Goal: Information Seeking & Learning: Learn about a topic

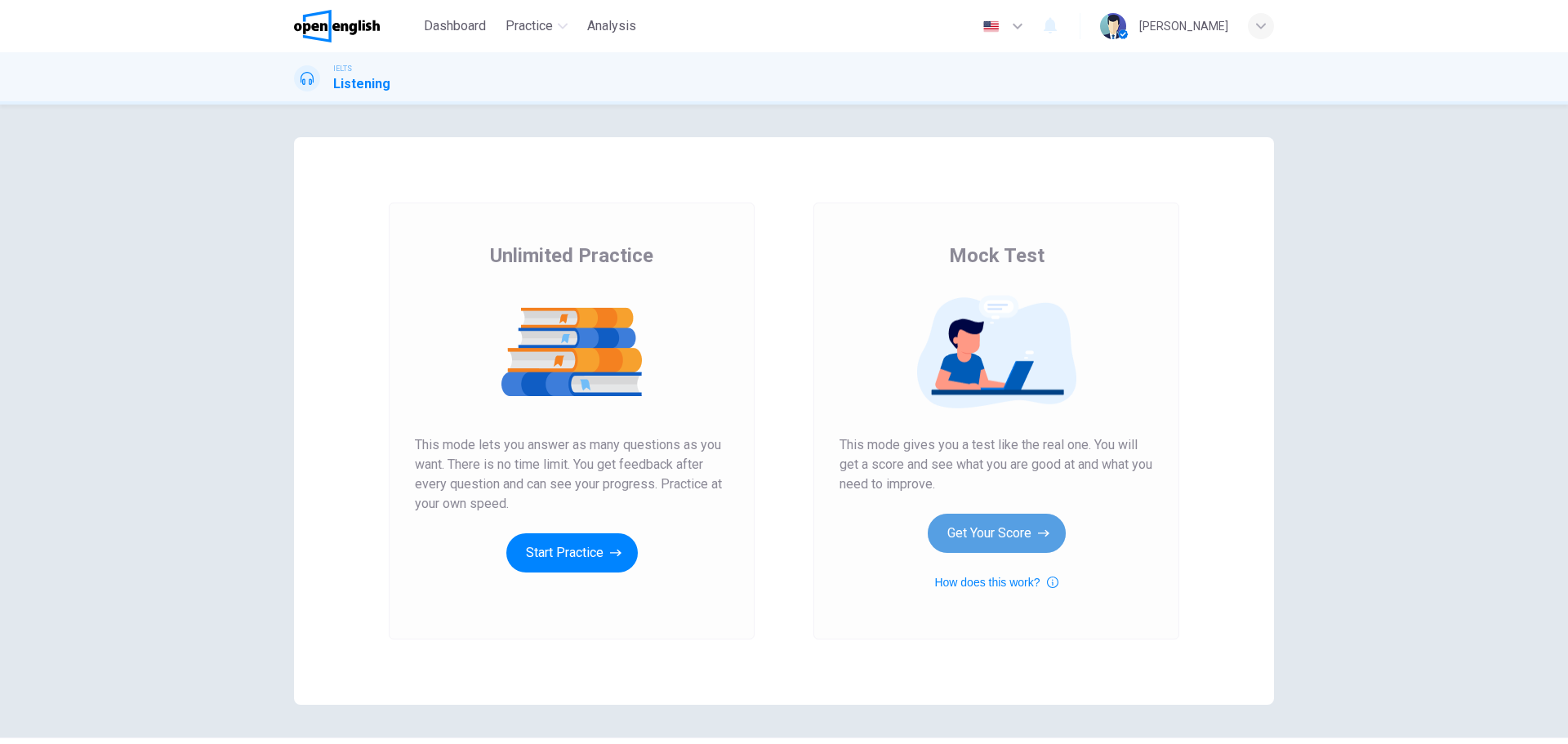
click at [984, 531] on button "Get Your Score" at bounding box center [997, 532] width 138 height 39
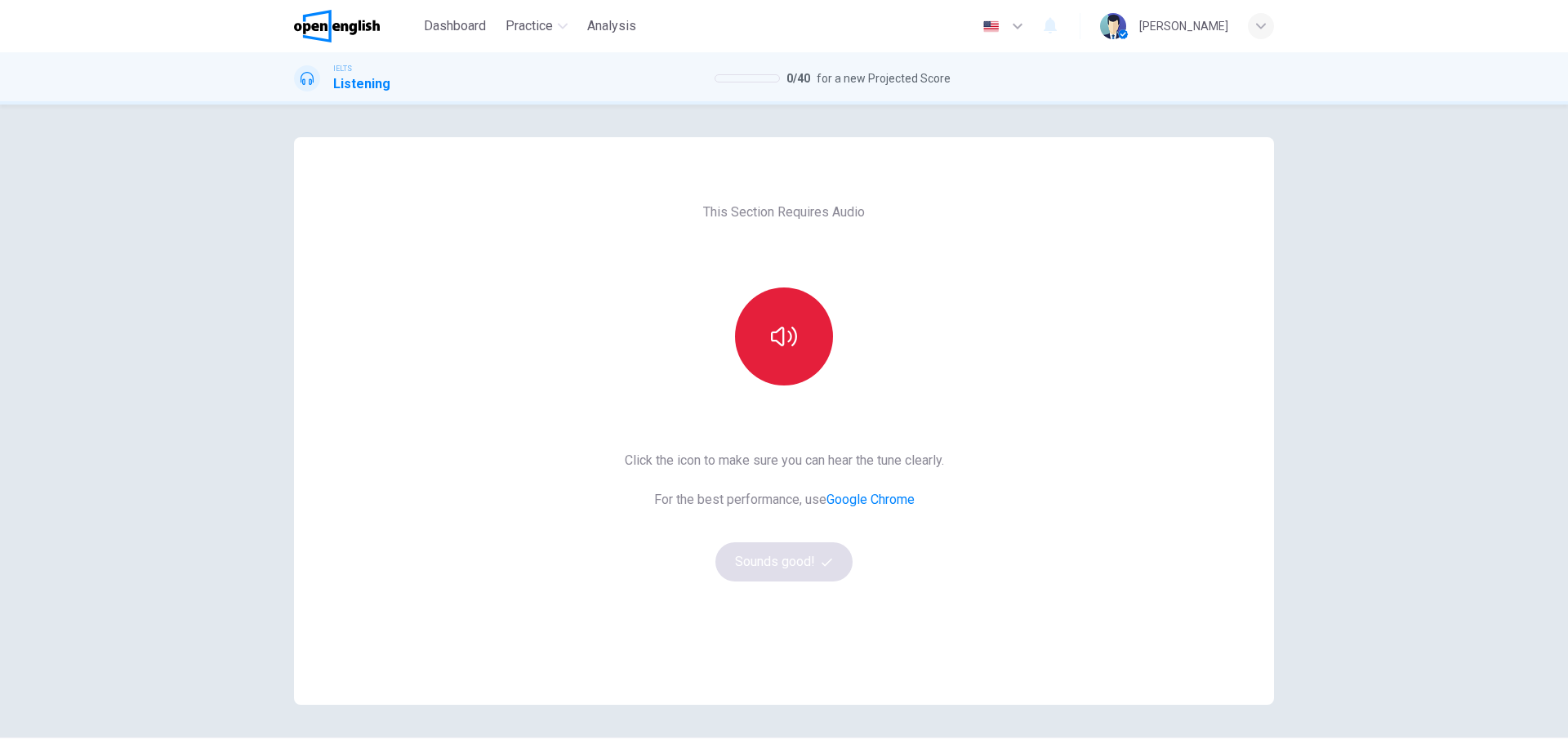
click at [769, 352] on button "button" at bounding box center [784, 336] width 98 height 98
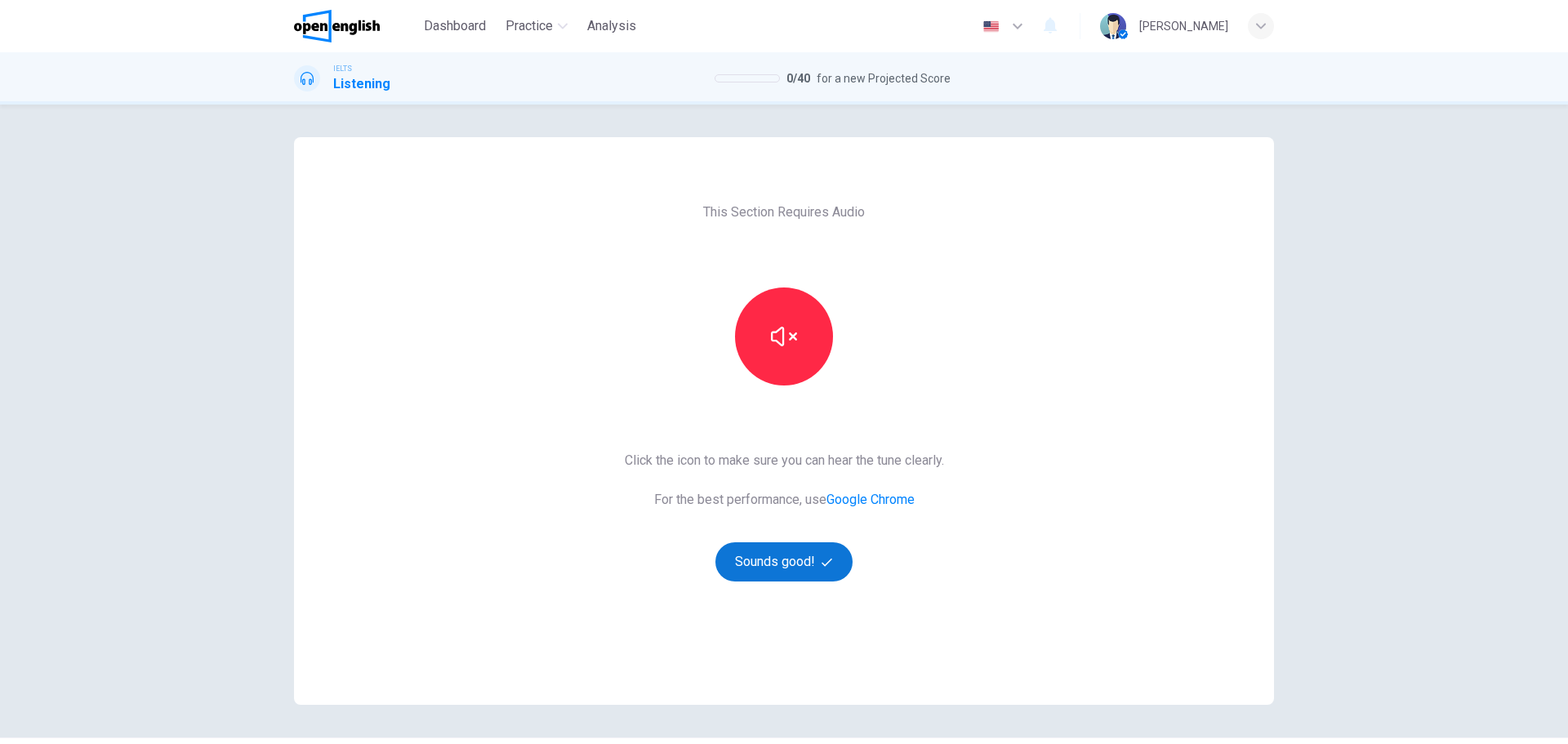
click at [788, 564] on button "Sounds good!" at bounding box center [784, 561] width 137 height 39
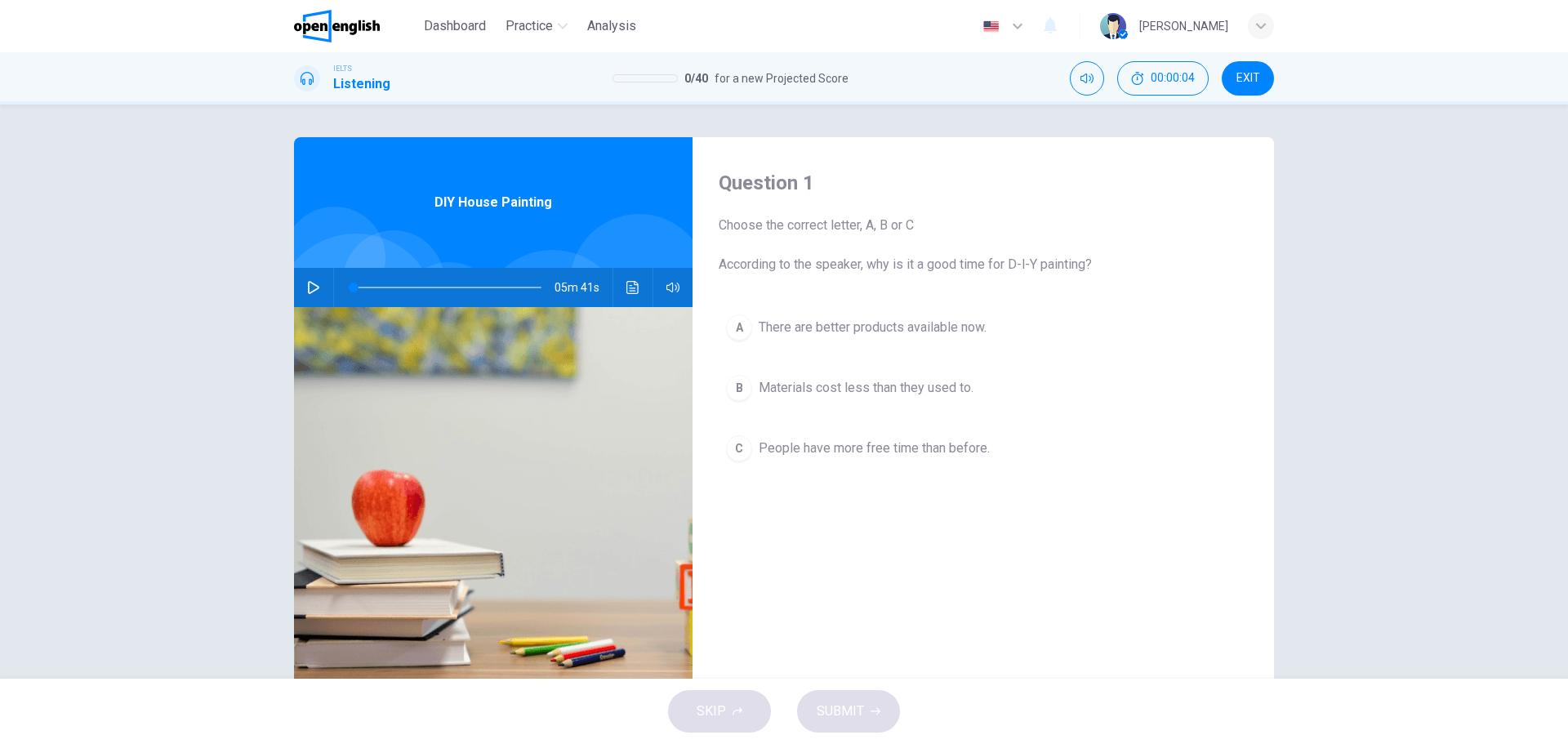
click at [310, 285] on icon "button" at bounding box center [314, 287] width 12 height 13
drag, startPoint x: 720, startPoint y: 261, endPoint x: 1087, endPoint y: 262, distance: 367.0
click at [1084, 262] on span "Choose the correct letter, A, B or C According to the speaker, why is it a good…" at bounding box center [983, 244] width 529 height 59
click at [836, 444] on span "People have more free time than before." at bounding box center [873, 449] width 231 height 20
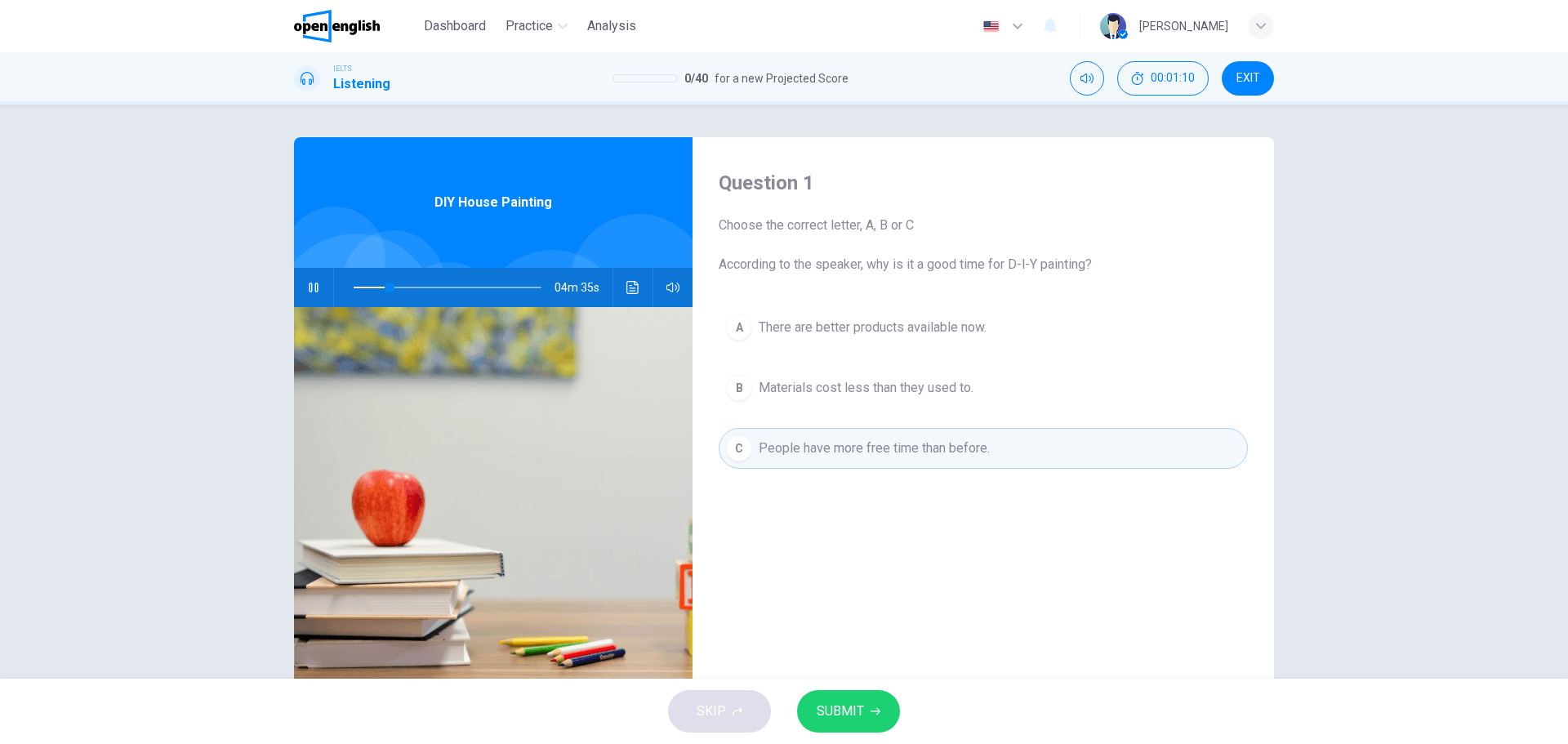
click at [855, 440] on span "People have more free time than before." at bounding box center [873, 449] width 231 height 20
click at [845, 176] on h4 "Question 1" at bounding box center [983, 183] width 529 height 26
click at [1312, 305] on div "Question 1 Choose the correct letter, A, B or C According to the speaker, why i…" at bounding box center [784, 391] width 1568 height 574
click at [949, 537] on div "Question 1 Choose the correct letter, A, B or C According to the speaker, why i…" at bounding box center [984, 421] width 581 height 568
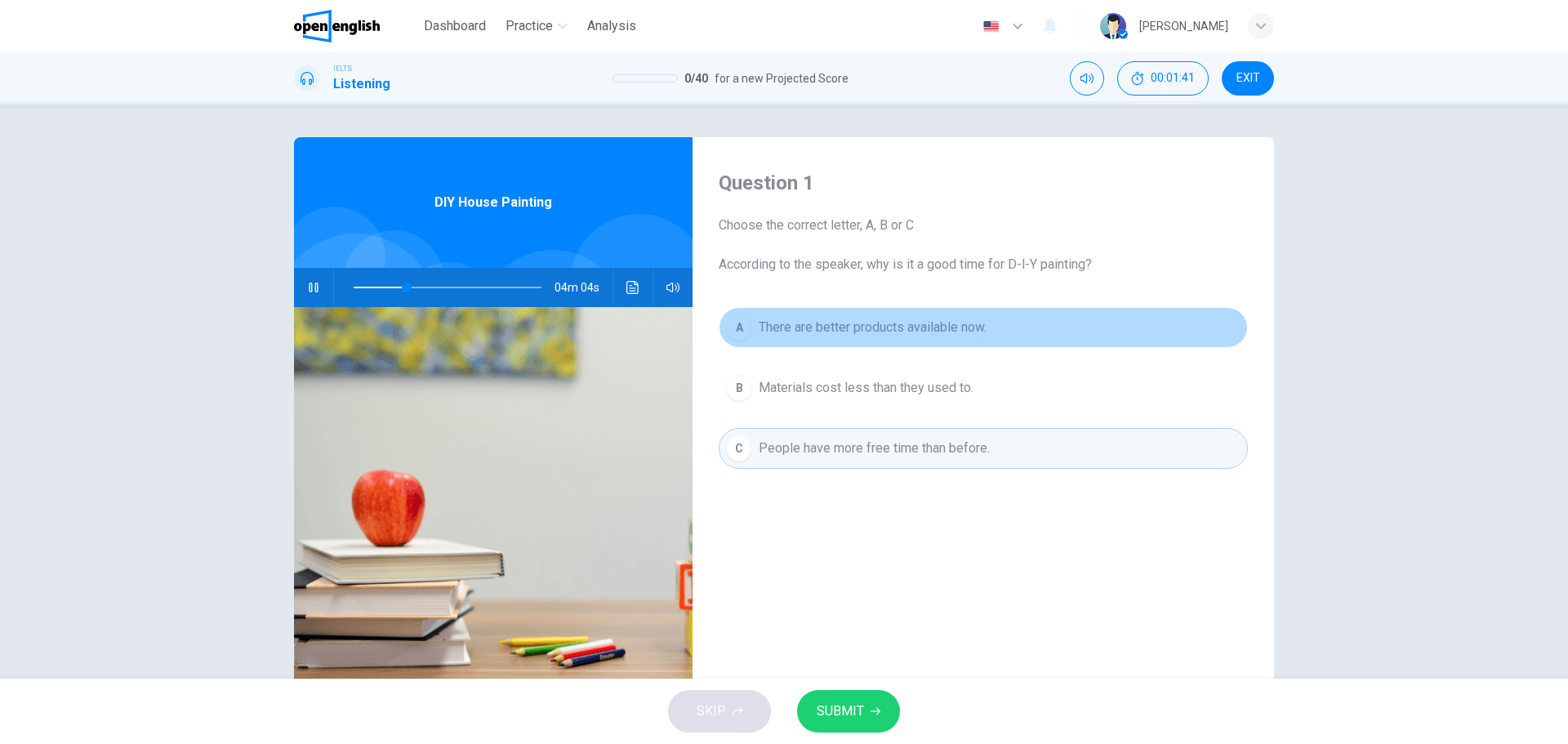
click at [844, 321] on span "There are better products available now." at bounding box center [872, 328] width 228 height 20
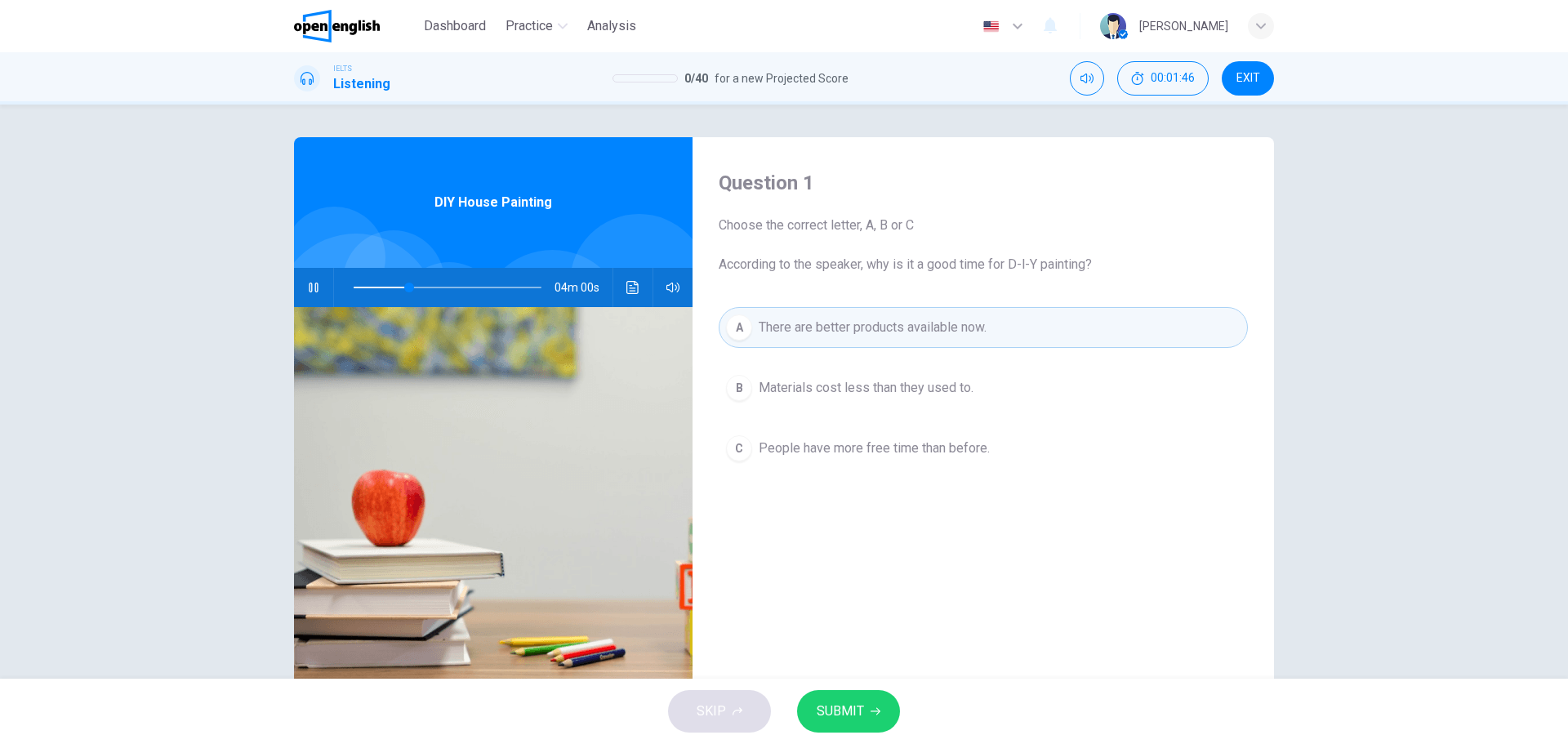
click at [847, 387] on span "Materials cost less than they used to." at bounding box center [865, 388] width 214 height 20
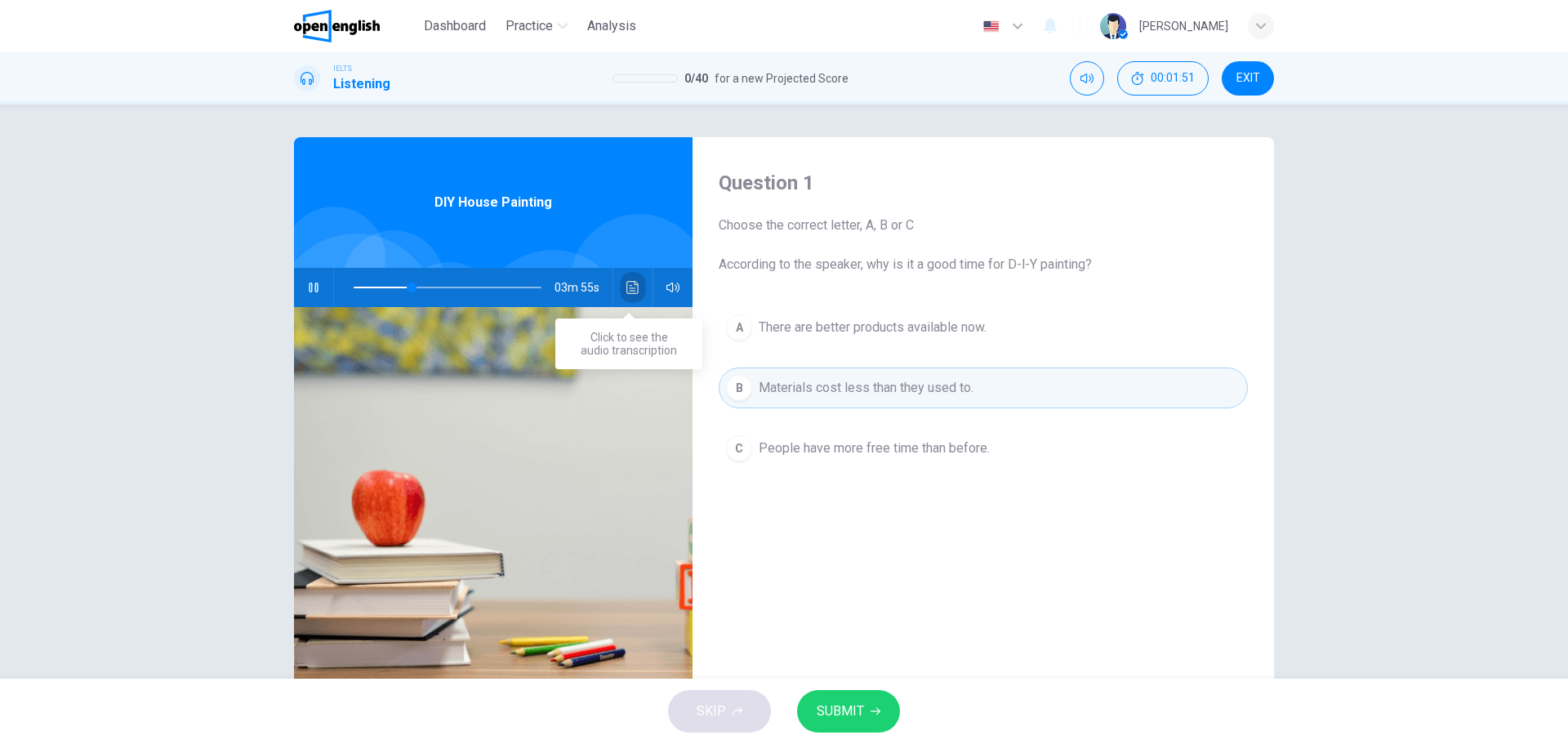
click at [628, 283] on icon "Click to see the audio transcription" at bounding box center [633, 287] width 13 height 13
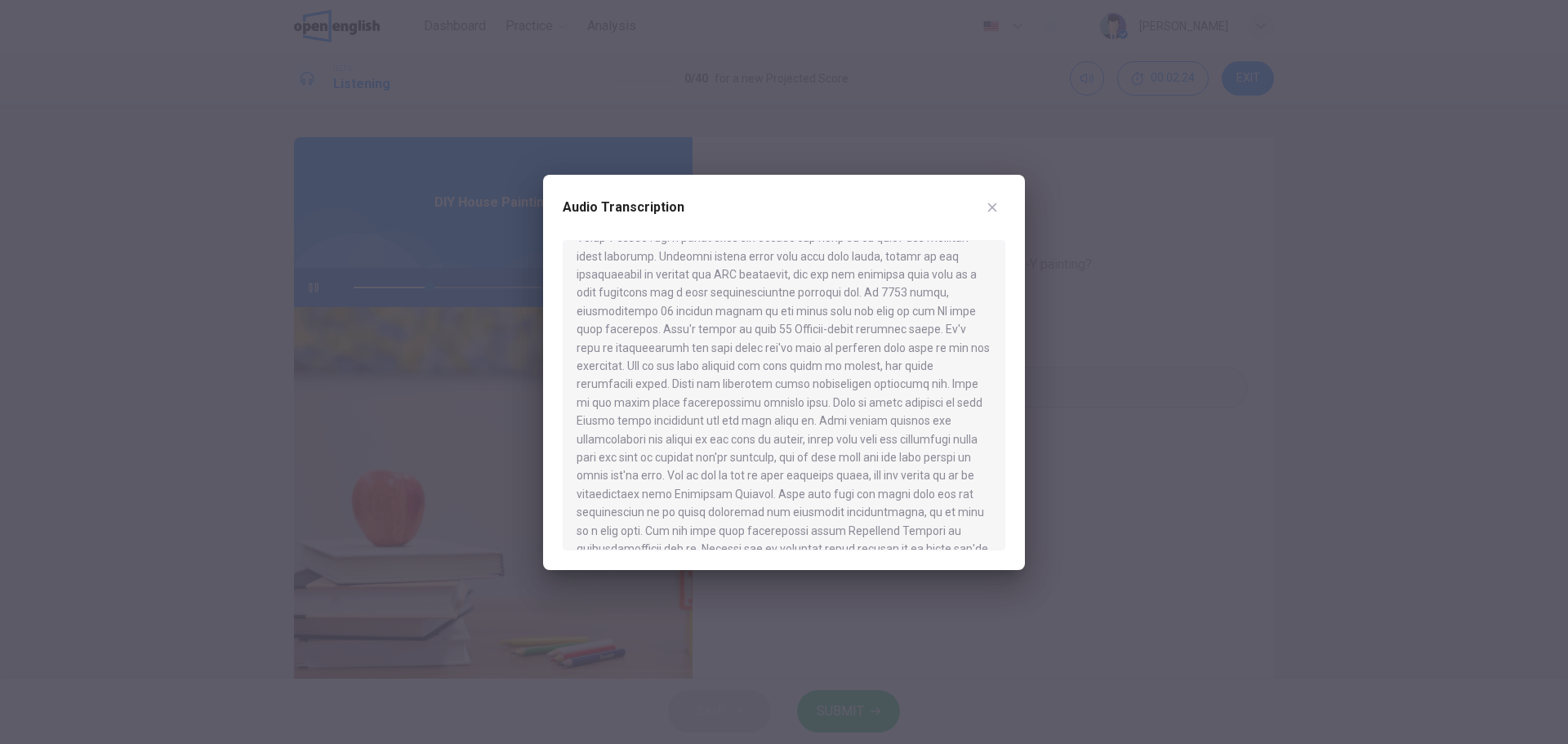
scroll to position [137, 0]
drag, startPoint x: 593, startPoint y: 349, endPoint x: 929, endPoint y: 367, distance: 336.5
click at [929, 367] on div at bounding box center [784, 395] width 443 height 310
drag, startPoint x: 742, startPoint y: 396, endPoint x: 892, endPoint y: 411, distance: 150.7
click at [882, 409] on div at bounding box center [784, 395] width 443 height 310
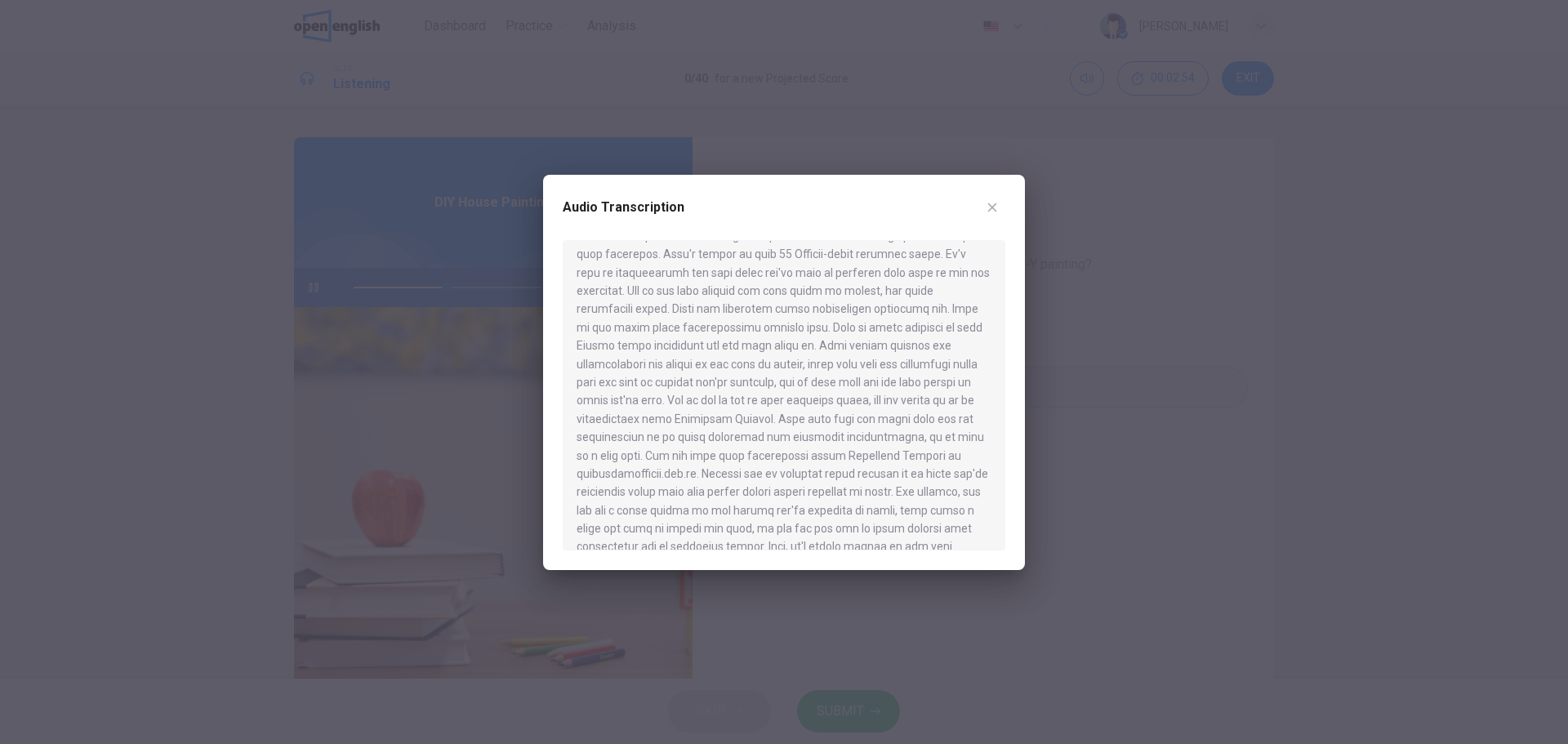
click at [990, 203] on icon "button" at bounding box center [993, 208] width 13 height 13
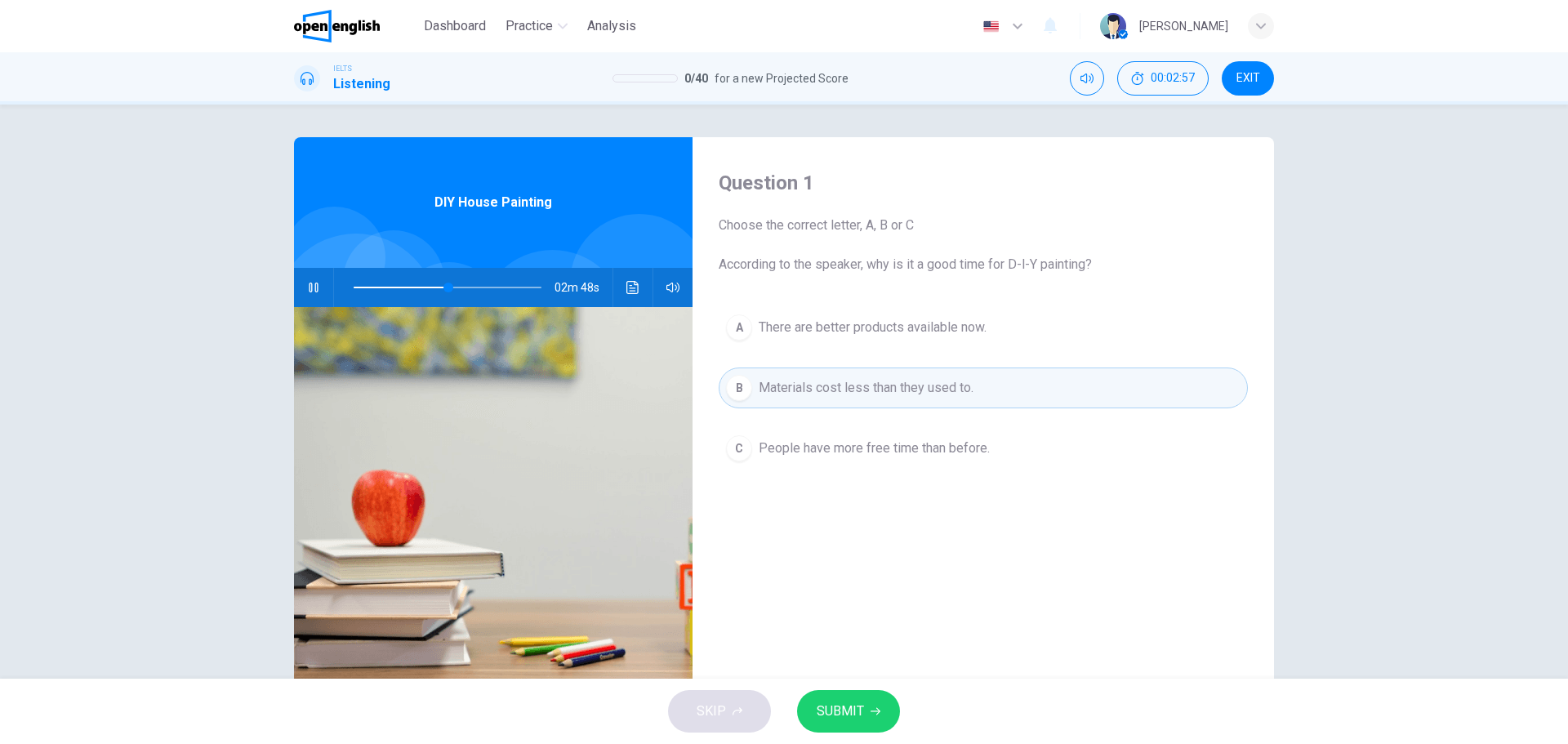
click at [714, 713] on div "SKIP SUBMIT" at bounding box center [784, 711] width 1568 height 65
click at [844, 329] on span "There are better products available now." at bounding box center [872, 328] width 228 height 20
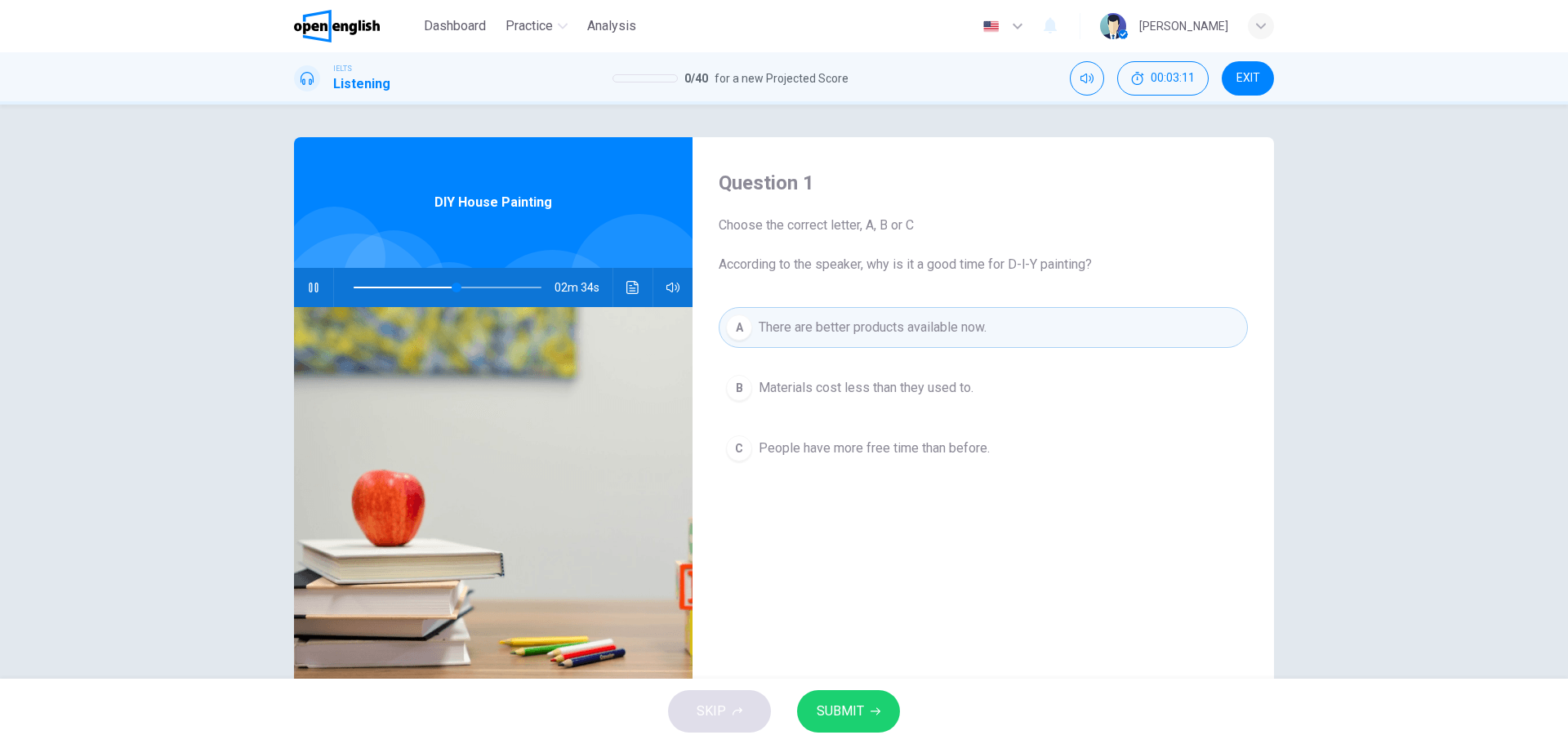
click at [852, 701] on span "SUBMIT" at bounding box center [839, 711] width 47 height 23
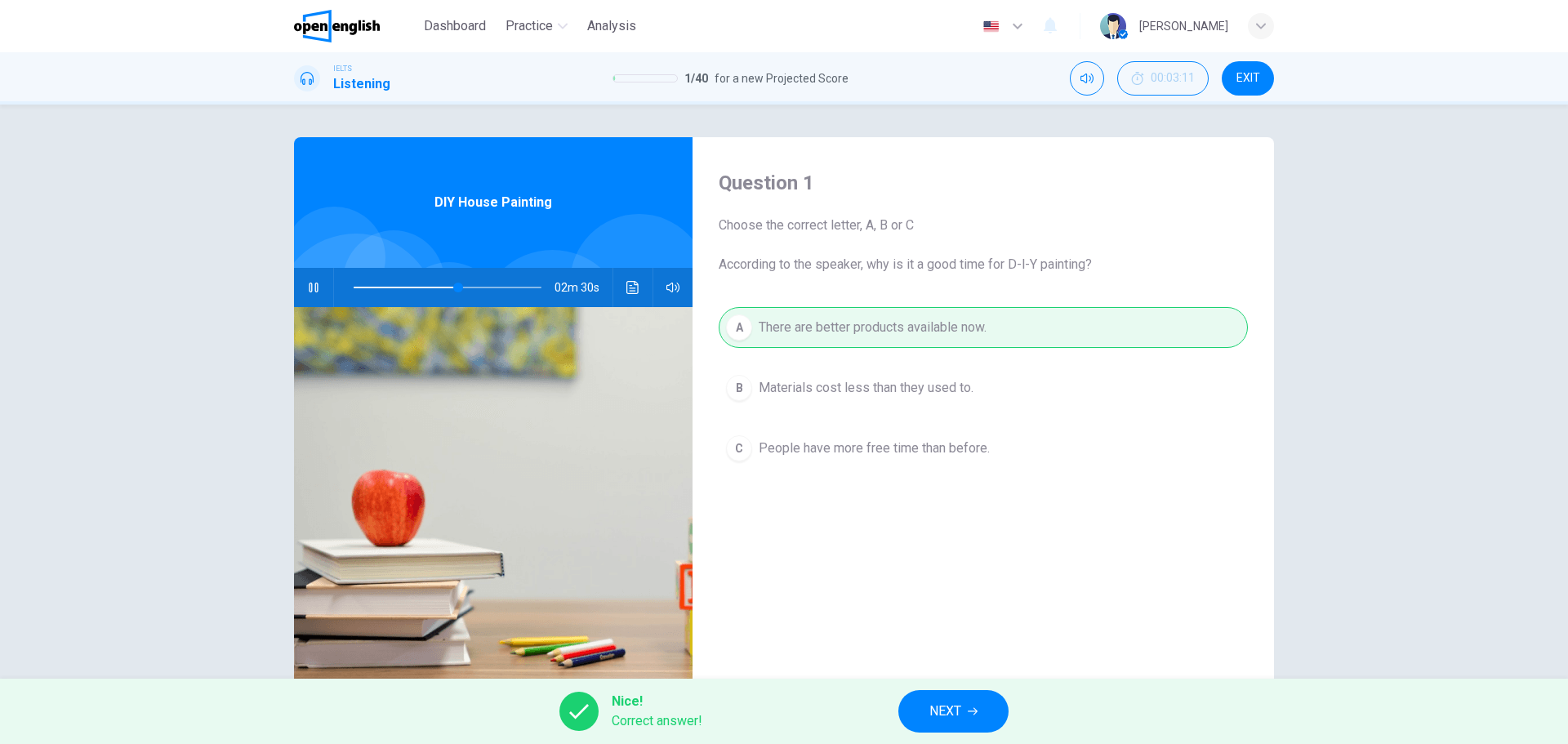
click at [958, 708] on span "NEXT" at bounding box center [945, 711] width 31 height 23
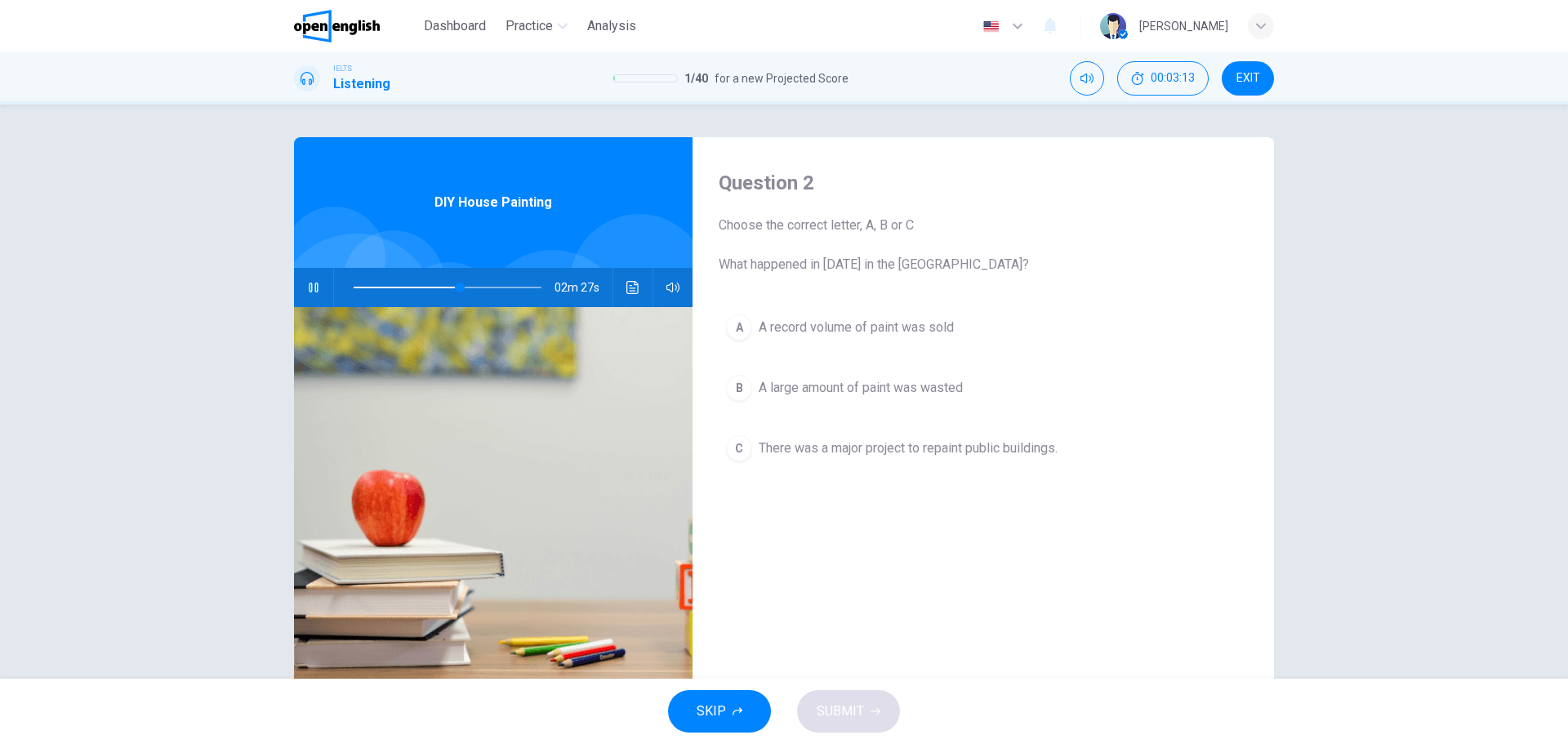
drag, startPoint x: 720, startPoint y: 264, endPoint x: 898, endPoint y: 262, distance: 178.0
click at [897, 262] on span "Choose the correct letter, A, B or C What happened in [DATE] in the [GEOGRAPHIC…" at bounding box center [983, 244] width 529 height 59
click at [628, 286] on icon "Click to see the audio transcription" at bounding box center [633, 287] width 13 height 13
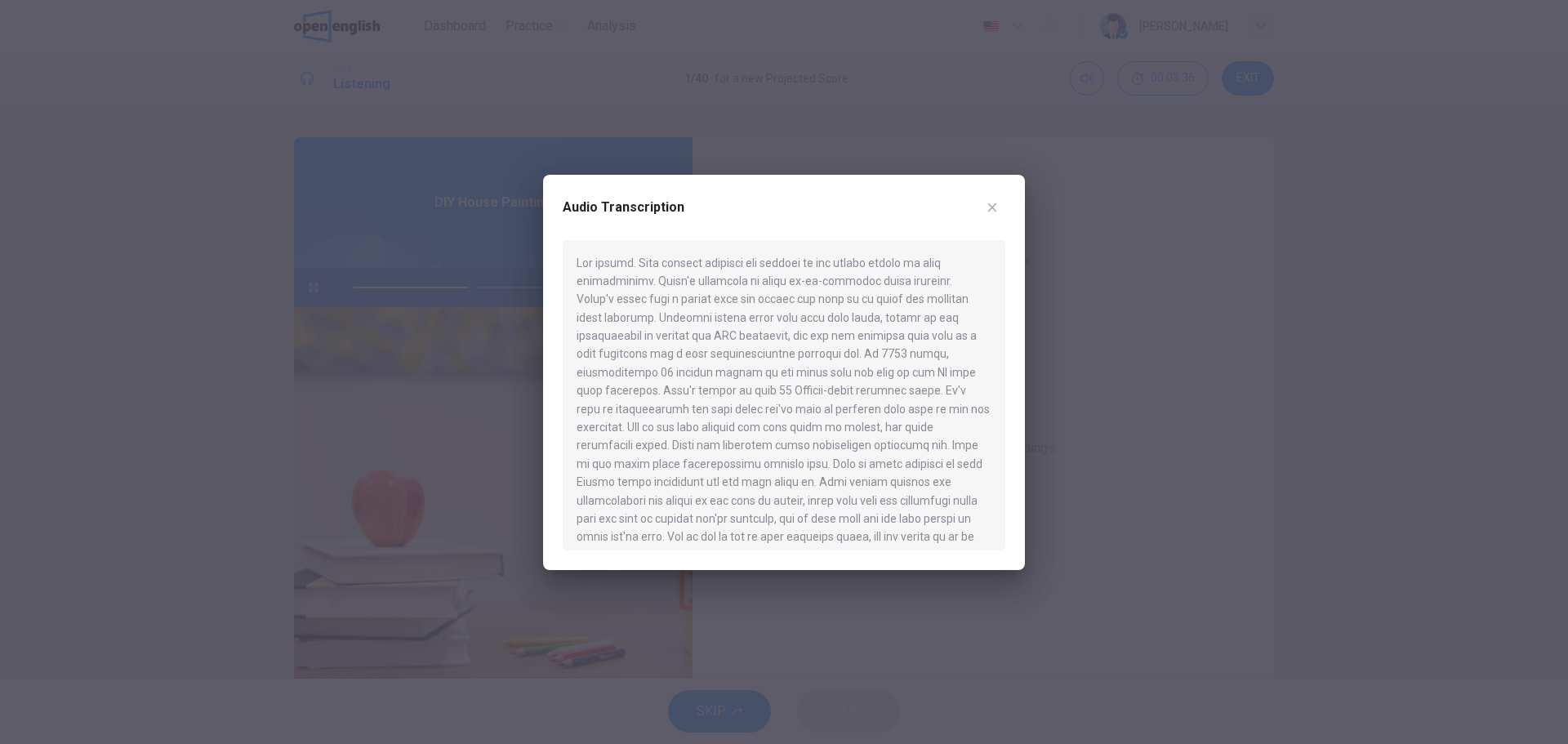
click at [1226, 378] on div at bounding box center [784, 372] width 1568 height 744
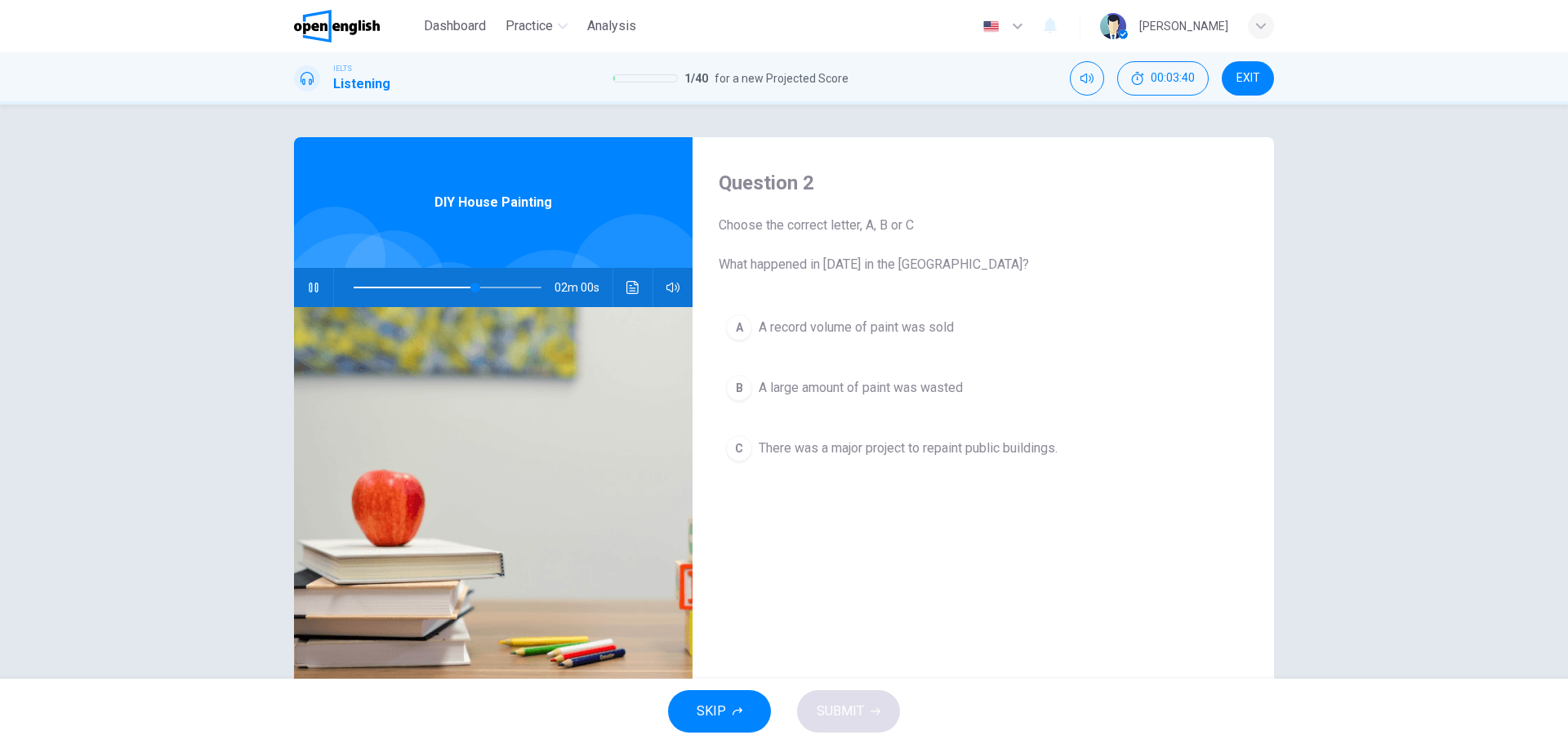
click at [780, 386] on span "A large amount of paint was wasted" at bounding box center [860, 388] width 204 height 20
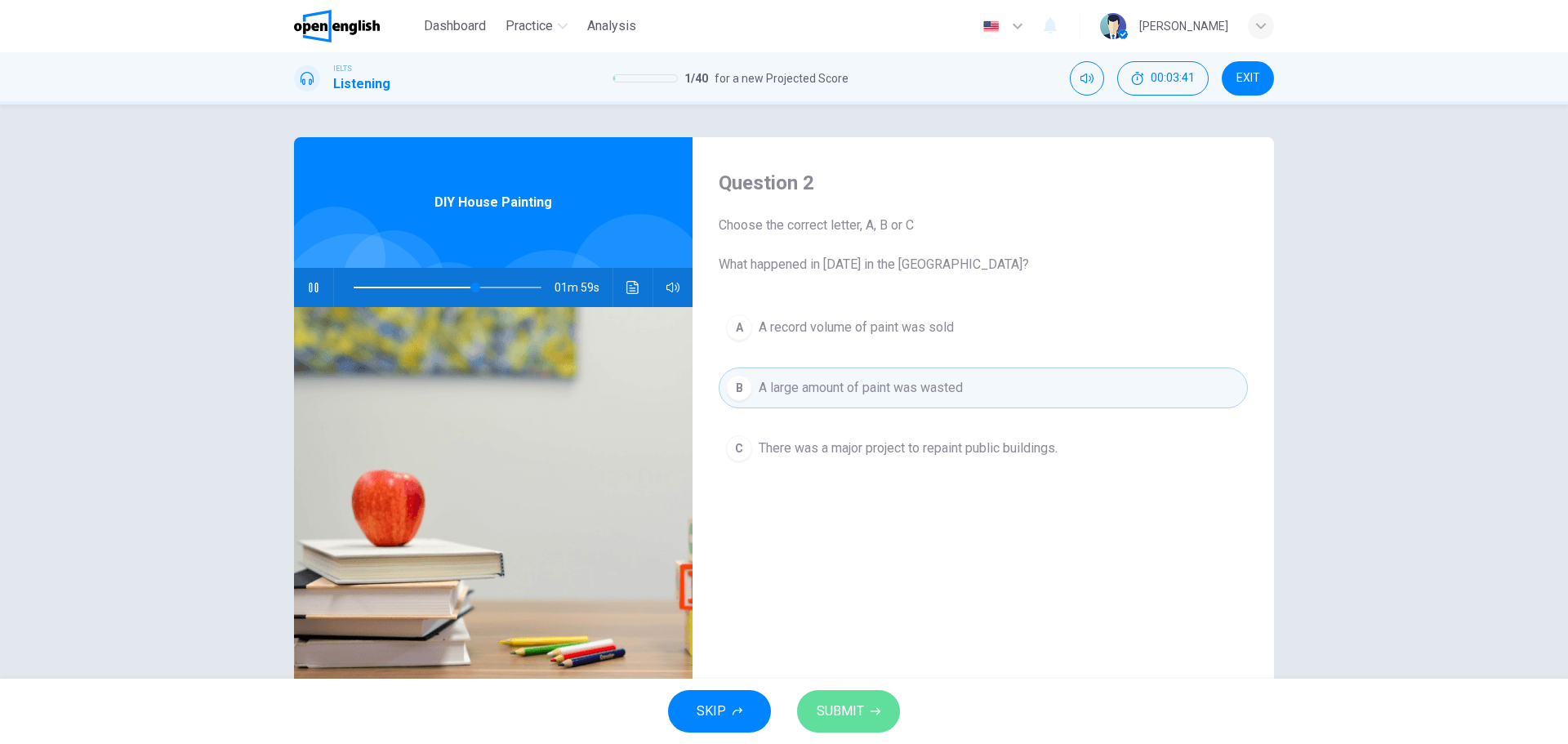
click at [830, 715] on span "SUBMIT" at bounding box center [839, 711] width 47 height 23
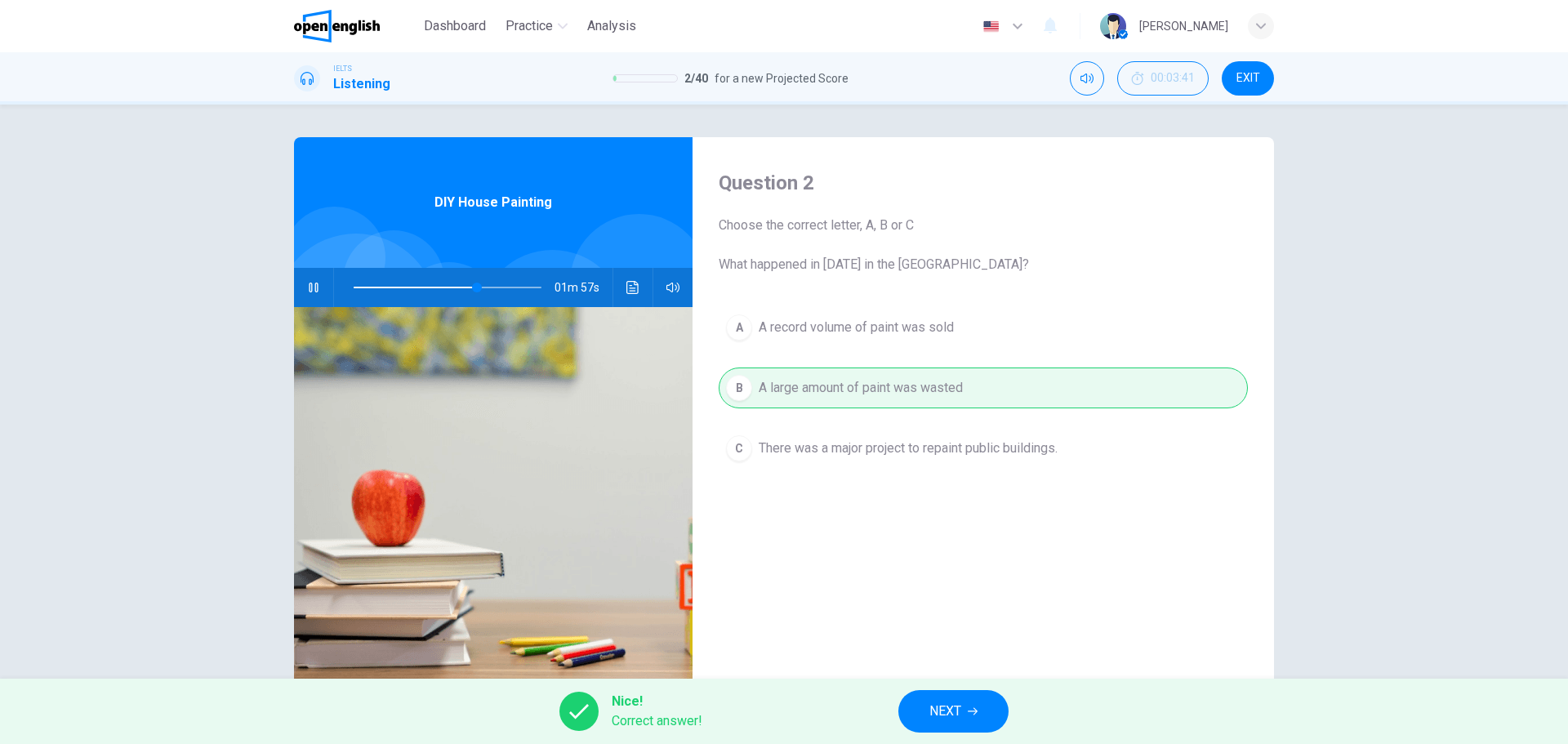
click at [961, 713] on span "NEXT" at bounding box center [945, 711] width 31 height 23
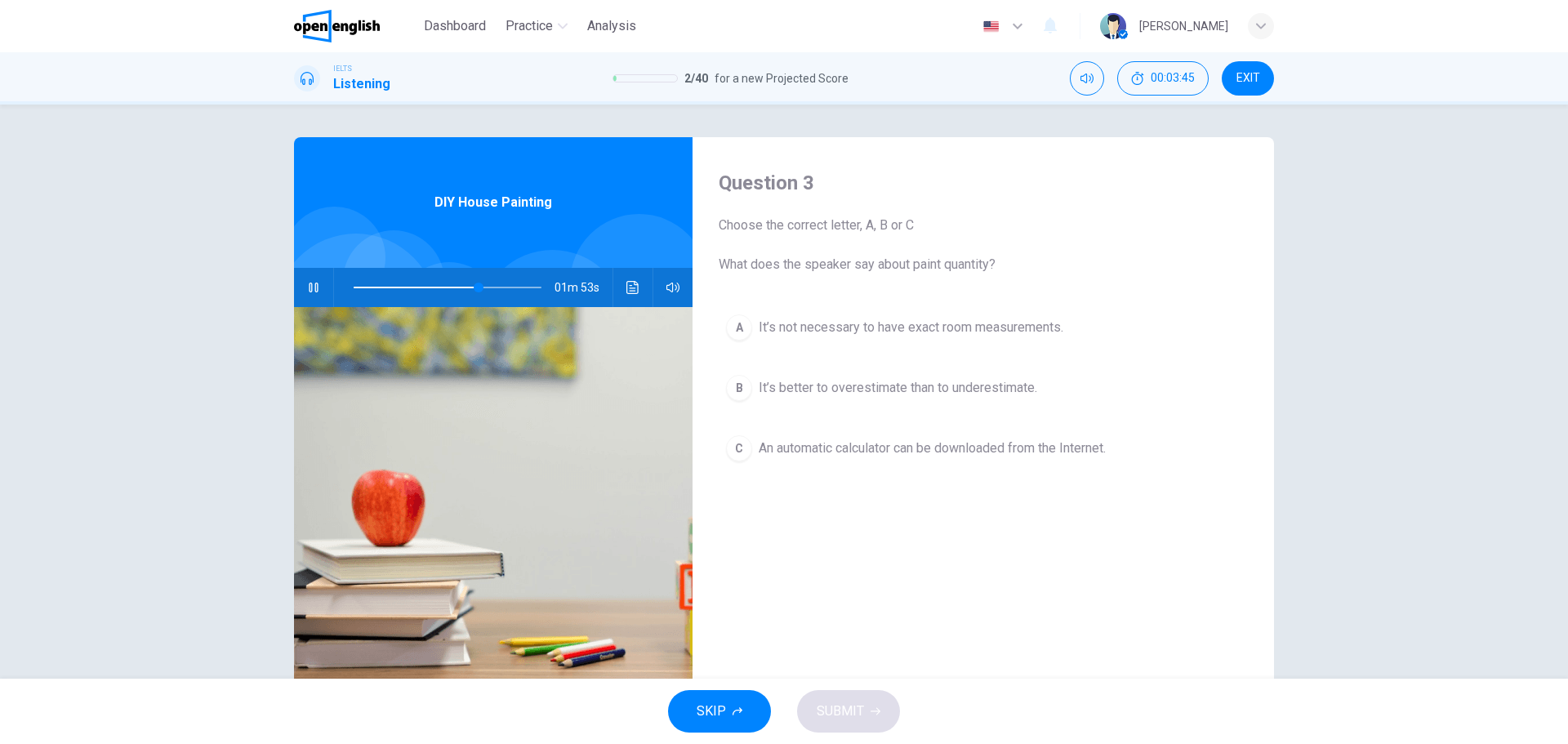
drag, startPoint x: 716, startPoint y: 265, endPoint x: 1036, endPoint y: 265, distance: 320.0
click at [1036, 265] on span "Choose the correct letter, A, B or C What does the speaker say about paint quan…" at bounding box center [983, 244] width 529 height 59
click at [632, 287] on icon "Click to see the audio transcription" at bounding box center [633, 287] width 13 height 13
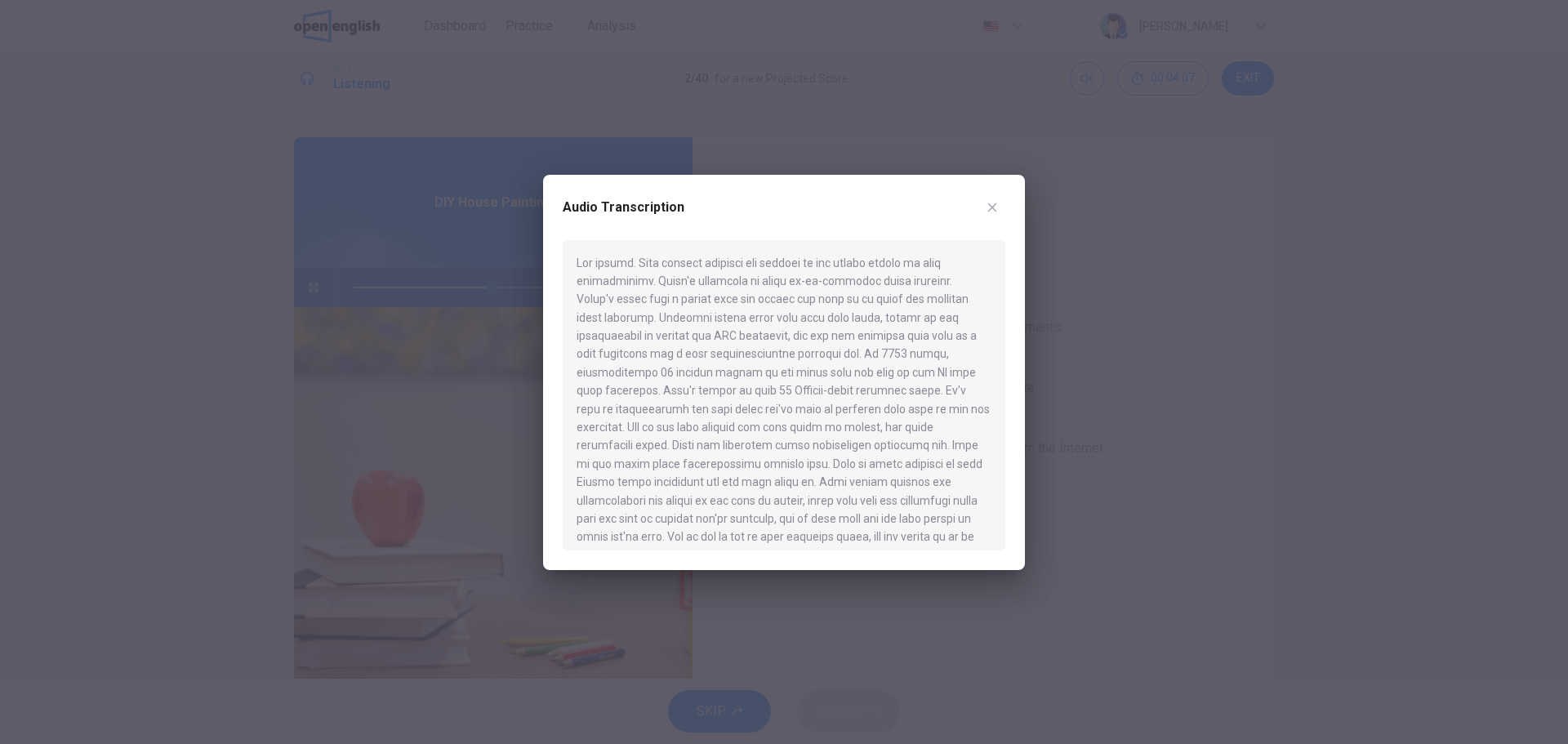
click at [657, 411] on div at bounding box center [784, 395] width 443 height 310
drag, startPoint x: 676, startPoint y: 425, endPoint x: 957, endPoint y: 432, distance: 281.1
click at [954, 430] on div at bounding box center [784, 395] width 443 height 310
click at [988, 202] on icon "button" at bounding box center [993, 208] width 13 height 13
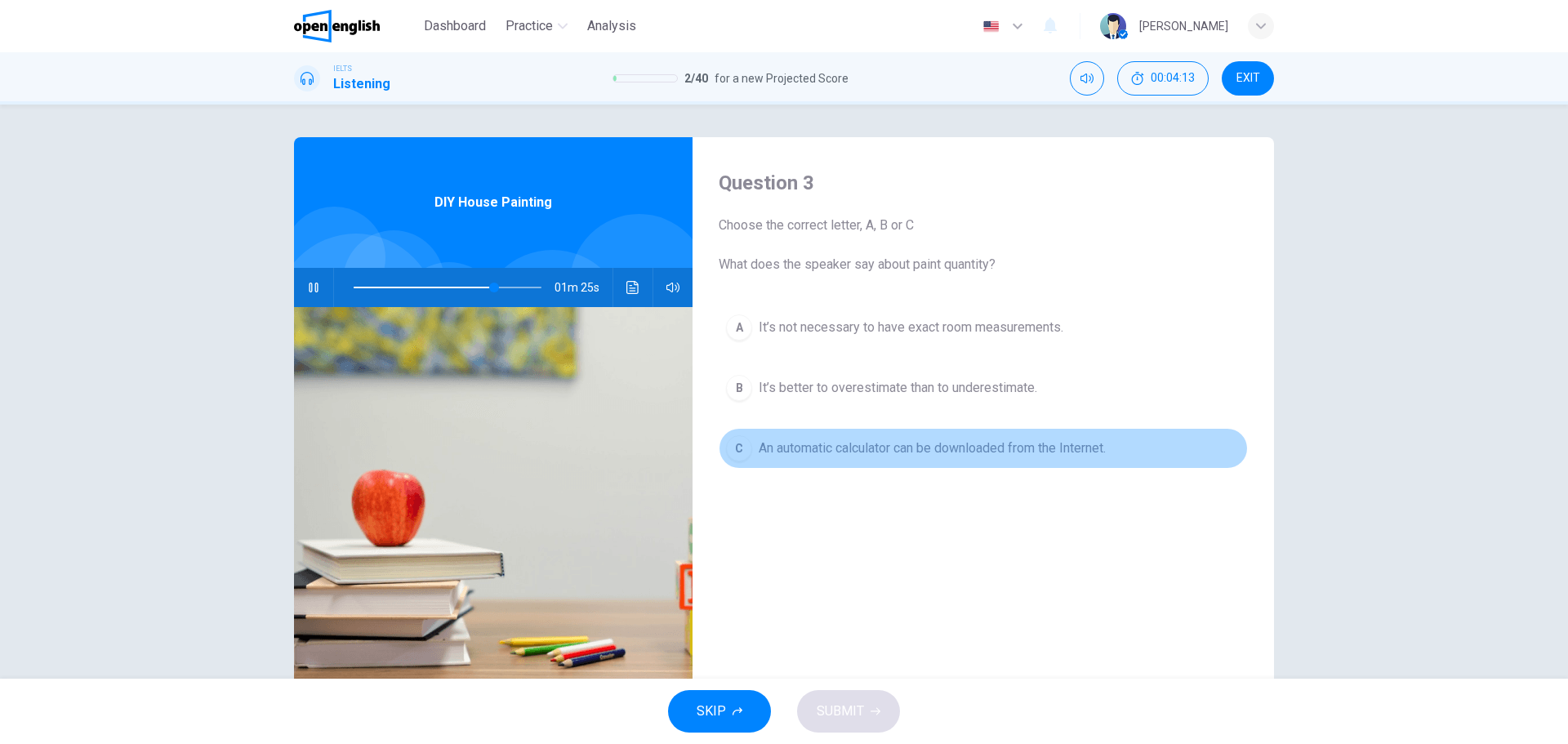
click at [793, 448] on span "An automatic calculator can be downloaded from the Internet." at bounding box center [931, 449] width 347 height 20
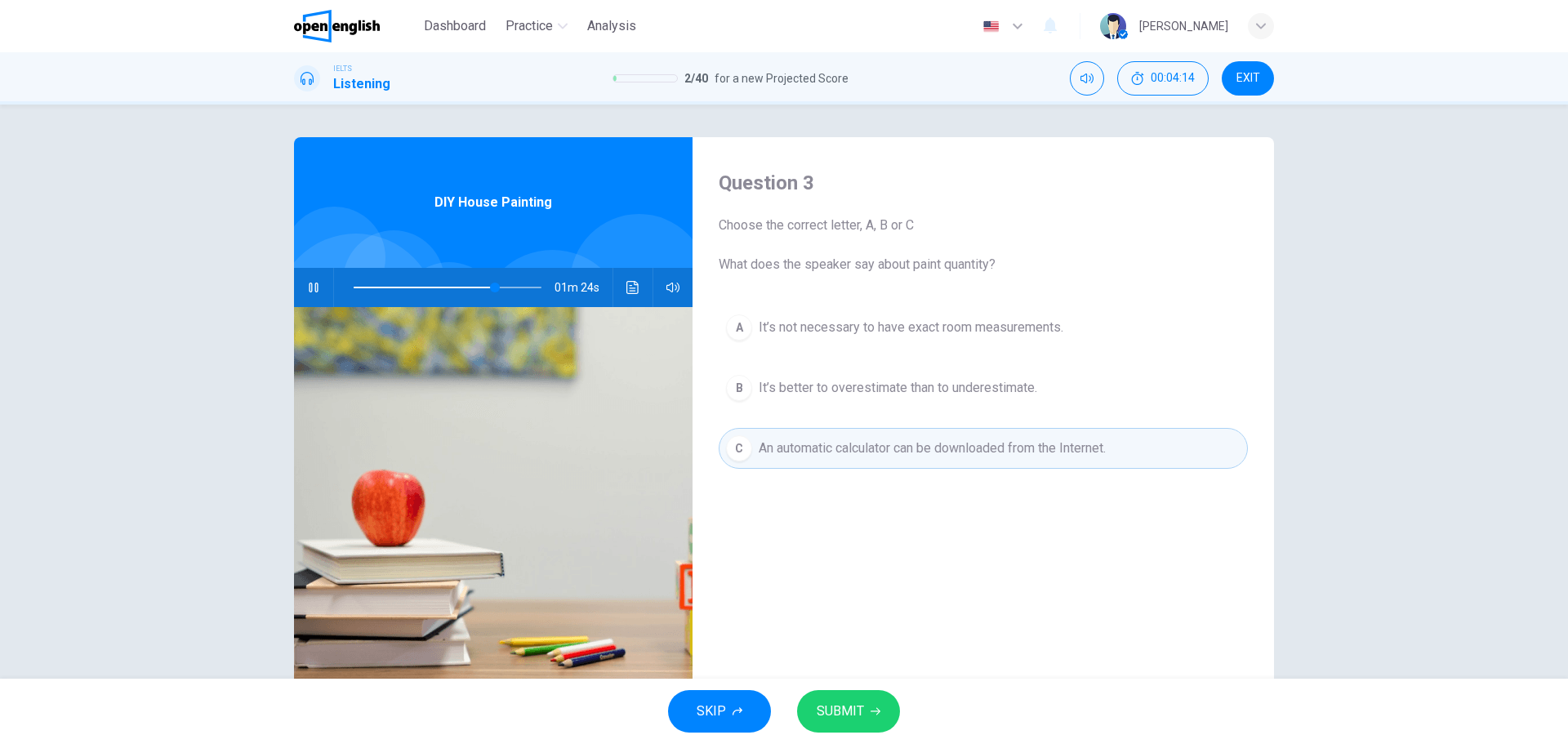
click at [854, 715] on span "SUBMIT" at bounding box center [839, 711] width 47 height 23
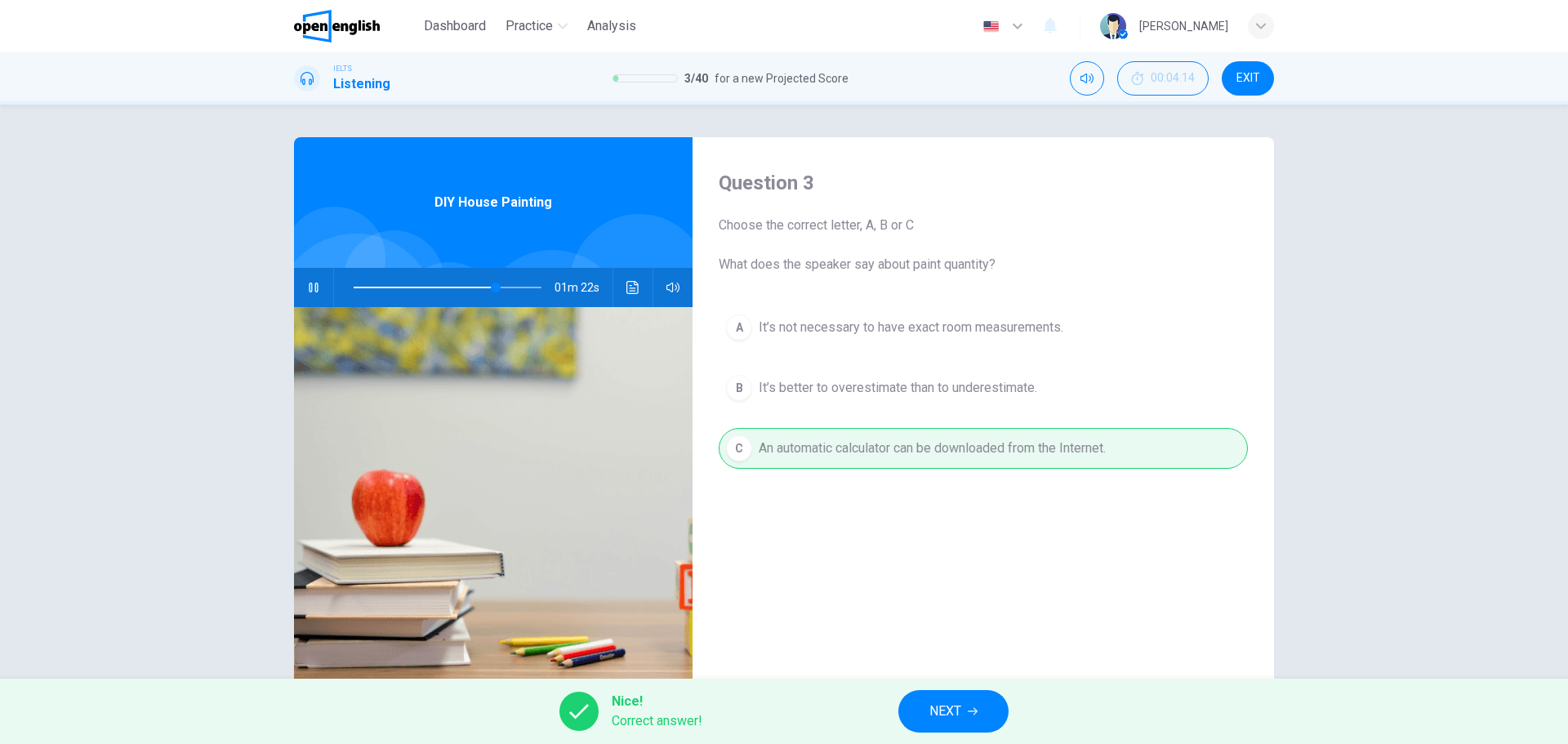
click at [971, 702] on button "NEXT" at bounding box center [953, 711] width 110 height 42
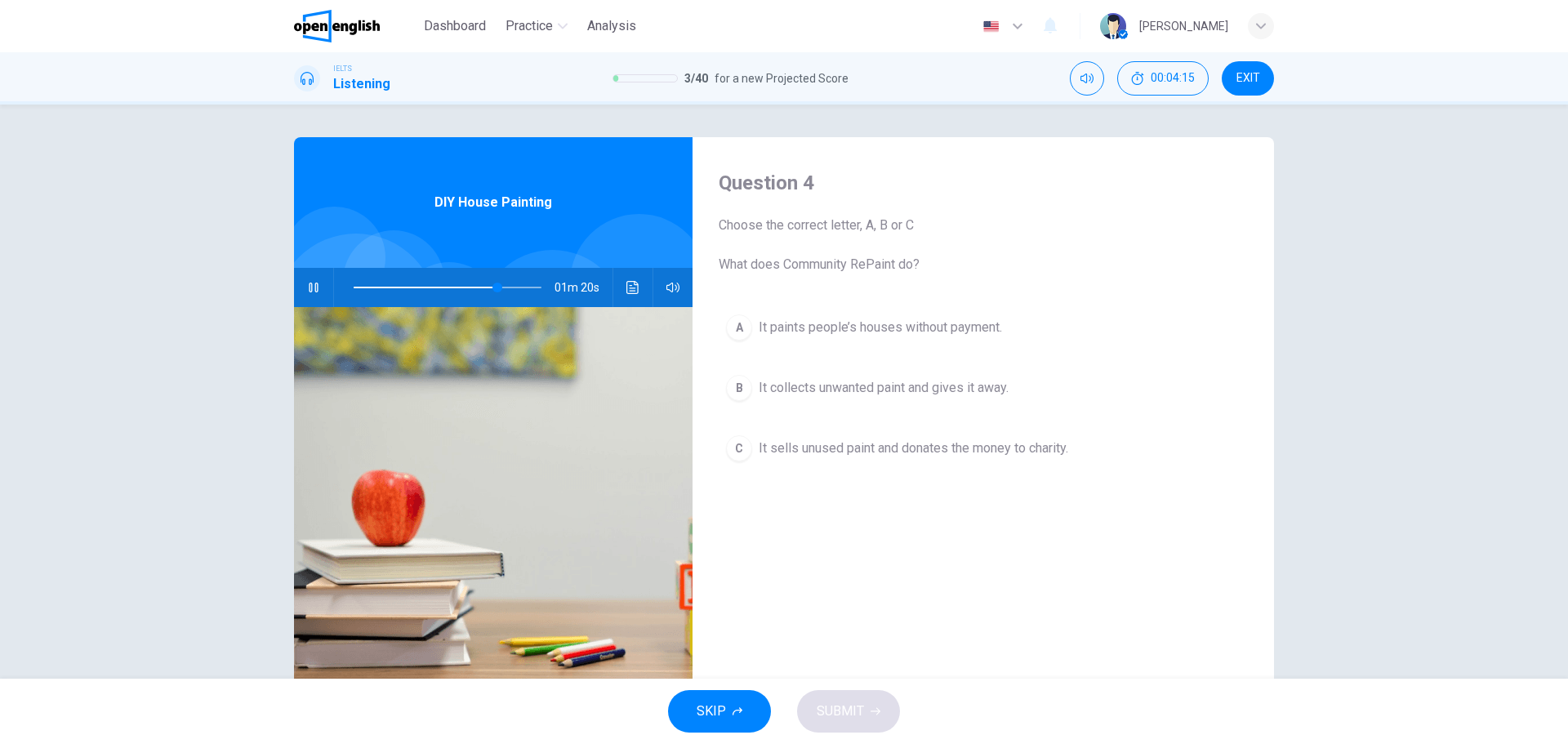
drag, startPoint x: 724, startPoint y: 264, endPoint x: 887, endPoint y: 262, distance: 163.0
click at [878, 262] on span "Choose the correct letter, A, B or C What does Community RePaint do?" at bounding box center [983, 244] width 529 height 59
drag, startPoint x: 887, startPoint y: 262, endPoint x: 988, endPoint y: 258, distance: 101.1
click at [954, 262] on span "Choose the correct letter, A, B or C What does Community RePaint do?" at bounding box center [983, 244] width 529 height 59
click at [627, 284] on icon "Click to see the audio transcription" at bounding box center [633, 287] width 13 height 13
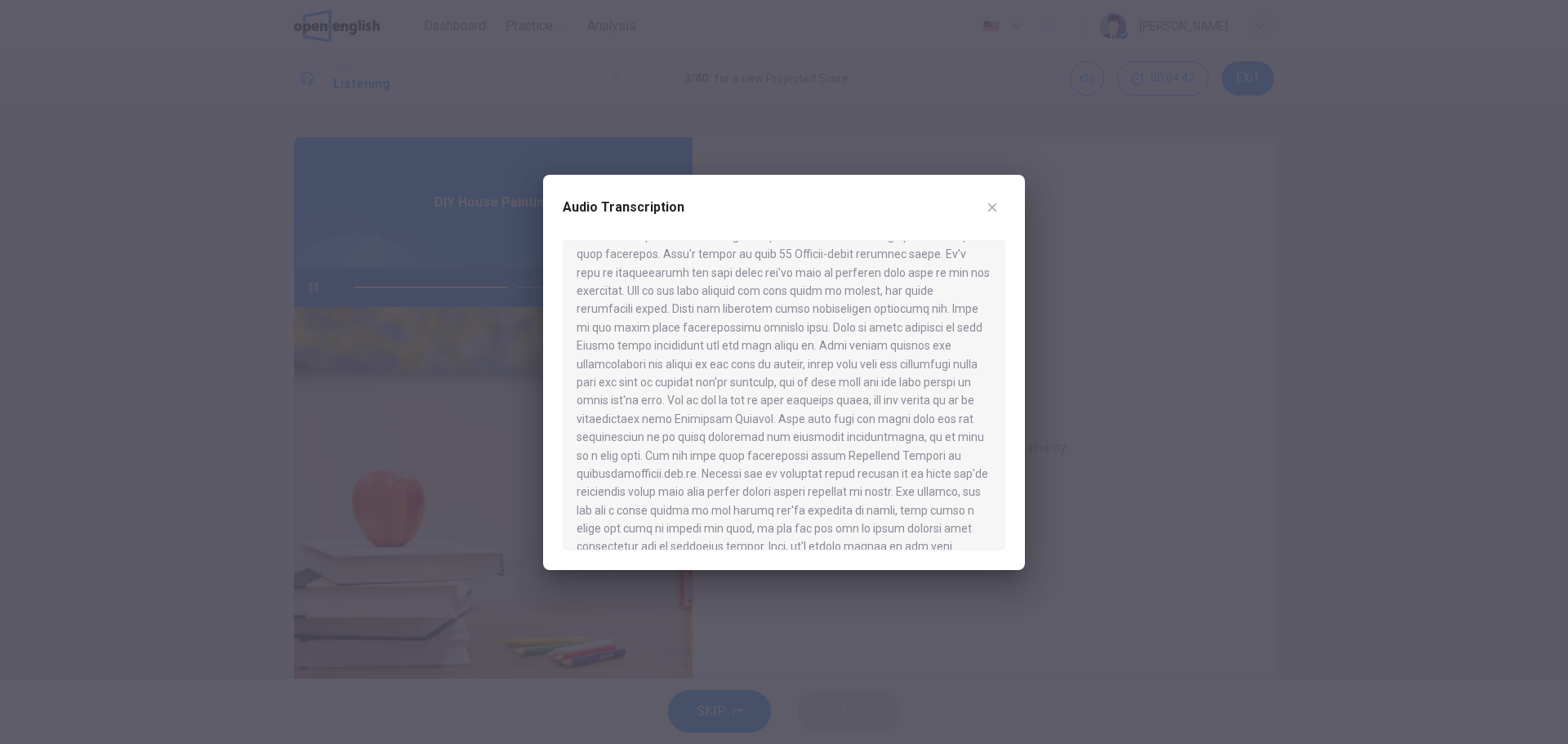
drag, startPoint x: 824, startPoint y: 343, endPoint x: 777, endPoint y: 352, distance: 47.9
click at [777, 352] on div at bounding box center [784, 395] width 443 height 310
drag, startPoint x: 907, startPoint y: 361, endPoint x: 897, endPoint y: 362, distance: 10.0
click at [907, 362] on div at bounding box center [784, 395] width 443 height 310
drag, startPoint x: 588, startPoint y: 378, endPoint x: 899, endPoint y: 387, distance: 311.1
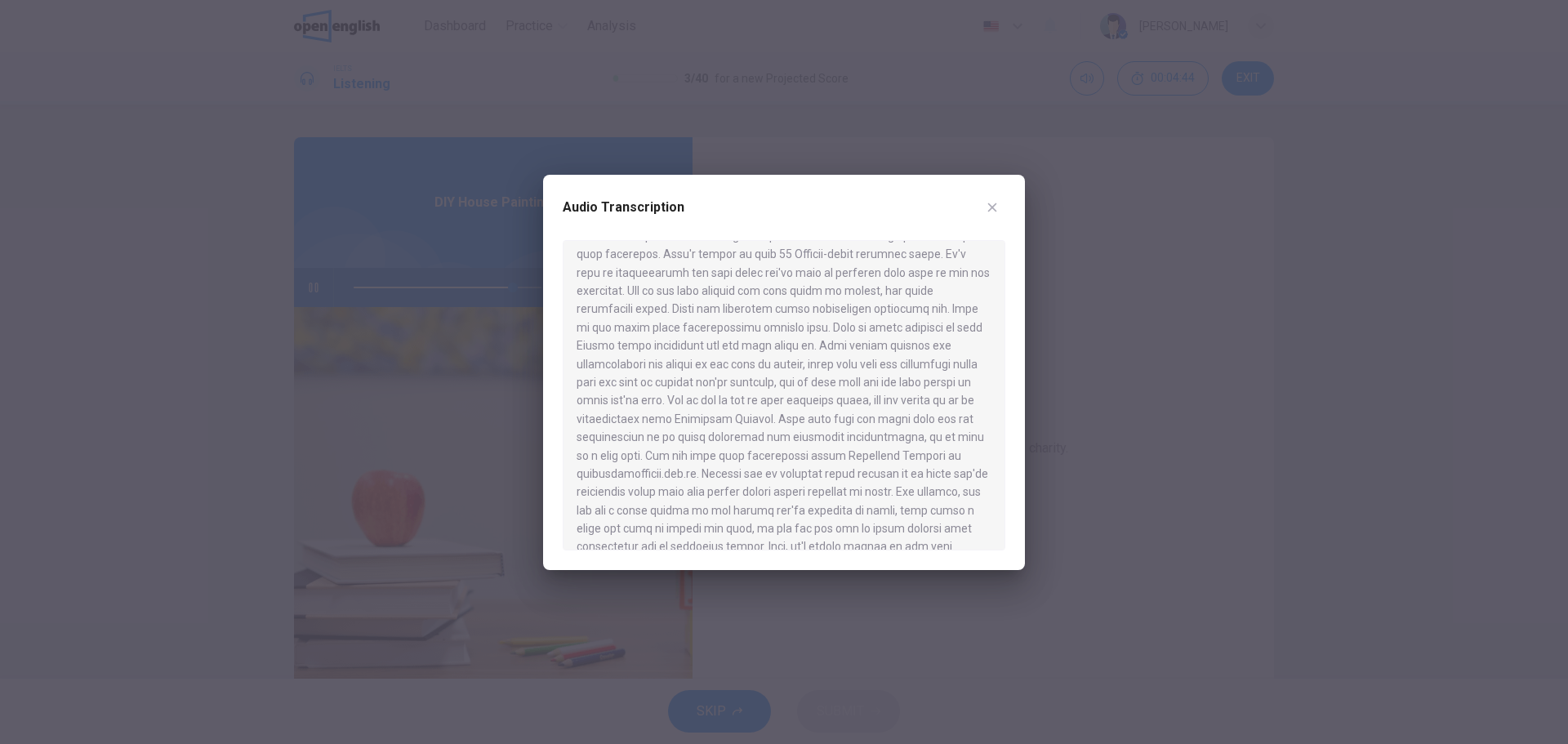
click at [899, 387] on div at bounding box center [784, 395] width 443 height 310
drag, startPoint x: 690, startPoint y: 399, endPoint x: 873, endPoint y: 397, distance: 183.0
click at [873, 397] on div at bounding box center [784, 395] width 443 height 310
drag, startPoint x: 790, startPoint y: 416, endPoint x: 980, endPoint y: 423, distance: 190.1
click at [980, 423] on div at bounding box center [784, 395] width 443 height 310
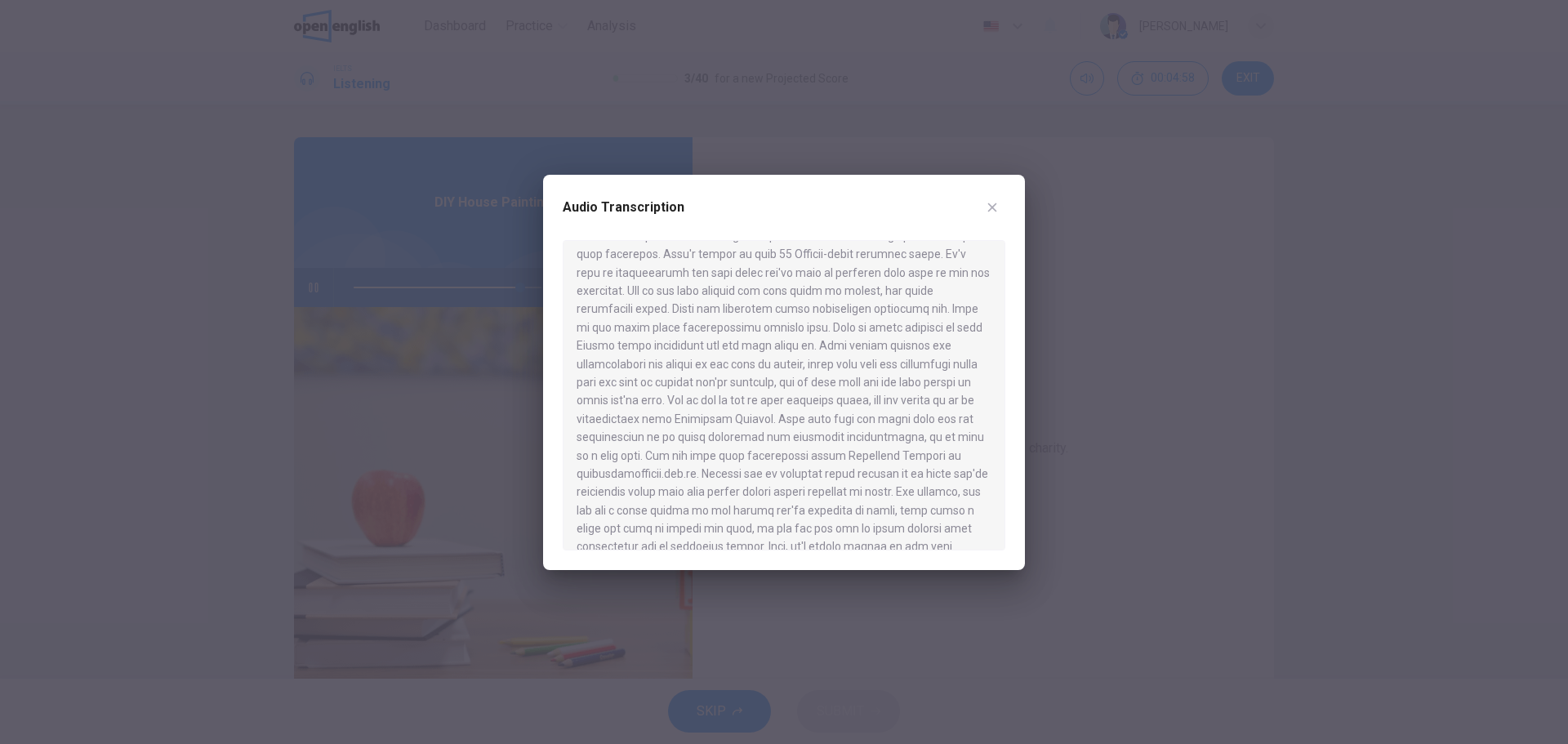
click at [1075, 399] on div at bounding box center [784, 372] width 1568 height 744
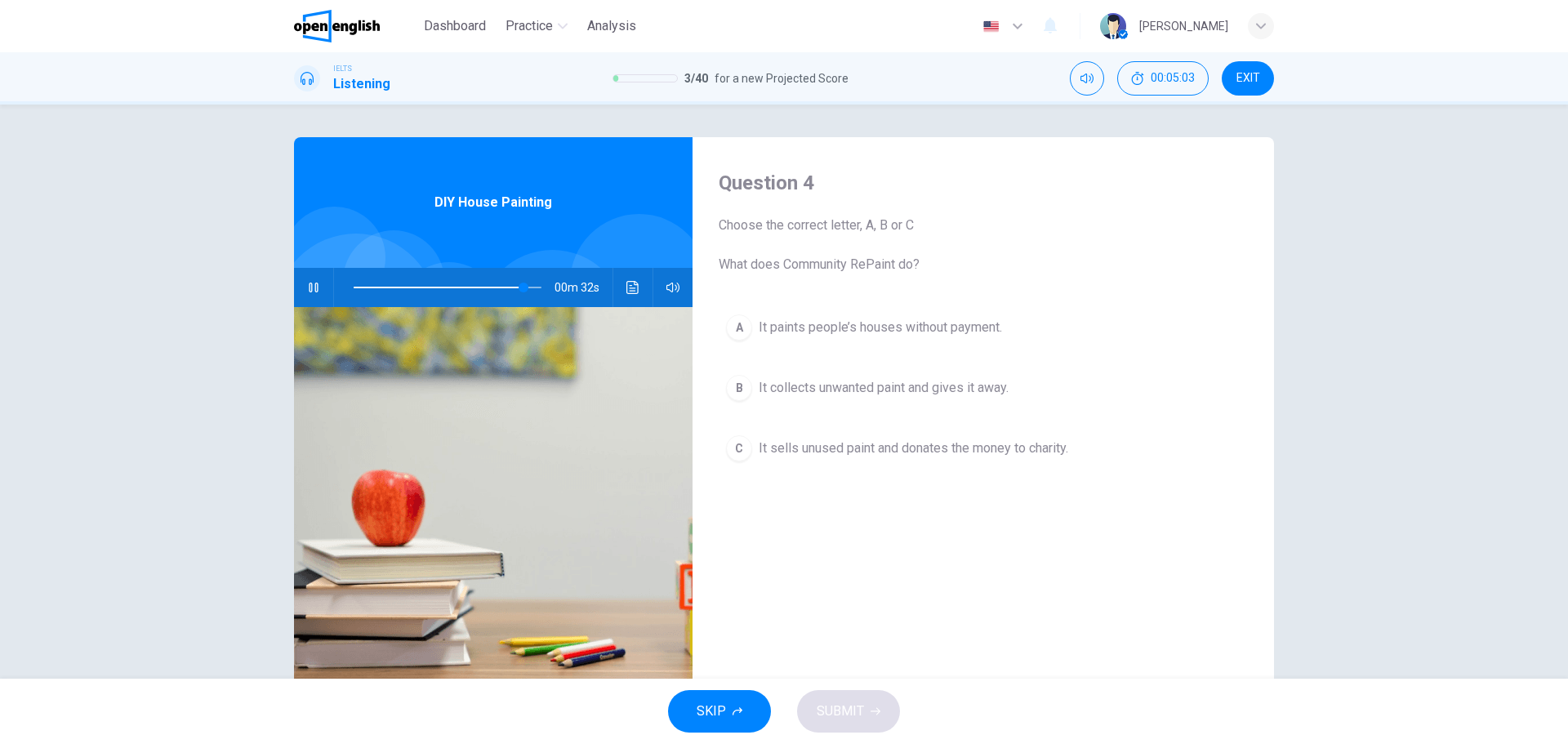
click at [817, 379] on span "It collects unwanted paint and gives it away." at bounding box center [883, 388] width 250 height 20
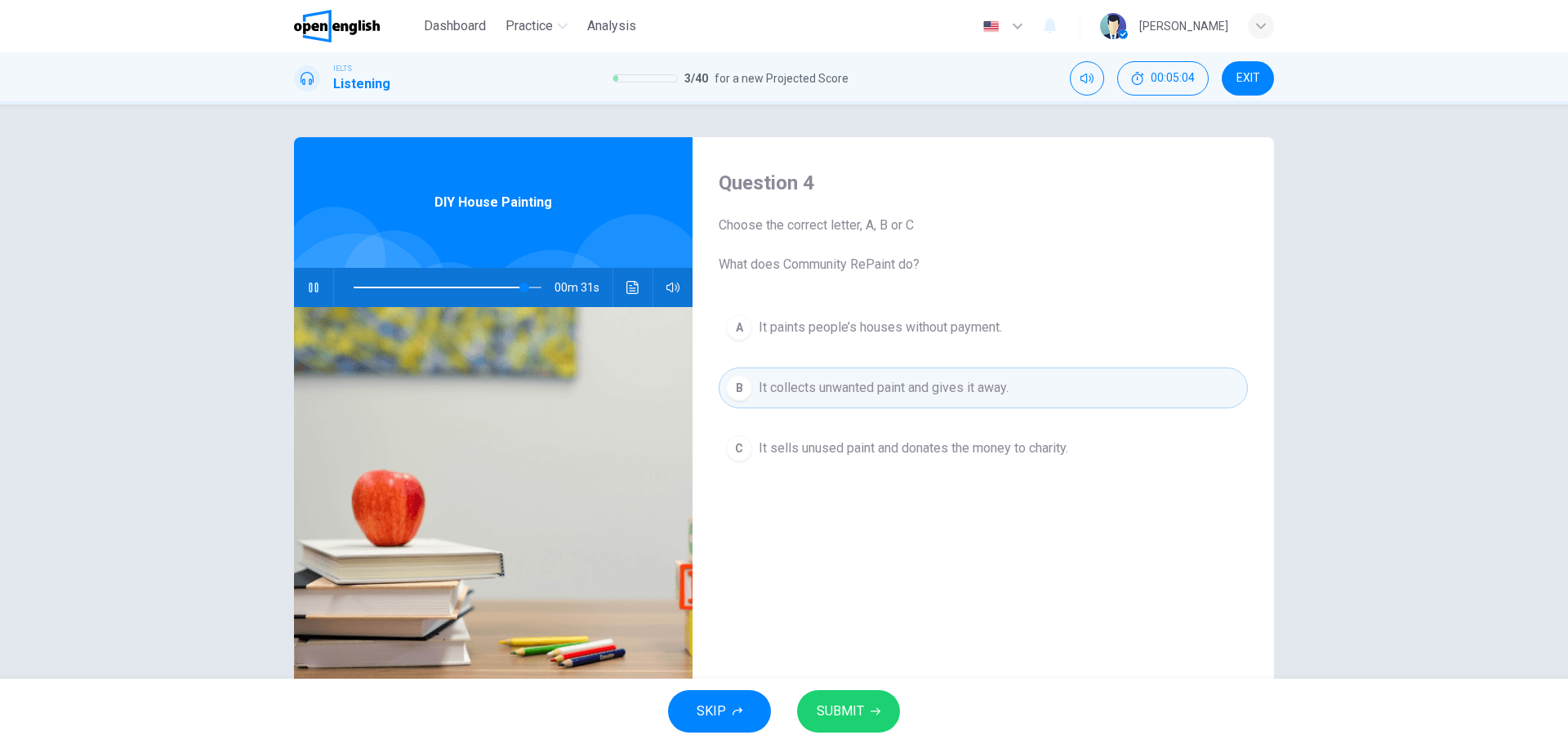
click at [844, 708] on span "SUBMIT" at bounding box center [839, 711] width 47 height 23
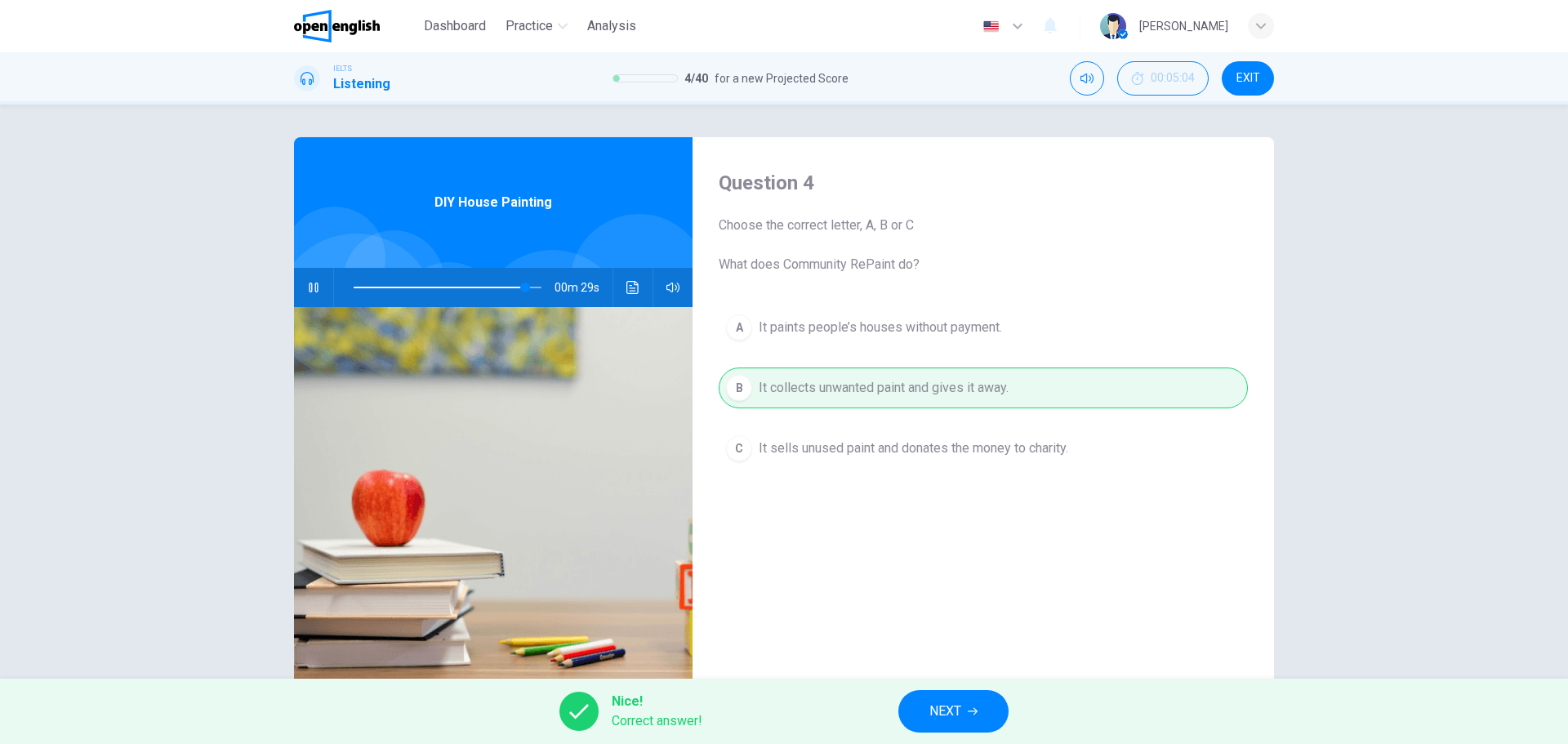
click at [952, 712] on span "NEXT" at bounding box center [945, 711] width 31 height 23
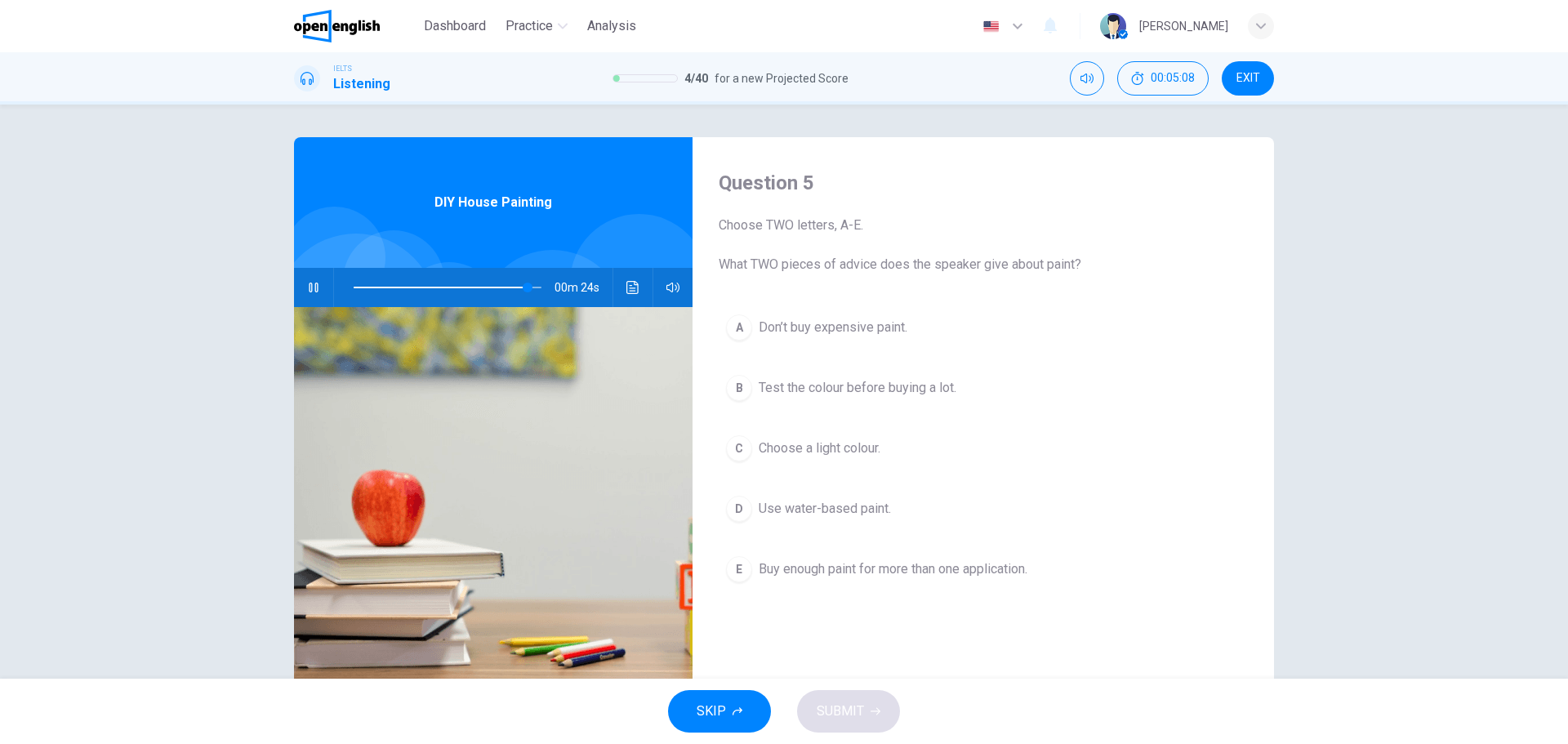
drag, startPoint x: 781, startPoint y: 222, endPoint x: 855, endPoint y: 221, distance: 74.0
click at [855, 221] on span "Choose TWO letters, A-E. What TWO pieces of advice does the speaker give about …" at bounding box center [983, 244] width 529 height 59
click at [956, 227] on span "Choose TWO letters, A-E. What TWO pieces of advice does the speaker give about …" at bounding box center [983, 244] width 529 height 59
drag, startPoint x: 743, startPoint y: 260, endPoint x: 1095, endPoint y: 259, distance: 352.0
click at [1085, 259] on span "Choose TWO letters, A-E. What TWO pieces of advice does the speaker give about …" at bounding box center [983, 244] width 529 height 59
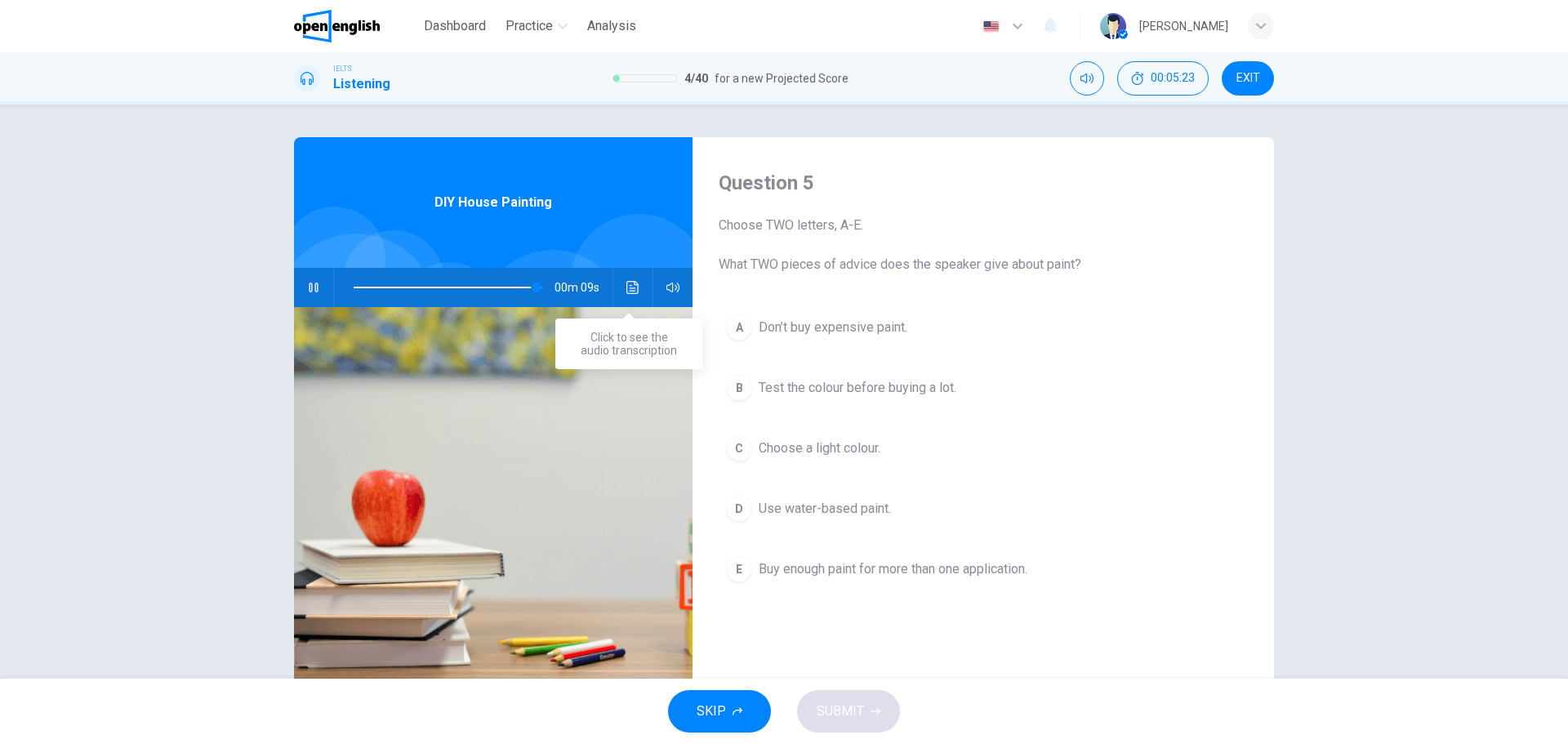
click at [637, 287] on button "Click to see the audio transcription" at bounding box center [633, 287] width 26 height 39
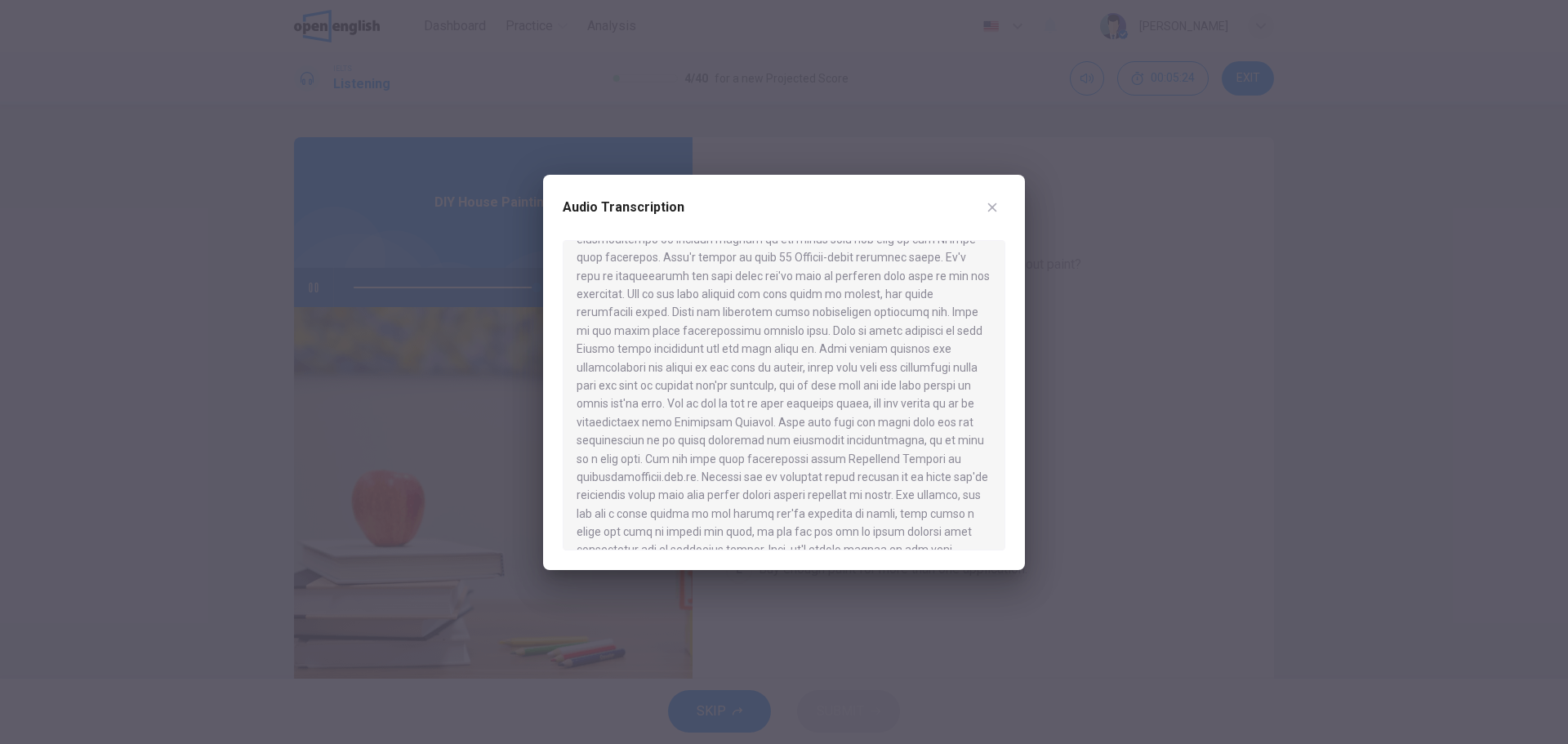
scroll to position [271, 0]
drag, startPoint x: 572, startPoint y: 384, endPoint x: 852, endPoint y: 393, distance: 280.1
click at [847, 393] on div at bounding box center [784, 395] width 443 height 310
drag, startPoint x: 613, startPoint y: 399, endPoint x: 930, endPoint y: 406, distance: 317.1
click at [920, 406] on div at bounding box center [784, 395] width 443 height 310
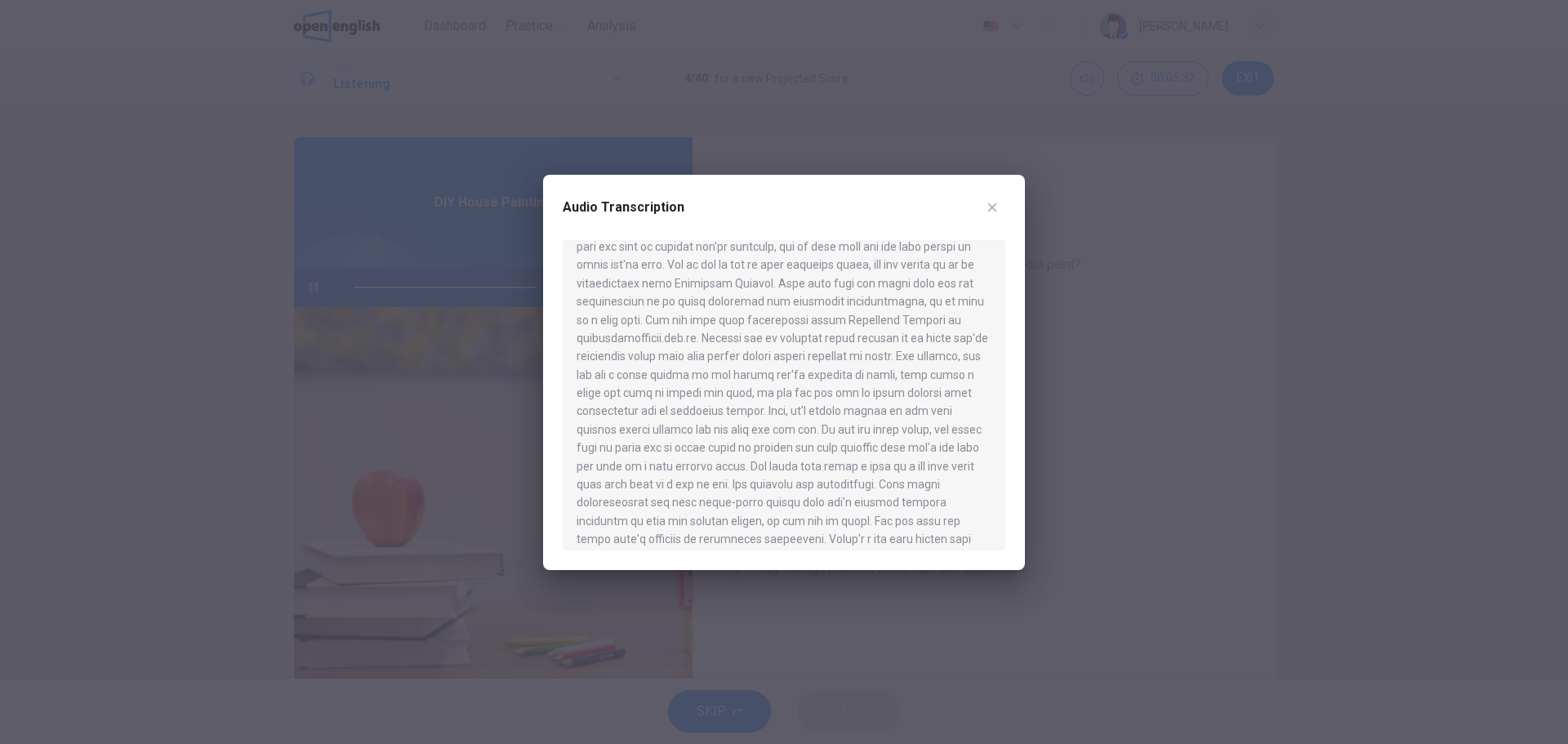
type input "*"
drag, startPoint x: 584, startPoint y: 427, endPoint x: 791, endPoint y: 428, distance: 207.0
click at [791, 428] on div at bounding box center [784, 395] width 443 height 310
drag, startPoint x: 585, startPoint y: 442, endPoint x: 915, endPoint y: 446, distance: 330.0
click at [915, 446] on div at bounding box center [784, 395] width 443 height 310
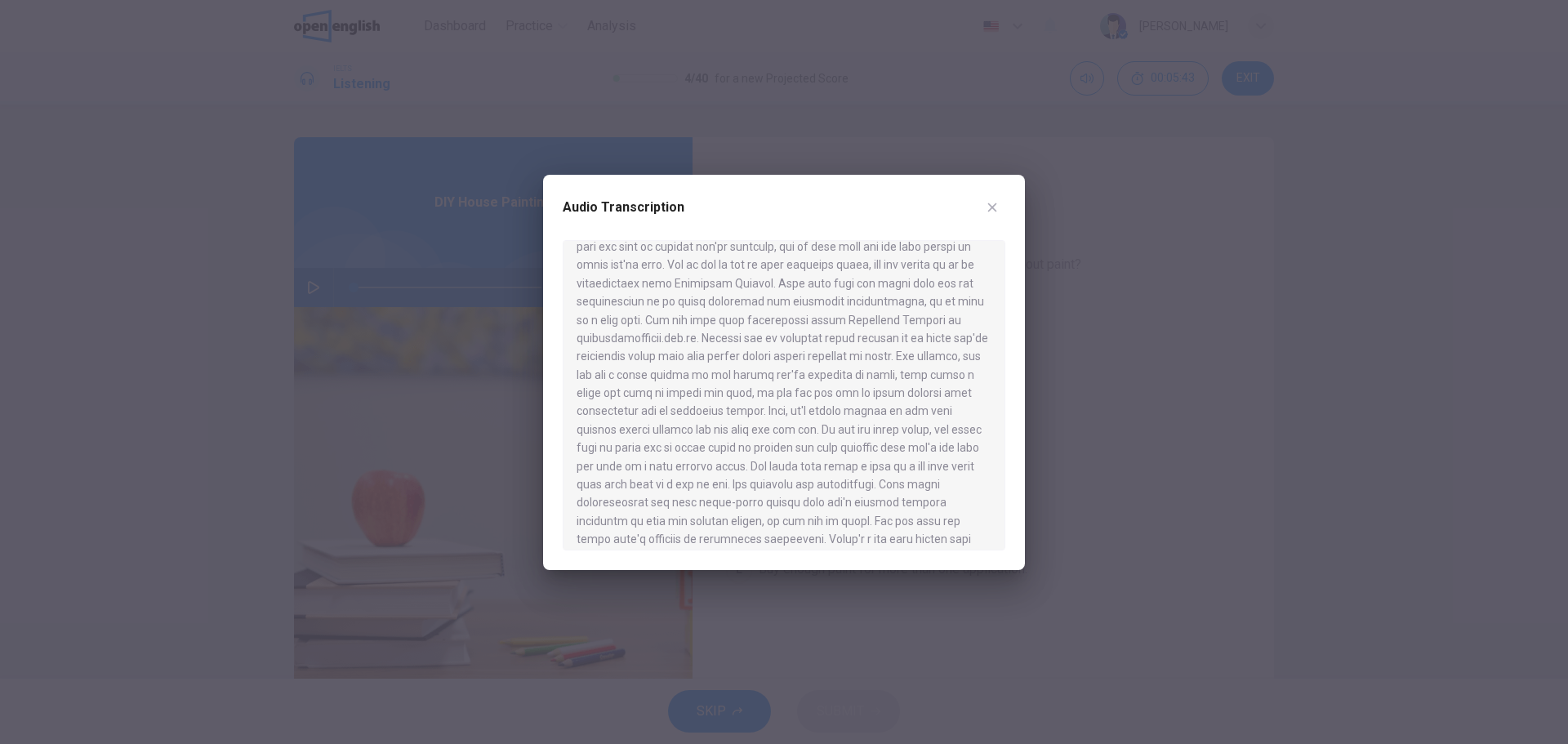
scroll to position [408, 0]
drag, startPoint x: 588, startPoint y: 384, endPoint x: 762, endPoint y: 384, distance: 174.0
click at [762, 384] on div at bounding box center [784, 395] width 443 height 310
click at [1095, 410] on div at bounding box center [784, 372] width 1568 height 744
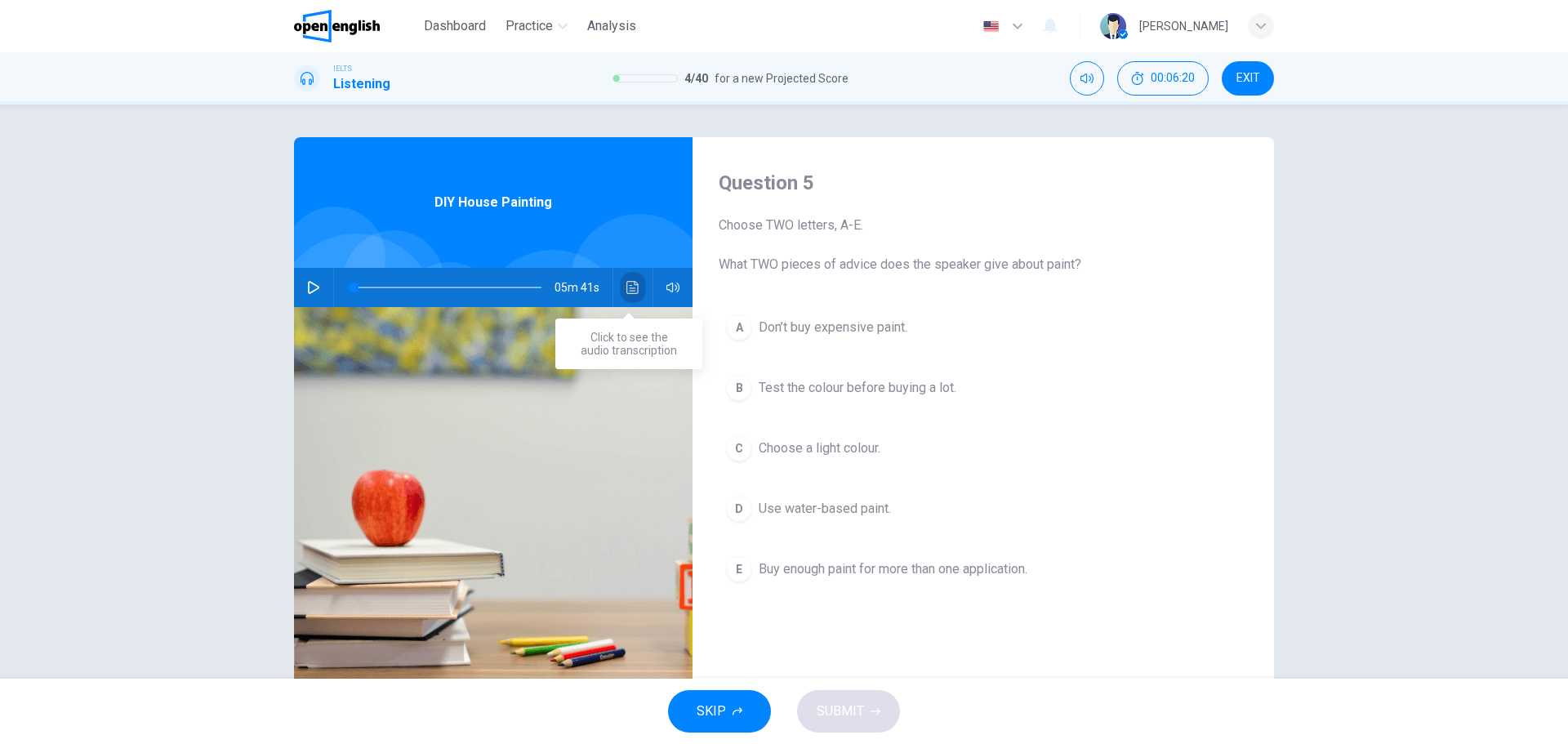
click at [627, 287] on icon "Click to see the audio transcription" at bounding box center [633, 287] width 13 height 13
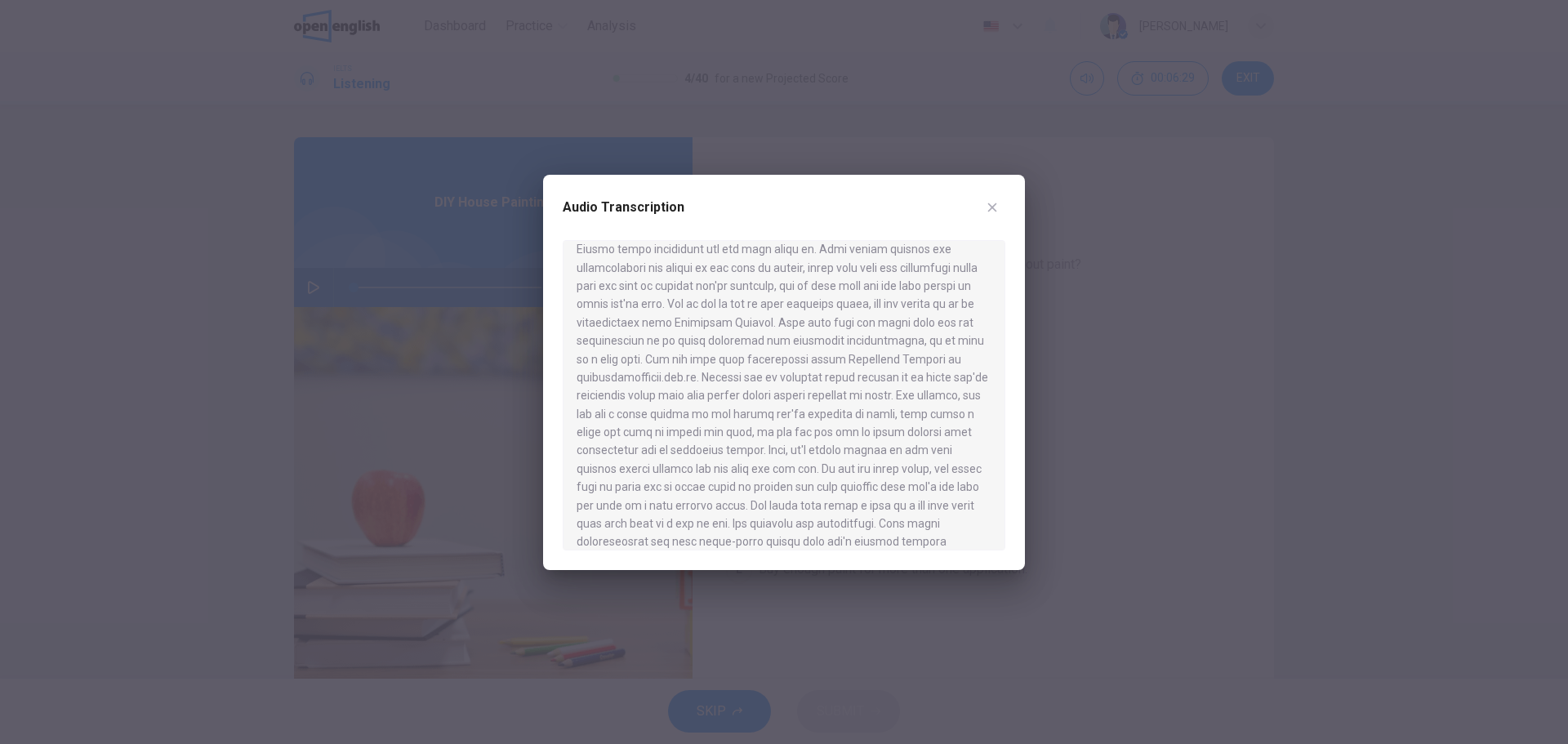
scroll to position [271, 0]
drag, startPoint x: 736, startPoint y: 337, endPoint x: 967, endPoint y: 337, distance: 231.0
click at [967, 337] on div at bounding box center [784, 395] width 443 height 310
drag, startPoint x: 716, startPoint y: 352, endPoint x: 643, endPoint y: 352, distance: 73.0
click at [715, 352] on div at bounding box center [784, 395] width 443 height 310
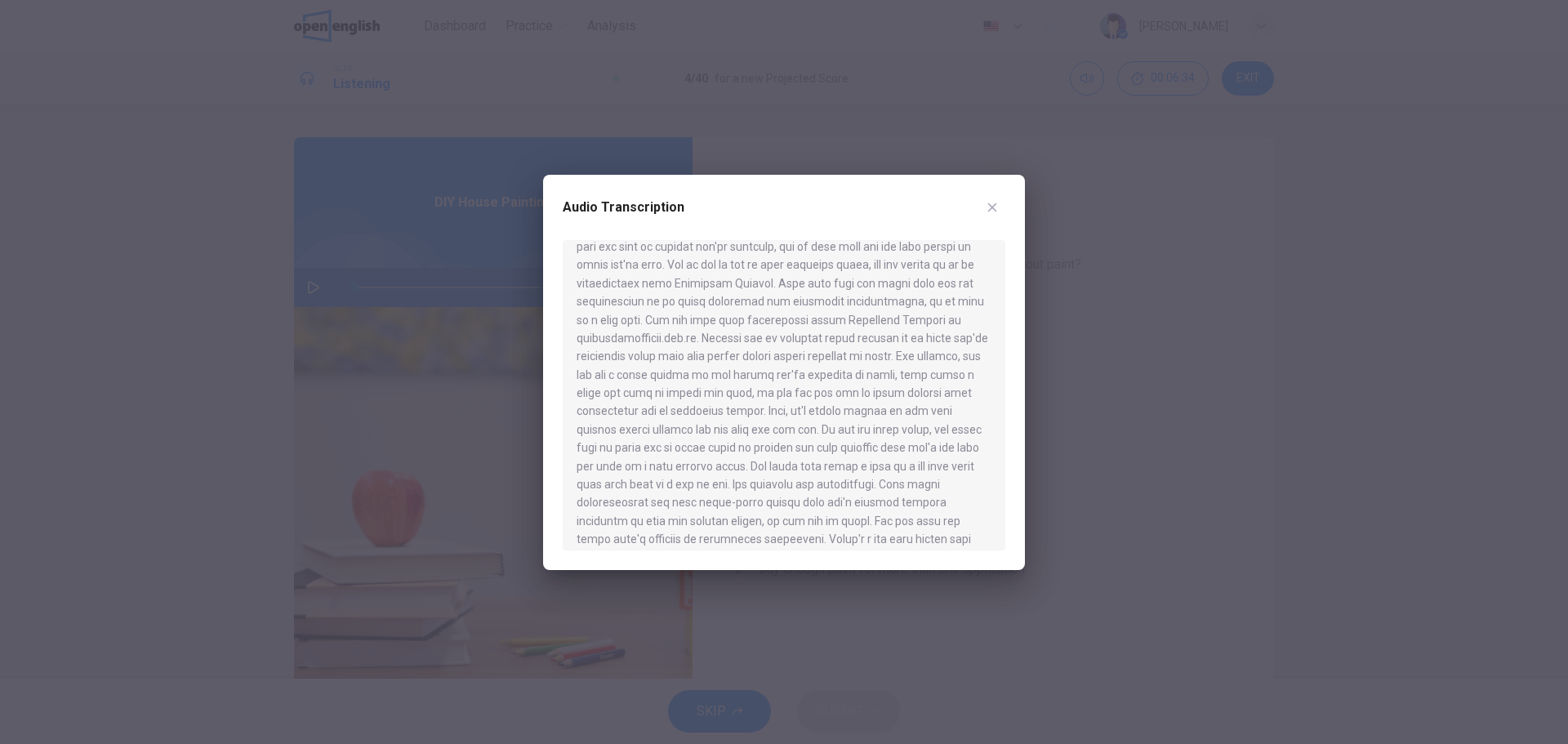
drag, startPoint x: 617, startPoint y: 352, endPoint x: 898, endPoint y: 355, distance: 281.0
click at [898, 355] on div at bounding box center [784, 395] width 443 height 310
click at [711, 355] on div at bounding box center [784, 395] width 443 height 310
click at [1188, 415] on div at bounding box center [784, 372] width 1568 height 744
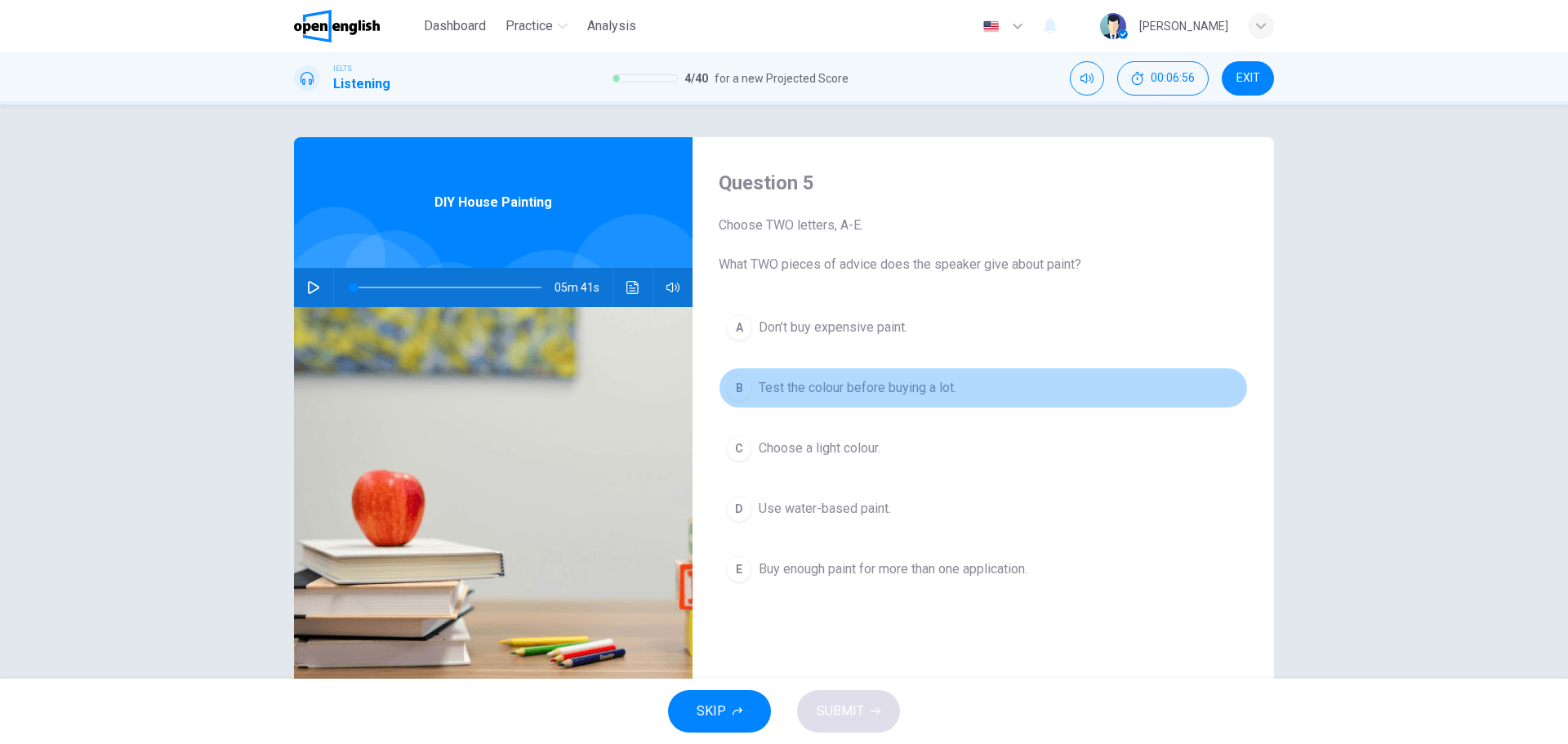
click at [762, 383] on span "Test the colour before buying a lot." at bounding box center [857, 388] width 198 height 20
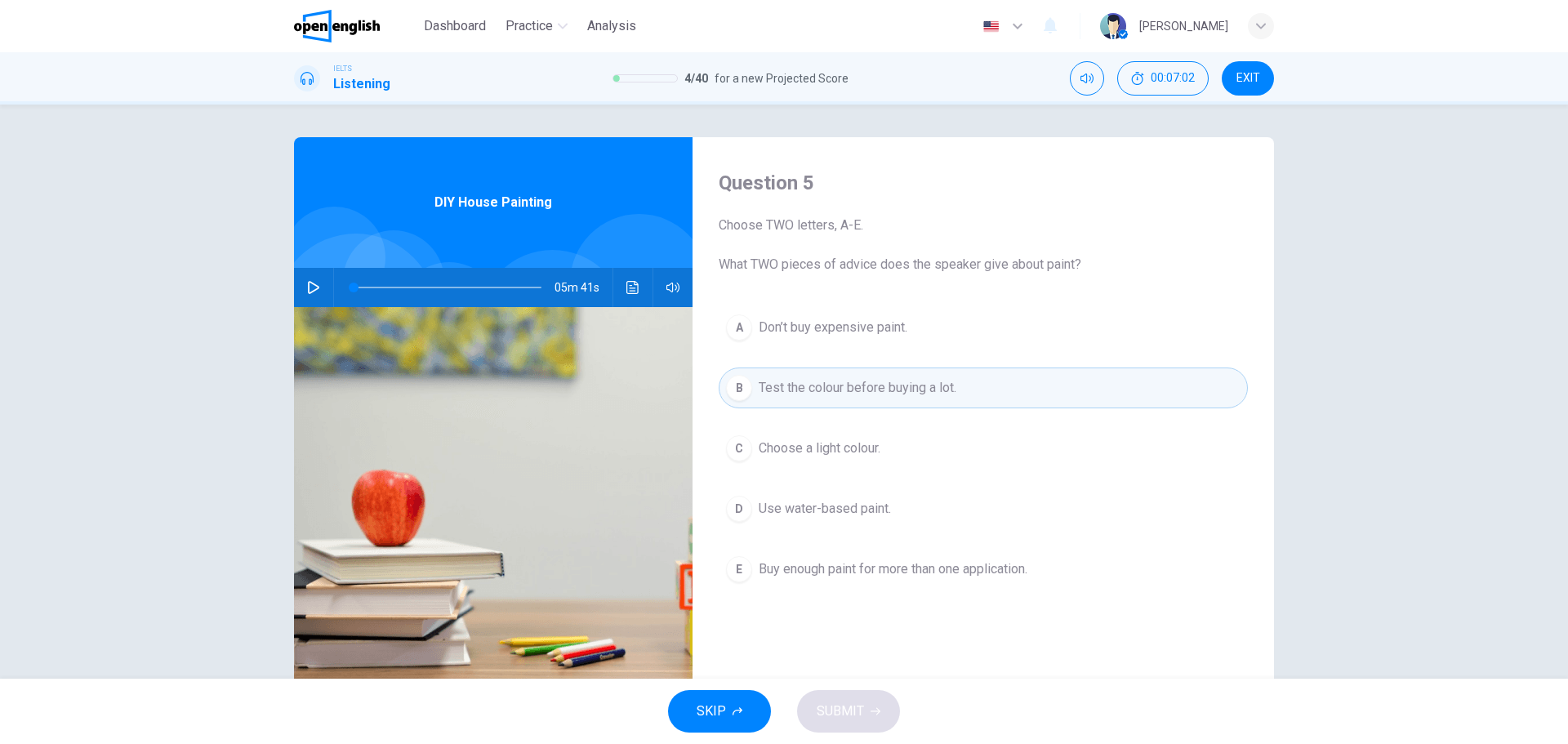
click at [632, 285] on icon "Click to see the audio transcription" at bounding box center [632, 287] width 12 height 13
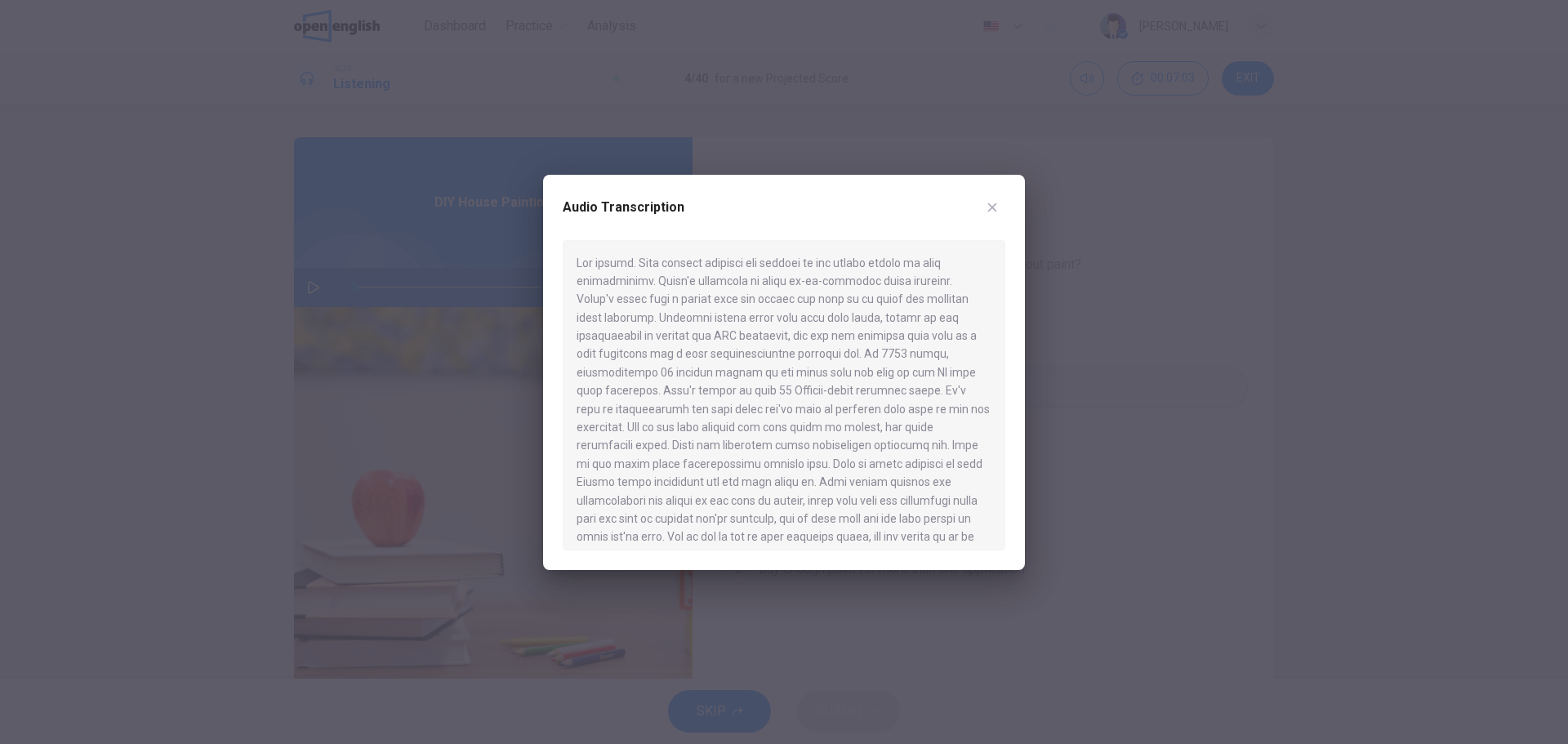
drag, startPoint x: 698, startPoint y: 438, endPoint x: 897, endPoint y: 441, distance: 199.0
click at [897, 441] on div at bounding box center [784, 395] width 443 height 310
drag, startPoint x: 603, startPoint y: 391, endPoint x: 974, endPoint y: 391, distance: 371.0
click at [974, 391] on div at bounding box center [784, 395] width 443 height 310
click at [905, 408] on div at bounding box center [784, 395] width 443 height 310
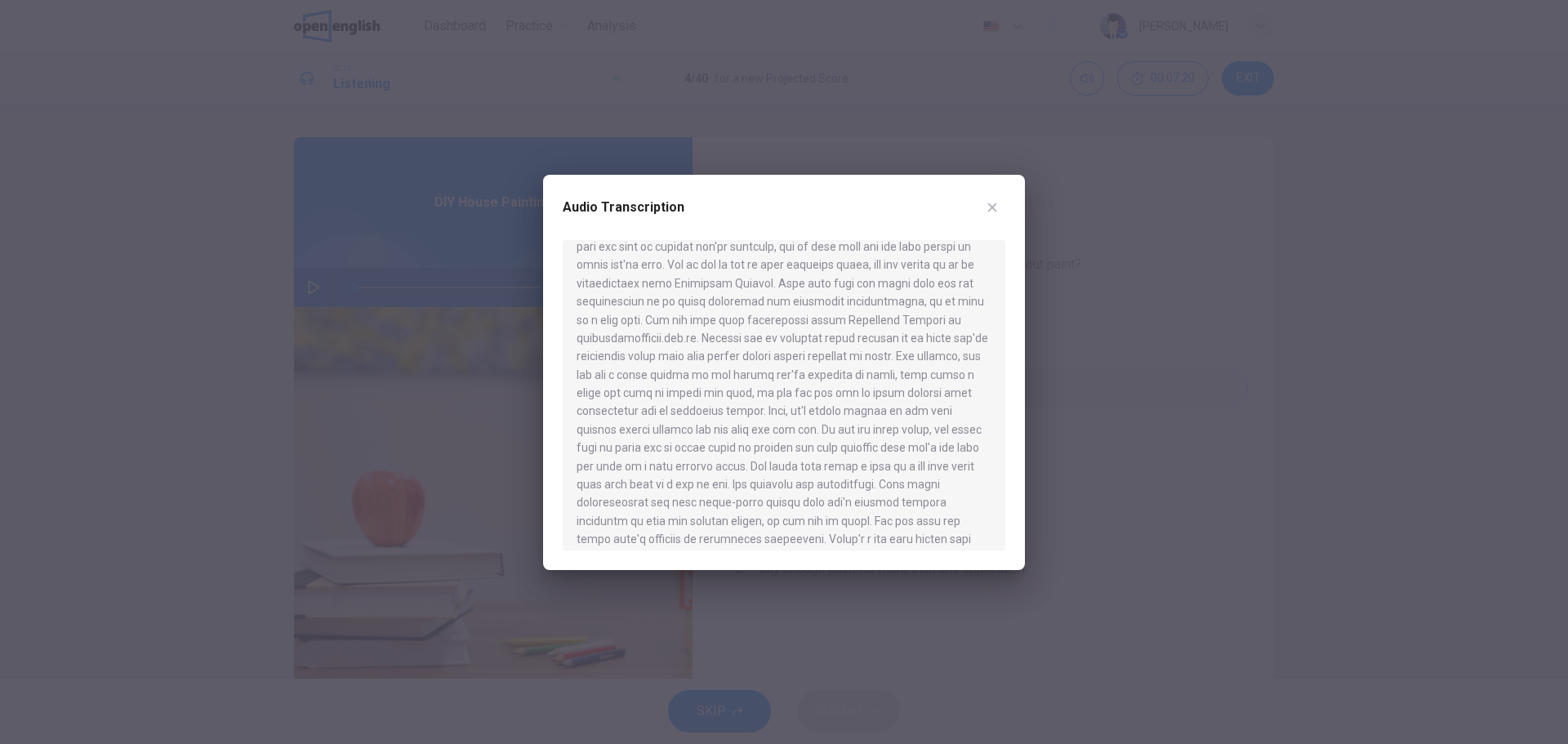
drag, startPoint x: 580, startPoint y: 425, endPoint x: 794, endPoint y: 425, distance: 214.0
click at [791, 425] on div at bounding box center [784, 395] width 443 height 310
drag, startPoint x: 788, startPoint y: 425, endPoint x: 960, endPoint y: 426, distance: 172.0
click at [960, 425] on div at bounding box center [784, 395] width 443 height 310
click at [620, 429] on div at bounding box center [784, 395] width 443 height 310
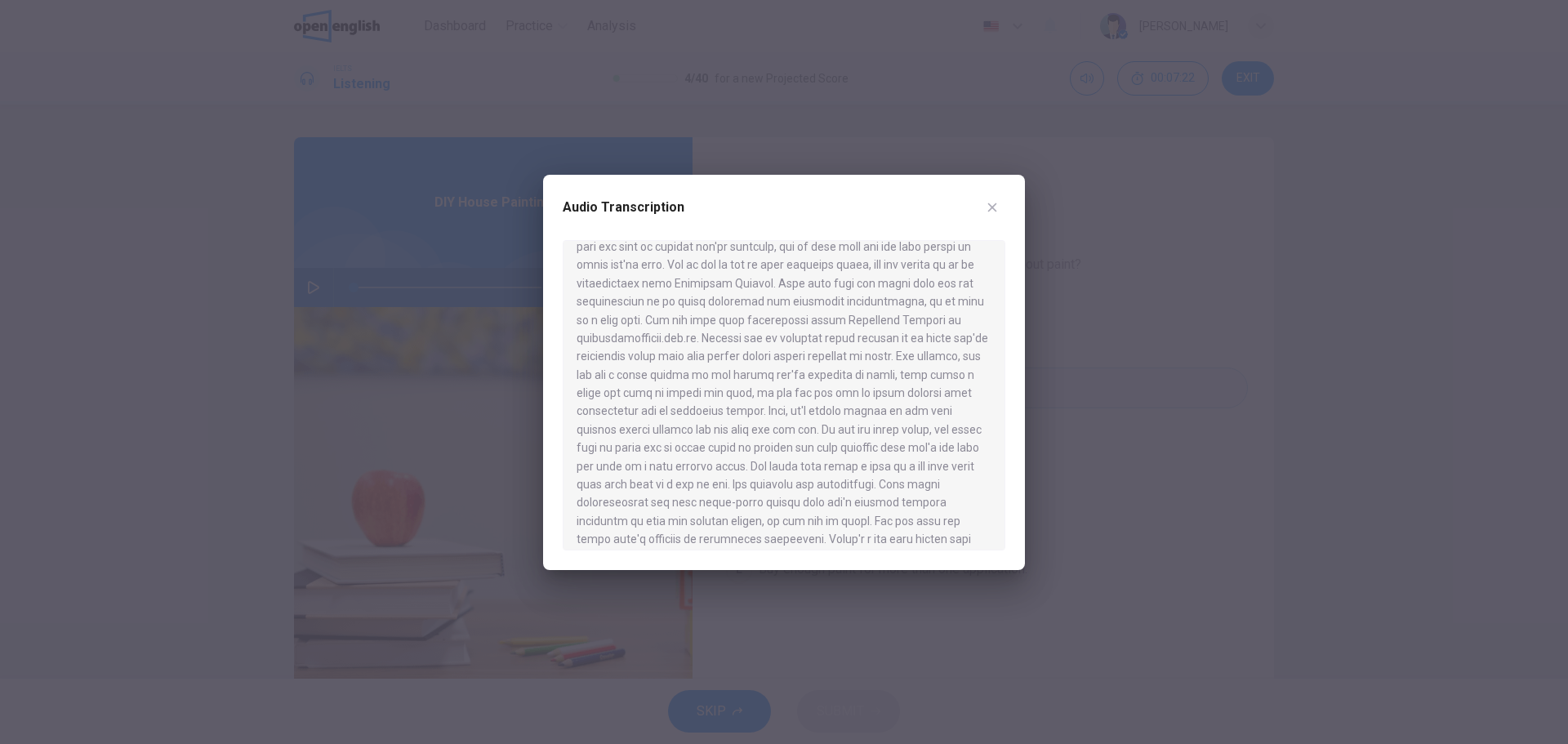
drag, startPoint x: 670, startPoint y: 440, endPoint x: 933, endPoint y: 446, distance: 263.1
click at [933, 445] on div at bounding box center [784, 395] width 443 height 310
drag, startPoint x: 584, startPoint y: 462, endPoint x: 839, endPoint y: 463, distance: 255.0
click at [836, 463] on div at bounding box center [784, 395] width 443 height 310
click at [952, 467] on div at bounding box center [784, 395] width 443 height 310
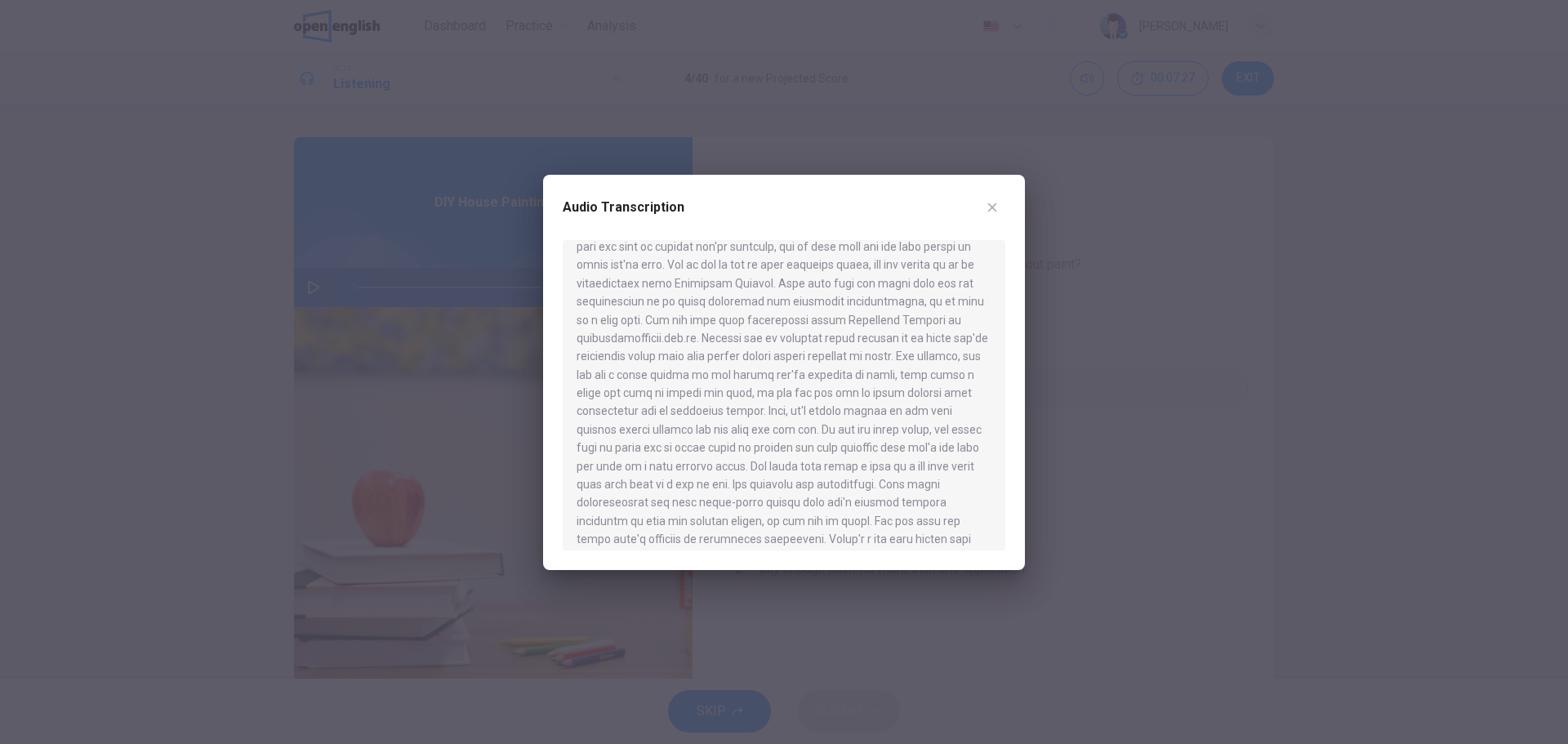
drag, startPoint x: 609, startPoint y: 482, endPoint x: 767, endPoint y: 482, distance: 158.0
click at [767, 482] on div at bounding box center [784, 395] width 443 height 310
drag, startPoint x: 618, startPoint y: 362, endPoint x: 690, endPoint y: 376, distance: 73.3
click at [690, 376] on div at bounding box center [784, 395] width 443 height 310
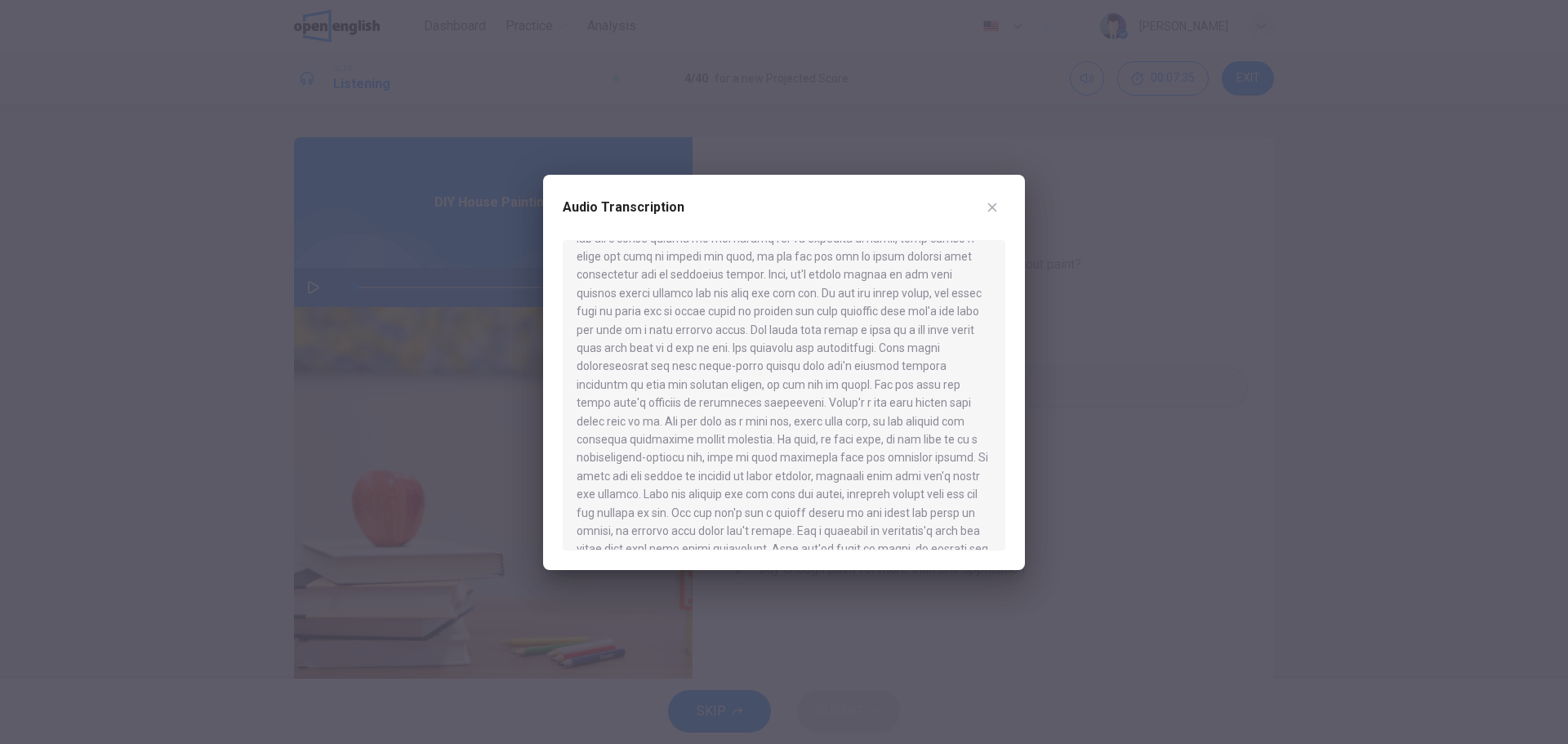
click at [1147, 433] on div at bounding box center [784, 372] width 1568 height 744
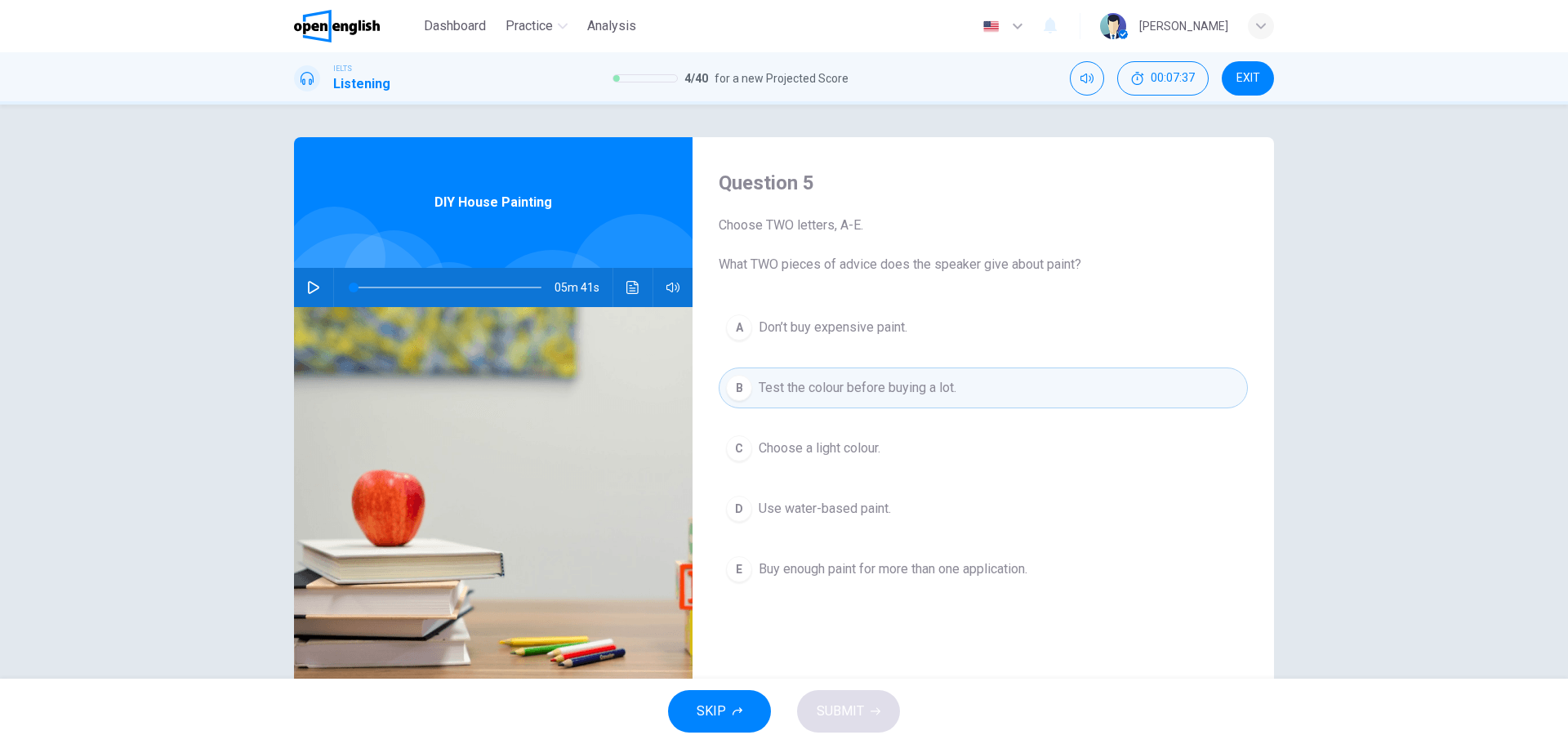
click at [743, 502] on div "D" at bounding box center [739, 509] width 26 height 26
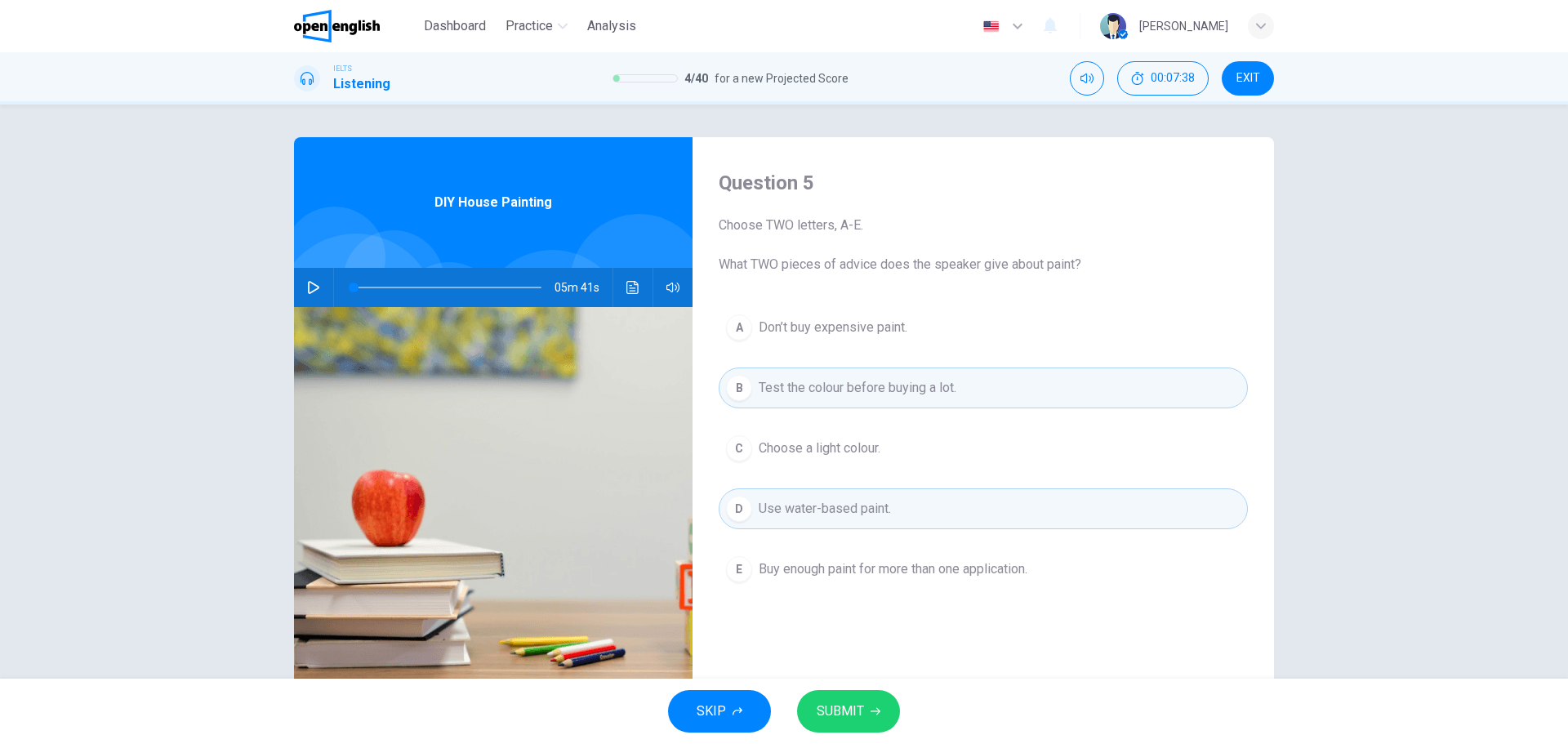
click at [863, 703] on span "SUBMIT" at bounding box center [839, 711] width 47 height 23
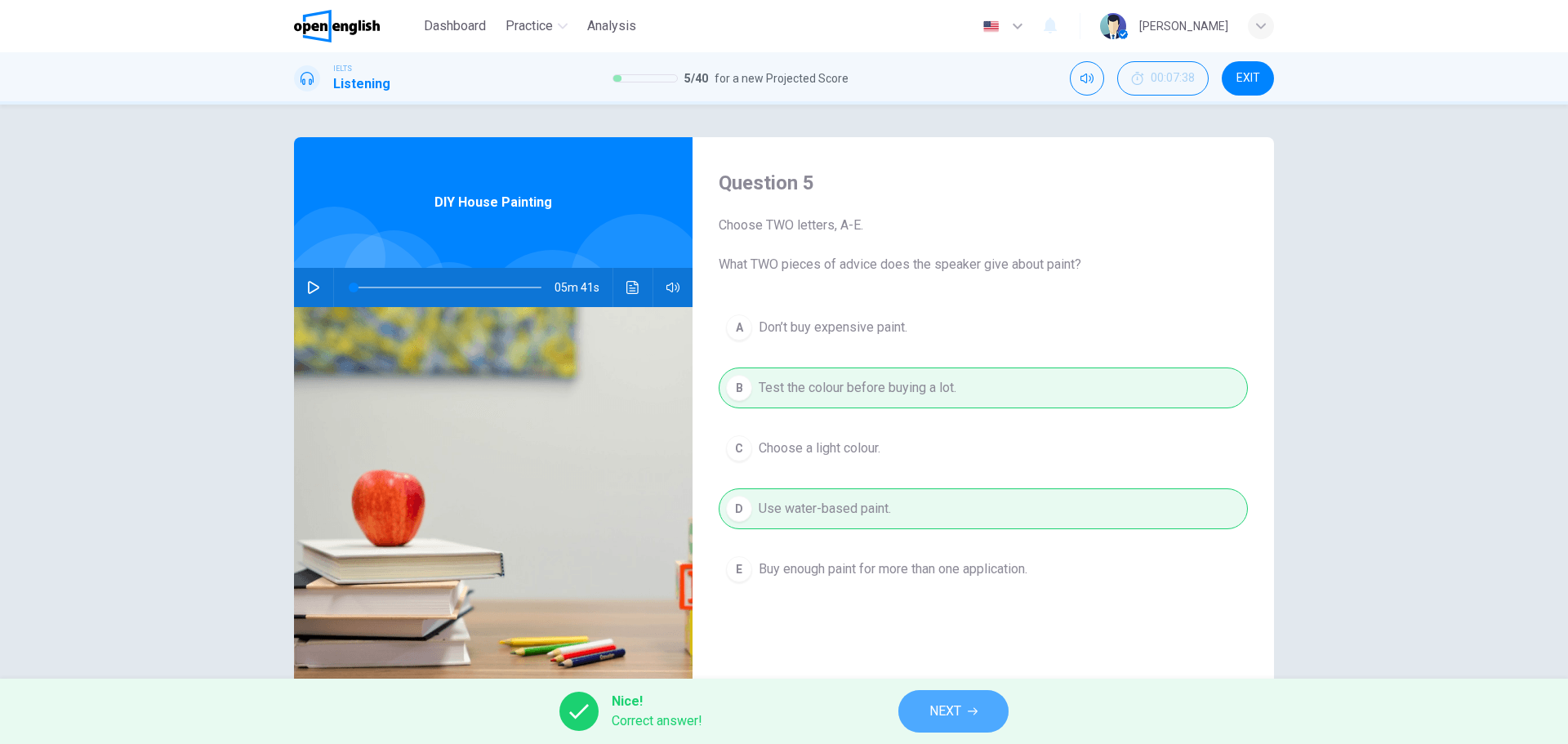
click at [961, 703] on span "NEXT" at bounding box center [945, 711] width 31 height 23
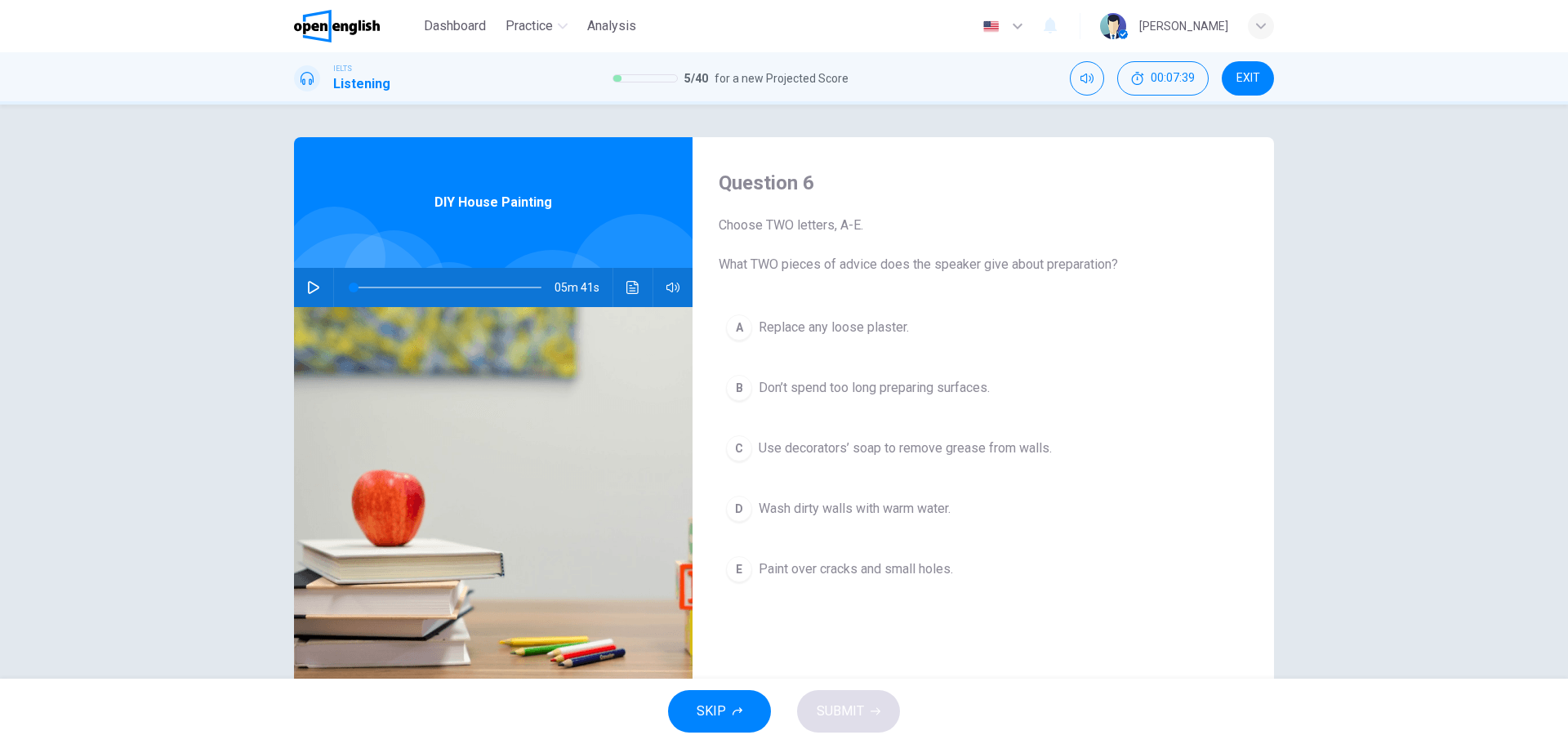
drag, startPoint x: 719, startPoint y: 262, endPoint x: 1121, endPoint y: 261, distance: 402.0
click at [1116, 262] on span "Choose TWO letters, A-E. What TWO pieces of advice does the speaker give about …" at bounding box center [983, 244] width 529 height 59
click at [989, 252] on span "Choose TWO letters, A-E. What TWO pieces of advice does the speaker give about …" at bounding box center [983, 244] width 529 height 59
click at [629, 283] on icon "Click to see the audio transcription" at bounding box center [633, 287] width 13 height 13
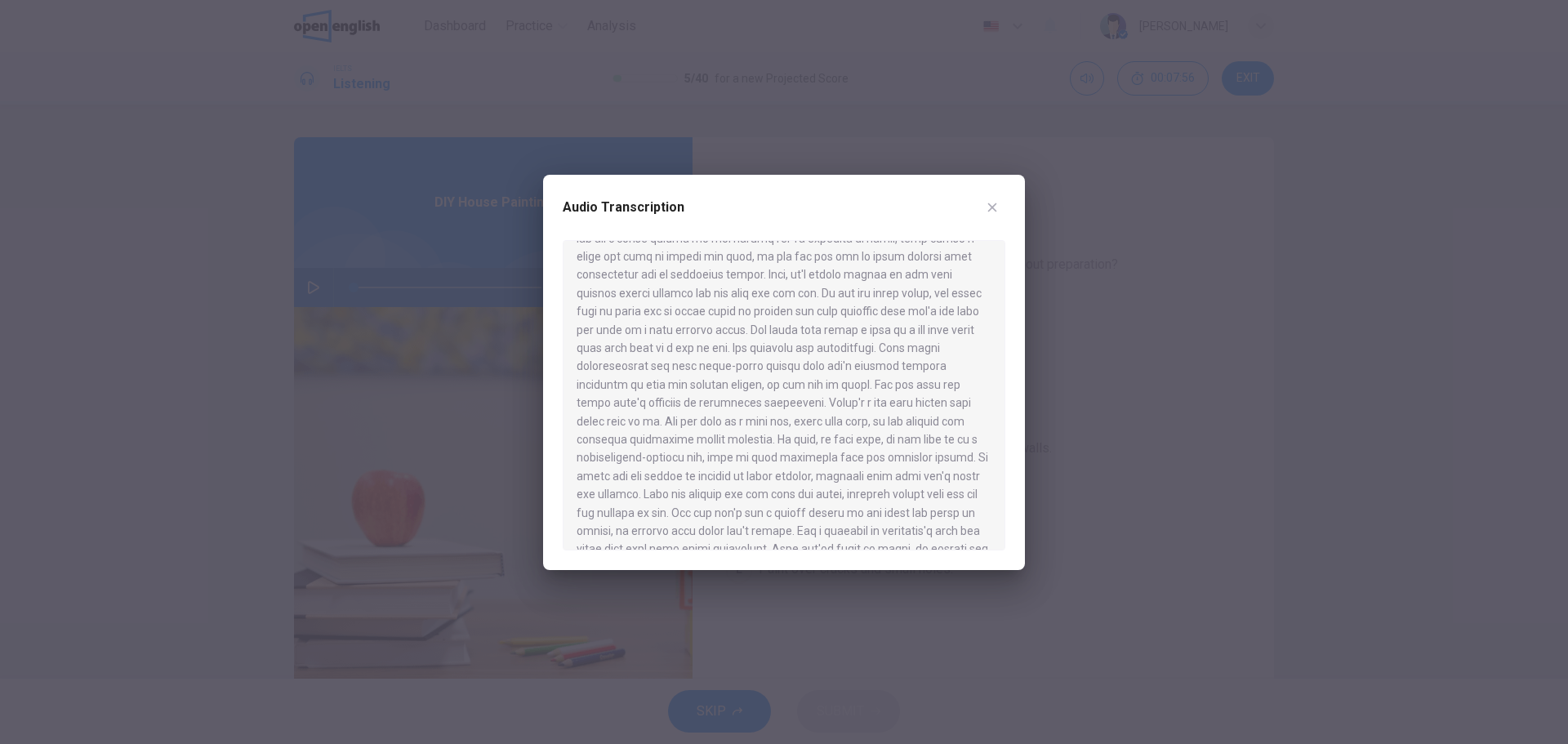
drag, startPoint x: 681, startPoint y: 421, endPoint x: 912, endPoint y: 420, distance: 231.0
click at [912, 420] on div at bounding box center [784, 395] width 443 height 310
click at [928, 420] on div at bounding box center [784, 395] width 443 height 310
drag, startPoint x: 797, startPoint y: 410, endPoint x: 960, endPoint y: 413, distance: 163.0
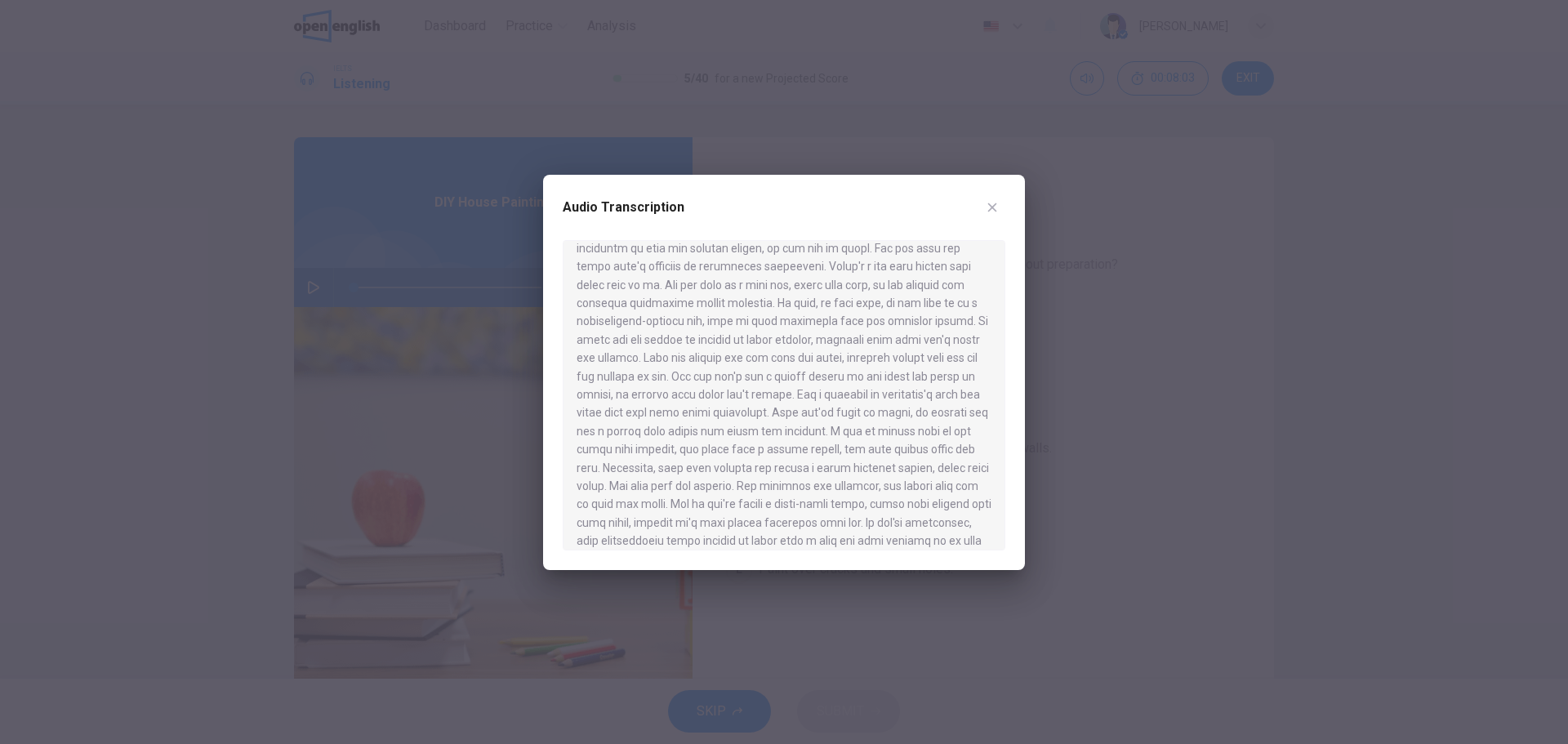
click at [960, 413] on div at bounding box center [784, 395] width 443 height 310
drag, startPoint x: 593, startPoint y: 428, endPoint x: 747, endPoint y: 427, distance: 154.0
click at [747, 427] on div at bounding box center [784, 395] width 443 height 310
drag, startPoint x: 782, startPoint y: 430, endPoint x: 868, endPoint y: 429, distance: 86.0
click at [868, 429] on div at bounding box center [784, 395] width 443 height 310
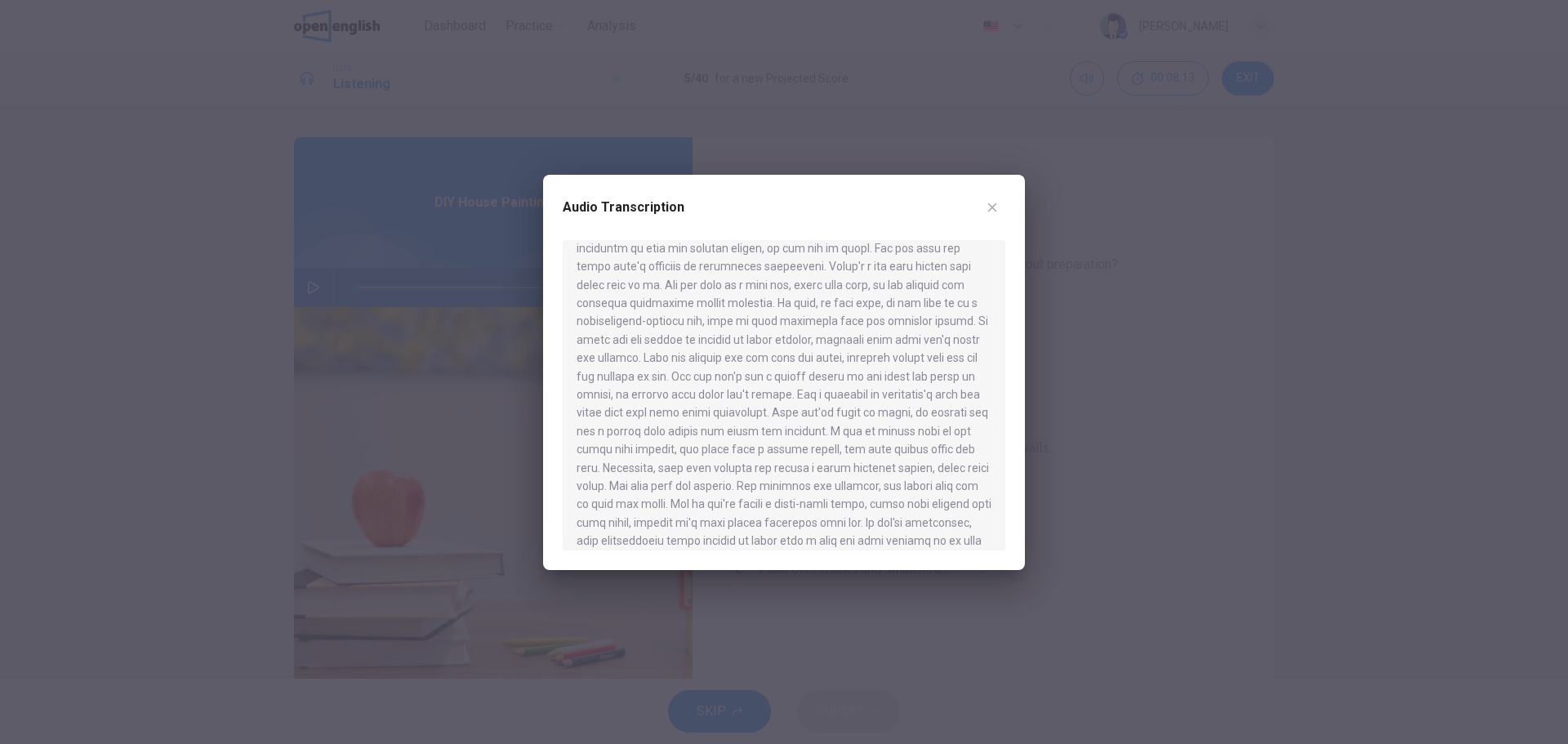
drag, startPoint x: 586, startPoint y: 447, endPoint x: 745, endPoint y: 446, distance: 159.0
click at [745, 446] on div at bounding box center [784, 395] width 443 height 310
drag, startPoint x: 867, startPoint y: 447, endPoint x: 977, endPoint y: 447, distance: 110.0
click at [977, 447] on div at bounding box center [784, 395] width 443 height 310
drag, startPoint x: 656, startPoint y: 467, endPoint x: 899, endPoint y: 473, distance: 243.1
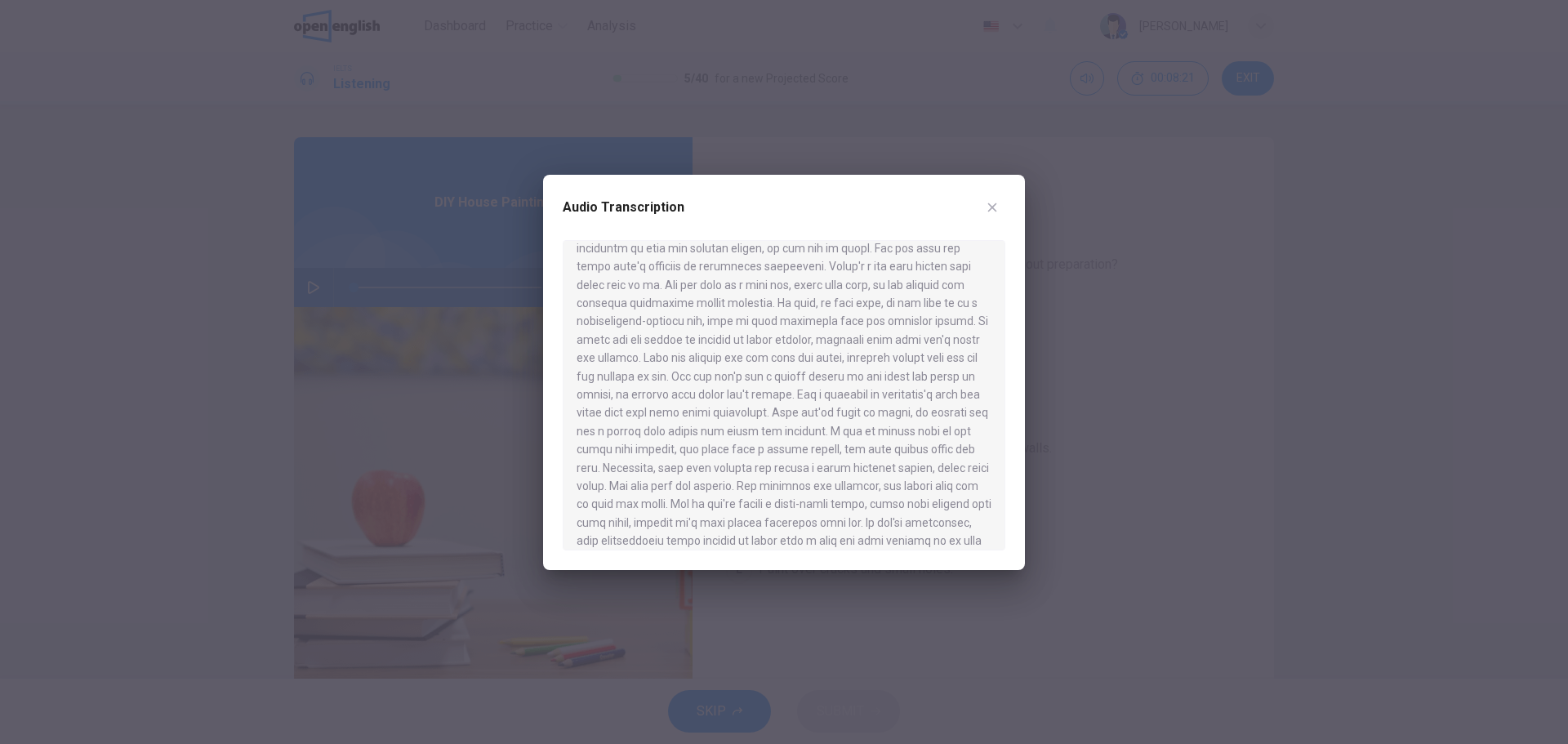
click at [935, 473] on div at bounding box center [784, 395] width 443 height 310
click at [637, 482] on div at bounding box center [784, 395] width 443 height 310
drag, startPoint x: 617, startPoint y: 482, endPoint x: 757, endPoint y: 487, distance: 140.1
click at [757, 487] on div at bounding box center [784, 395] width 443 height 310
drag, startPoint x: 753, startPoint y: 485, endPoint x: 979, endPoint y: 485, distance: 226.0
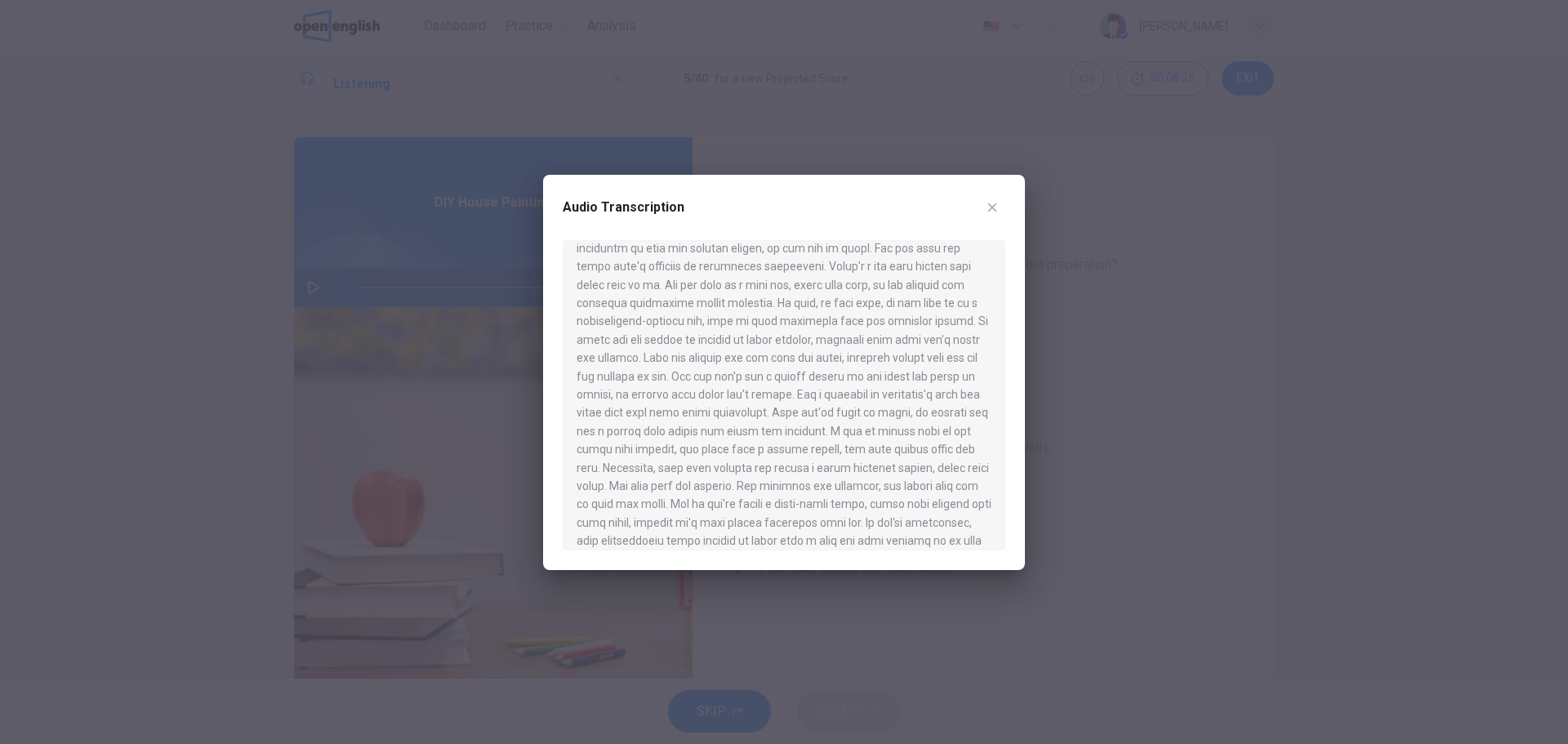
click at [980, 482] on div at bounding box center [784, 395] width 443 height 310
click at [623, 499] on div at bounding box center [784, 395] width 443 height 310
click at [1082, 428] on div at bounding box center [784, 372] width 1568 height 744
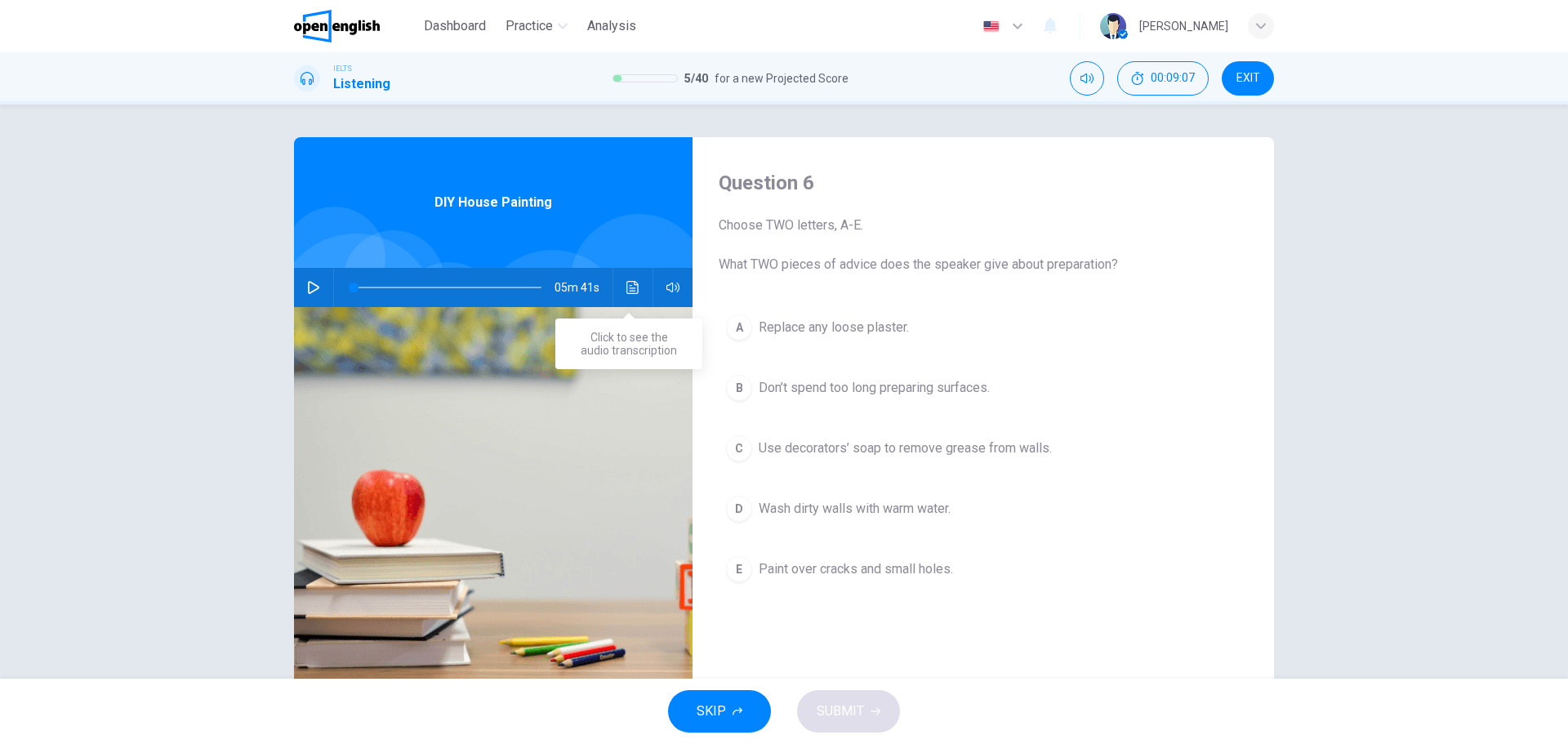
click at [627, 283] on icon "Click to see the audio transcription" at bounding box center [633, 287] width 13 height 13
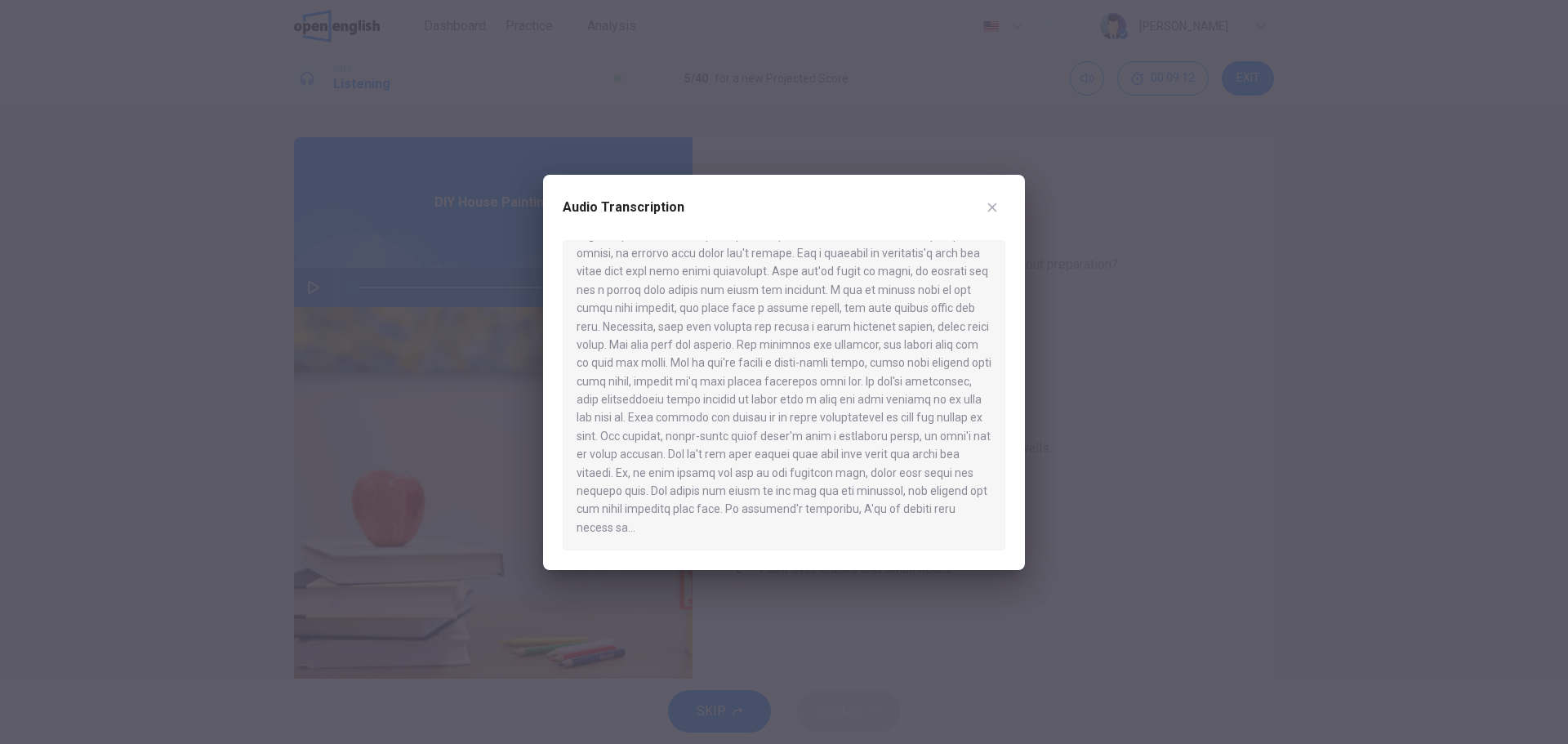
drag, startPoint x: 574, startPoint y: 470, endPoint x: 926, endPoint y: 469, distance: 352.0
click at [926, 469] on div at bounding box center [784, 395] width 443 height 310
drag, startPoint x: 663, startPoint y: 493, endPoint x: 789, endPoint y: 493, distance: 126.0
click at [729, 493] on div at bounding box center [784, 395] width 443 height 310
click at [857, 496] on div at bounding box center [784, 395] width 443 height 310
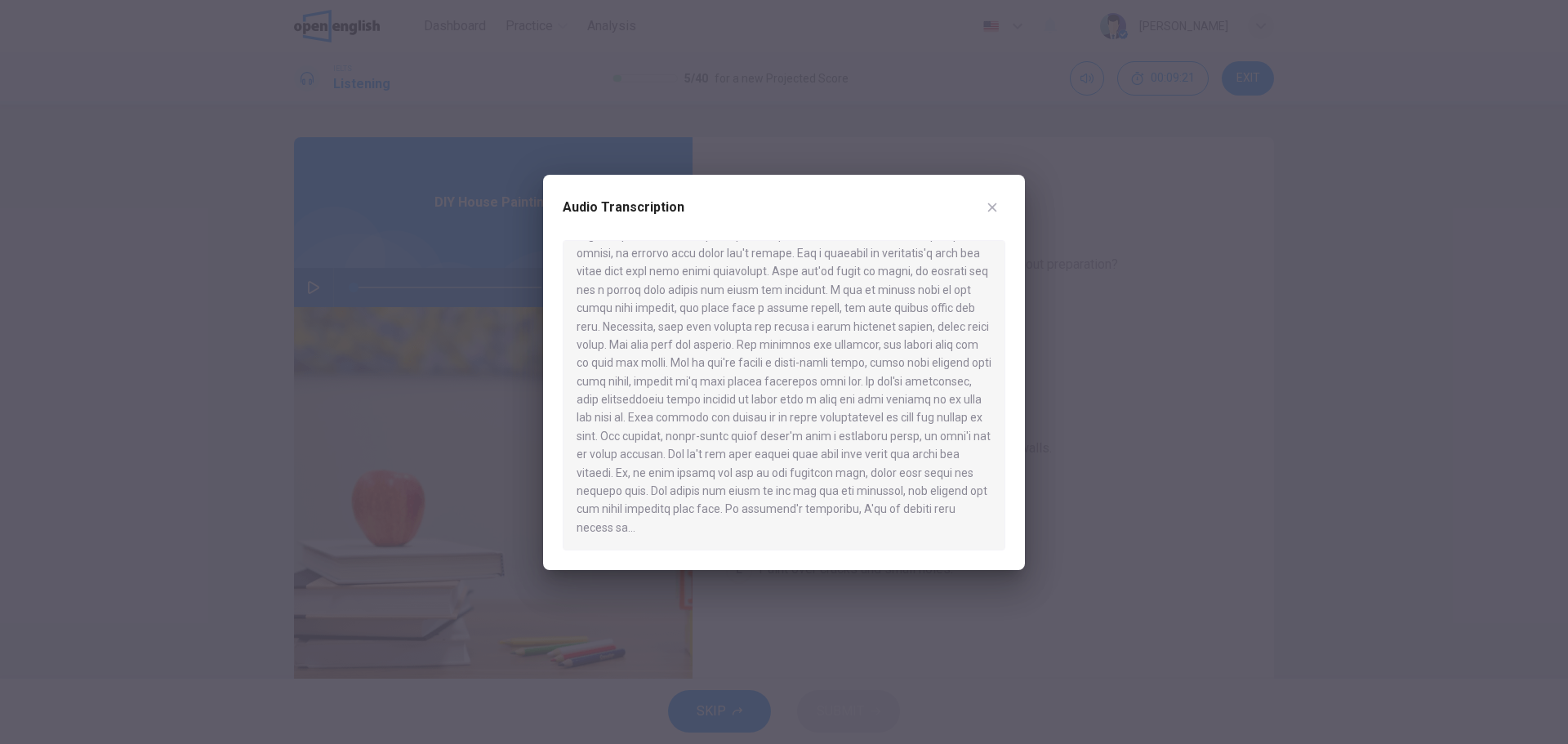
scroll to position [550, 0]
drag, startPoint x: 796, startPoint y: 385, endPoint x: 921, endPoint y: 385, distance: 125.0
click at [921, 385] on div at bounding box center [784, 395] width 443 height 310
click at [1147, 376] on div at bounding box center [784, 372] width 1568 height 744
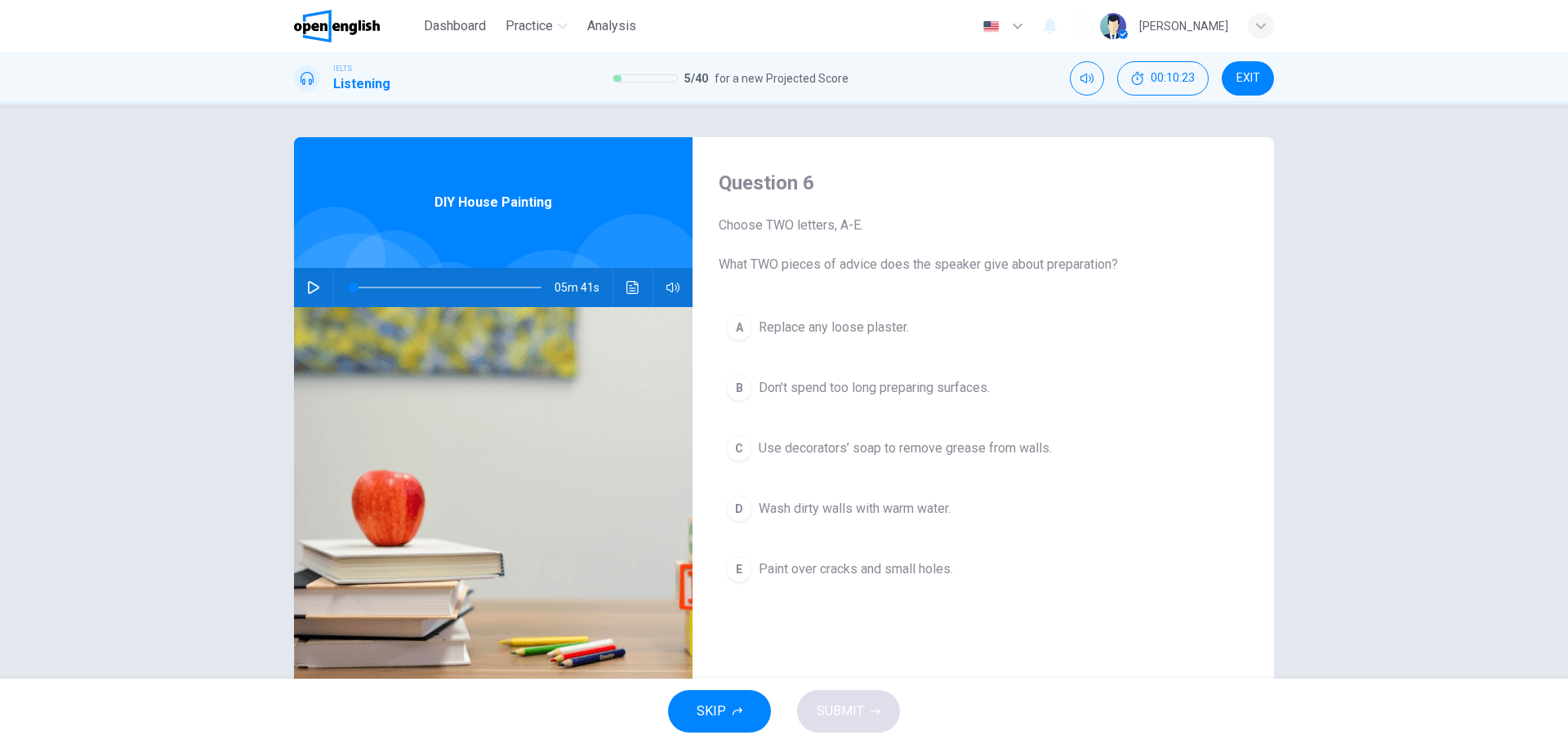
click at [814, 562] on span "Paint over cracks and small holes." at bounding box center [855, 569] width 195 height 20
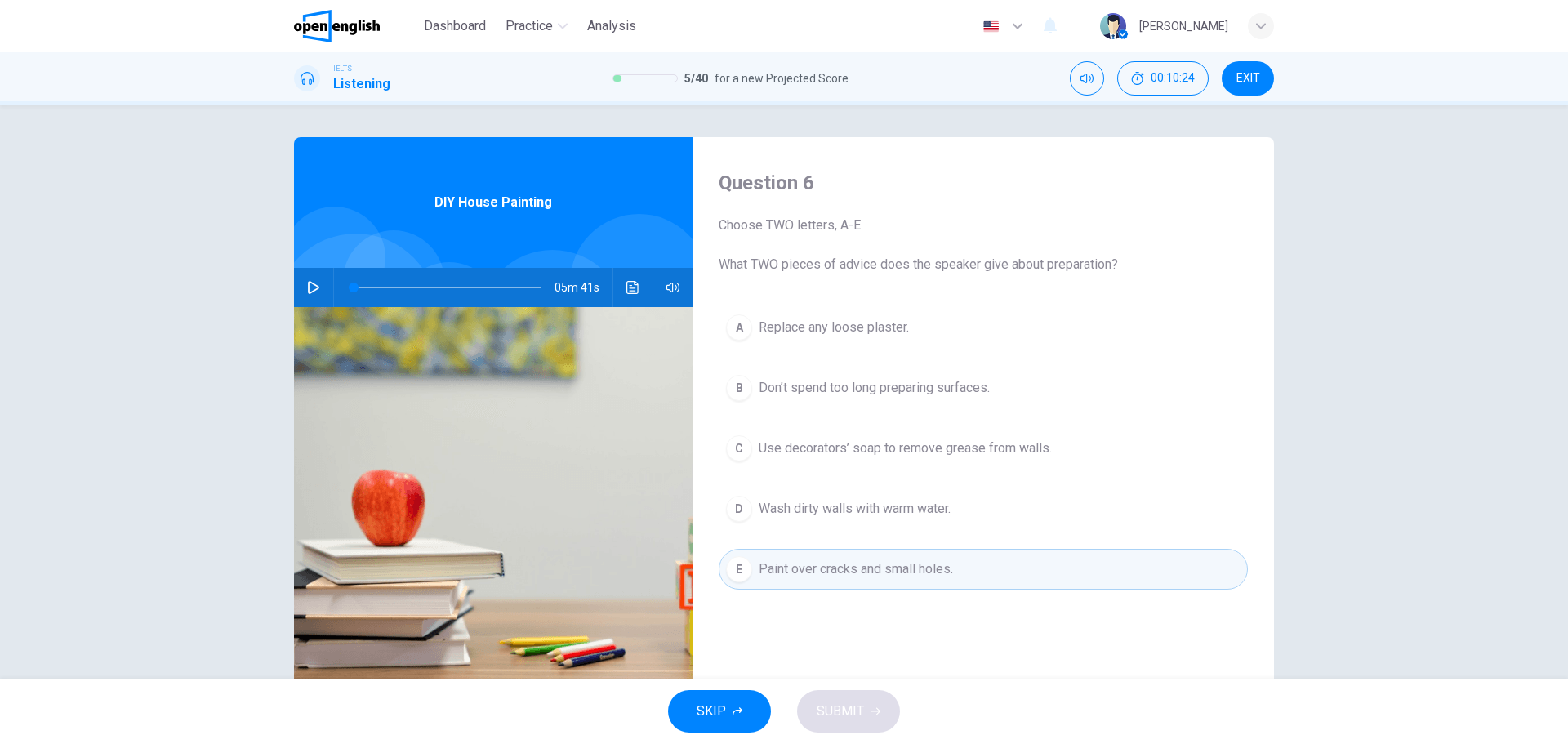
click at [774, 435] on button "C Use decorators’ soap to remove grease from walls." at bounding box center [983, 448] width 529 height 41
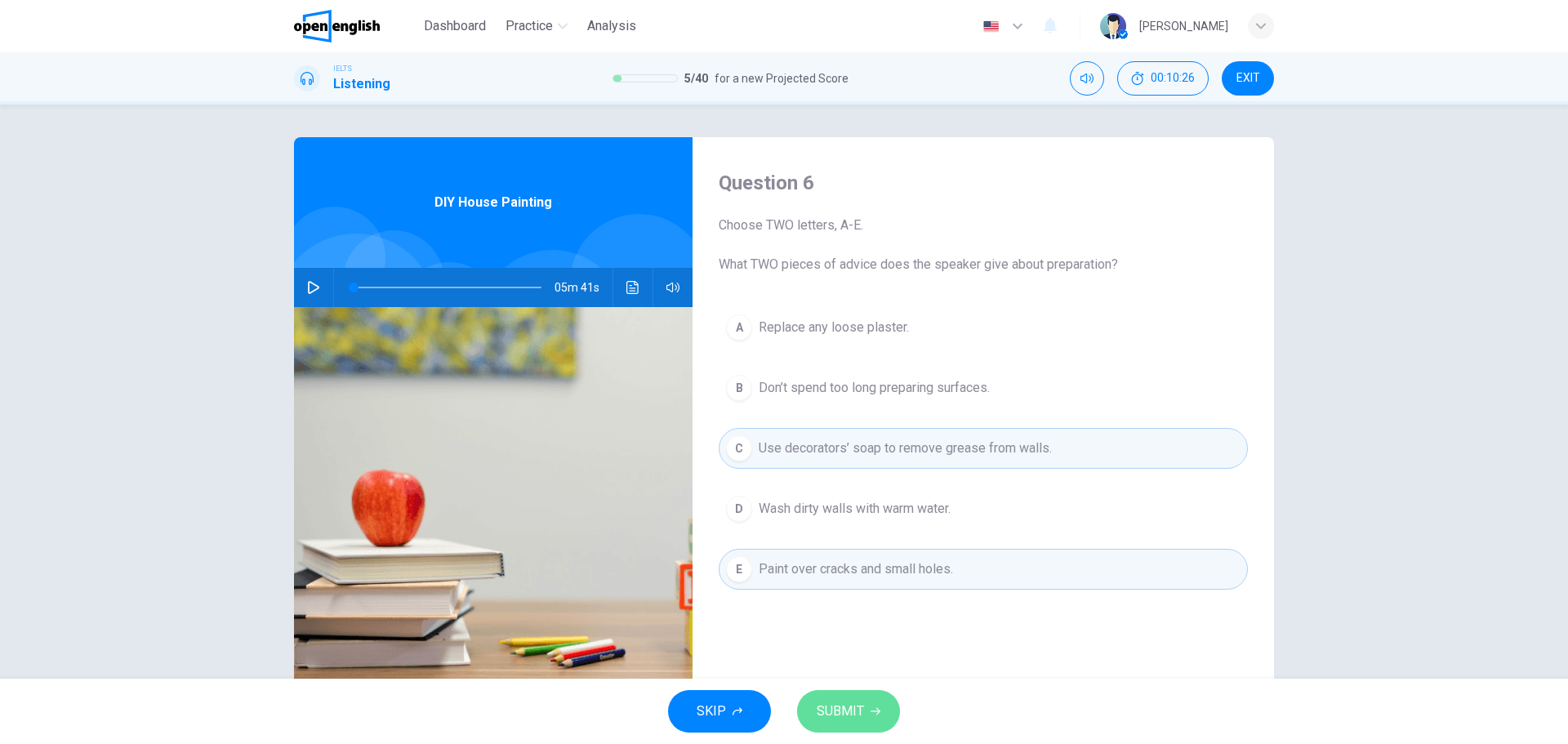
click at [868, 715] on button "SUBMIT" at bounding box center [849, 711] width 103 height 42
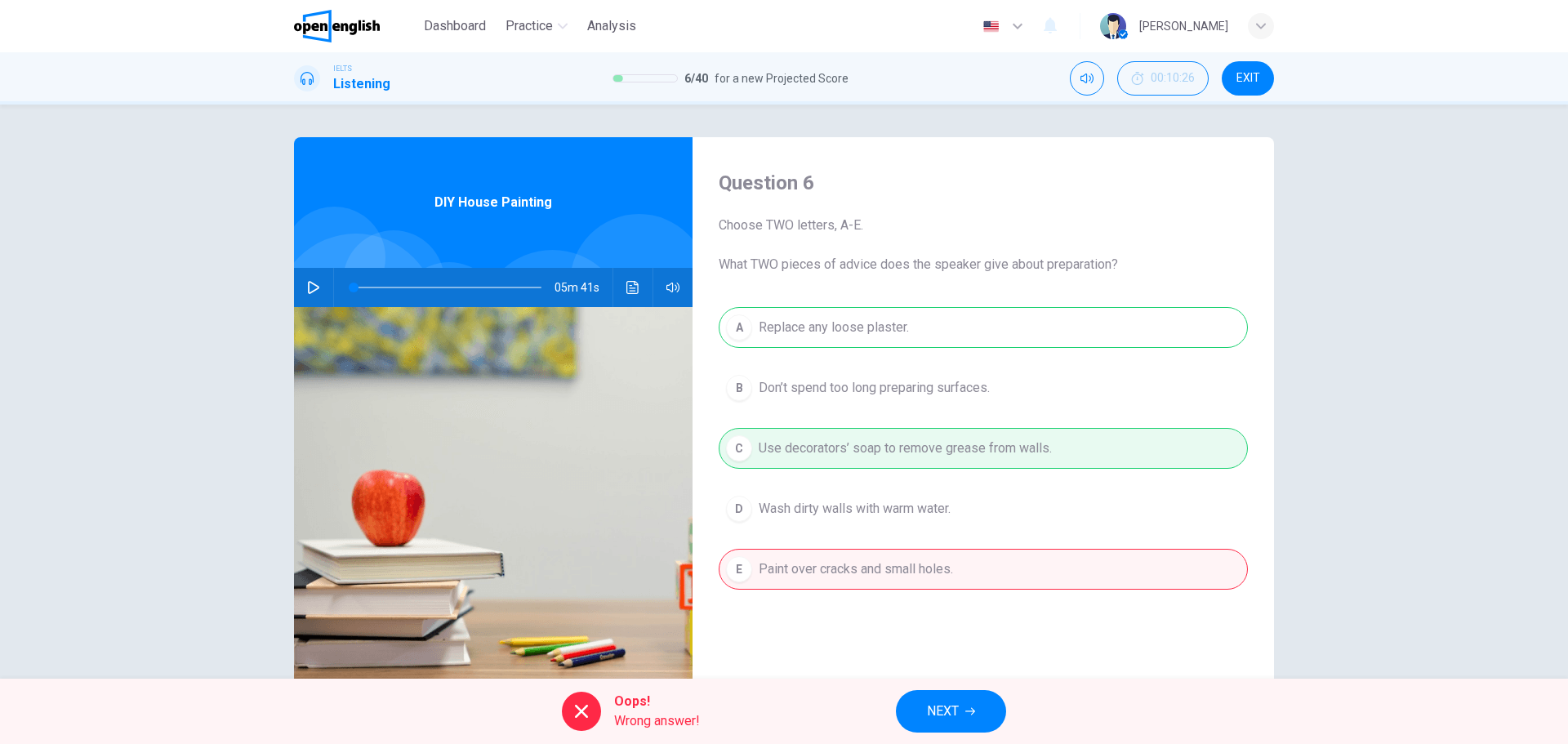
click at [839, 325] on div "A Replace any loose plaster. B Don’t spend too long preparing surfaces. C Use d…" at bounding box center [983, 464] width 529 height 315
click at [952, 704] on span "NEXT" at bounding box center [943, 711] width 31 height 23
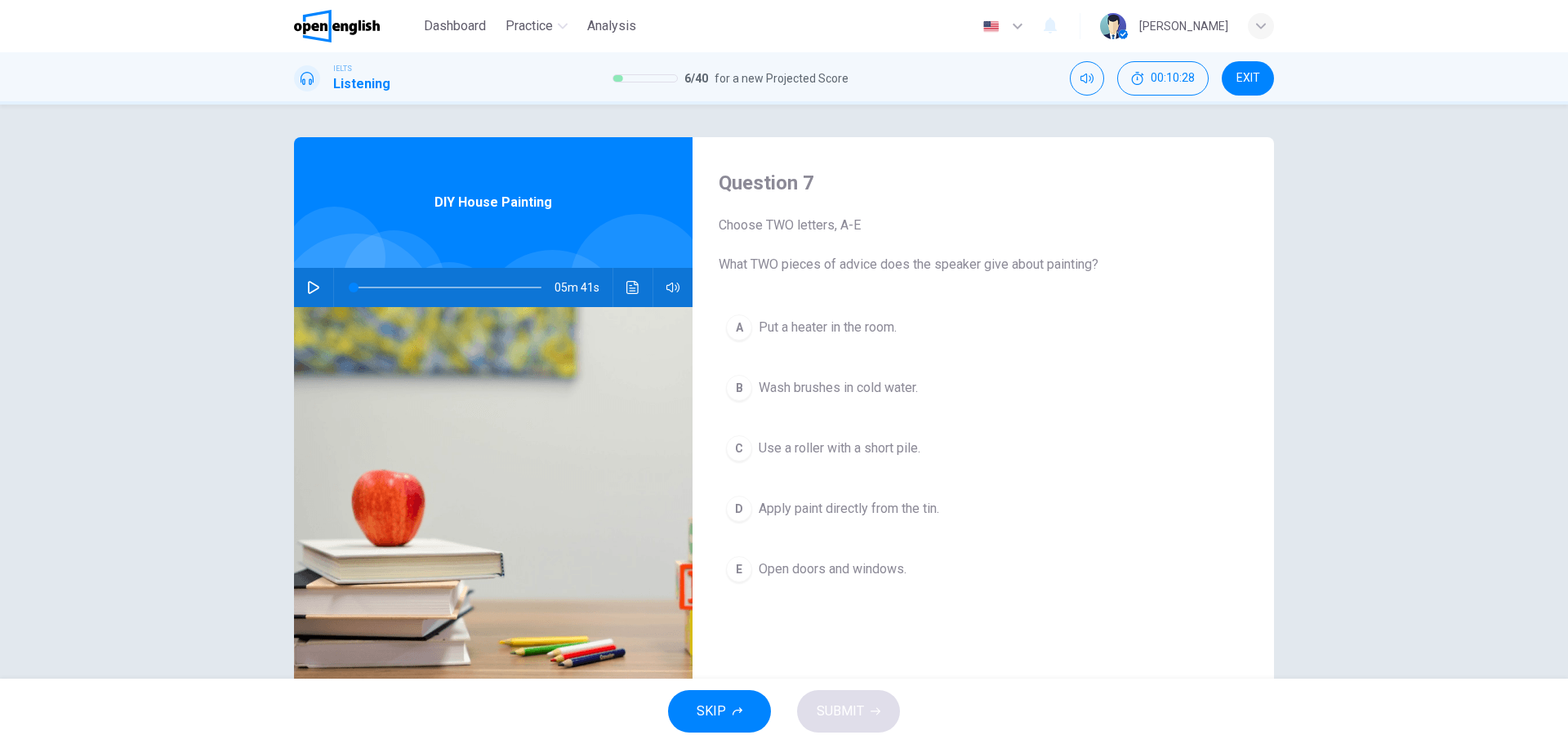
drag, startPoint x: 795, startPoint y: 261, endPoint x: 1094, endPoint y: 266, distance: 299.0
click at [1117, 266] on span "Choose TWO letters, A-E What TWO pieces of advice does the speaker give about p…" at bounding box center [983, 244] width 529 height 59
click at [963, 265] on span "Choose TWO letters, A-E What TWO pieces of advice does the speaker give about p…" at bounding box center [983, 244] width 529 height 59
click at [815, 384] on span "Wash brushes in cold water." at bounding box center [838, 388] width 159 height 20
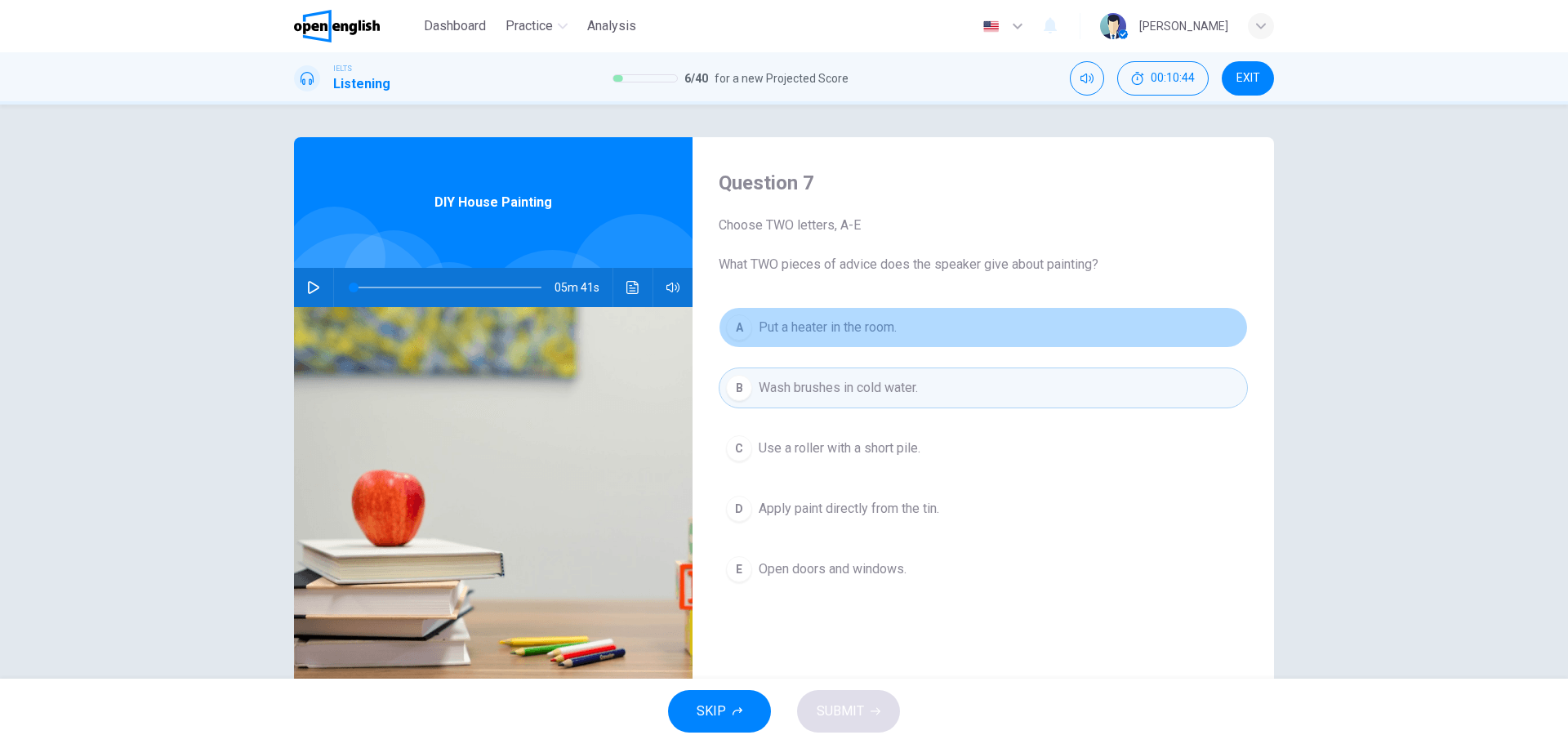
click at [825, 331] on span "Put a heater in the room." at bounding box center [827, 328] width 138 height 20
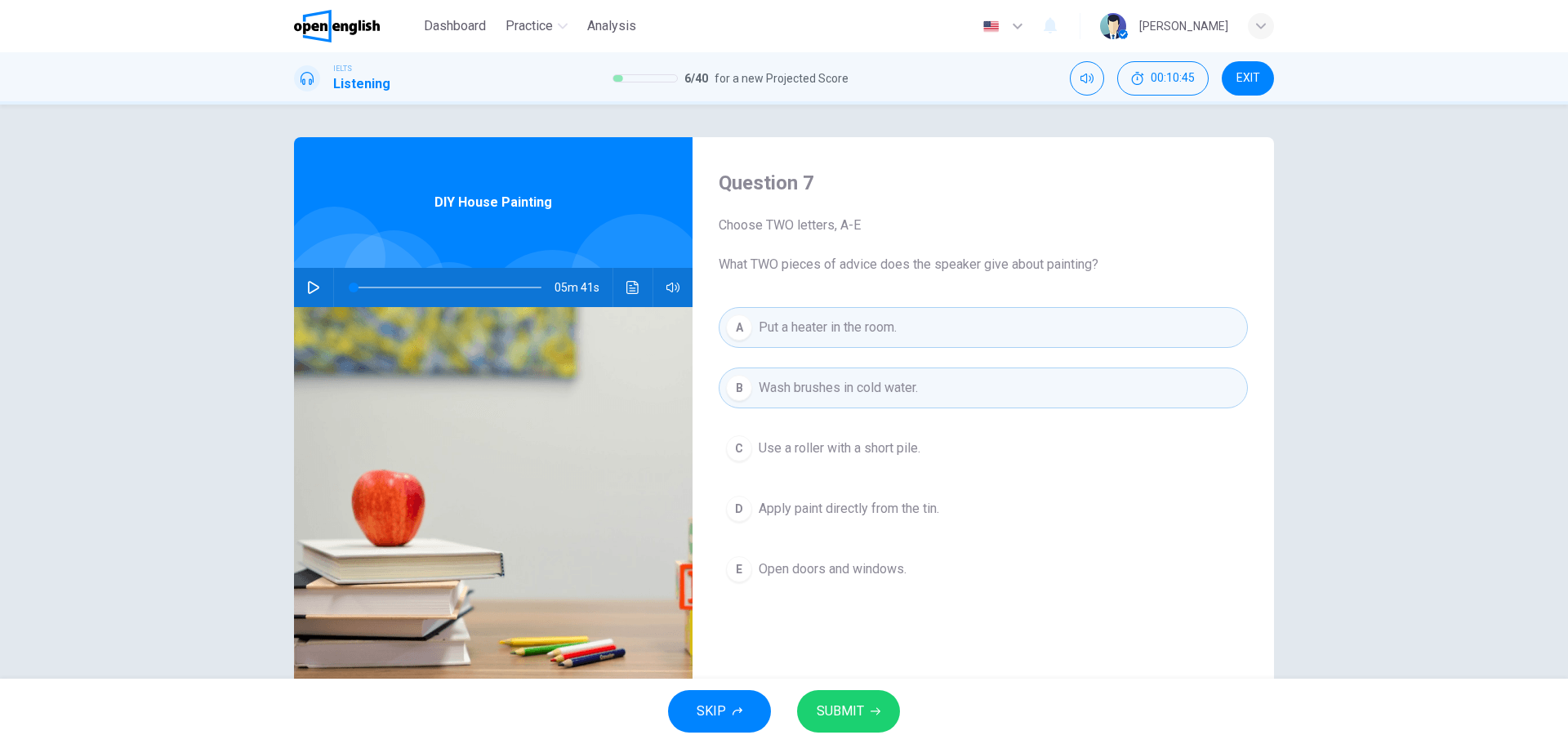
click at [850, 708] on span "SUBMIT" at bounding box center [839, 711] width 47 height 23
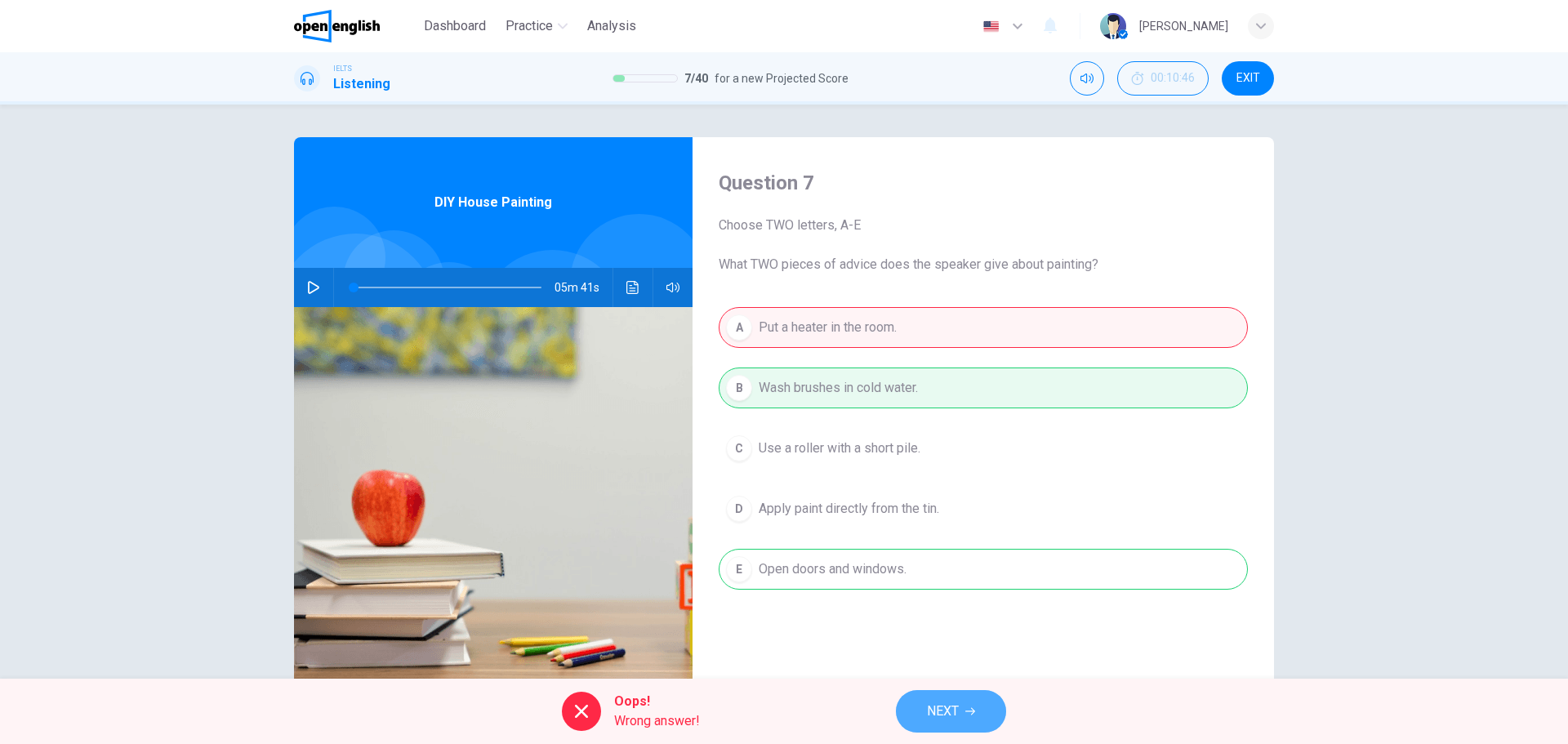
click at [948, 719] on span "NEXT" at bounding box center [943, 711] width 31 height 23
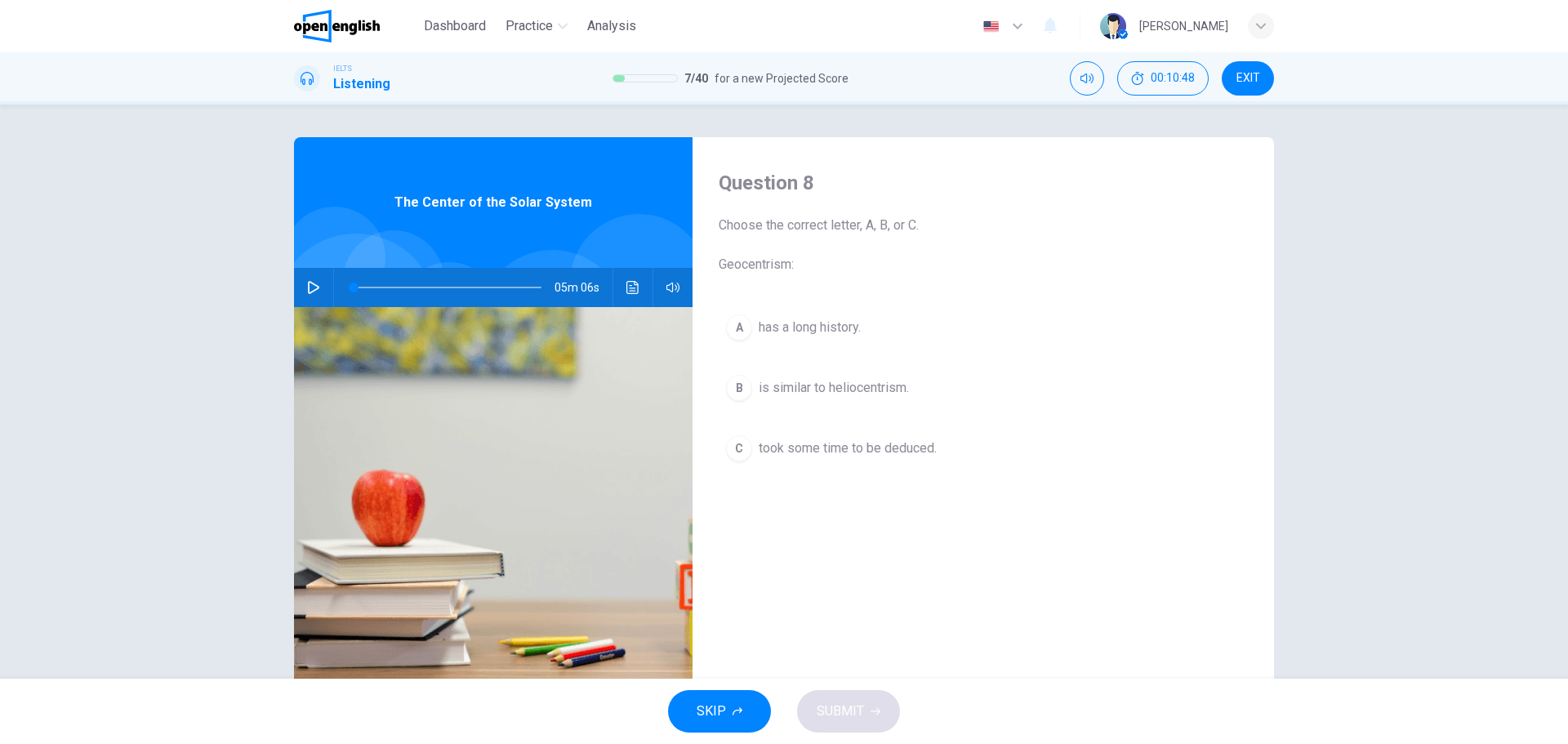
drag, startPoint x: 723, startPoint y: 223, endPoint x: 939, endPoint y: 223, distance: 216.0
click at [939, 223] on span "Choose the correct letter, A, B, or C. Geocentrism:" at bounding box center [983, 244] width 529 height 59
click at [999, 223] on span "Choose the correct letter, A, B, or C. Geocentrism:" at bounding box center [983, 244] width 529 height 59
click at [301, 281] on button "button" at bounding box center [314, 287] width 26 height 39
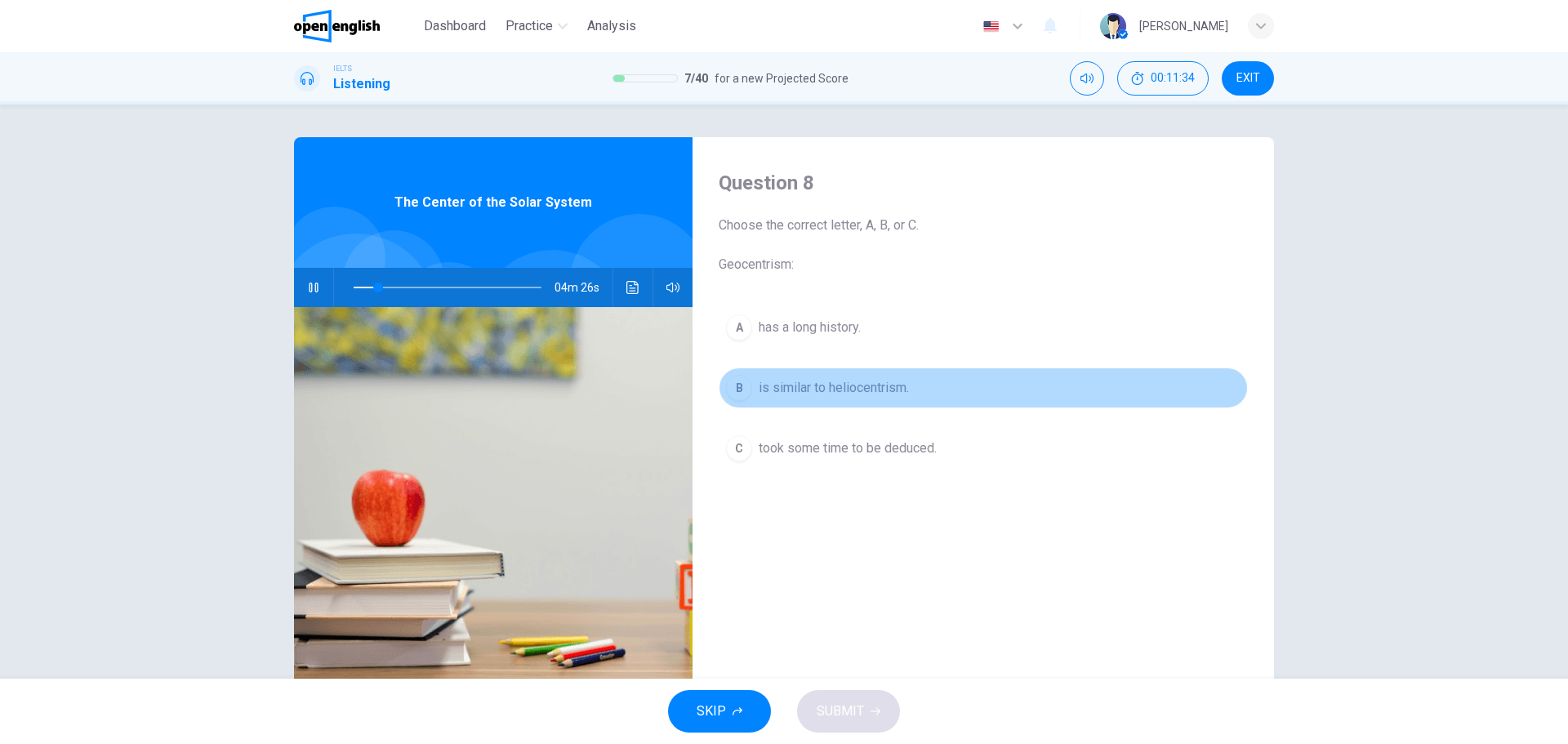
click at [785, 381] on span "is similar to heliocentrism." at bounding box center [834, 388] width 151 height 20
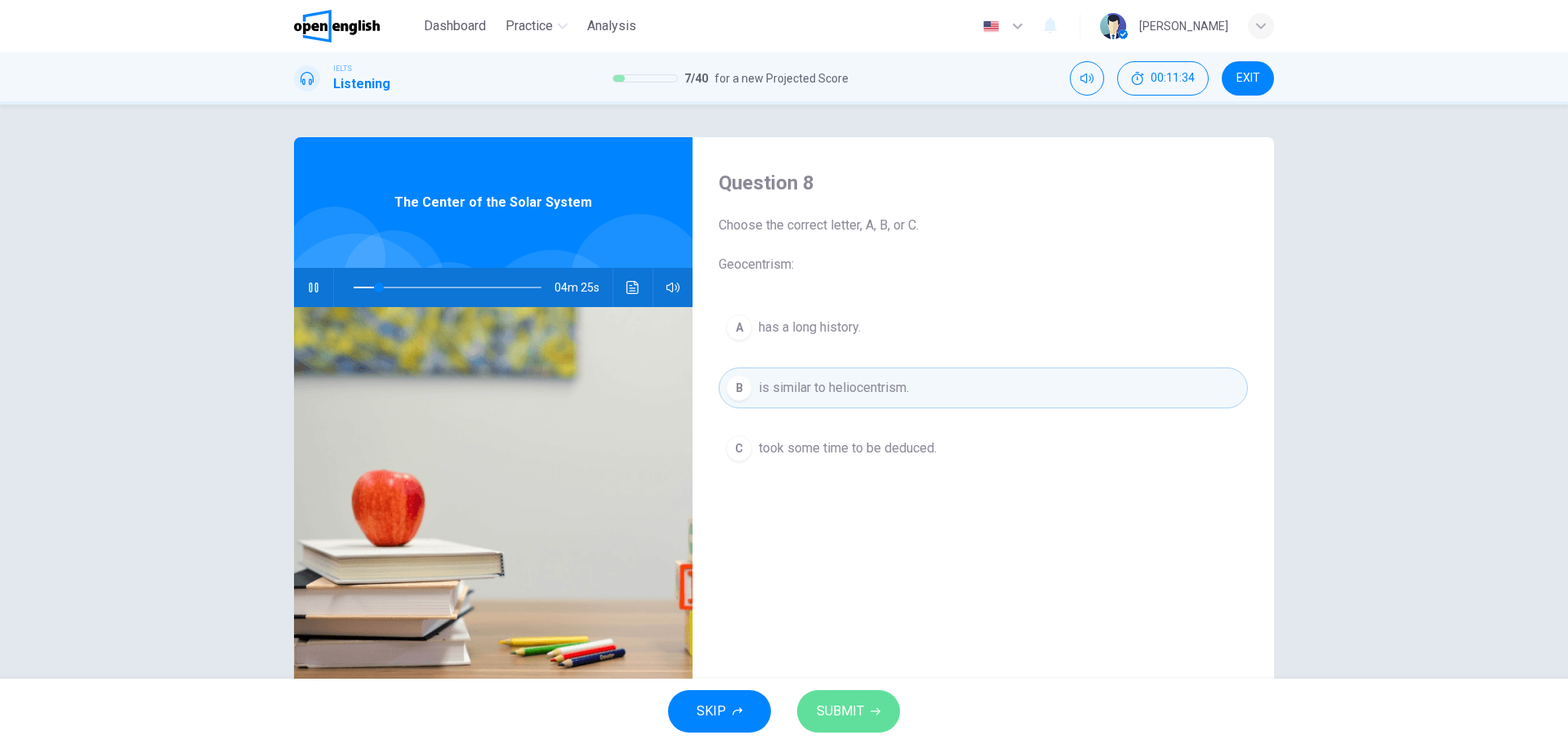
click at [854, 714] on span "SUBMIT" at bounding box center [839, 711] width 47 height 23
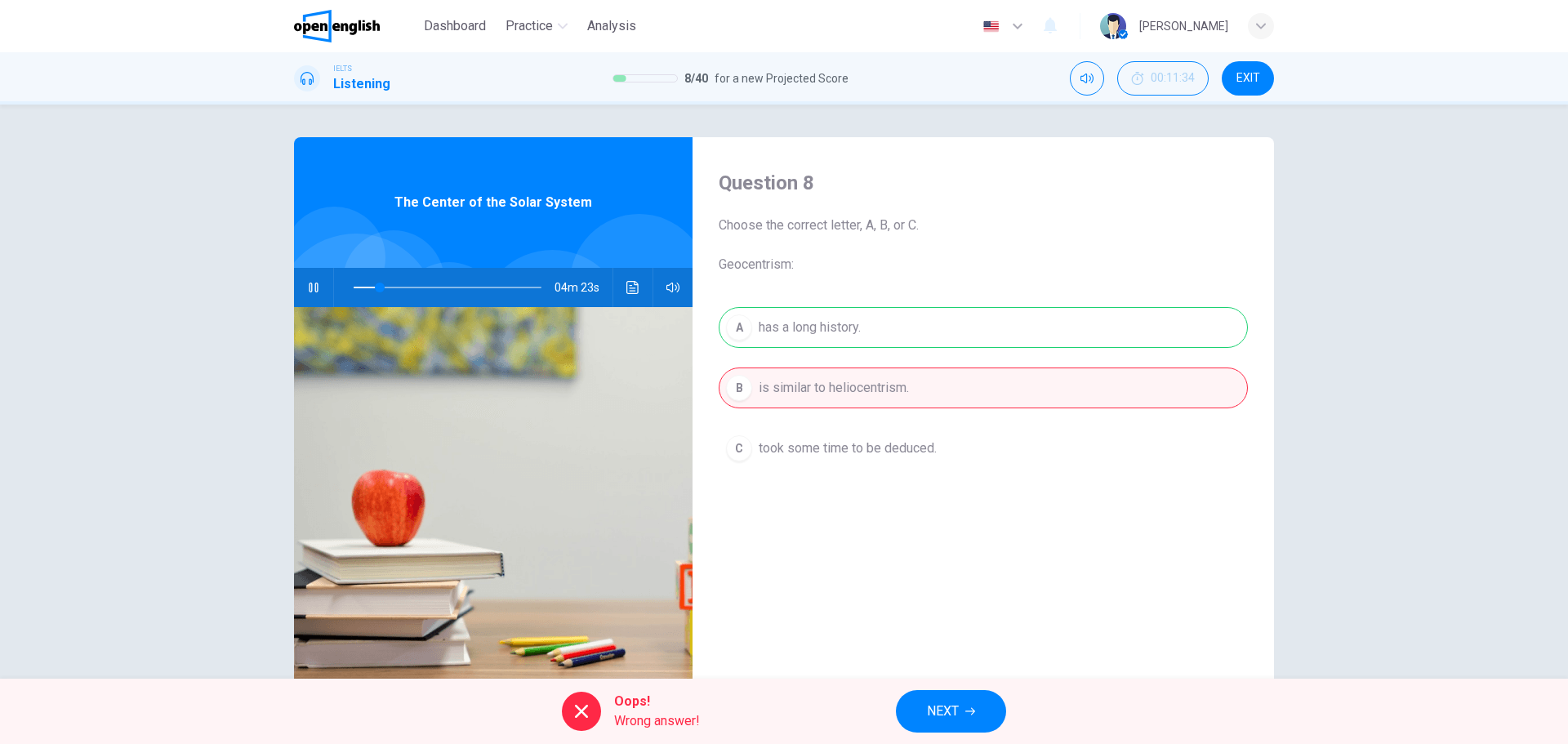
click at [826, 333] on div "A has a long history. B is similar to heliocentrism. C took some time to be ded…" at bounding box center [983, 404] width 529 height 194
click at [967, 712] on icon "button" at bounding box center [970, 711] width 10 height 10
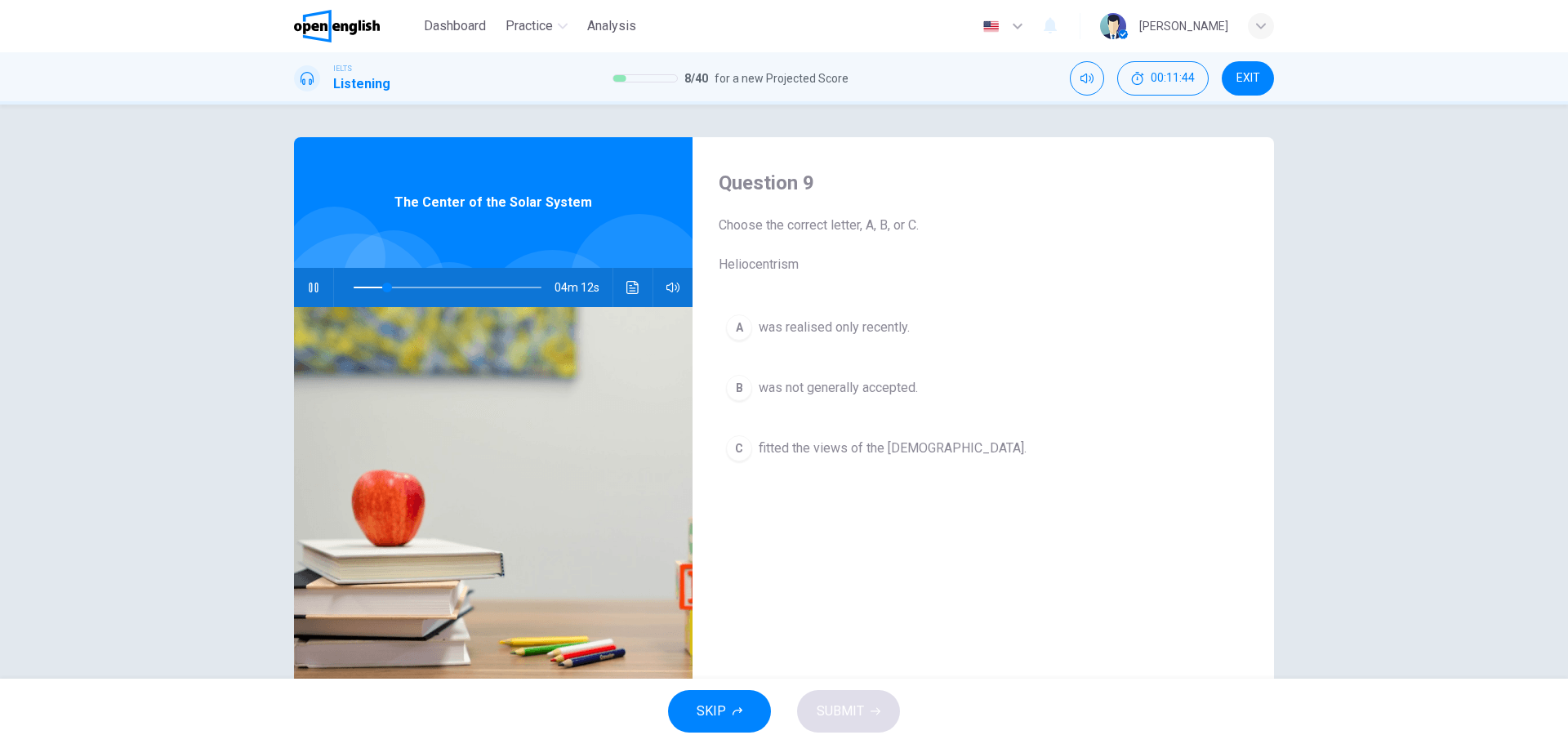
click at [821, 444] on span "fitted the views of the [DEMOGRAPHIC_DATA]." at bounding box center [892, 449] width 268 height 20
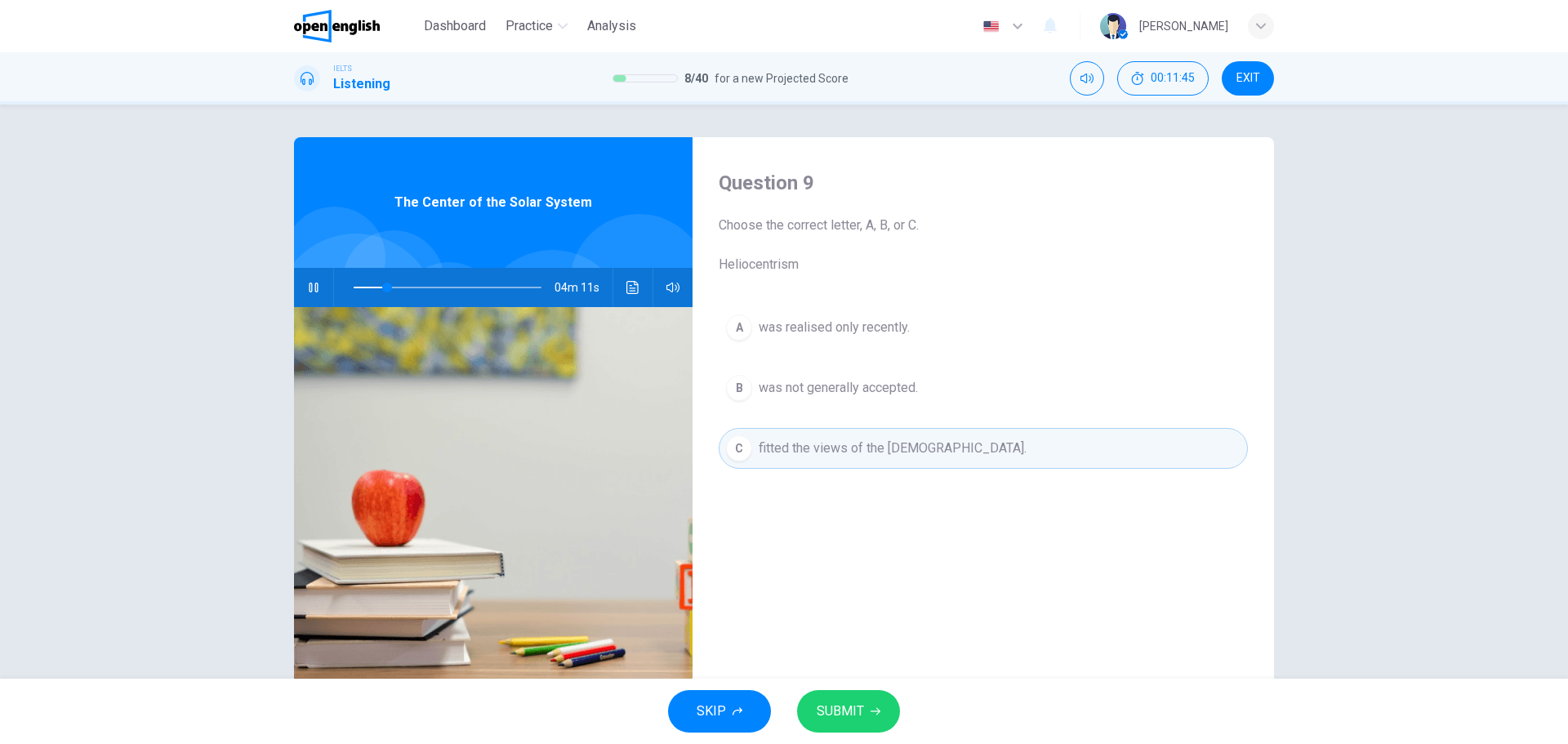
click at [859, 703] on span "SUBMIT" at bounding box center [839, 711] width 47 height 23
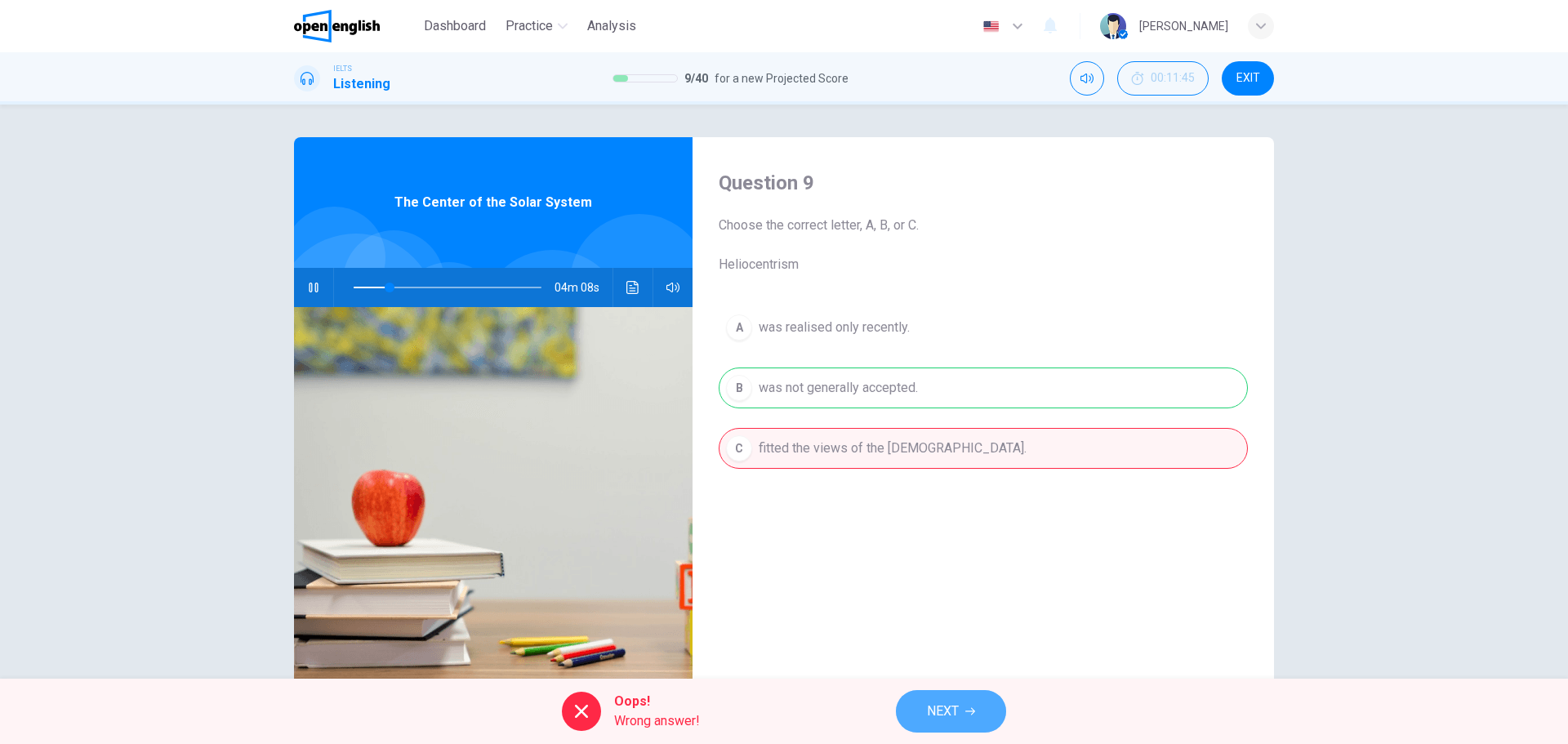
click at [975, 706] on icon "button" at bounding box center [970, 711] width 10 height 10
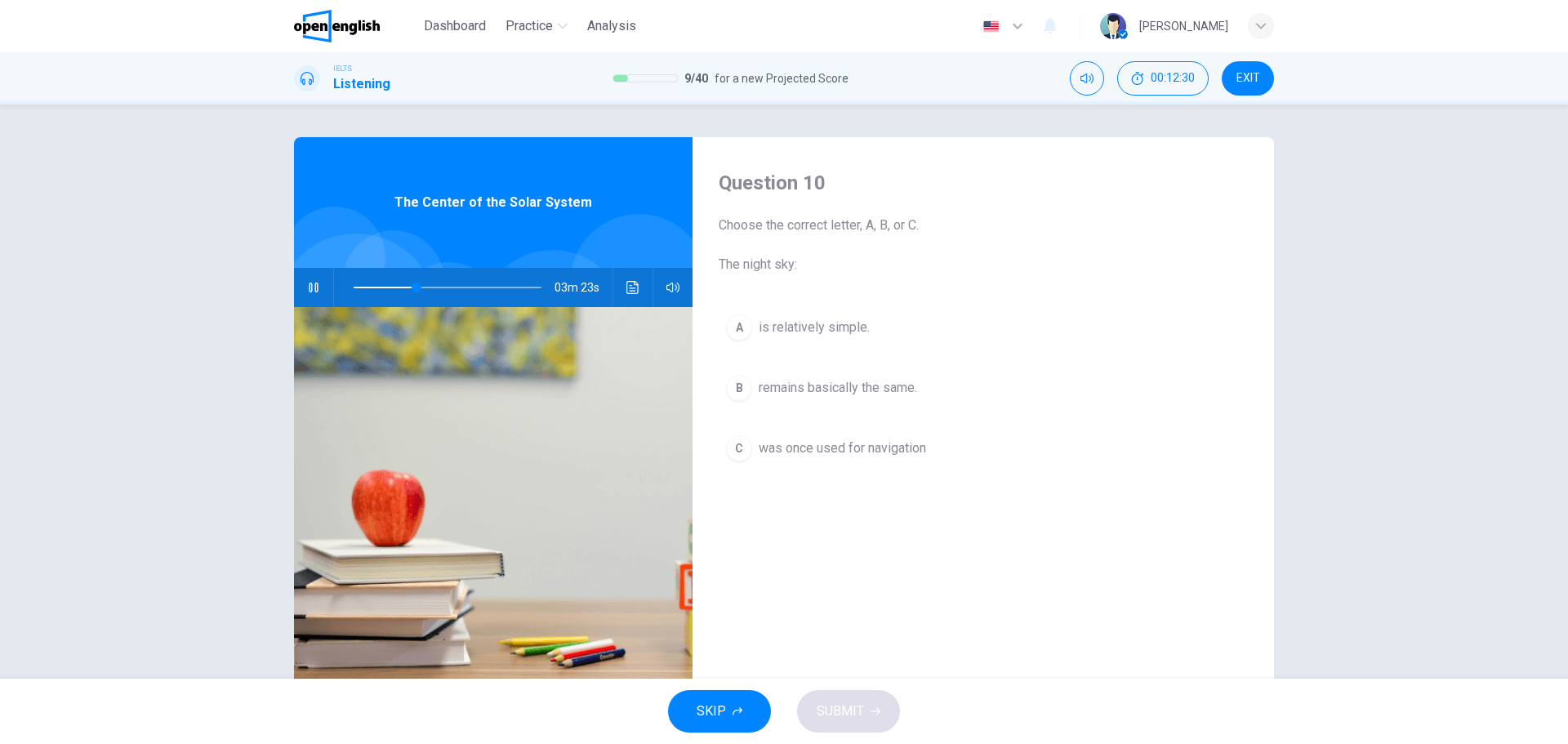
drag, startPoint x: 716, startPoint y: 261, endPoint x: 791, endPoint y: 259, distance: 75.0
click at [791, 259] on span "Choose the correct letter, A, B, or C. The night sky:" at bounding box center [983, 244] width 529 height 59
click at [921, 265] on span "Choose the correct letter, A, B, or C. The night sky:" at bounding box center [983, 244] width 529 height 59
click at [820, 449] on span "was once used for navigation" at bounding box center [842, 449] width 167 height 20
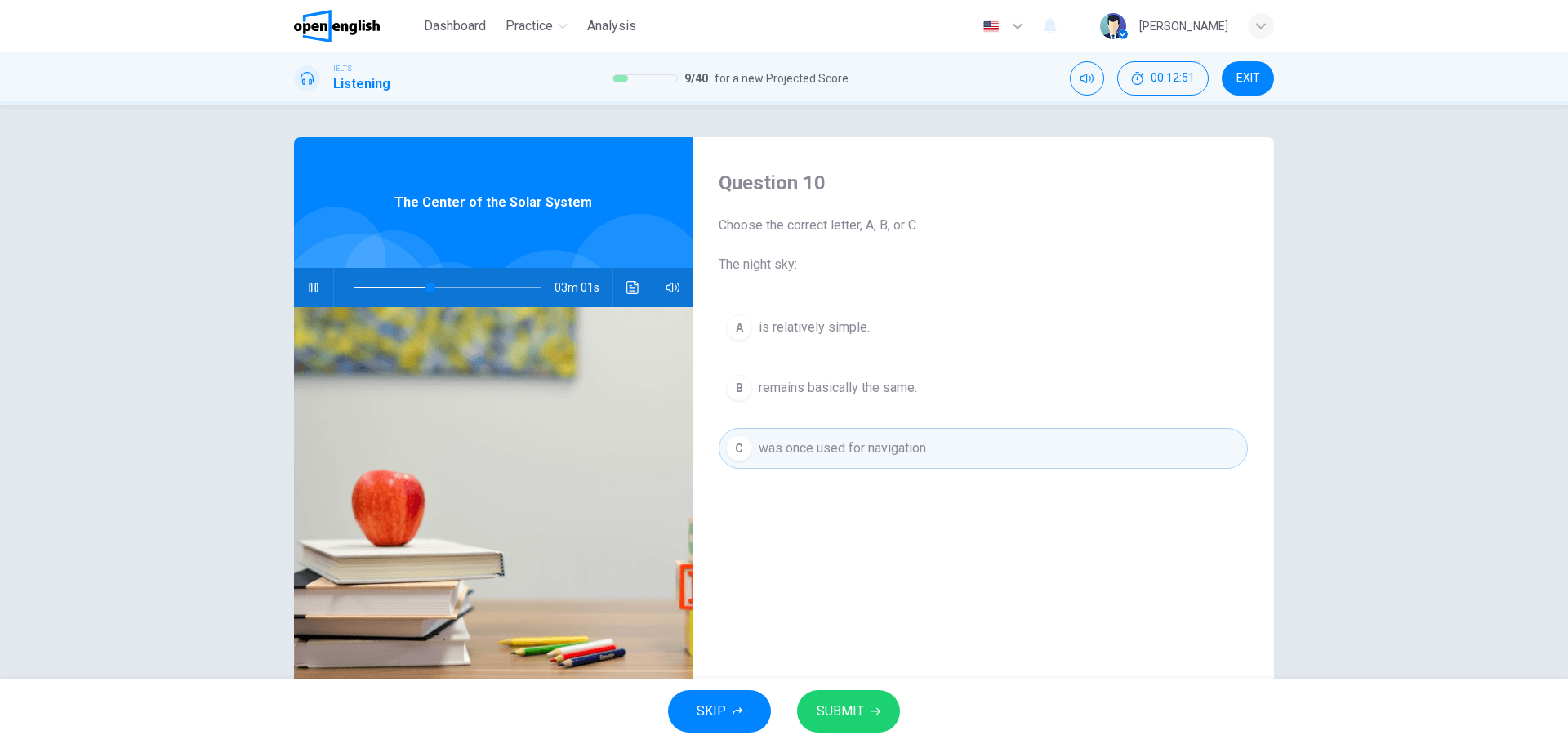
click at [856, 720] on span "SUBMIT" at bounding box center [839, 711] width 47 height 23
type input "**"
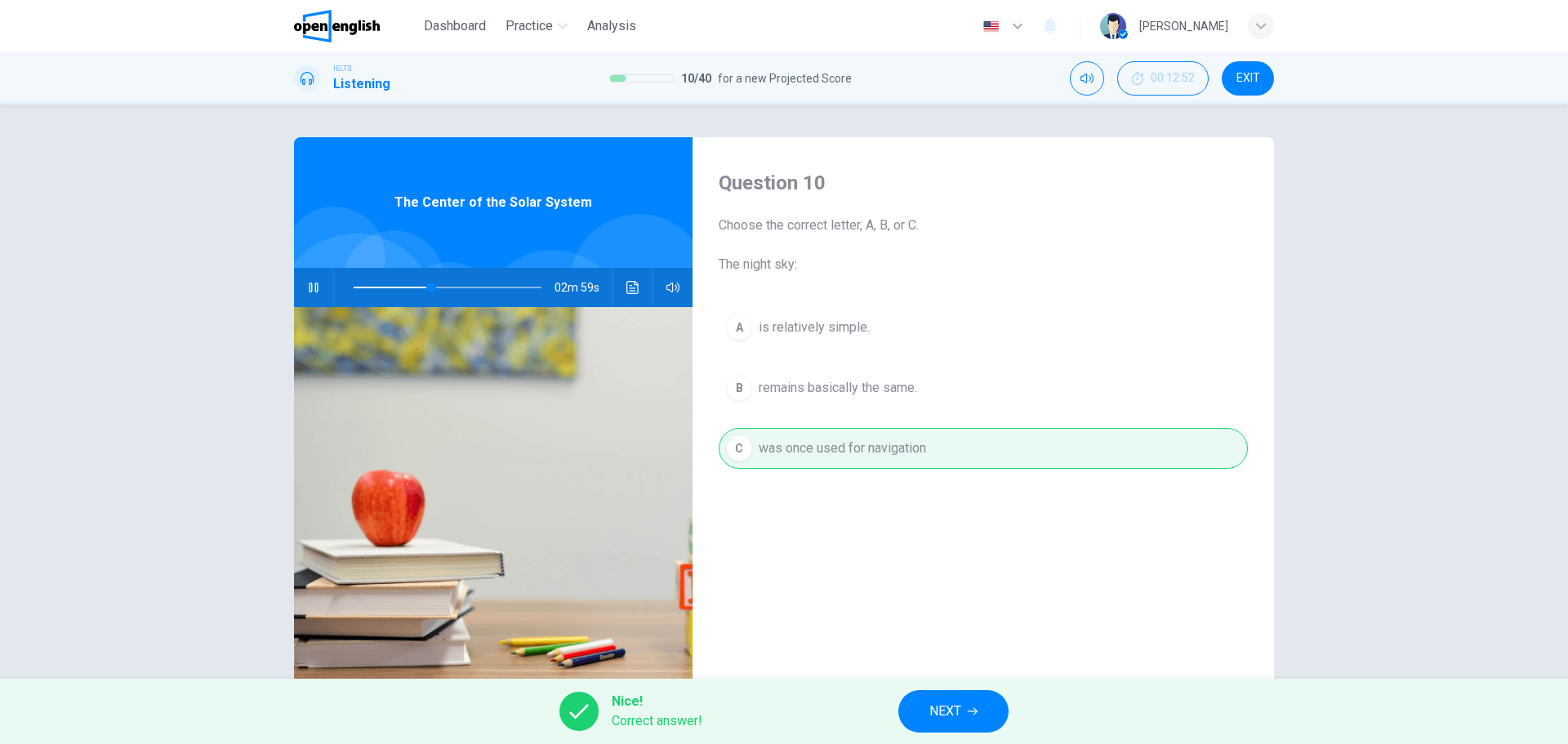
click at [968, 703] on button "NEXT" at bounding box center [953, 711] width 110 height 42
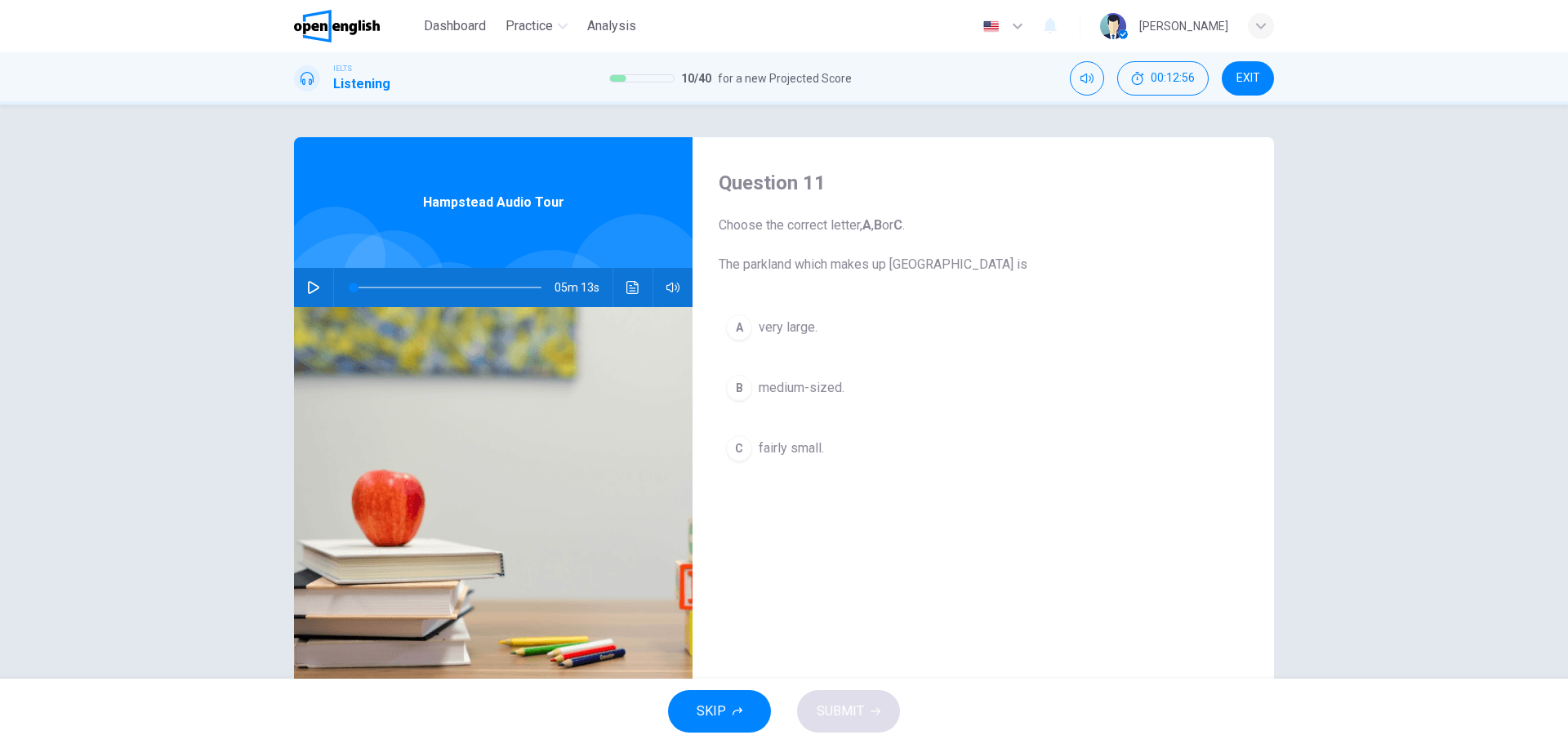
drag, startPoint x: 716, startPoint y: 261, endPoint x: 1069, endPoint y: 260, distance: 353.0
click at [1065, 260] on span "Choose the correct letter, A , B or C . The parkland which makes up [GEOGRAPHIC…" at bounding box center [983, 244] width 529 height 59
click at [999, 257] on span "Choose the correct letter, A , B or C . The parkland which makes up [GEOGRAPHIC…" at bounding box center [983, 244] width 529 height 59
click at [313, 286] on icon "button" at bounding box center [314, 287] width 12 height 13
drag, startPoint x: 717, startPoint y: 262, endPoint x: 1030, endPoint y: 263, distance: 313.0
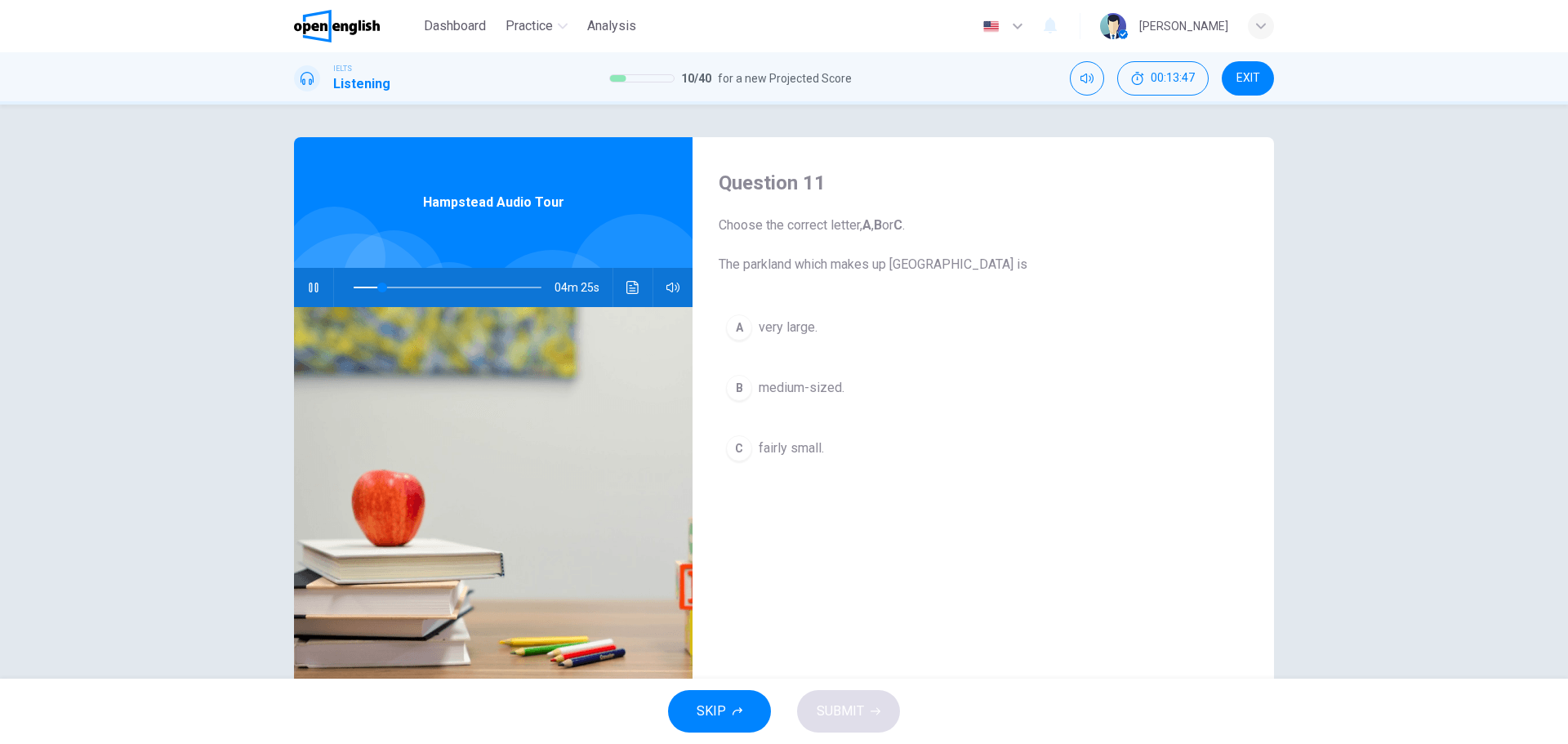
click at [1015, 263] on span "Choose the correct letter, A , B or C . The parkland which makes up [GEOGRAPHIC…" at bounding box center [983, 244] width 529 height 59
click at [1037, 263] on span "Choose the correct letter, A , B or C . The parkland which makes up [GEOGRAPHIC…" at bounding box center [983, 244] width 529 height 59
click at [628, 282] on icon "Click to see the audio transcription" at bounding box center [633, 287] width 13 height 13
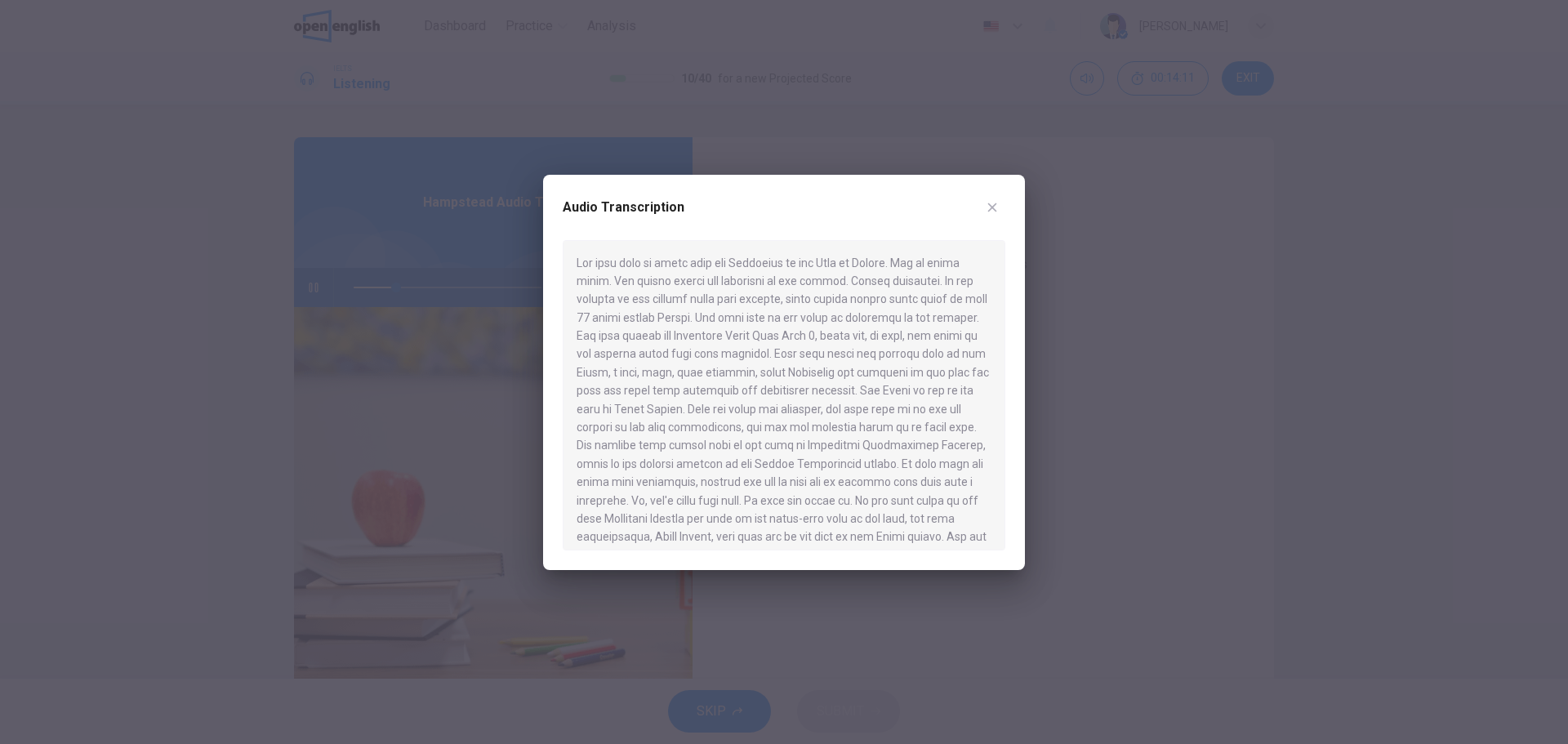
click at [993, 203] on icon "button" at bounding box center [993, 208] width 13 height 13
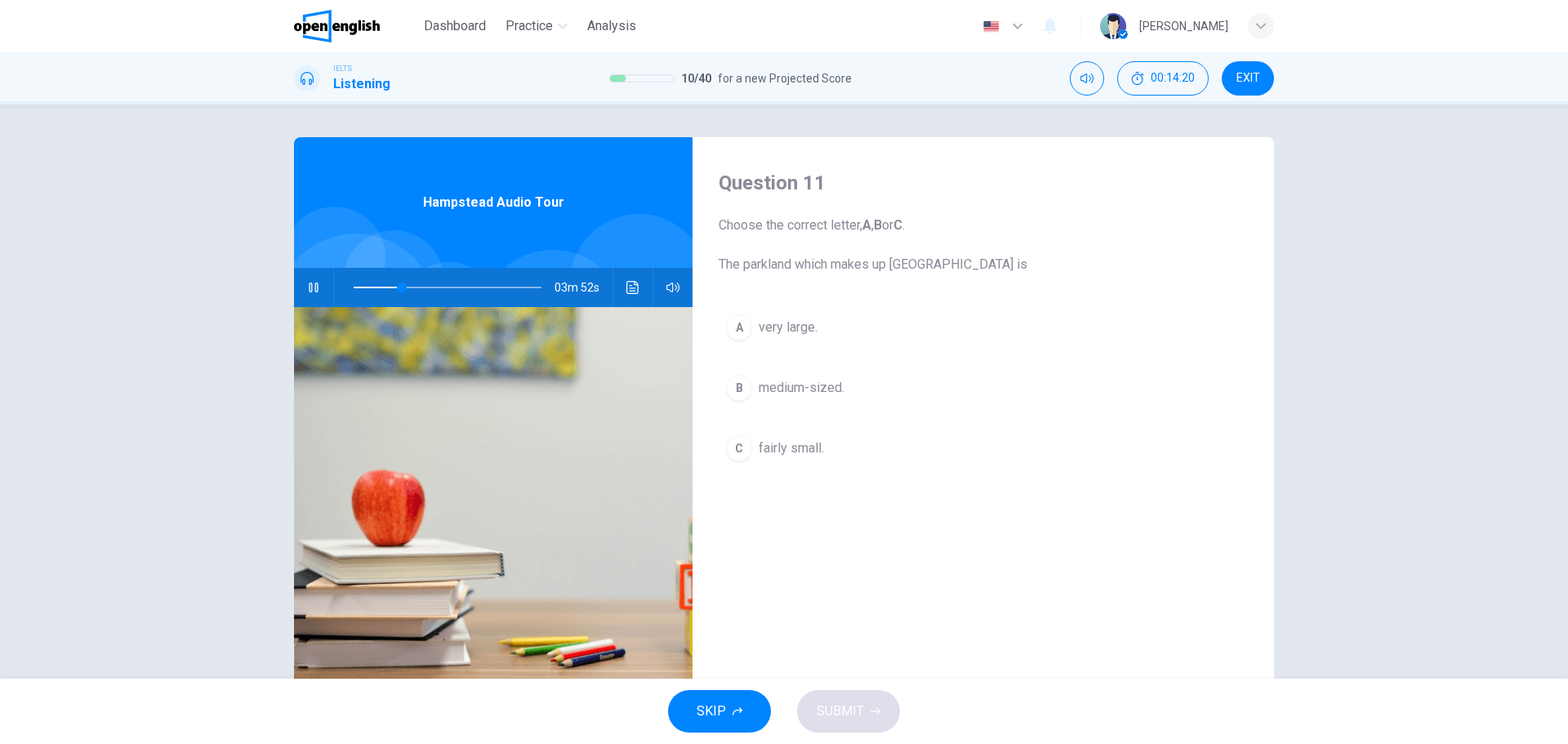
drag, startPoint x: 716, startPoint y: 261, endPoint x: 1067, endPoint y: 262, distance: 351.0
click at [1065, 262] on span "Choose the correct letter, A , B or C . The parkland which makes up [GEOGRAPHIC…" at bounding box center [983, 244] width 529 height 59
click at [742, 327] on div "A" at bounding box center [739, 328] width 26 height 26
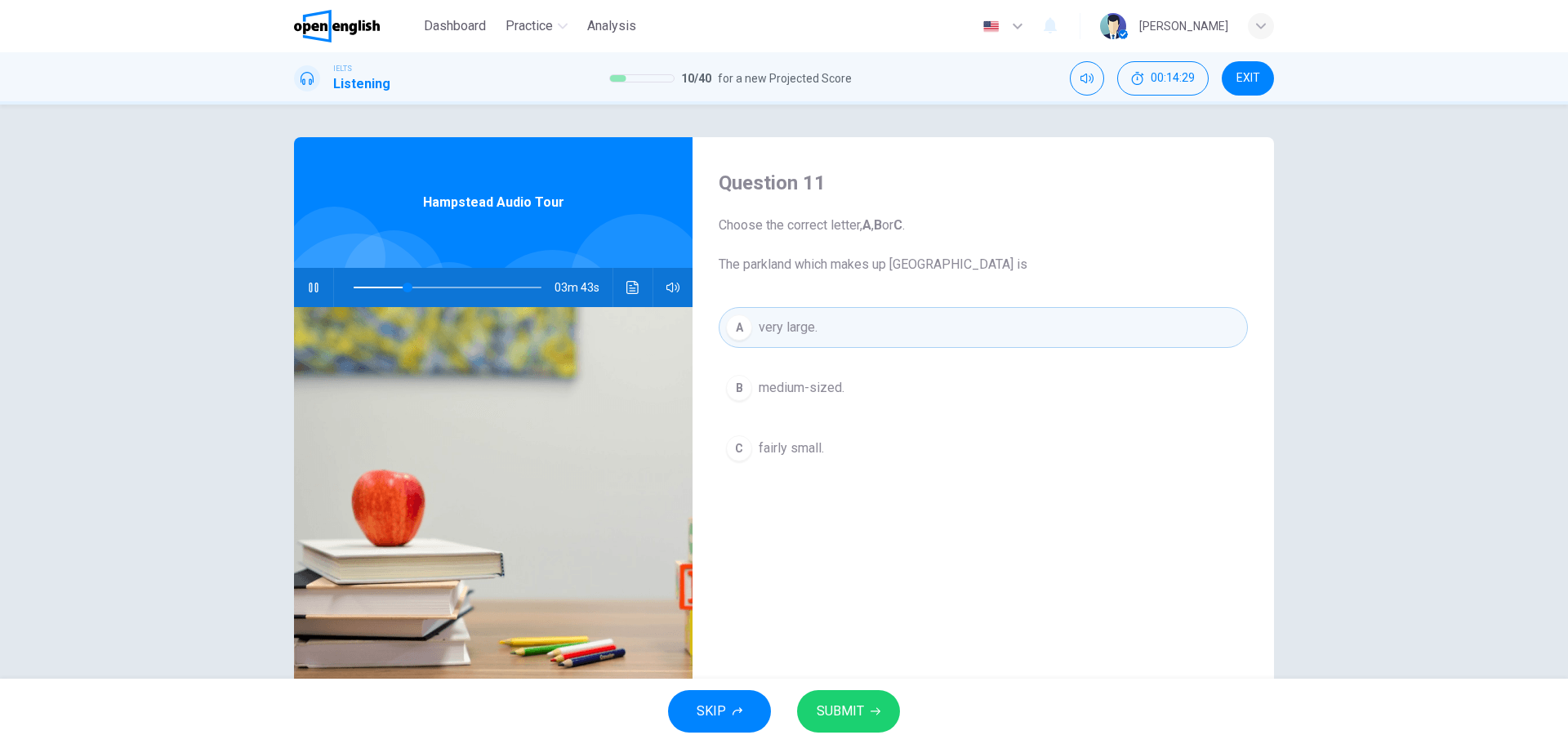
click at [845, 717] on span "SUBMIT" at bounding box center [839, 711] width 47 height 23
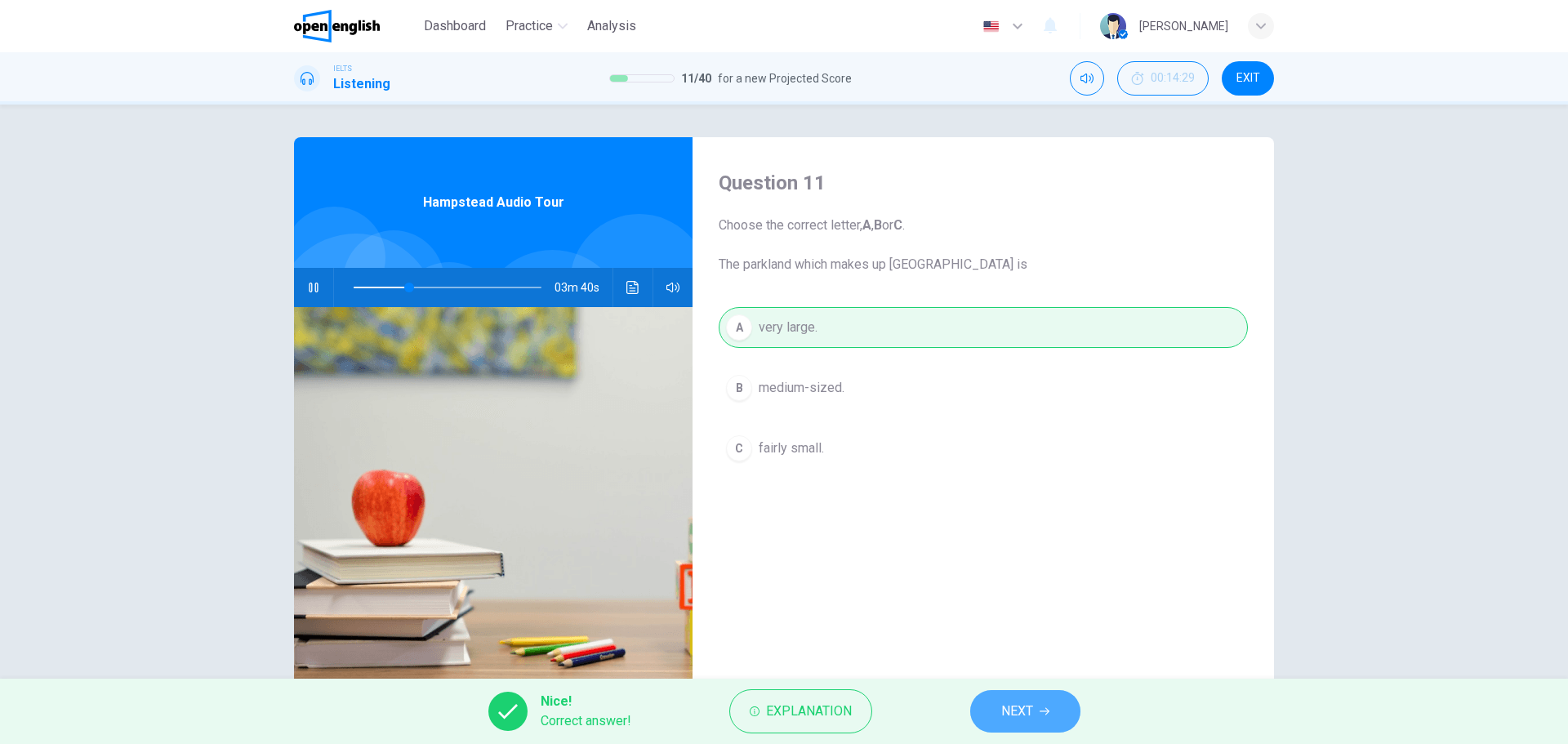
click at [1037, 715] on button "NEXT" at bounding box center [1025, 711] width 110 height 42
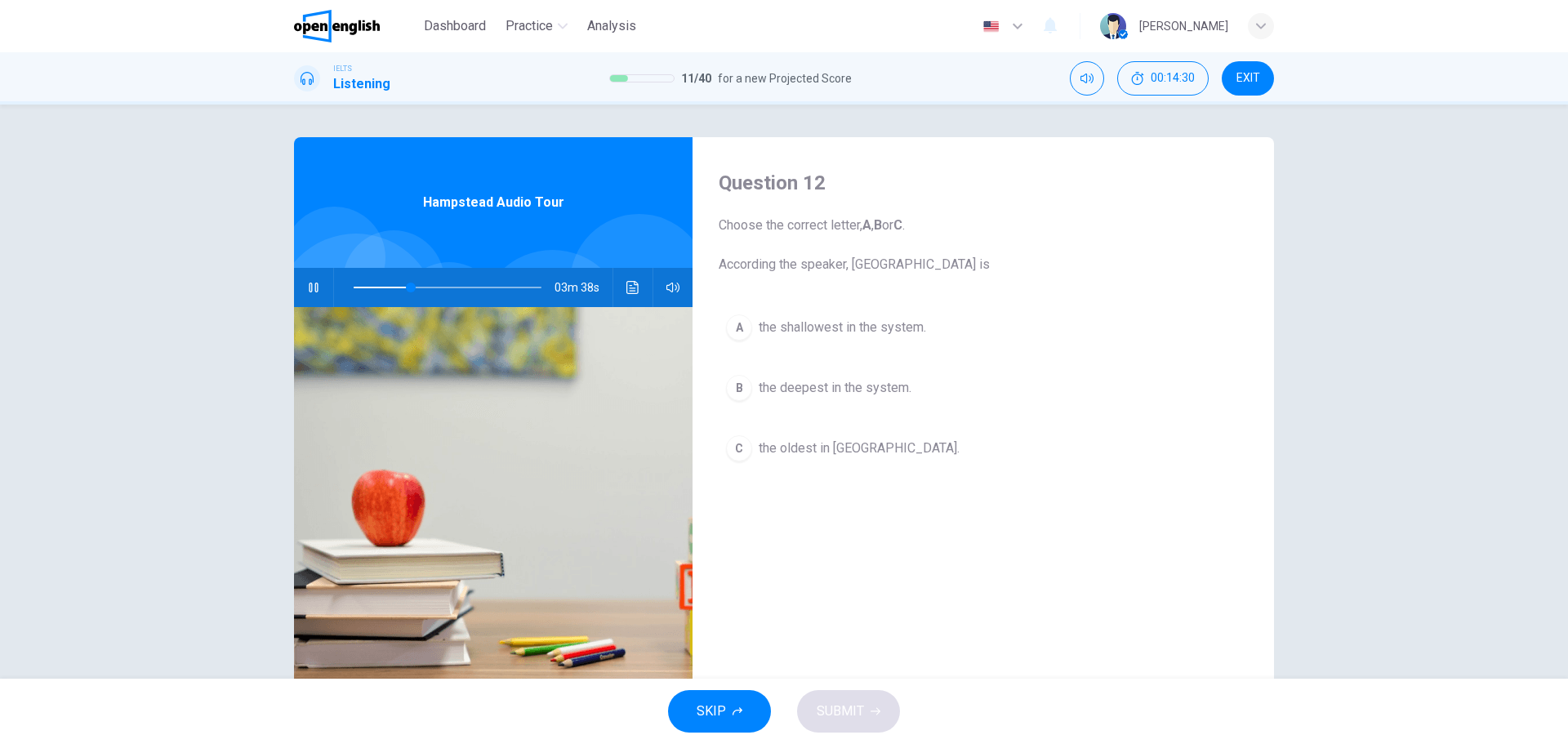
drag, startPoint x: 721, startPoint y: 267, endPoint x: 1079, endPoint y: 262, distance: 358.0
click at [1077, 262] on span "Choose the correct letter, A , B or C . According the speaker, Hampstead underg…" at bounding box center [983, 244] width 529 height 59
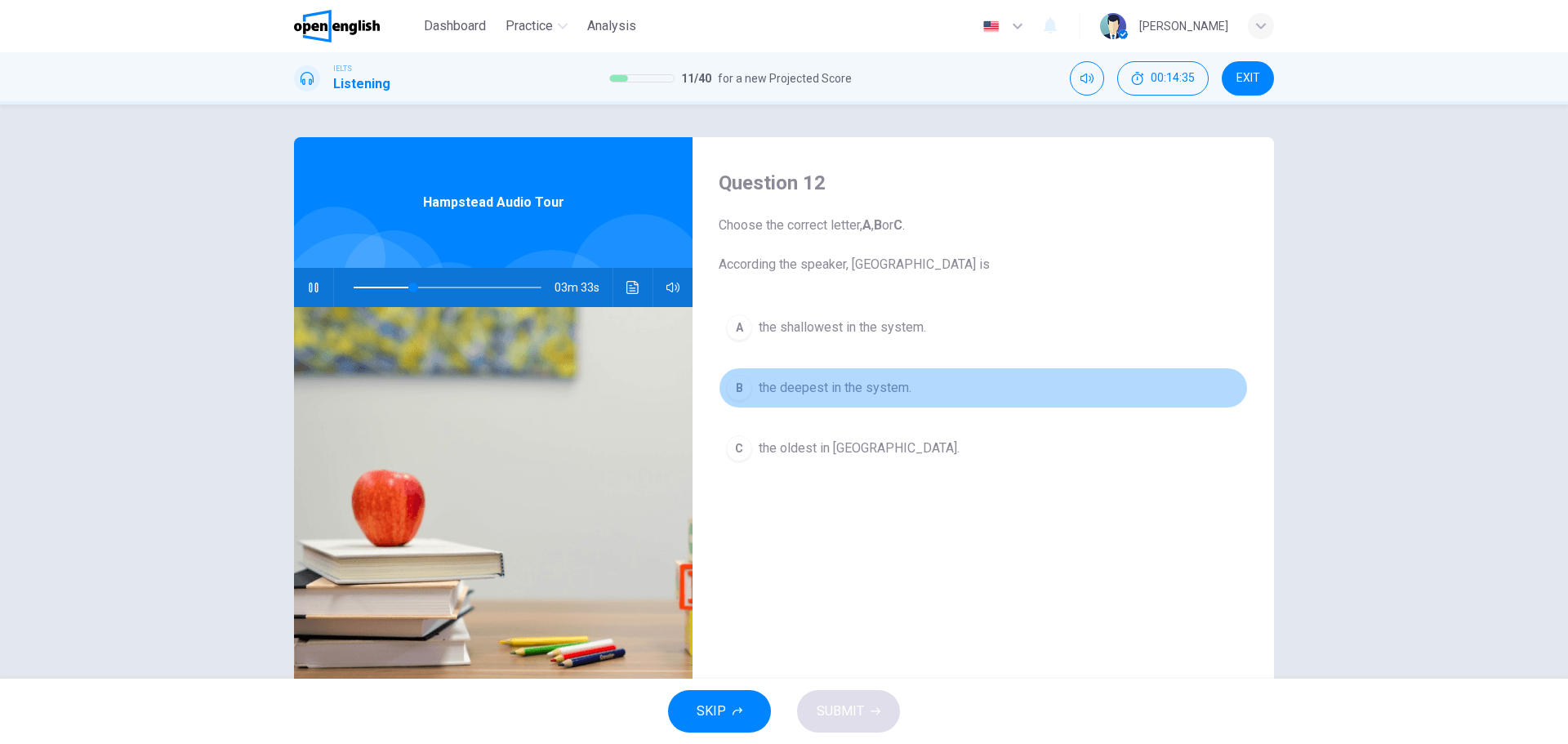
click at [732, 386] on div "B" at bounding box center [739, 388] width 26 height 26
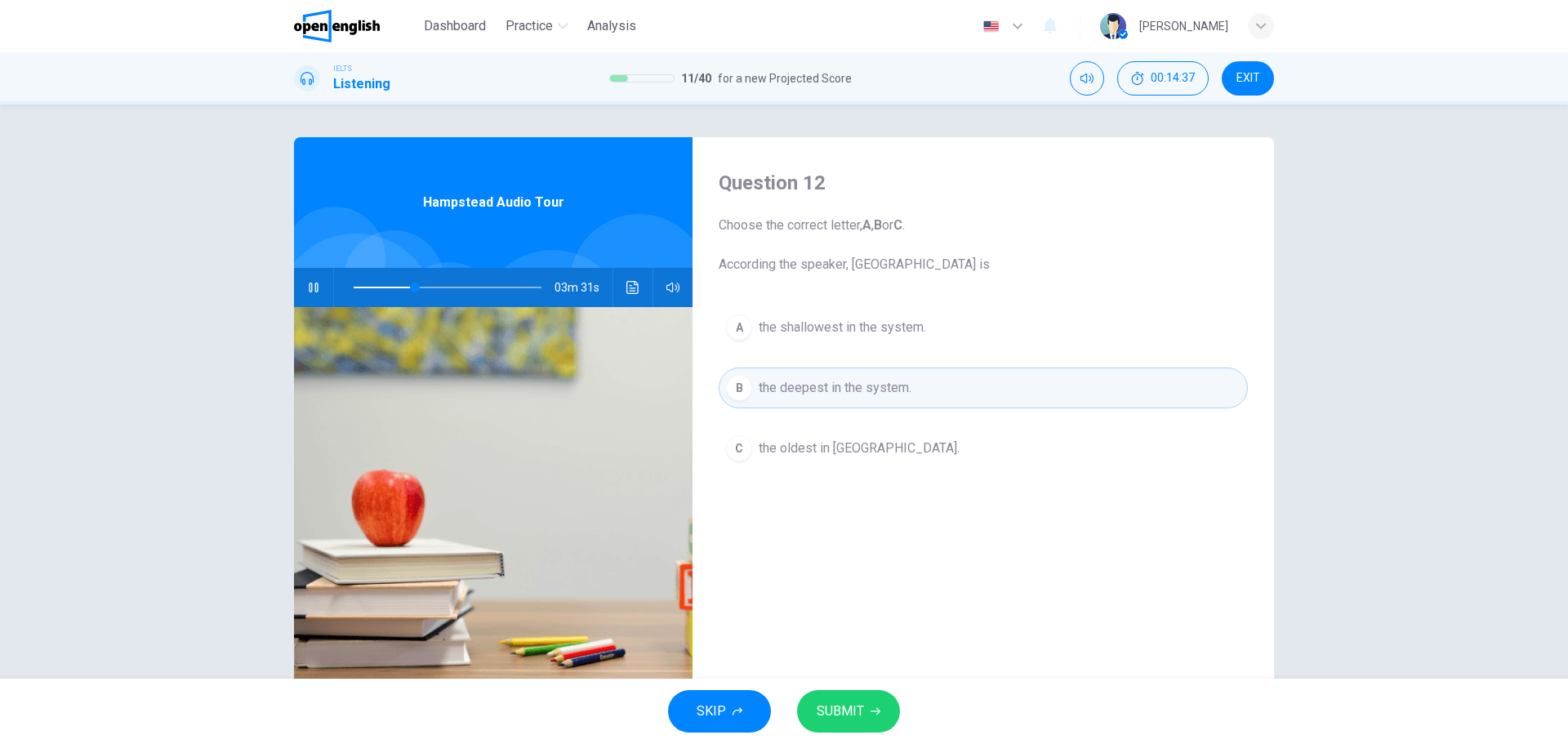
click at [863, 710] on button "SUBMIT" at bounding box center [849, 711] width 103 height 42
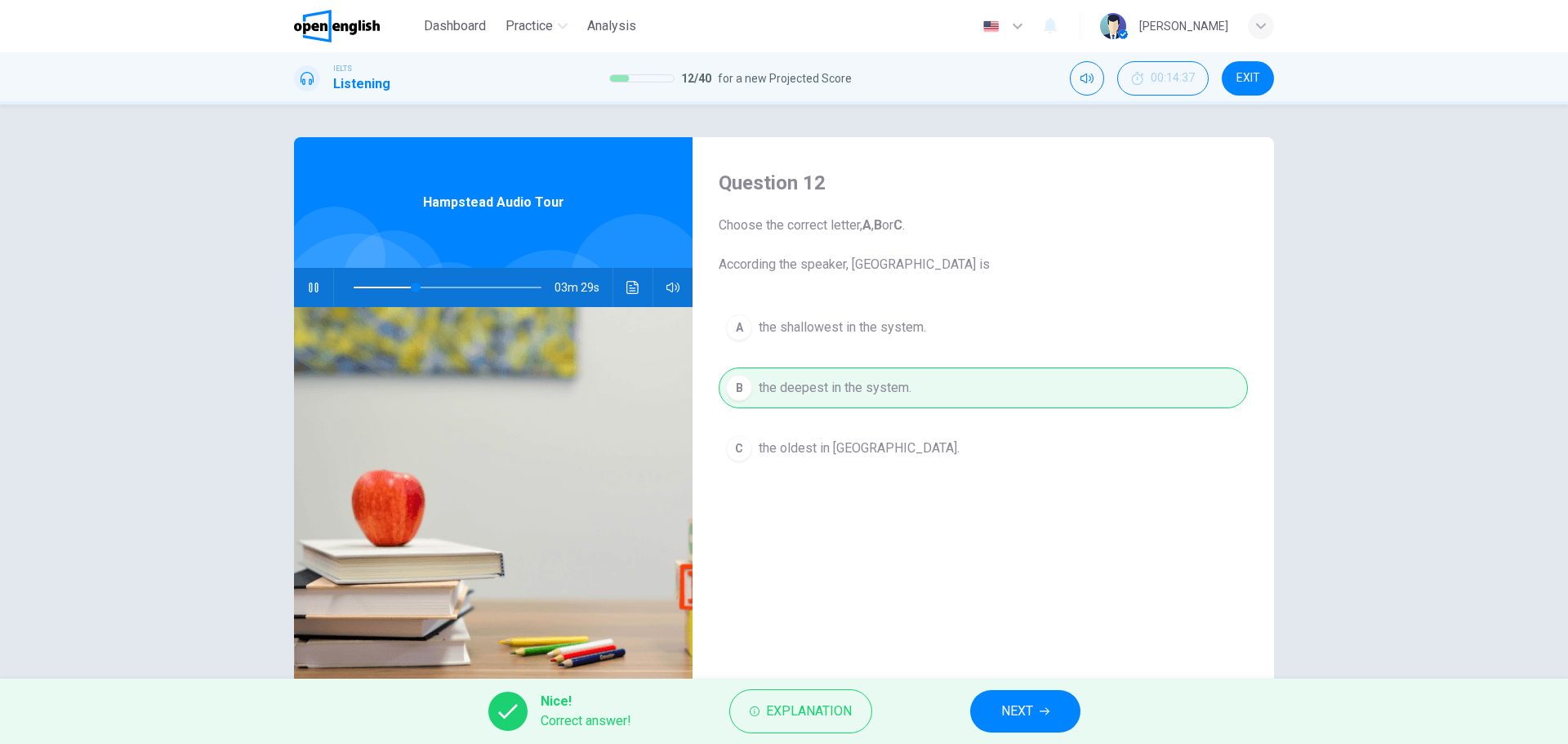
click at [1040, 720] on button "NEXT" at bounding box center [1025, 711] width 110 height 42
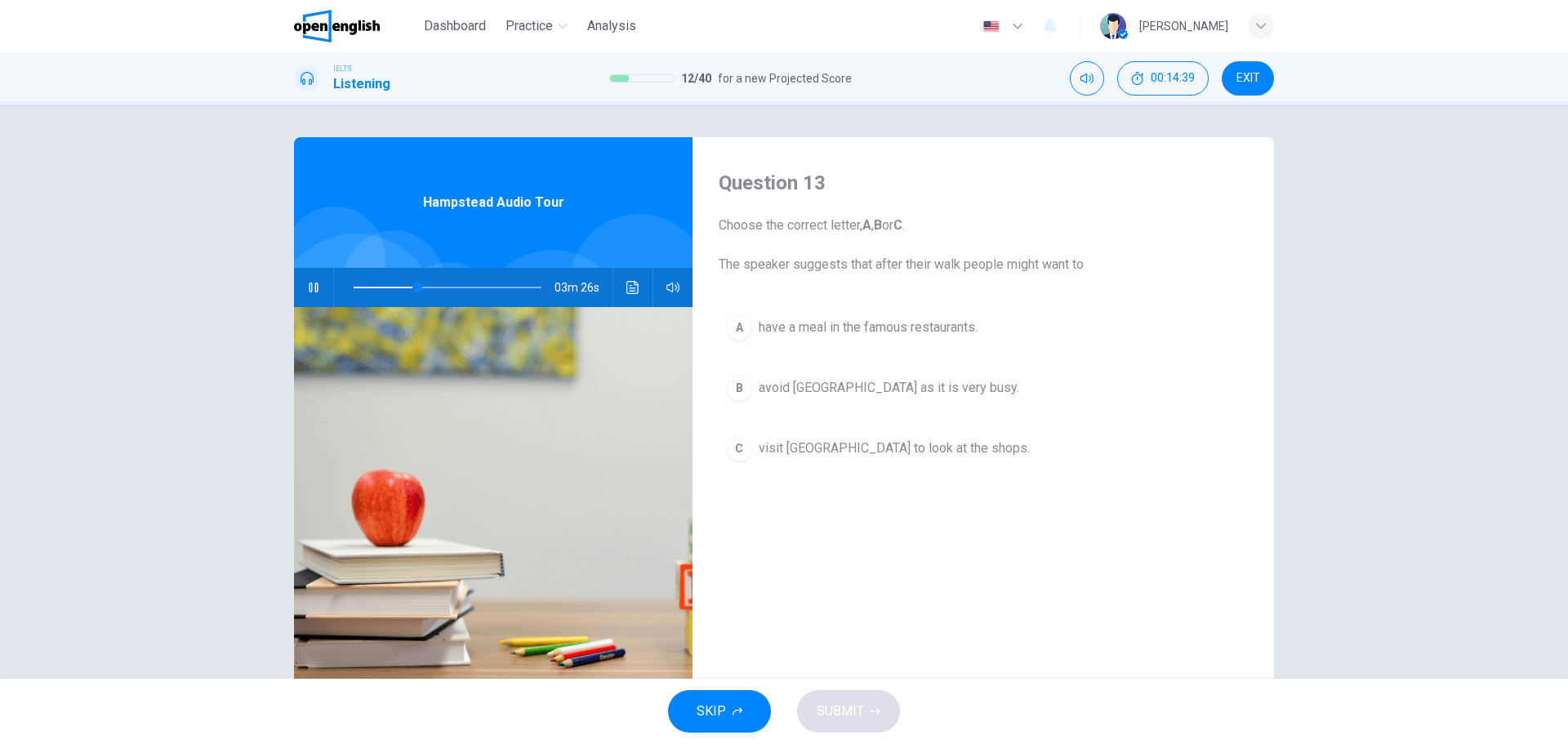
drag, startPoint x: 839, startPoint y: 261, endPoint x: 1072, endPoint y: 261, distance: 233.0
click at [1072, 261] on span "Choose the correct letter, A , B or C . The speaker suggests that after their w…" at bounding box center [983, 244] width 529 height 59
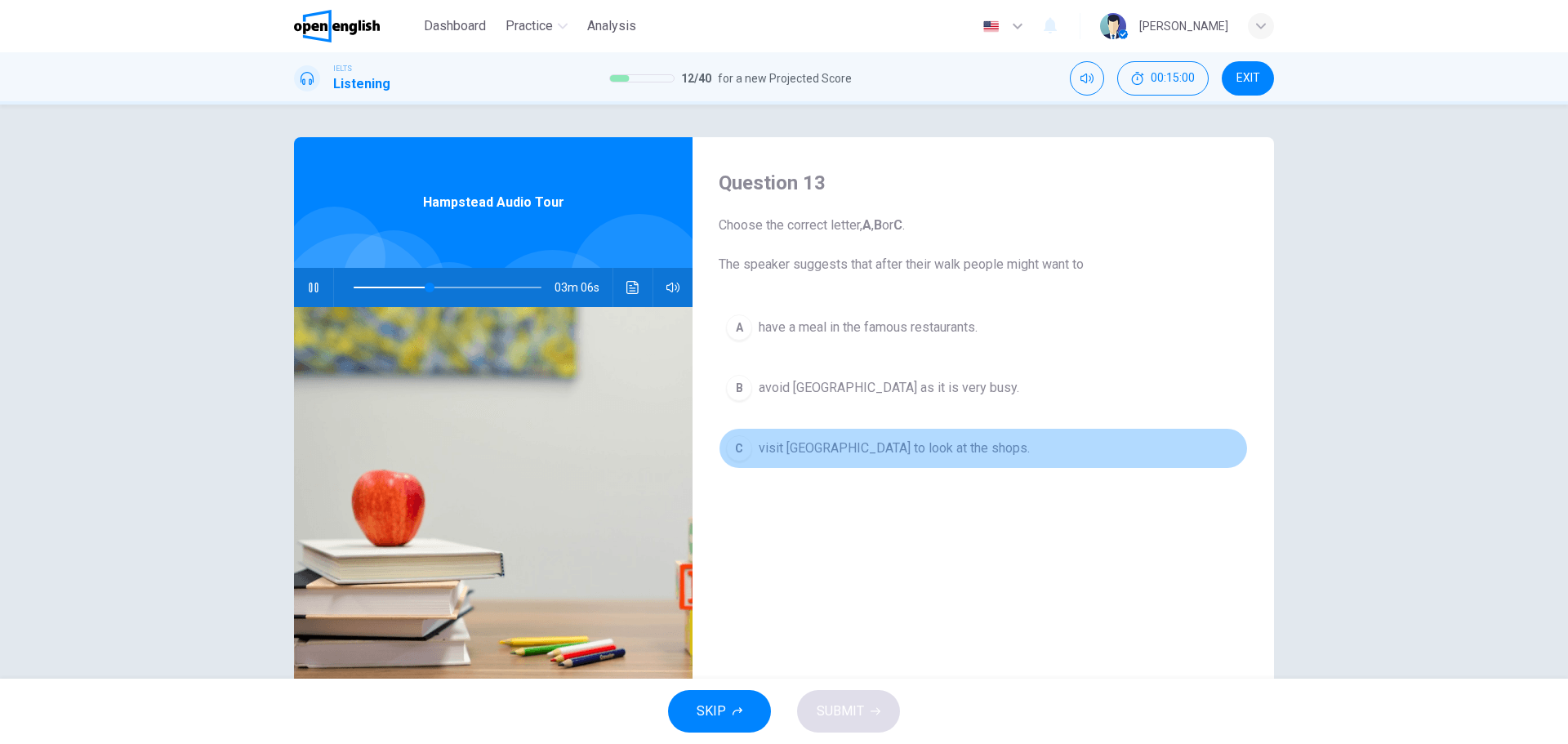
click at [787, 450] on span "visit [GEOGRAPHIC_DATA] to look at the shops." at bounding box center [893, 449] width 271 height 20
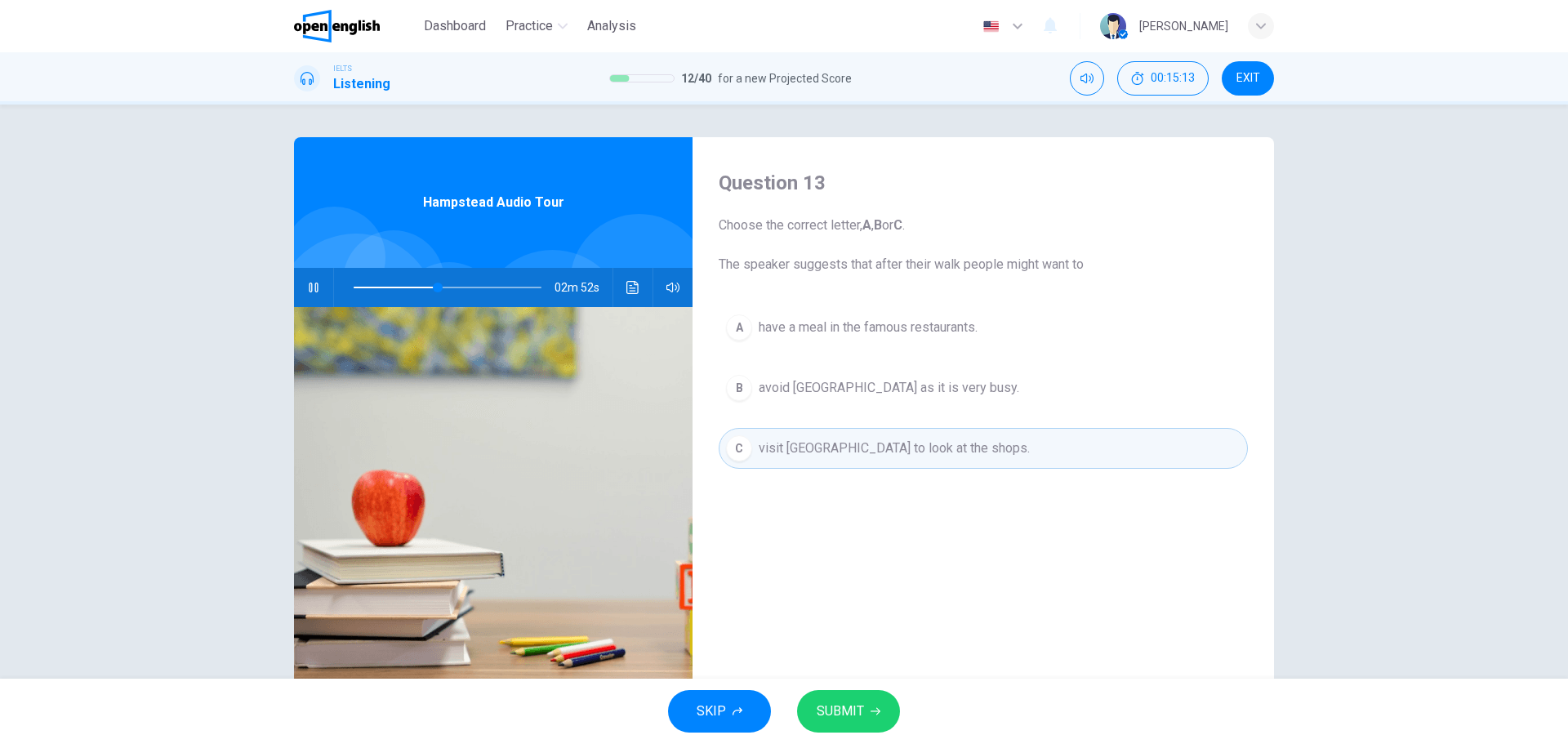
click at [978, 558] on div "Question 13 Choose the correct letter, A , B or C . The speaker suggests that a…" at bounding box center [984, 421] width 581 height 568
click at [855, 698] on button "SUBMIT" at bounding box center [849, 711] width 103 height 42
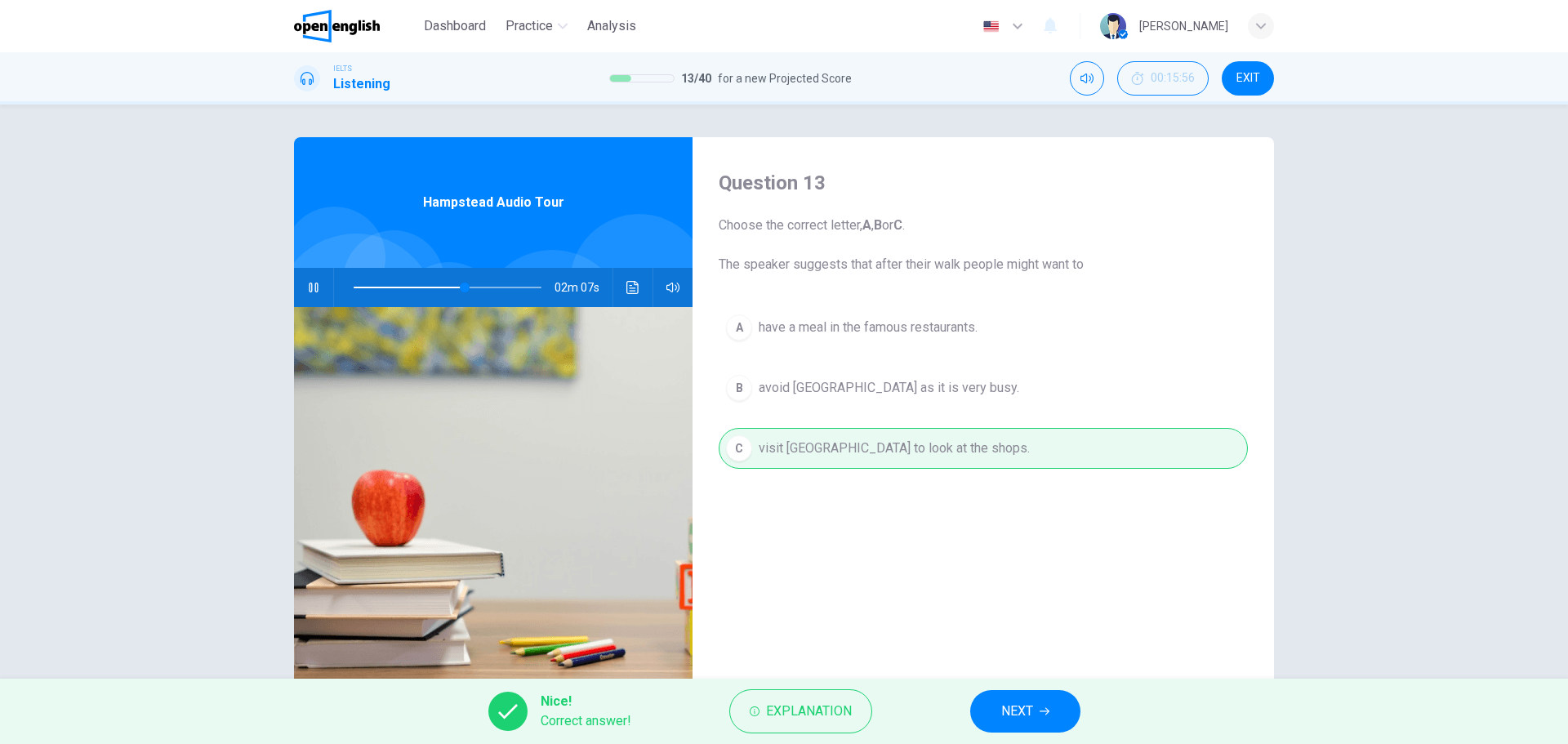
click at [1032, 707] on span "NEXT" at bounding box center [1017, 711] width 31 height 23
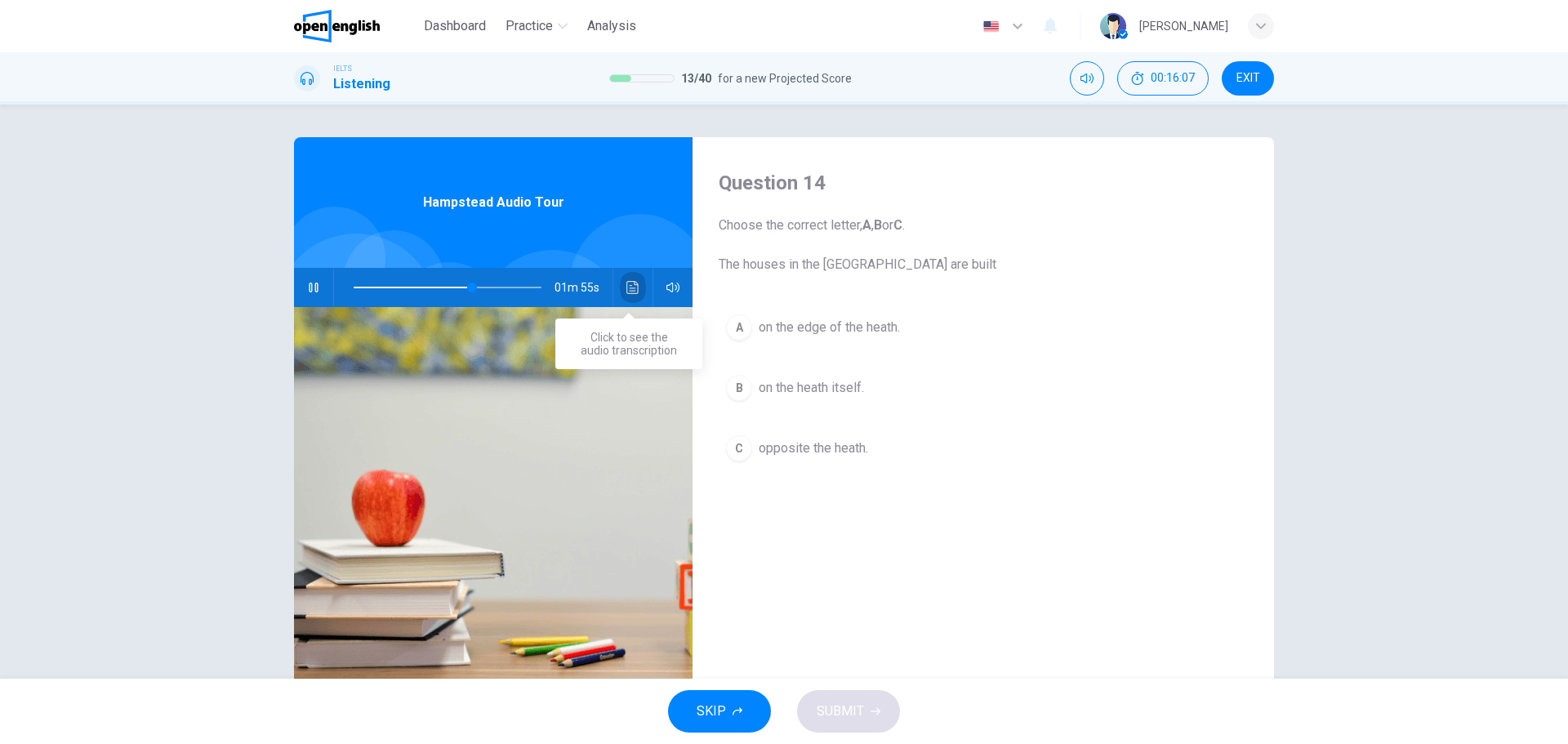
click at [627, 283] on icon "Click to see the audio transcription" at bounding box center [633, 287] width 13 height 13
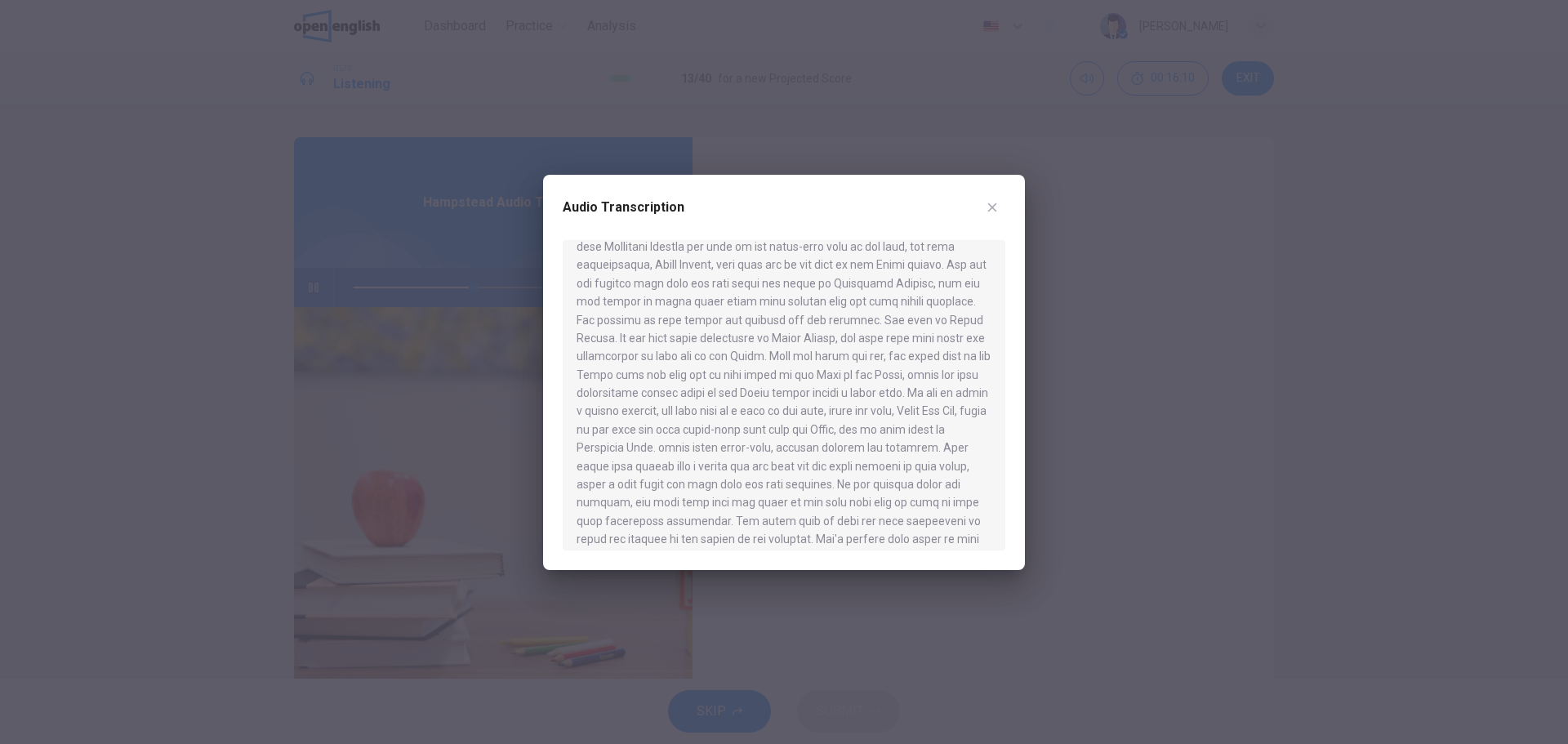
scroll to position [408, 0]
drag, startPoint x: 608, startPoint y: 312, endPoint x: 902, endPoint y: 302, distance: 294.2
click at [893, 300] on div at bounding box center [784, 395] width 443 height 310
drag, startPoint x: 623, startPoint y: 351, endPoint x: 926, endPoint y: 353, distance: 303.0
click at [924, 352] on div at bounding box center [784, 395] width 443 height 310
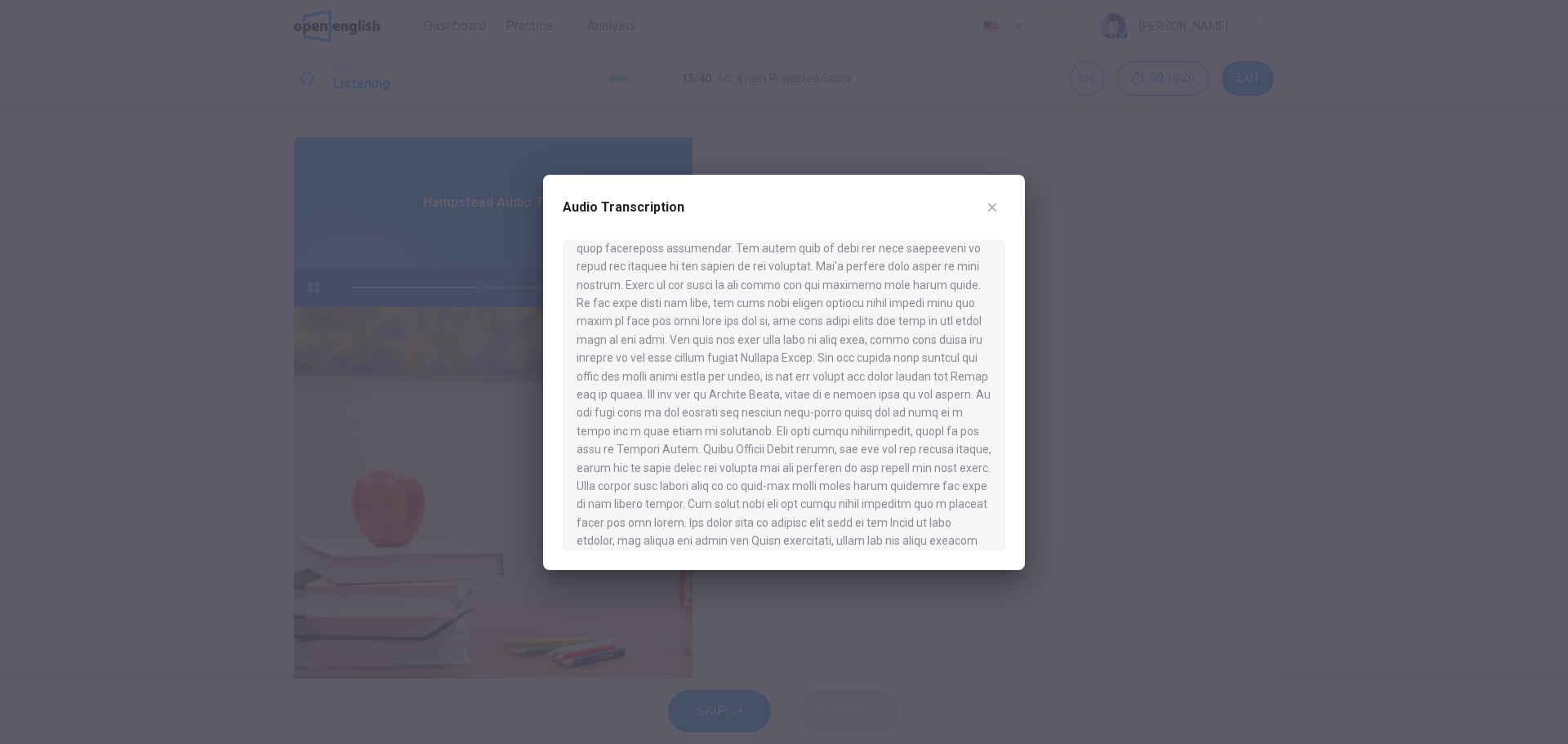
scroll to position [271, 0]
click at [996, 205] on icon "button" at bounding box center [993, 208] width 13 height 13
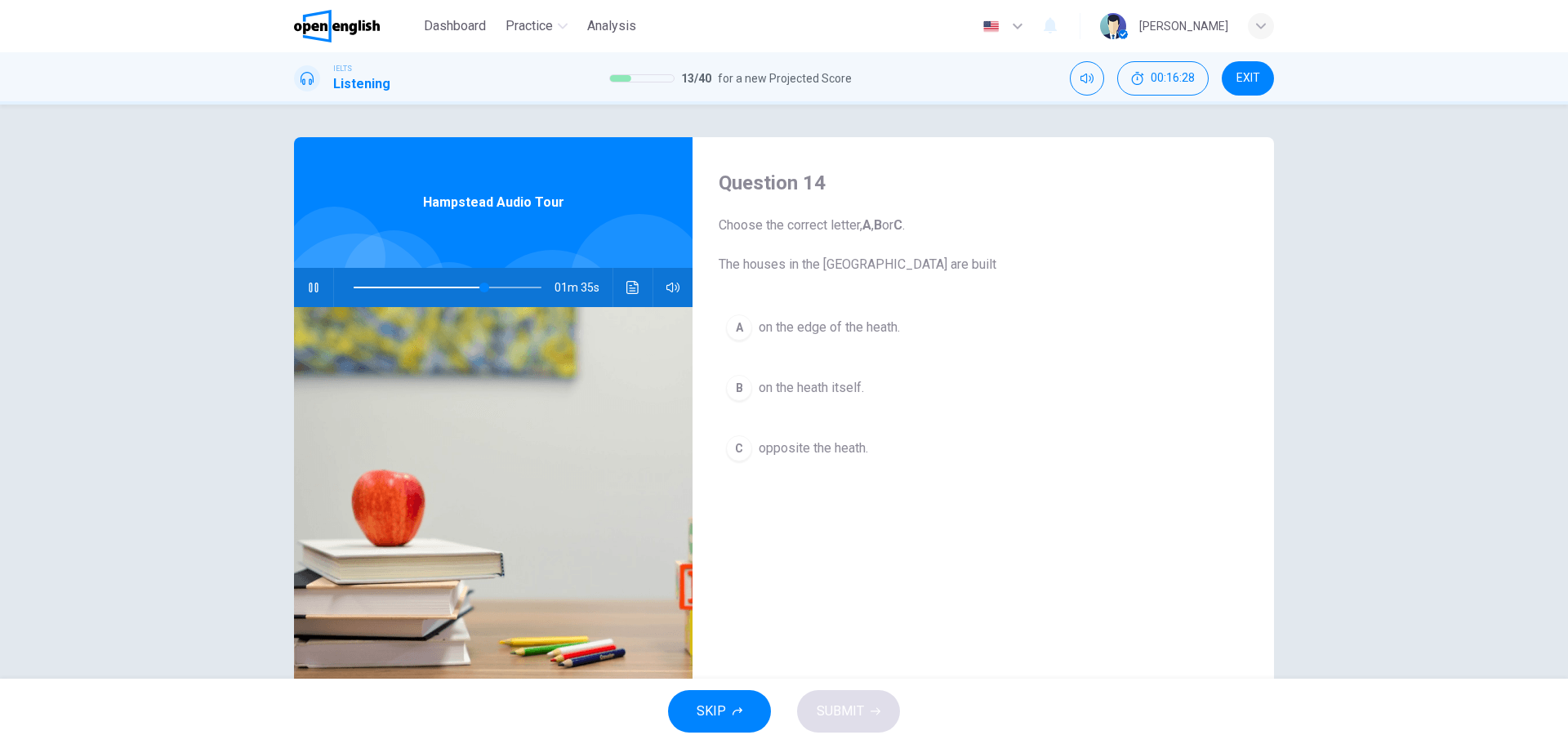
click at [772, 390] on span "on the heath itself." at bounding box center [810, 388] width 105 height 20
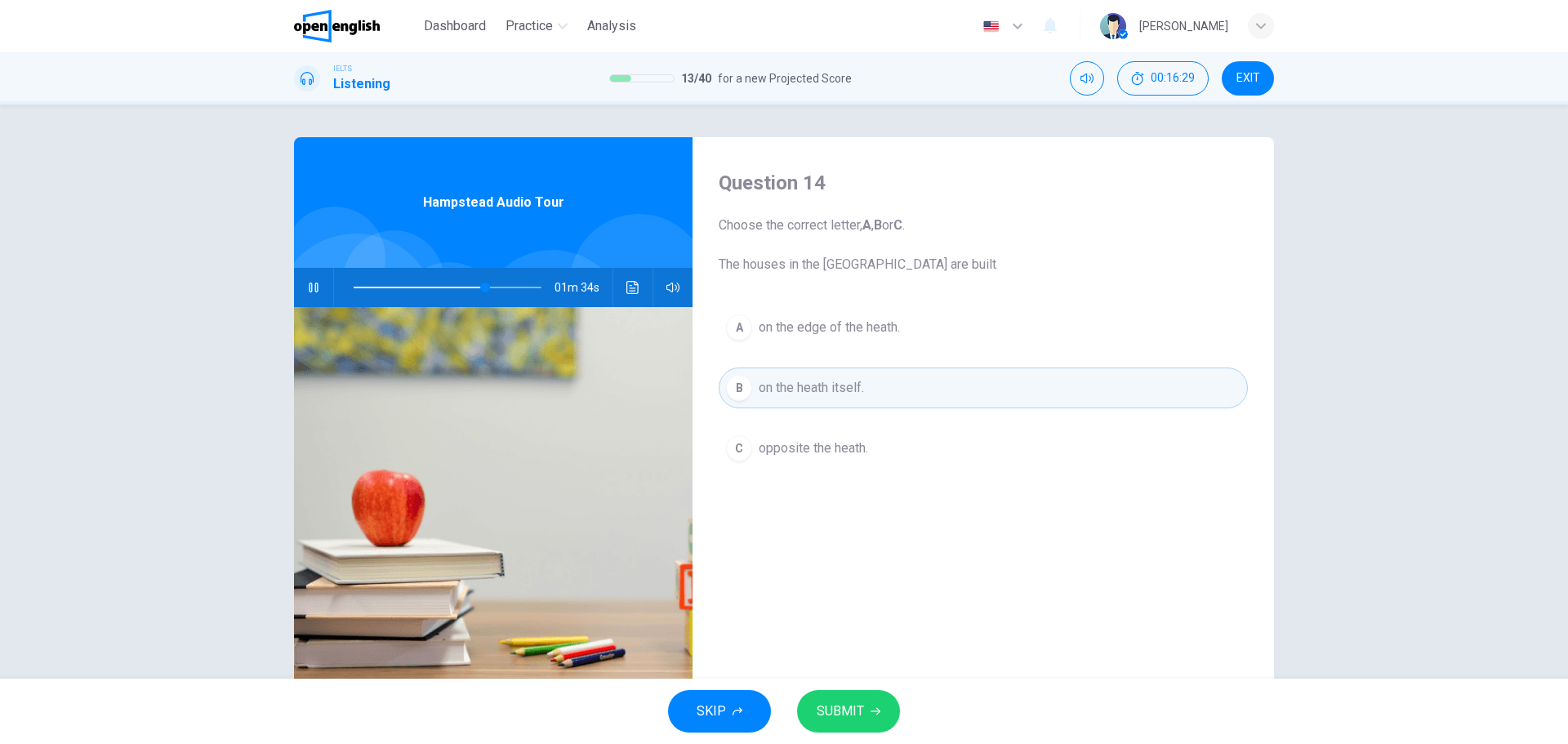
click at [859, 692] on button "SUBMIT" at bounding box center [849, 711] width 103 height 42
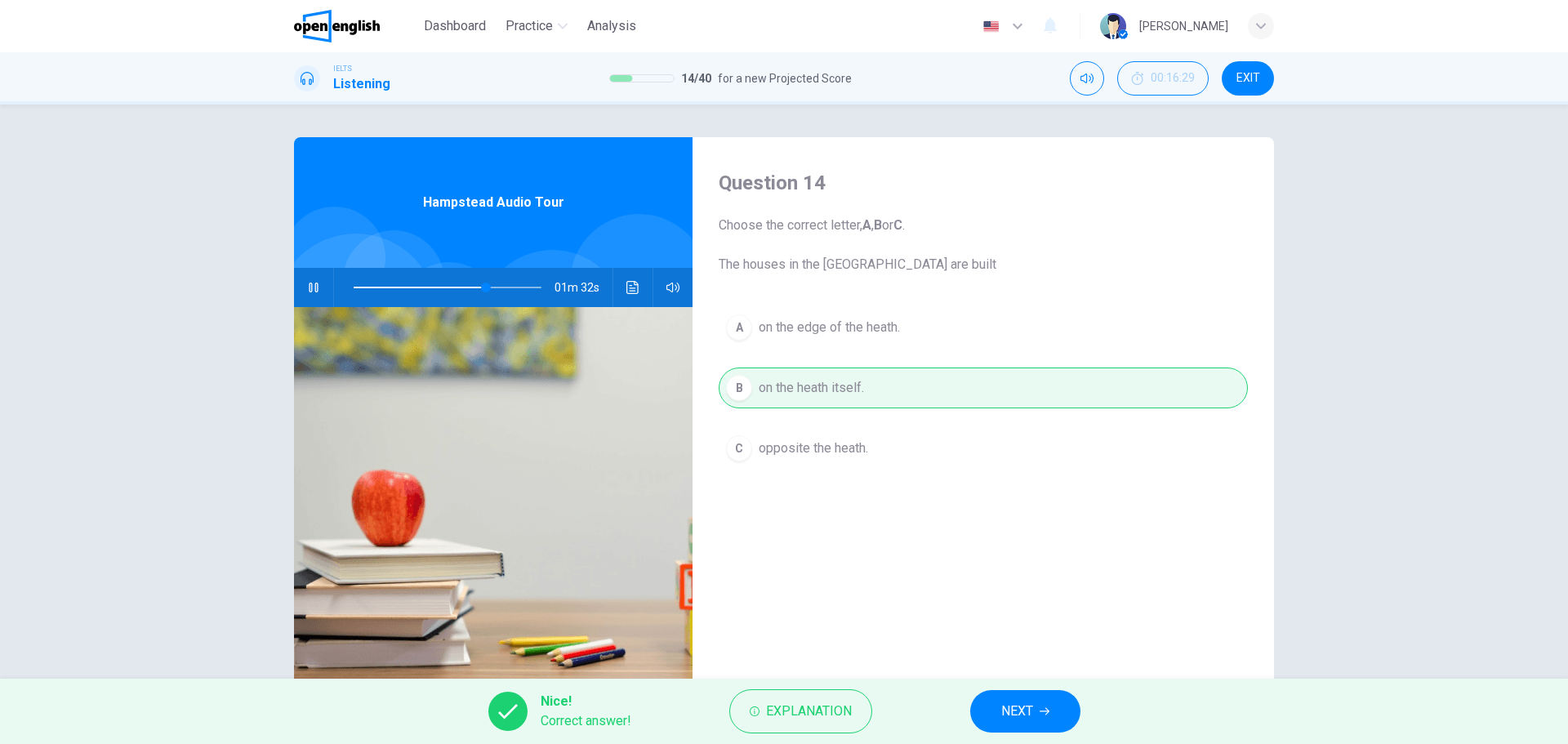
click at [1060, 712] on button "NEXT" at bounding box center [1025, 711] width 110 height 42
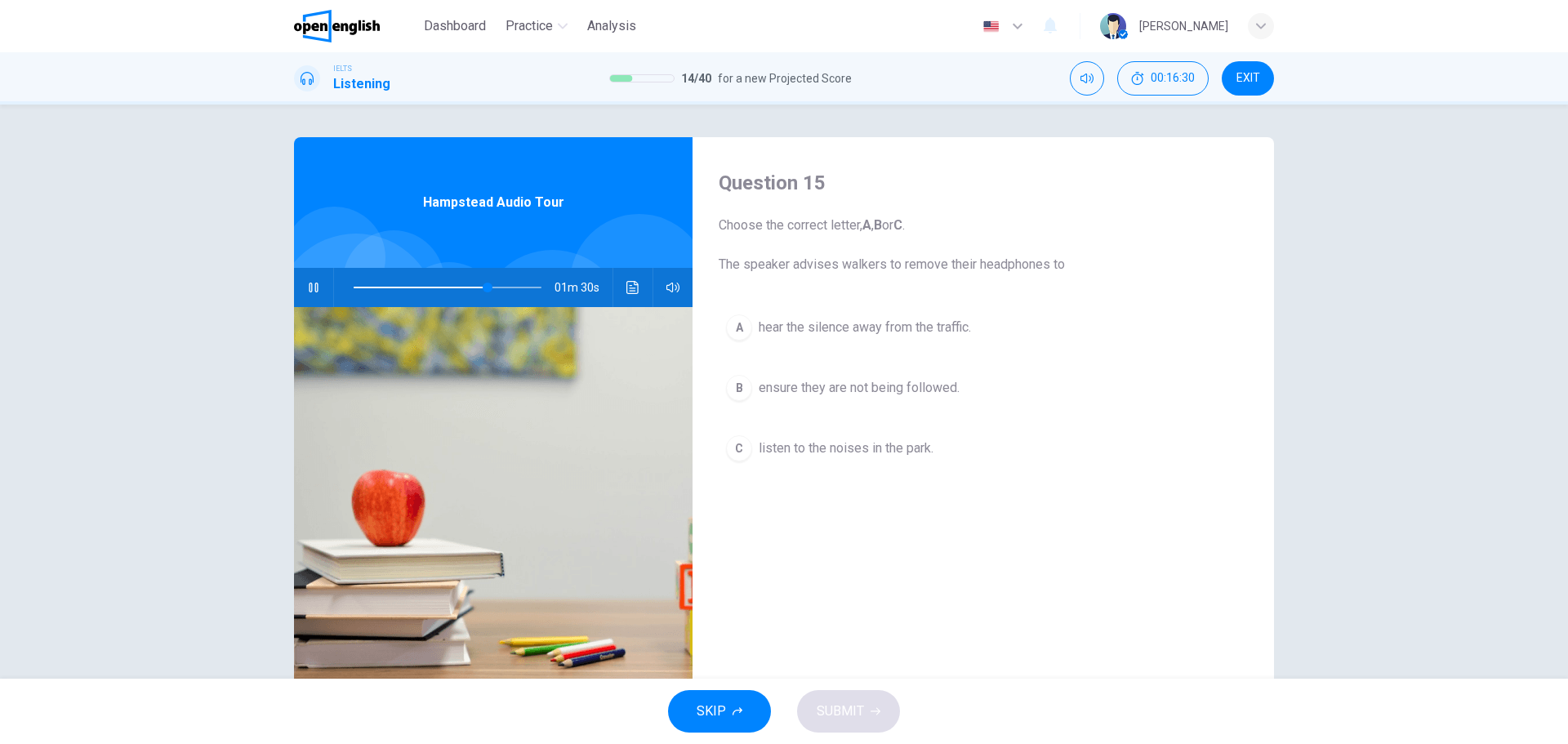
drag, startPoint x: 729, startPoint y: 263, endPoint x: 1052, endPoint y: 263, distance: 323.0
click at [1049, 263] on span "Choose the correct letter, A , B or C . The speaker advises walkers to remove t…" at bounding box center [983, 244] width 529 height 59
click at [1063, 262] on span "Choose the correct letter, A , B or C . The speaker advises walkers to remove t…" at bounding box center [983, 244] width 529 height 59
click at [631, 285] on icon "Click to see the audio transcription" at bounding box center [632, 287] width 12 height 13
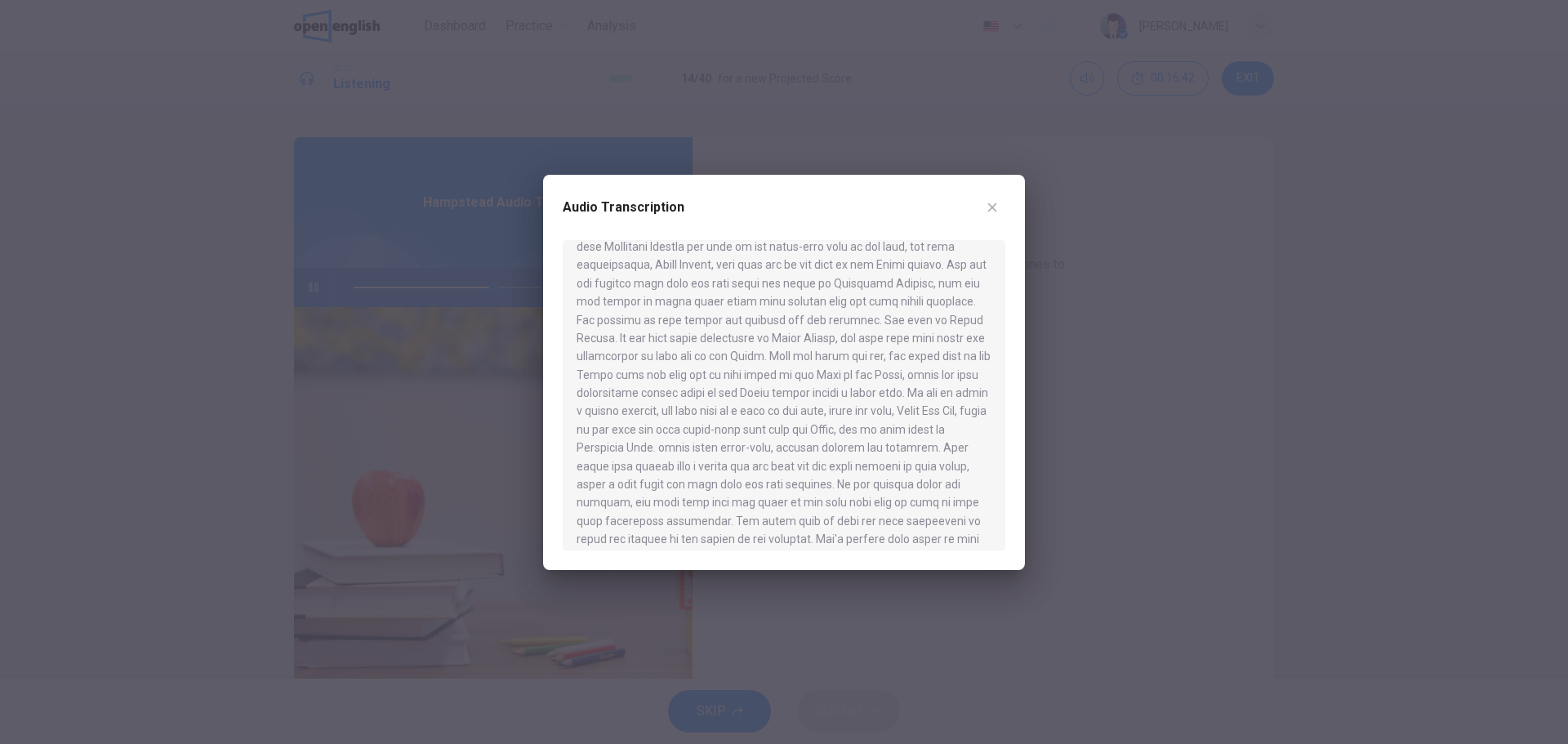
drag, startPoint x: 642, startPoint y: 424, endPoint x: 878, endPoint y: 431, distance: 236.1
click at [882, 429] on div at bounding box center [784, 395] width 443 height 310
click at [747, 453] on div at bounding box center [784, 395] width 443 height 310
drag, startPoint x: 636, startPoint y: 402, endPoint x: 897, endPoint y: 401, distance: 261.0
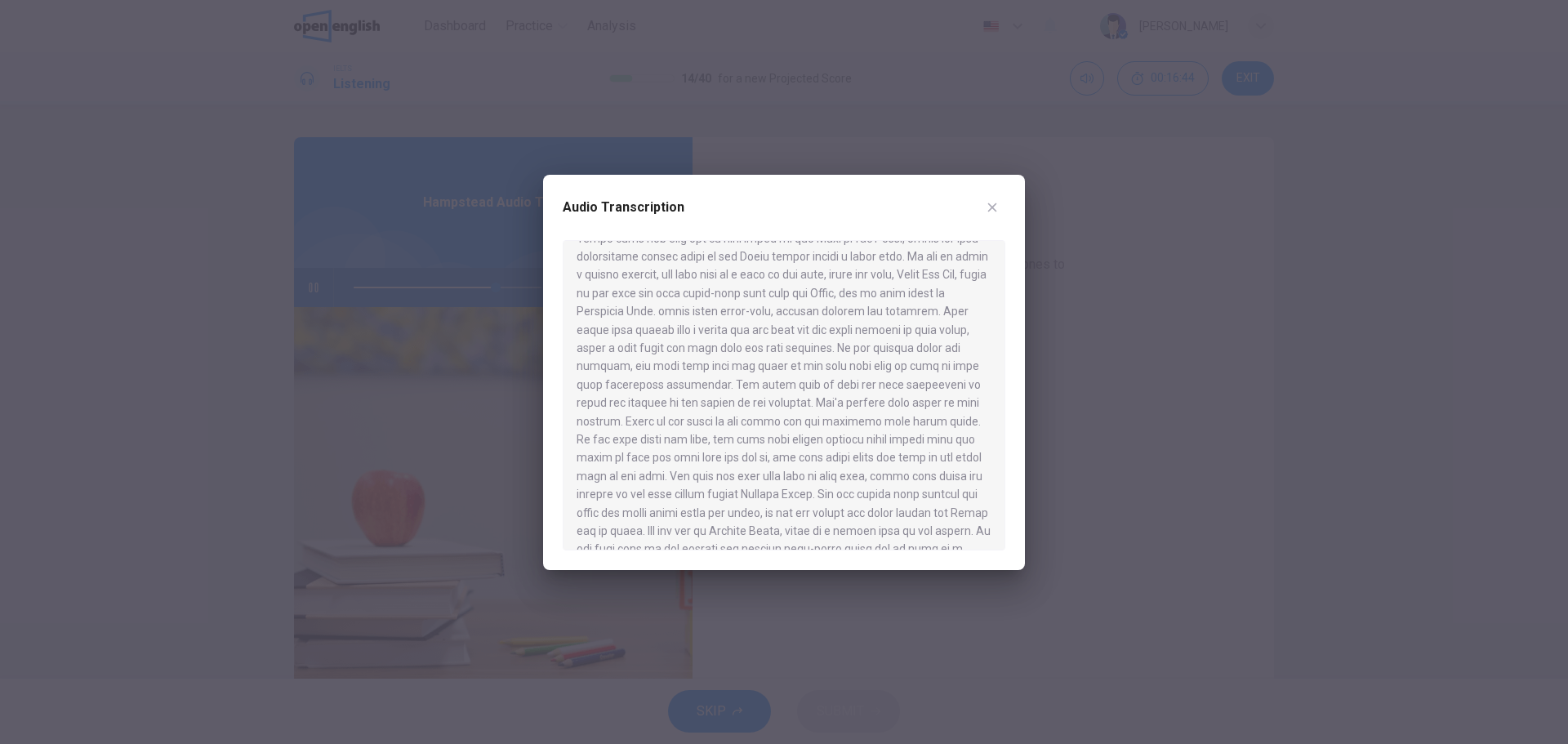
click at [894, 401] on div at bounding box center [784, 395] width 443 height 310
drag, startPoint x: 588, startPoint y: 398, endPoint x: 935, endPoint y: 400, distance: 347.0
click at [918, 400] on div at bounding box center [784, 395] width 443 height 310
click at [995, 208] on icon "button" at bounding box center [993, 208] width 13 height 13
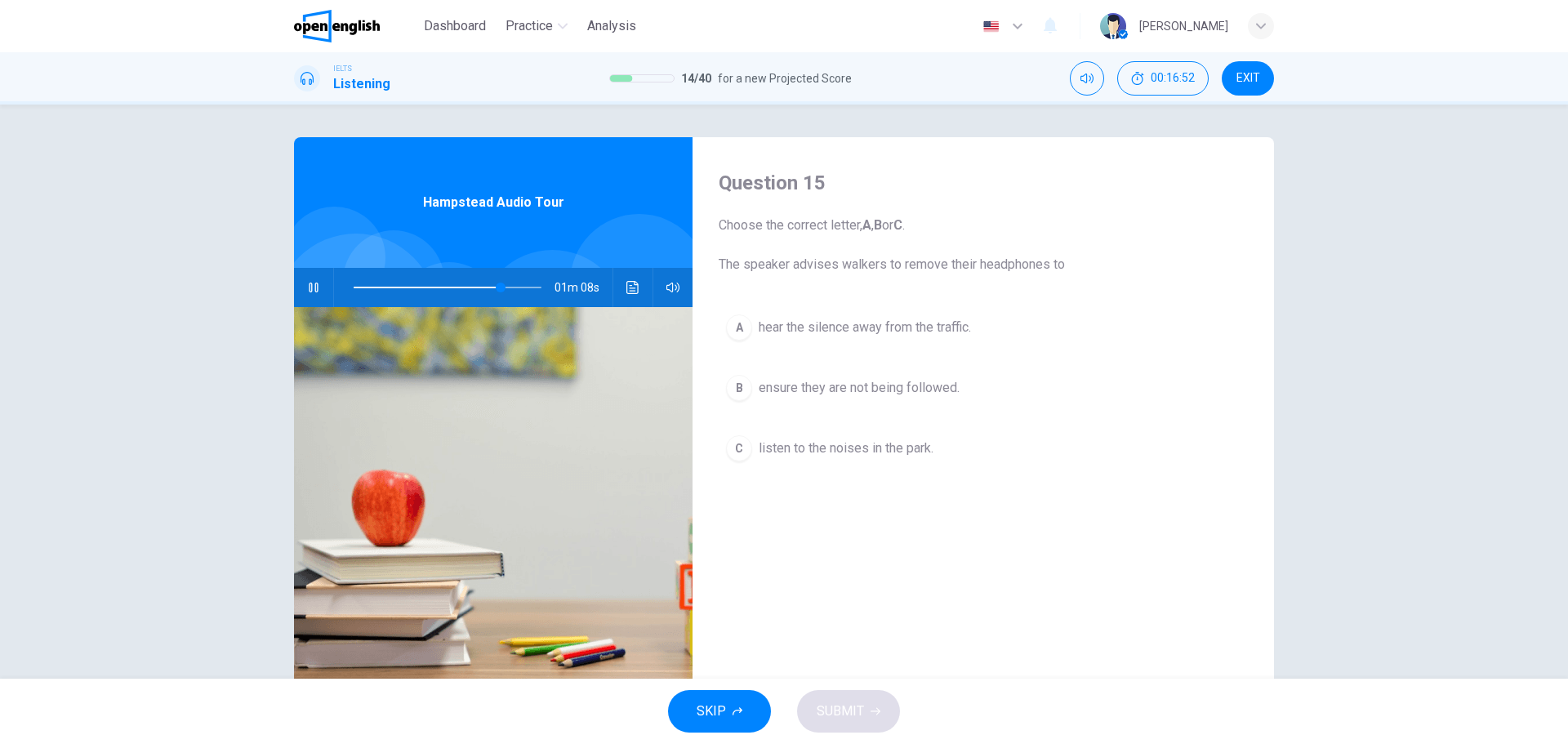
click at [782, 439] on span "listen to the noises in the park." at bounding box center [845, 449] width 175 height 20
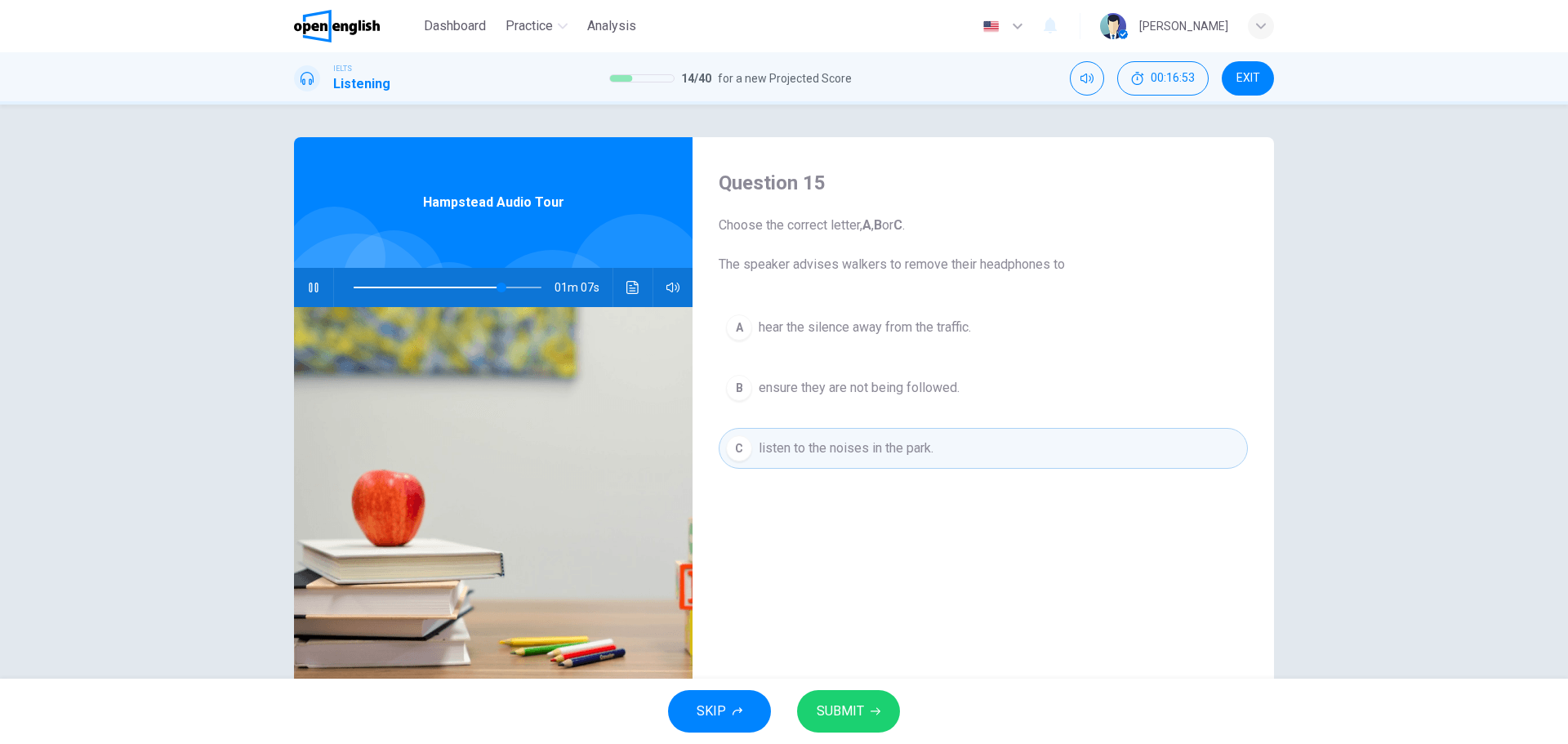
click at [849, 729] on button "SUBMIT" at bounding box center [849, 711] width 103 height 42
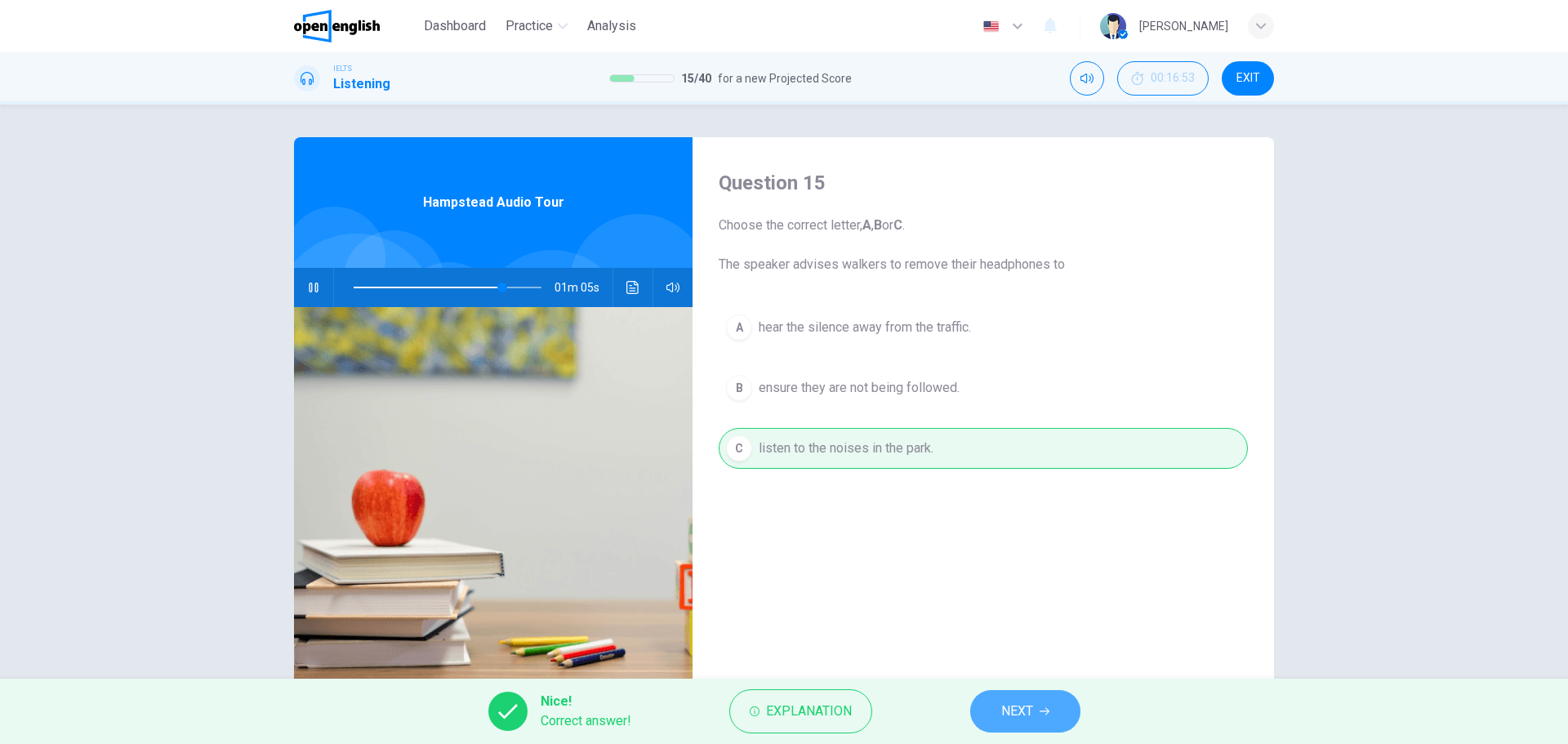
click at [1047, 714] on icon "button" at bounding box center [1045, 711] width 10 height 7
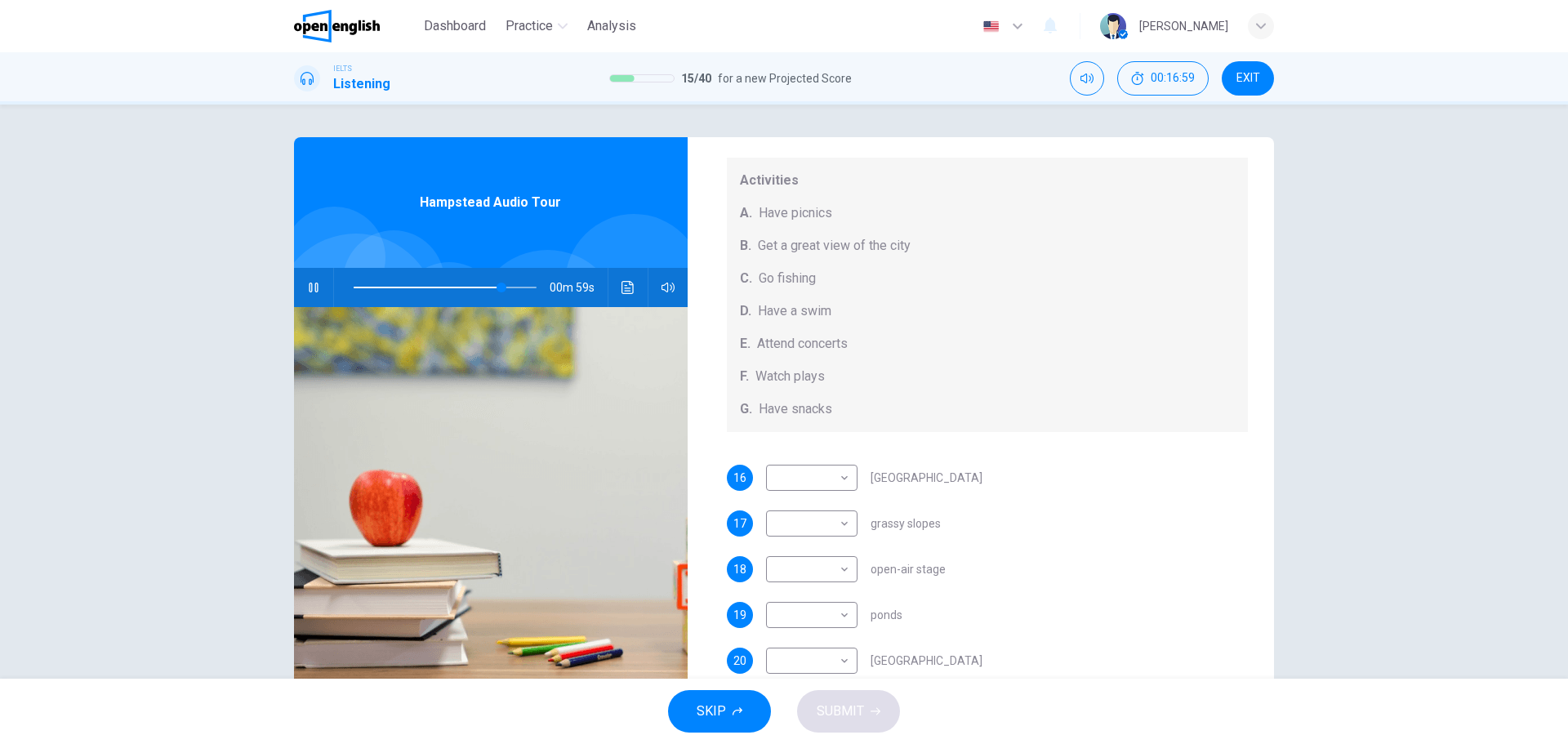
scroll to position [151, 0]
click at [825, 472] on body "This site uses cookies, as explained in our Privacy Policy . If you agree to th…" at bounding box center [784, 372] width 1568 height 744
click at [810, 494] on li "A" at bounding box center [807, 502] width 91 height 26
type input "**"
type input "*"
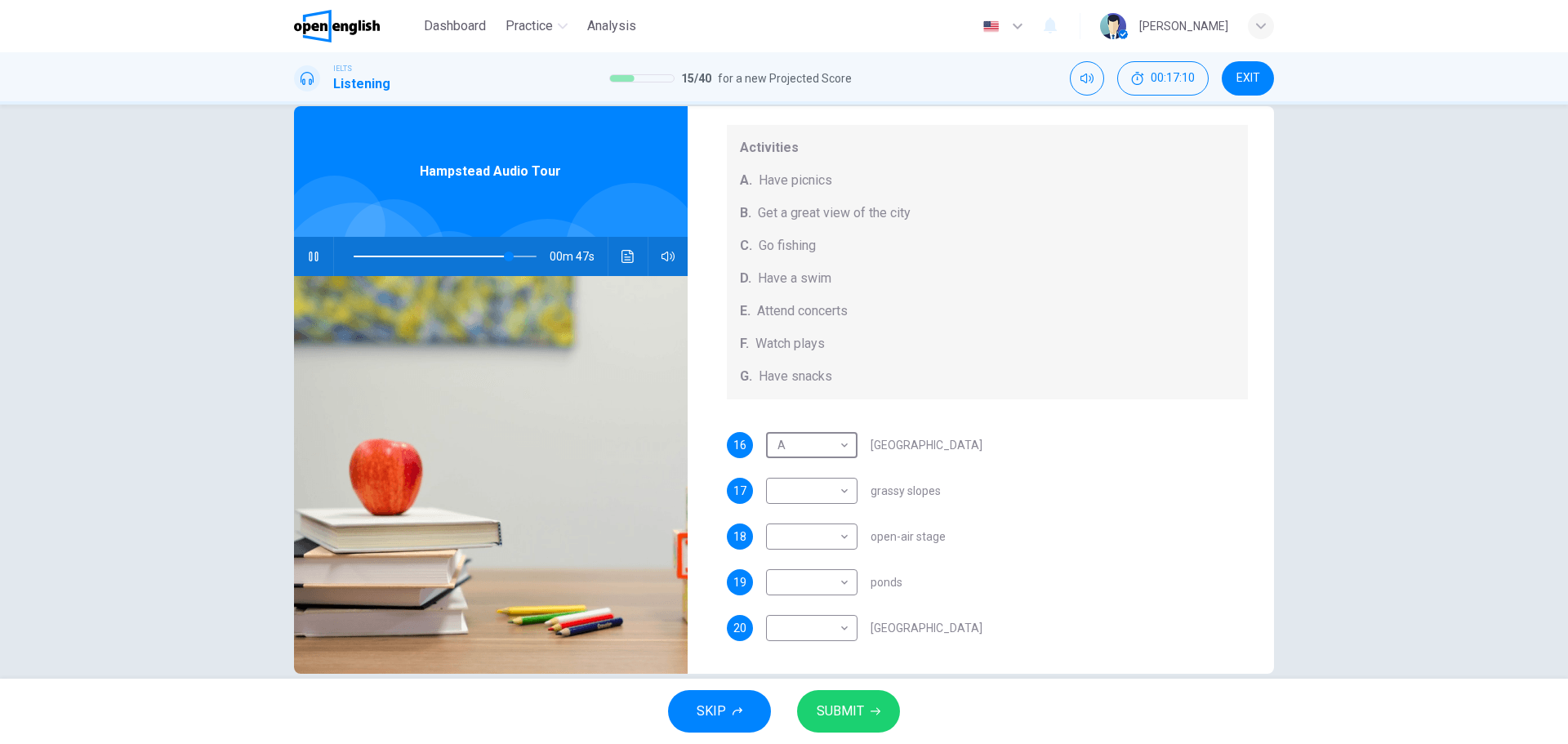
scroll to position [59, 0]
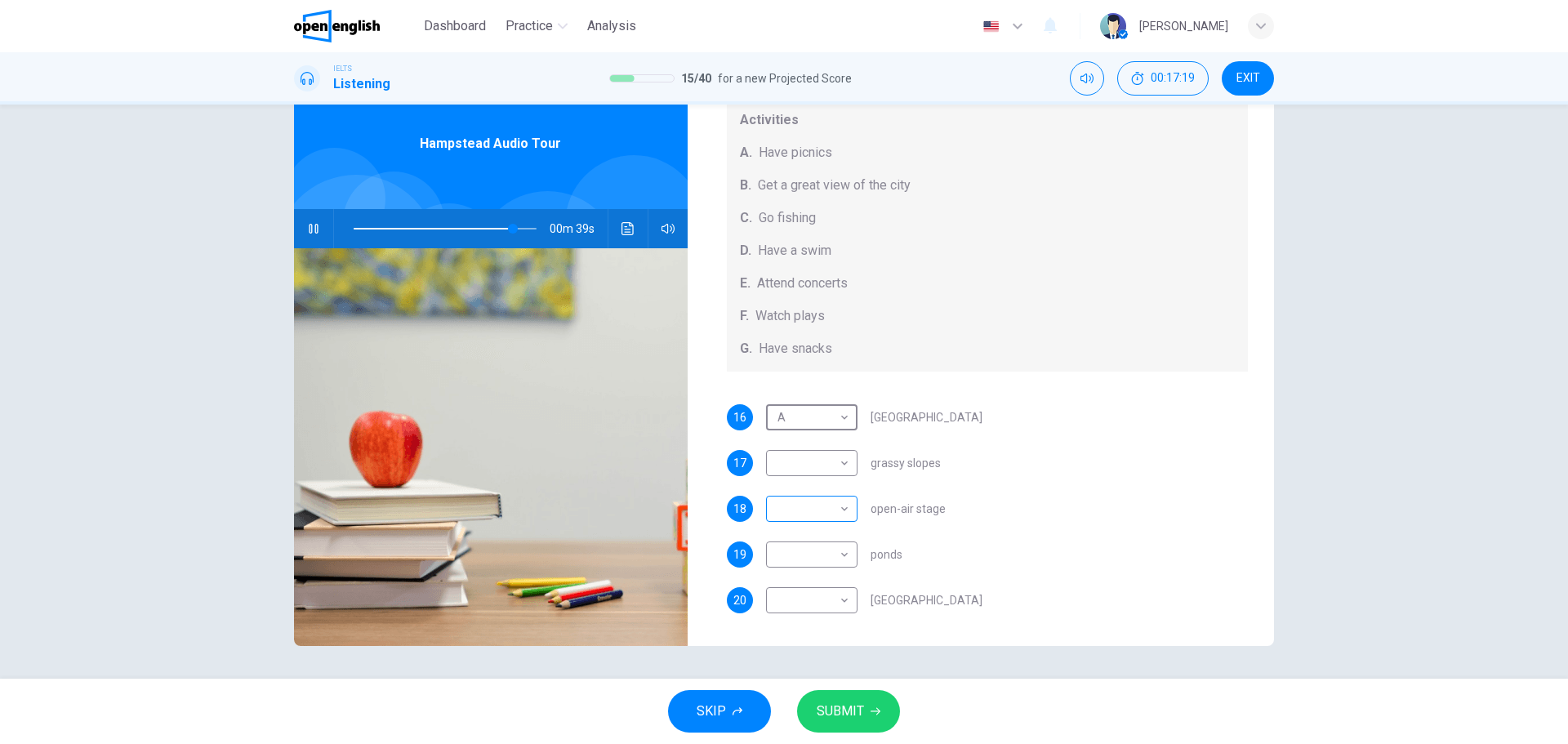
click at [835, 502] on body "This site uses cookies, as explained in our Privacy Policy . If you agree to th…" at bounding box center [784, 372] width 1568 height 744
click at [783, 636] on li "E" at bounding box center [807, 640] width 91 height 26
type input "**"
type input "*"
click at [1089, 494] on div "16 A * ​ [GEOGRAPHIC_DATA] 17 ​ ​ grassy slopes 18 E * ​ open-air stage 19 ​ ​ …" at bounding box center [988, 525] width 522 height 242
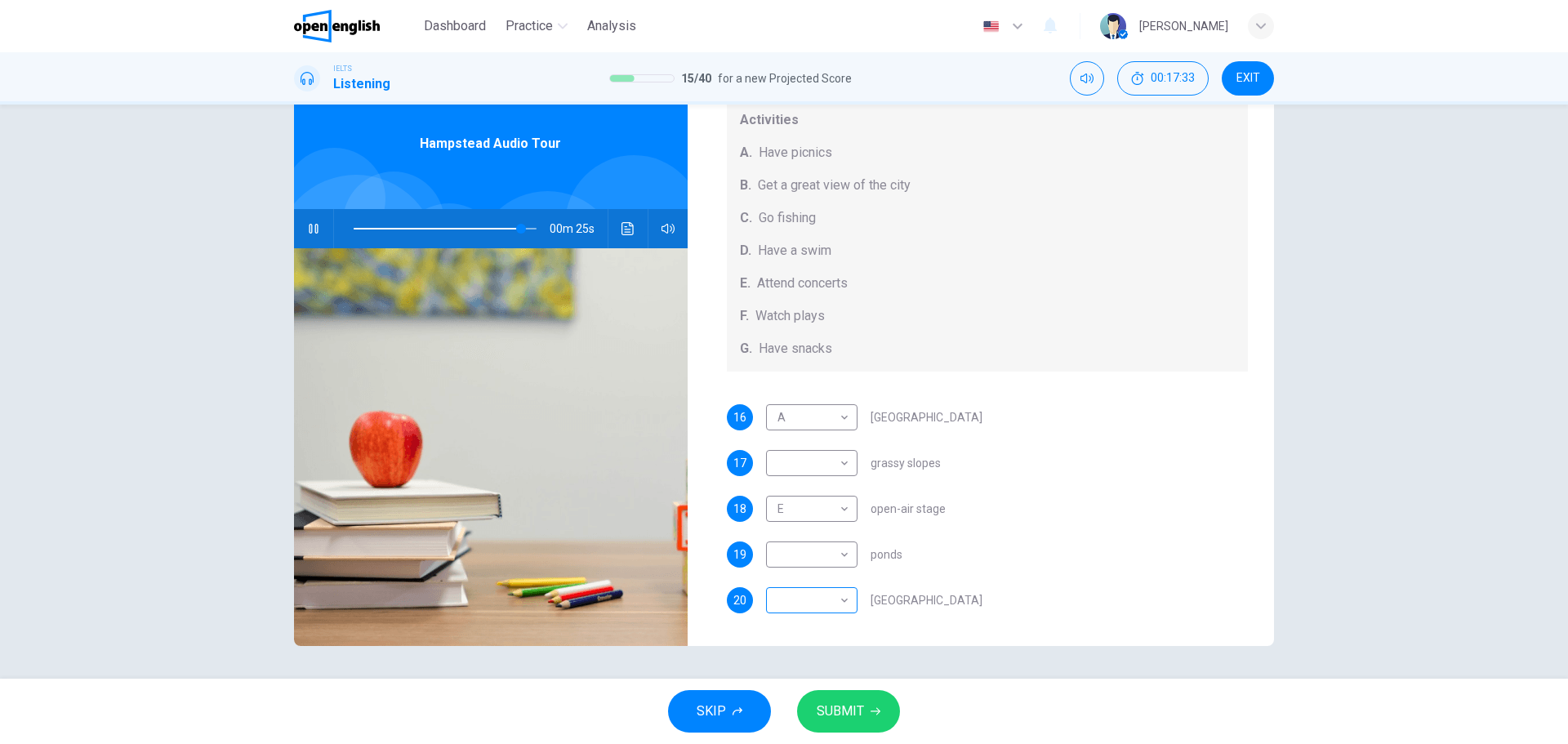
click at [839, 598] on body "This site uses cookies, as explained in our Privacy Policy . If you agree to th…" at bounding box center [784, 372] width 1568 height 744
click at [1101, 570] on div at bounding box center [784, 372] width 1568 height 744
click at [841, 552] on body "This site uses cookies, as explained in our Privacy Policy . If you agree to th…" at bounding box center [784, 372] width 1568 height 744
click at [1023, 573] on div at bounding box center [784, 372] width 1568 height 744
click at [827, 603] on body "This site uses cookies, as explained in our Privacy Policy . If you agree to th…" at bounding box center [784, 372] width 1568 height 744
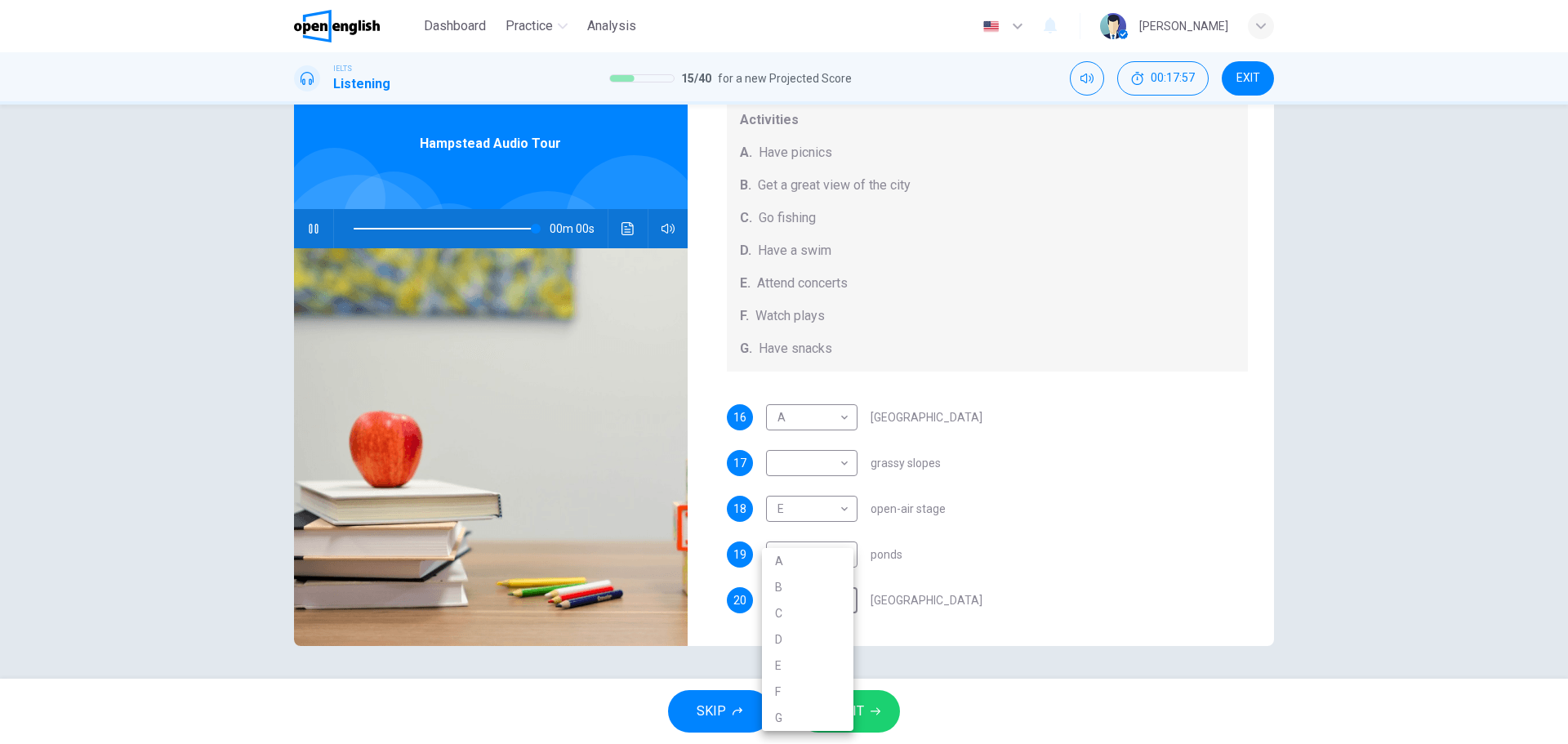
type input "*"
click at [781, 585] on li "B" at bounding box center [807, 587] width 91 height 26
type input "*"
click at [830, 557] on body "This site uses cookies, as explained in our Privacy Policy . If you agree to th…" at bounding box center [784, 372] width 1568 height 744
click at [779, 690] on li "F" at bounding box center [807, 692] width 91 height 26
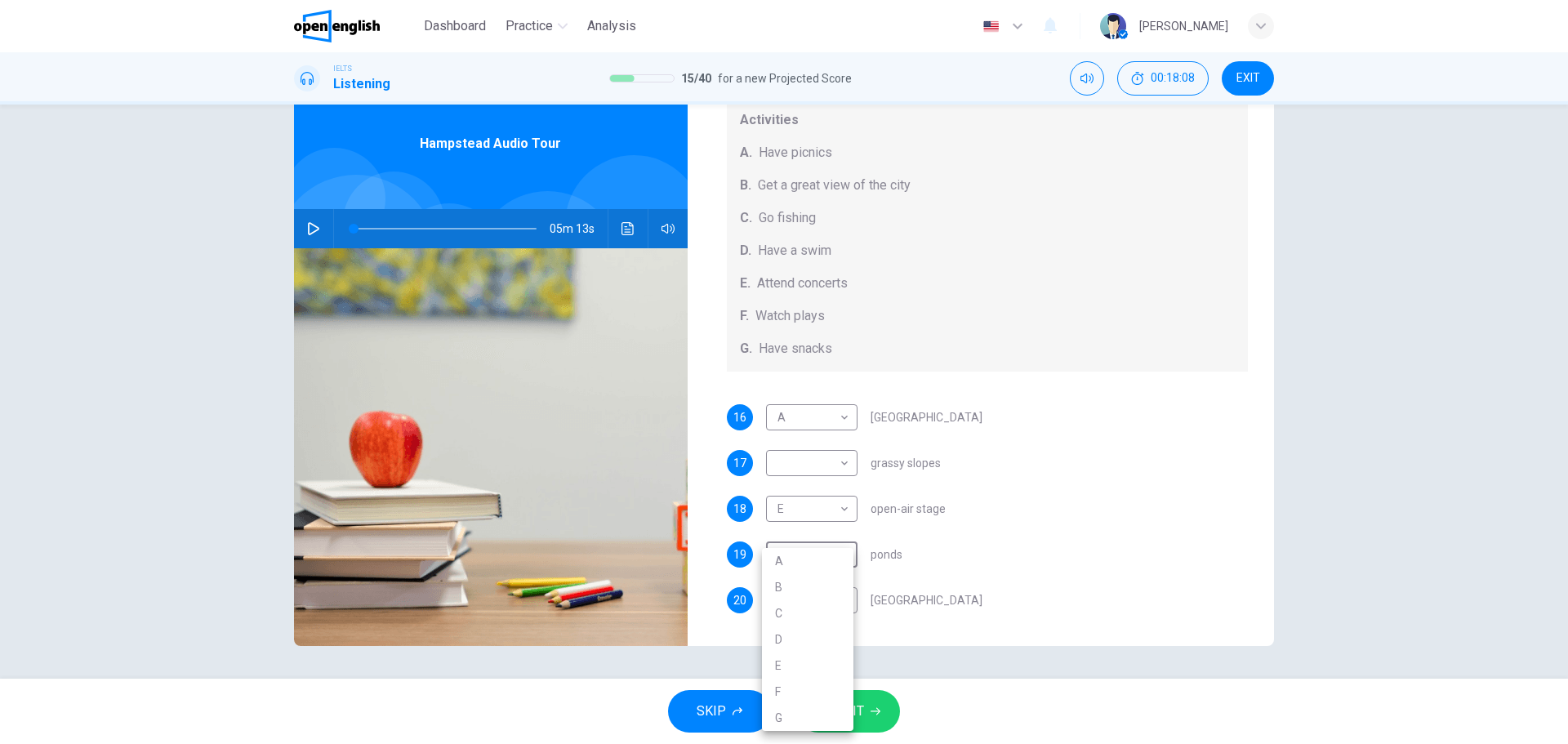
type input "*"
click at [824, 464] on body "This site uses cookies, as explained in our Privacy Policy . If you agree to th…" at bounding box center [784, 372] width 1568 height 744
click at [791, 510] on li "B" at bounding box center [807, 516] width 91 height 26
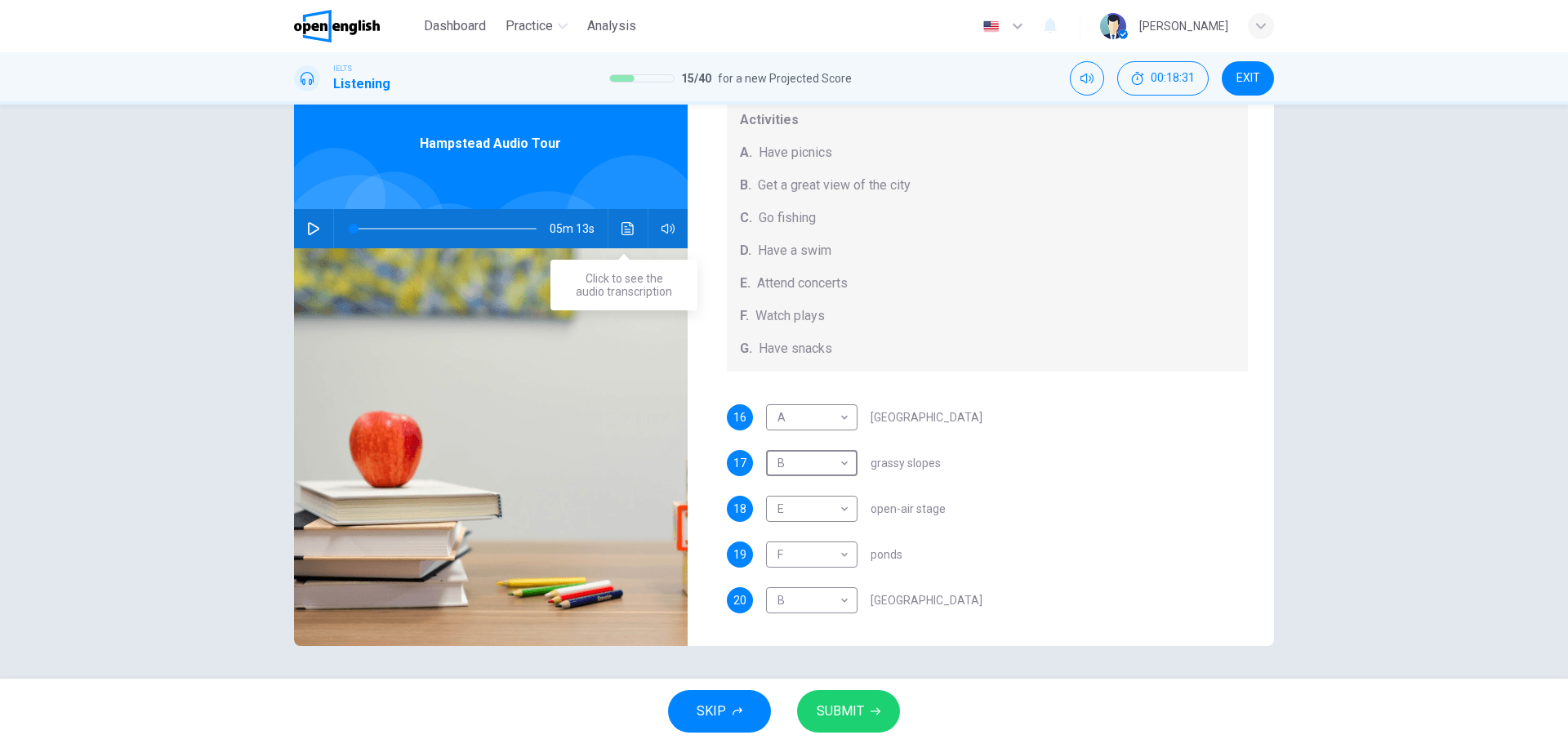
click at [622, 225] on icon "Click to see the audio transcription" at bounding box center [628, 228] width 13 height 13
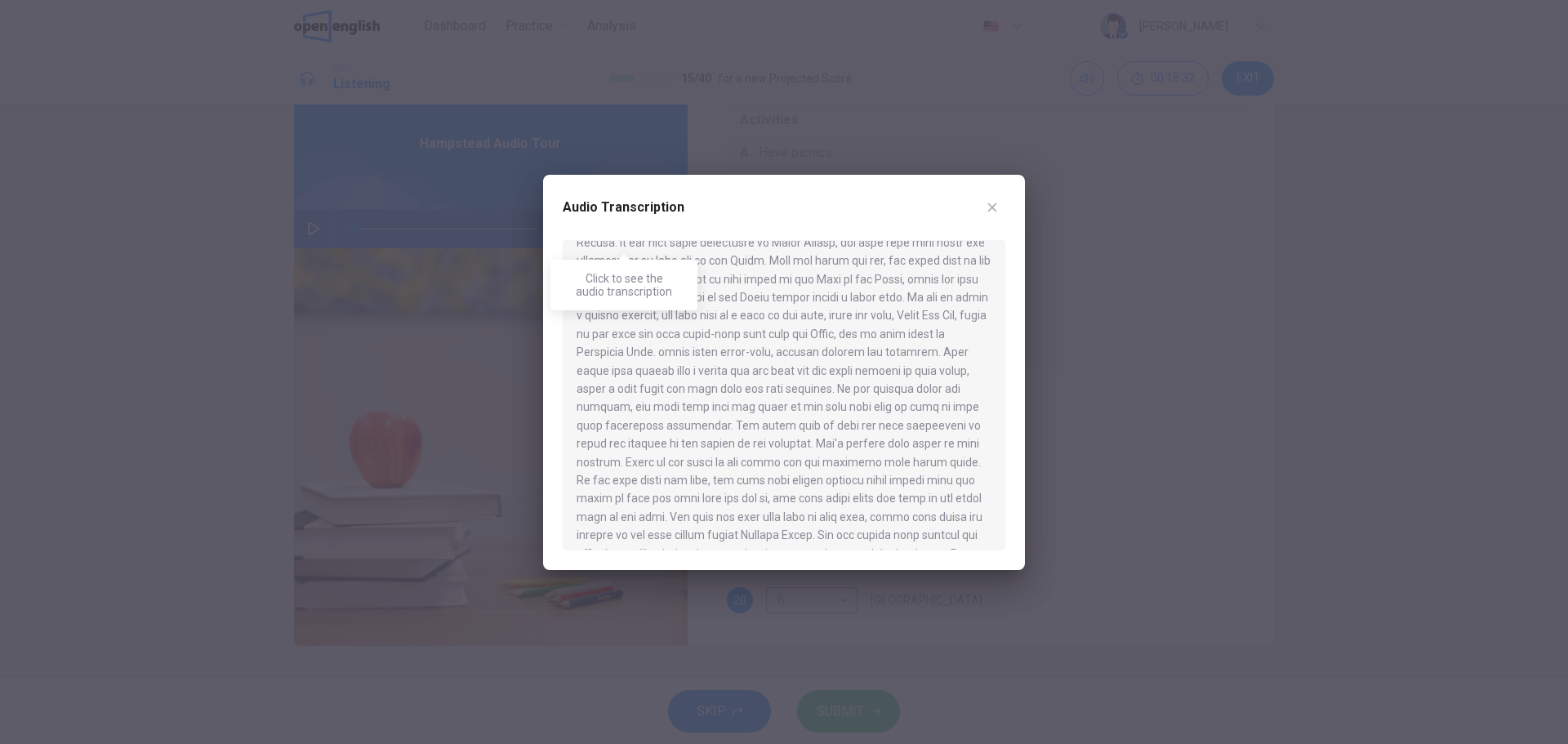
scroll to position [649, 0]
drag, startPoint x: 612, startPoint y: 361, endPoint x: 818, endPoint y: 361, distance: 206.0
click at [794, 361] on div at bounding box center [784, 395] width 443 height 310
click at [994, 209] on icon "button" at bounding box center [993, 208] width 13 height 13
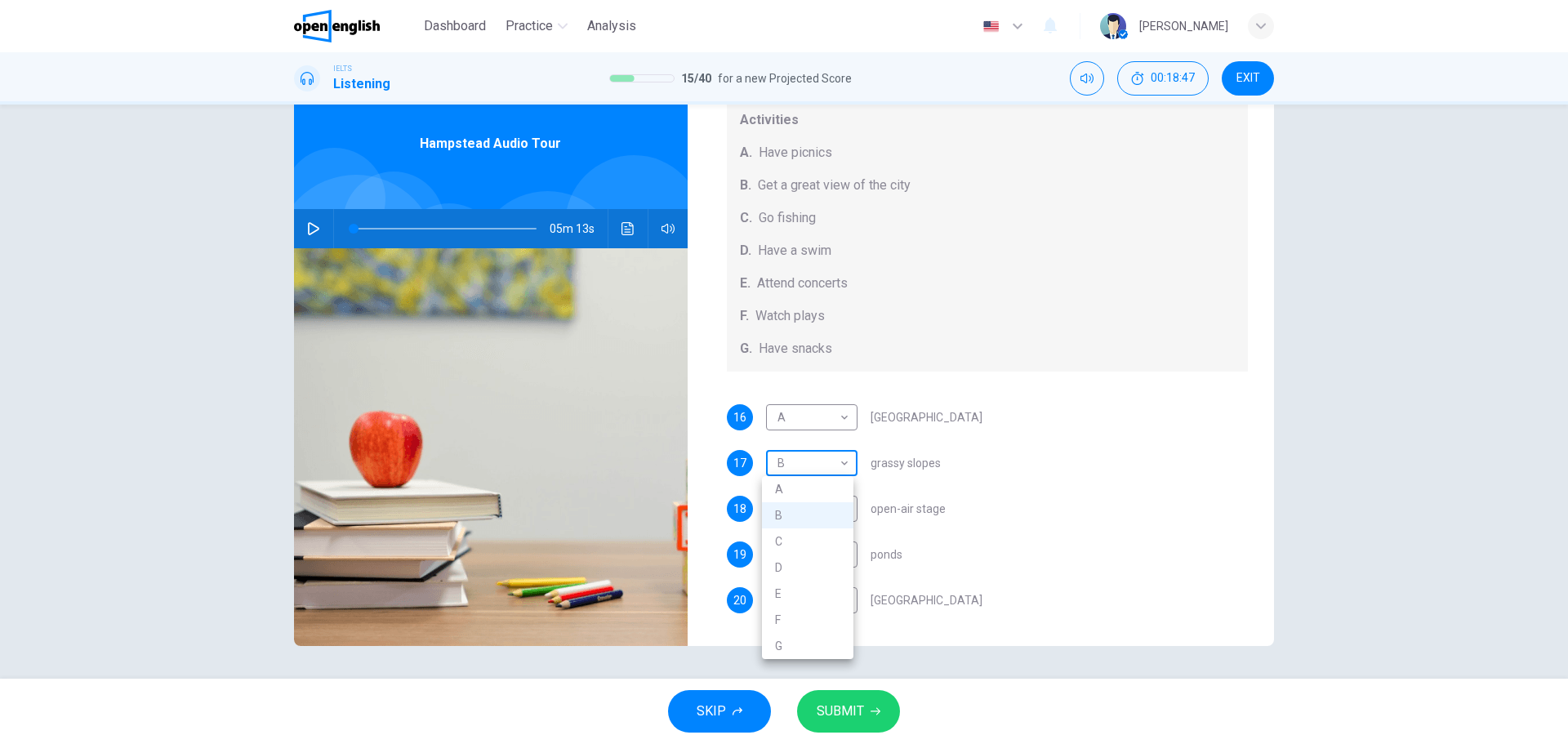
click at [815, 458] on body "This site uses cookies, as explained in our Privacy Policy . If you agree to th…" at bounding box center [784, 372] width 1568 height 744
click at [788, 484] on li "A" at bounding box center [807, 489] width 91 height 26
type input "*"
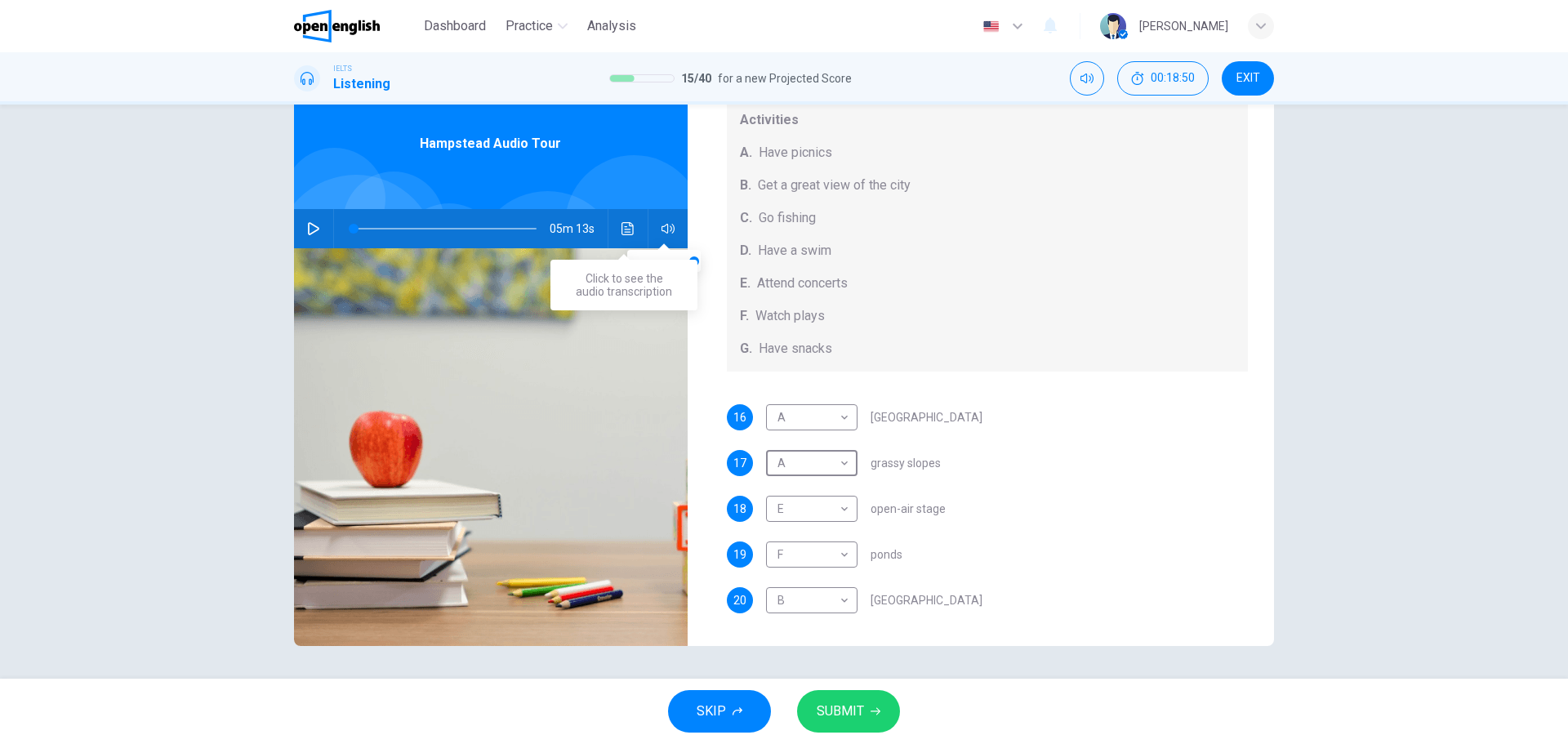
click at [623, 226] on icon "Click to see the audio transcription" at bounding box center [628, 228] width 13 height 13
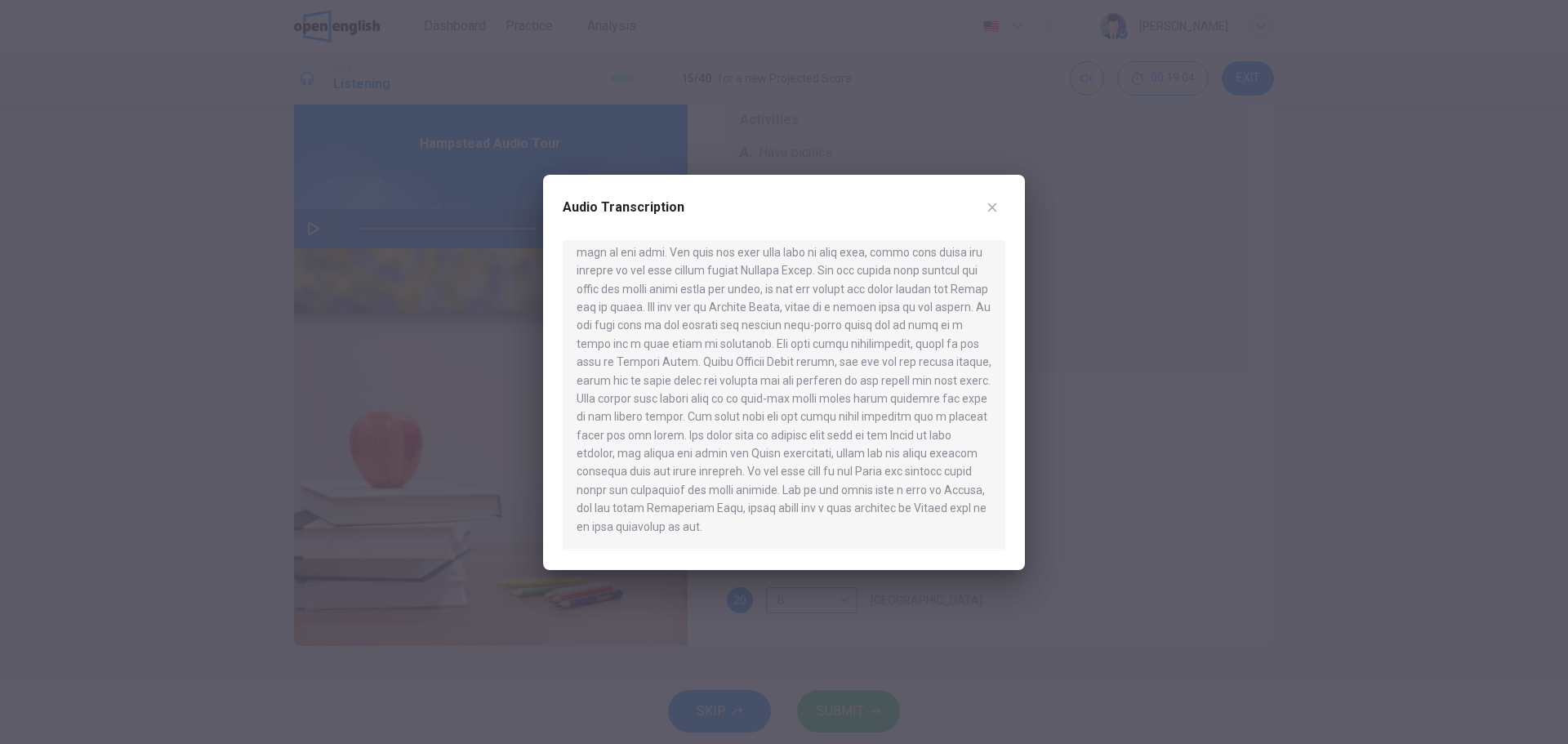
click at [1089, 427] on div at bounding box center [784, 372] width 1568 height 744
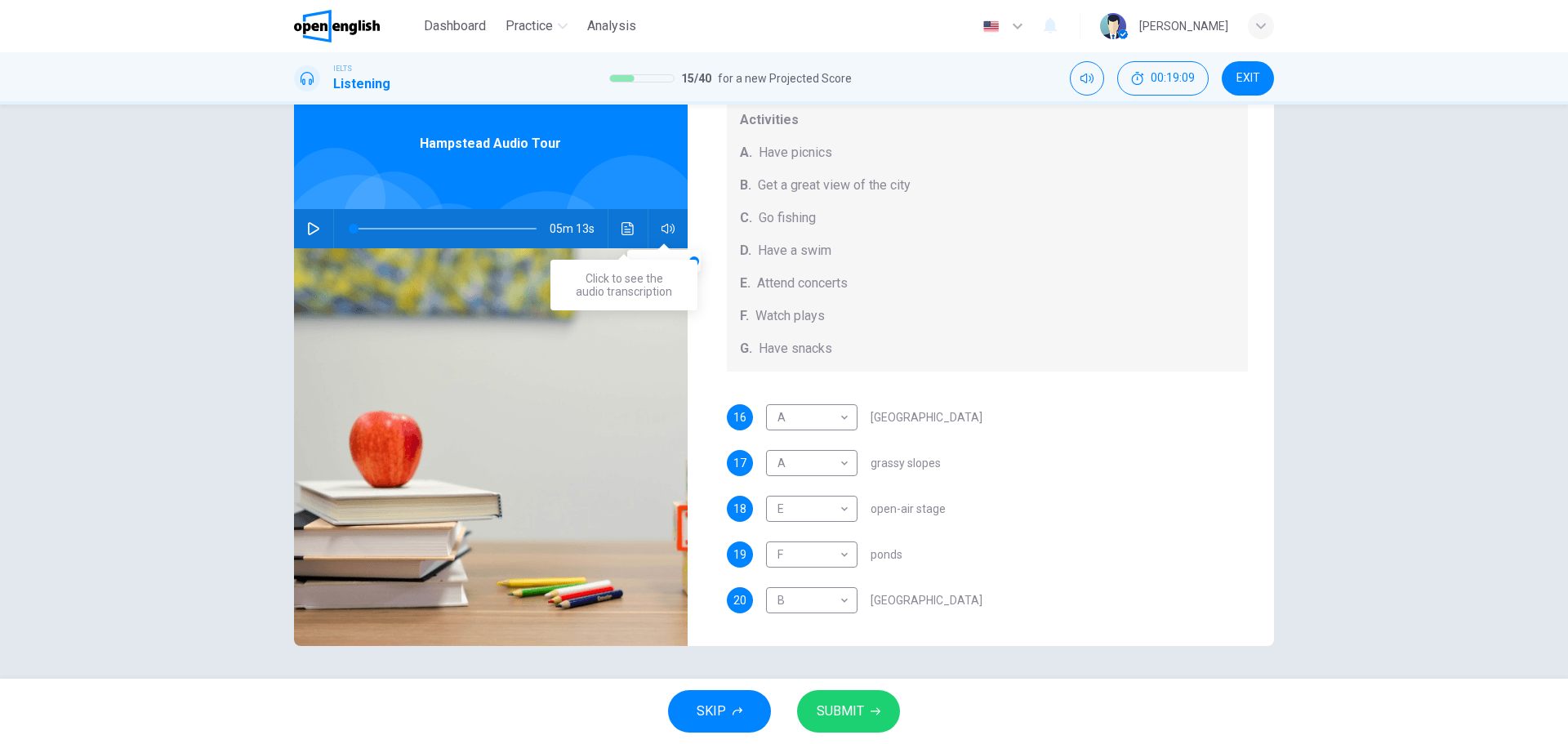
click at [619, 220] on button "Click to see the audio transcription" at bounding box center [628, 228] width 26 height 39
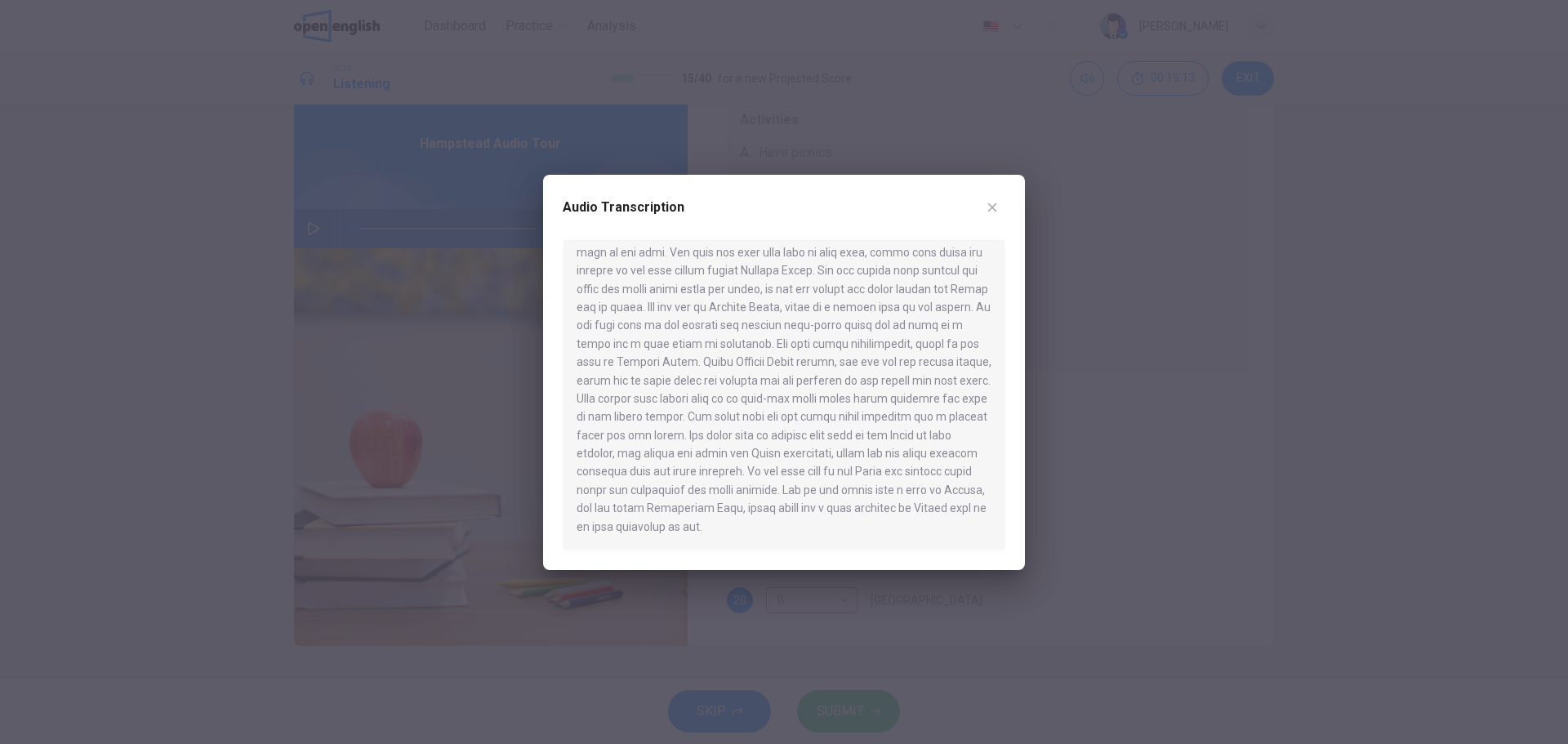
click at [1106, 357] on div at bounding box center [784, 372] width 1568 height 744
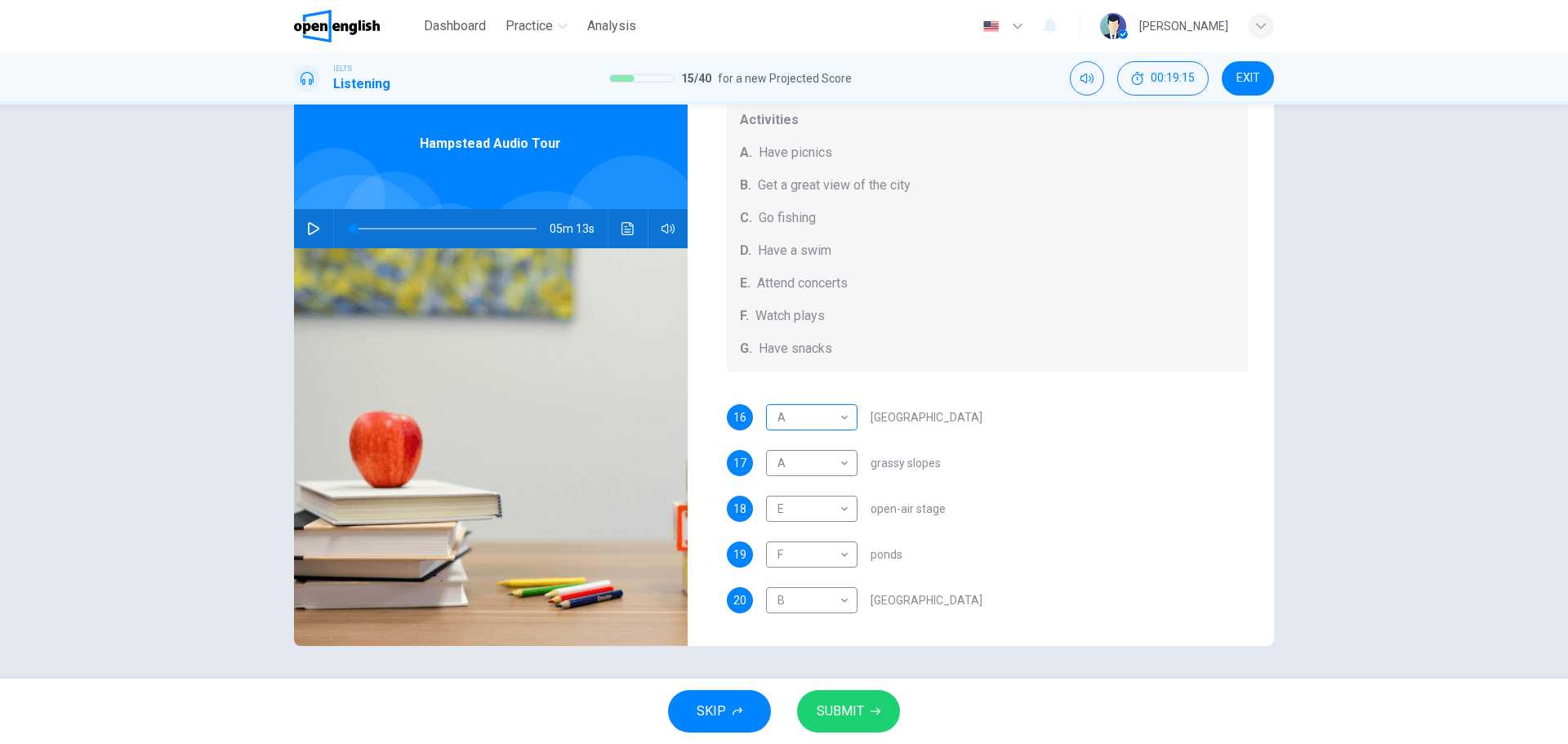
click at [813, 412] on body "This site uses cookies, as explained in our Privacy Policy . If you agree to th…" at bounding box center [784, 372] width 1568 height 744
click at [795, 595] on li "G" at bounding box center [807, 600] width 91 height 26
type input "*"
click at [630, 230] on icon "Click to see the audio transcription" at bounding box center [628, 228] width 13 height 13
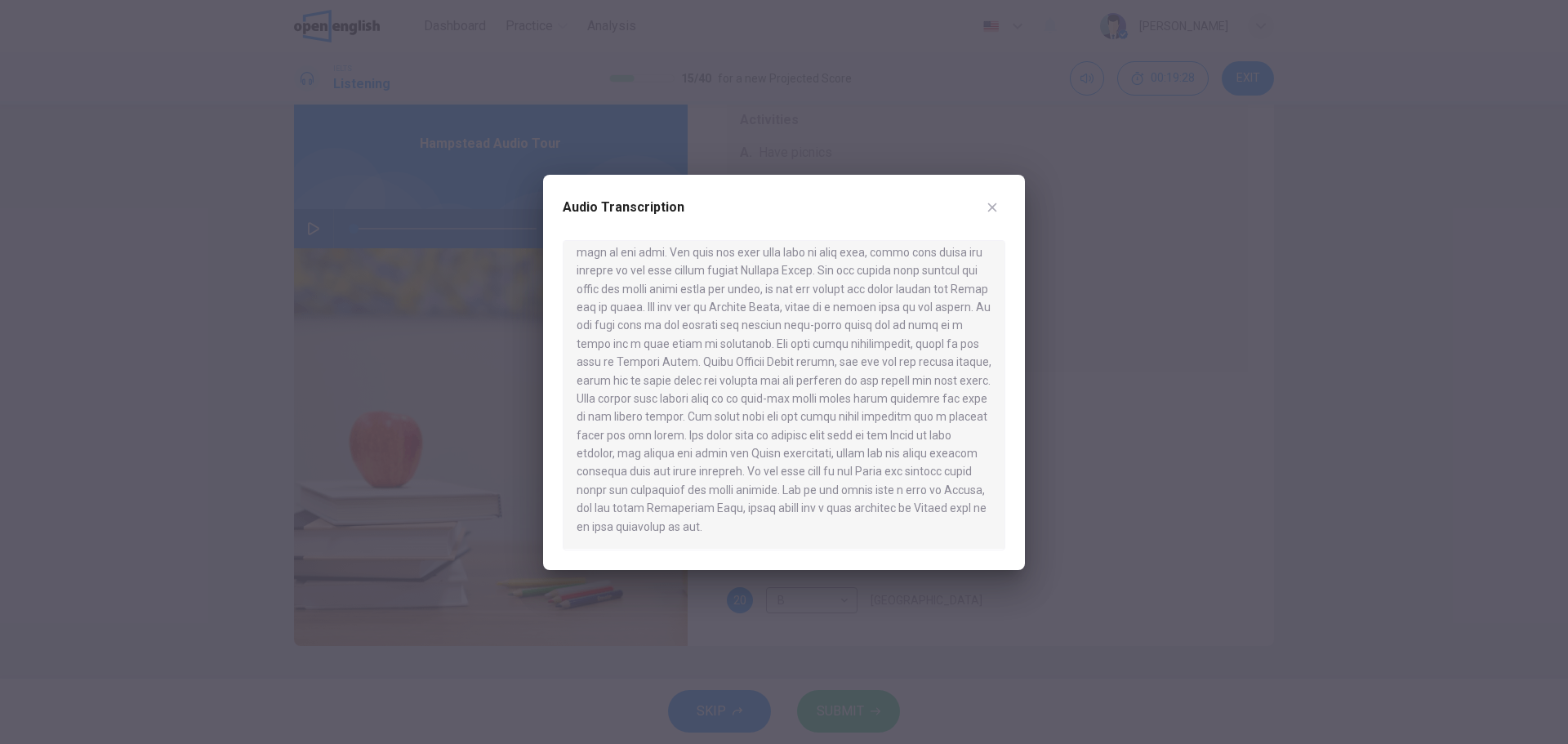
drag, startPoint x: 580, startPoint y: 508, endPoint x: 924, endPoint y: 506, distance: 344.0
click at [911, 506] on div at bounding box center [784, 395] width 443 height 310
click at [1179, 468] on div at bounding box center [784, 372] width 1568 height 744
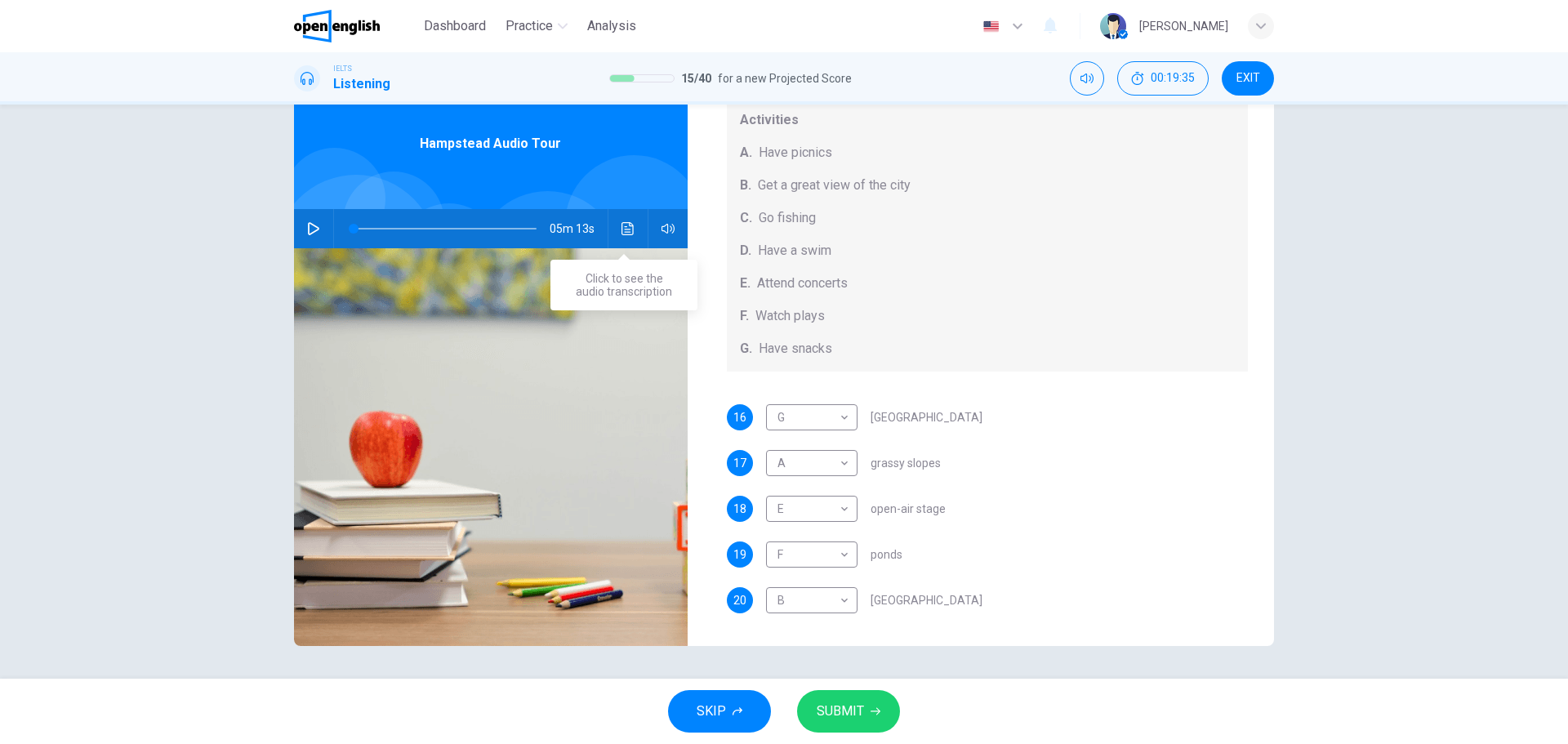
click at [622, 219] on button "Click to see the audio transcription" at bounding box center [628, 228] width 26 height 39
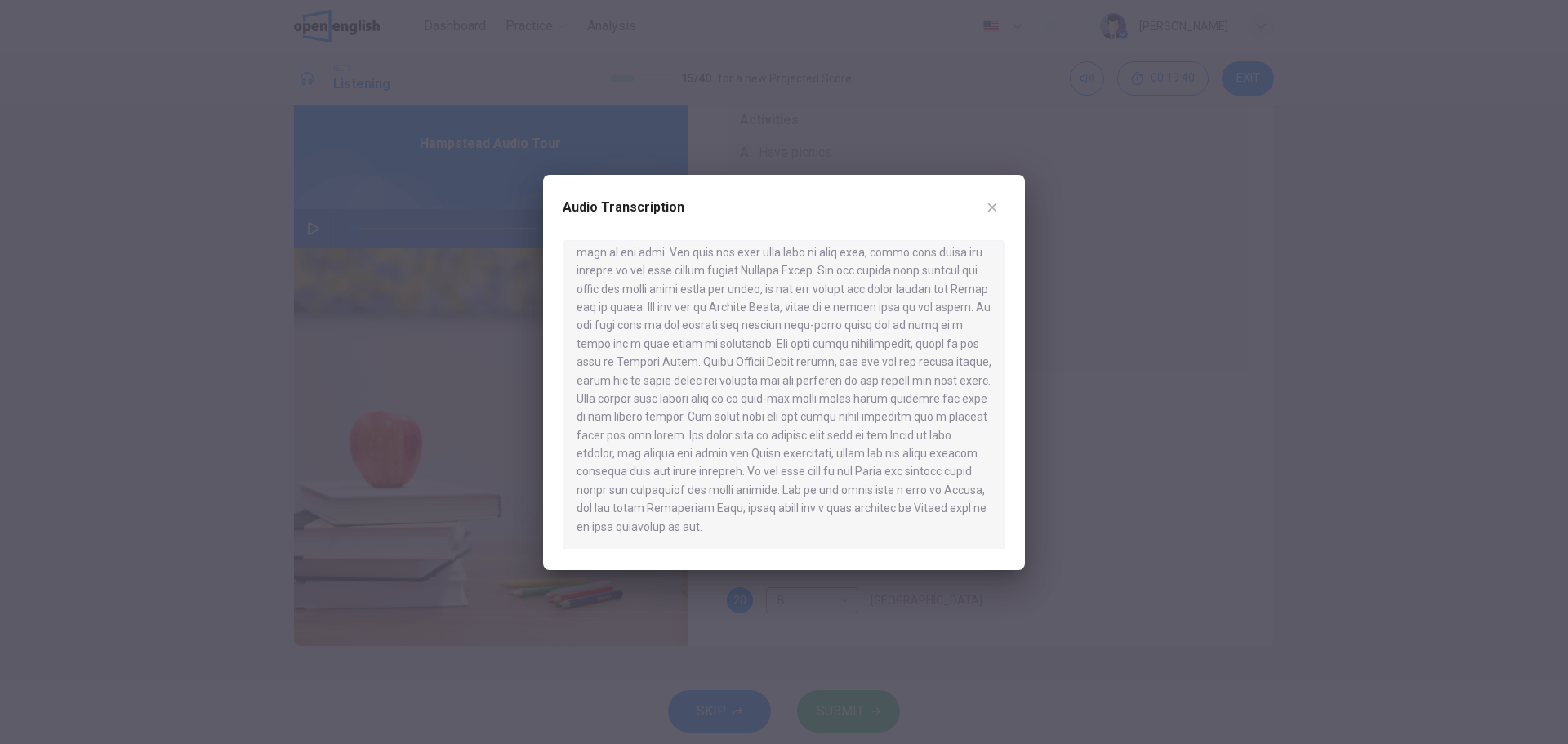
drag, startPoint x: 759, startPoint y: 469, endPoint x: 862, endPoint y: 469, distance: 103.0
click at [862, 469] on div at bounding box center [784, 395] width 443 height 310
drag, startPoint x: 864, startPoint y: 452, endPoint x: 911, endPoint y: 452, distance: 47.0
click at [893, 452] on div at bounding box center [784, 395] width 443 height 310
drag, startPoint x: 921, startPoint y: 452, endPoint x: 690, endPoint y: 454, distance: 231.0
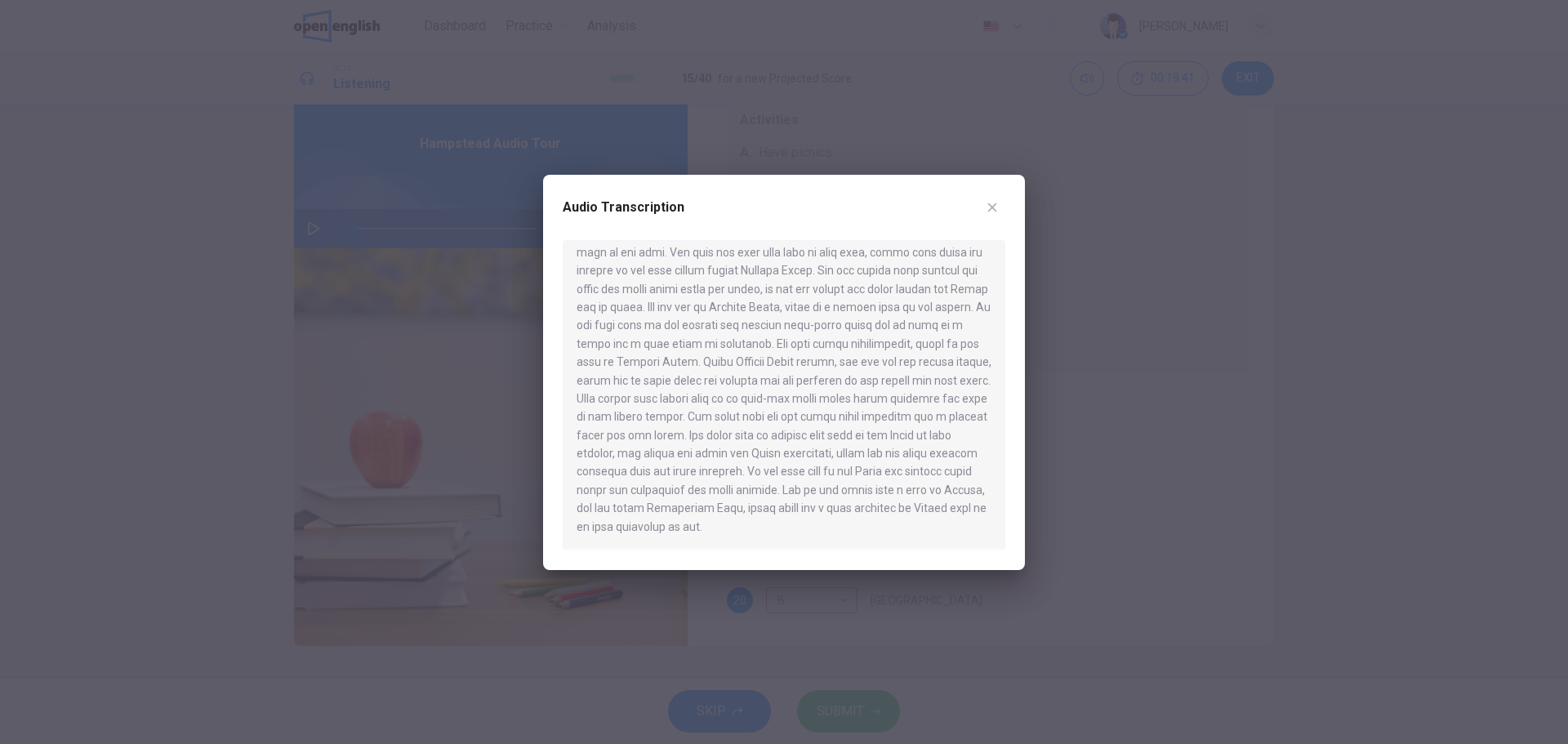
click at [720, 457] on div at bounding box center [784, 395] width 443 height 310
click at [607, 451] on div at bounding box center [784, 395] width 443 height 310
drag, startPoint x: 594, startPoint y: 473, endPoint x: 788, endPoint y: 509, distance: 197.3
click at [851, 508] on div at bounding box center [784, 395] width 443 height 310
click at [686, 508] on div at bounding box center [784, 395] width 443 height 310
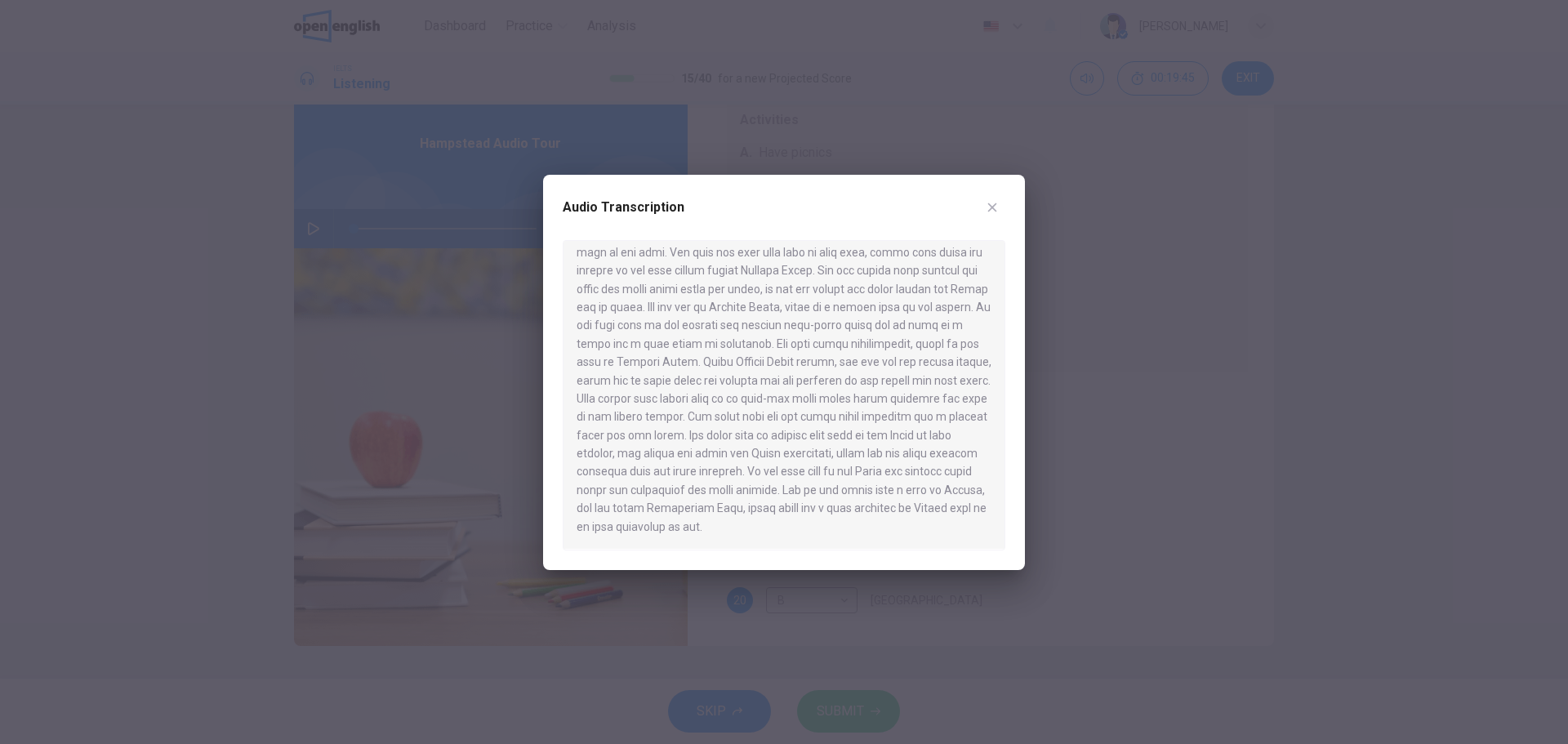
drag, startPoint x: 618, startPoint y: 453, endPoint x: 831, endPoint y: 452, distance: 213.0
click at [801, 453] on div at bounding box center [784, 395] width 443 height 310
click at [859, 452] on div at bounding box center [784, 395] width 443 height 310
drag, startPoint x: 797, startPoint y: 434, endPoint x: 875, endPoint y: 427, distance: 78.3
click at [891, 434] on div at bounding box center [784, 395] width 443 height 310
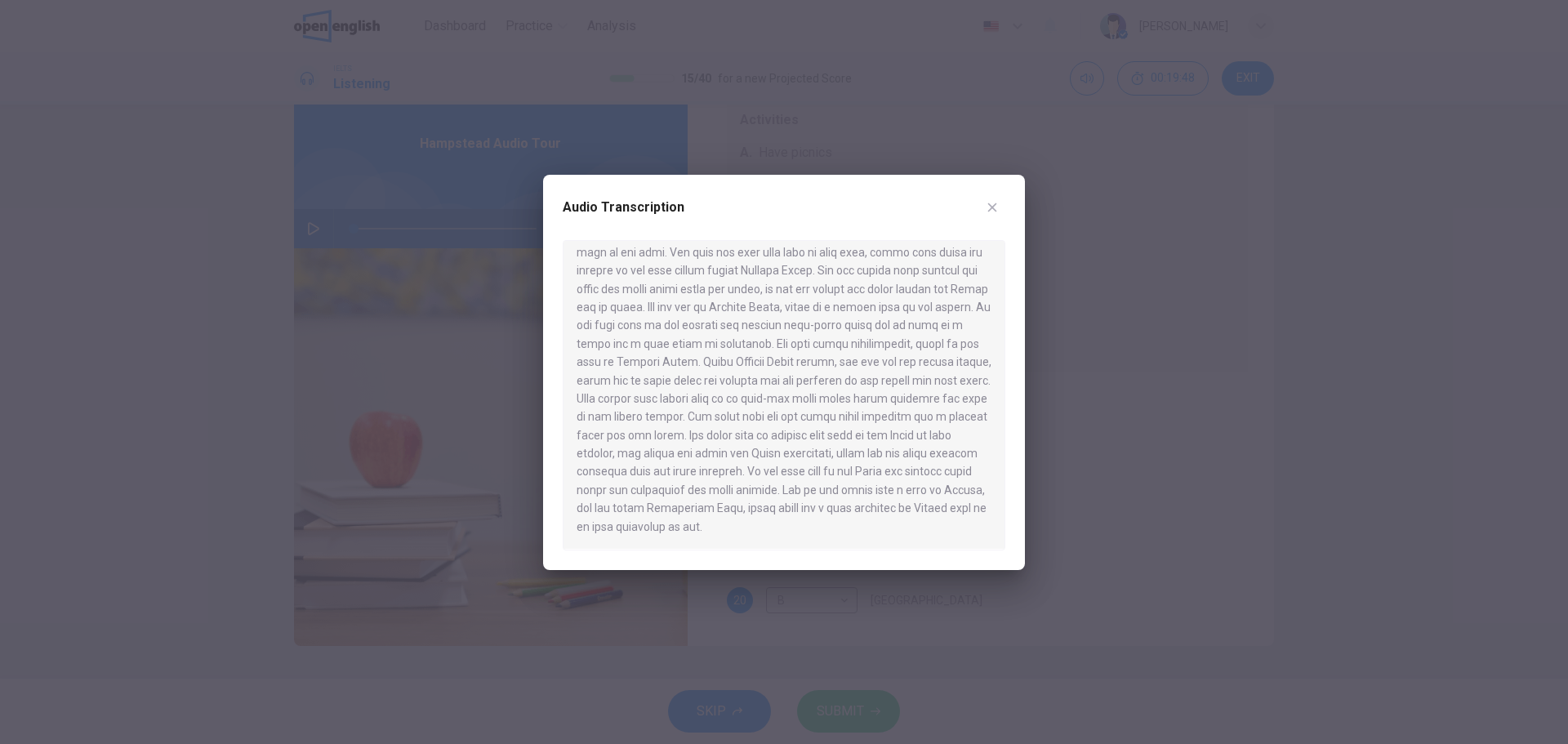
drag, startPoint x: 621, startPoint y: 415, endPoint x: 839, endPoint y: 415, distance: 218.0
click at [836, 415] on div at bounding box center [784, 395] width 443 height 310
drag, startPoint x: 621, startPoint y: 416, endPoint x: 666, endPoint y: 437, distance: 49.7
click at [666, 437] on div at bounding box center [784, 395] width 443 height 310
drag, startPoint x: 832, startPoint y: 437, endPoint x: 621, endPoint y: 441, distance: 211.0
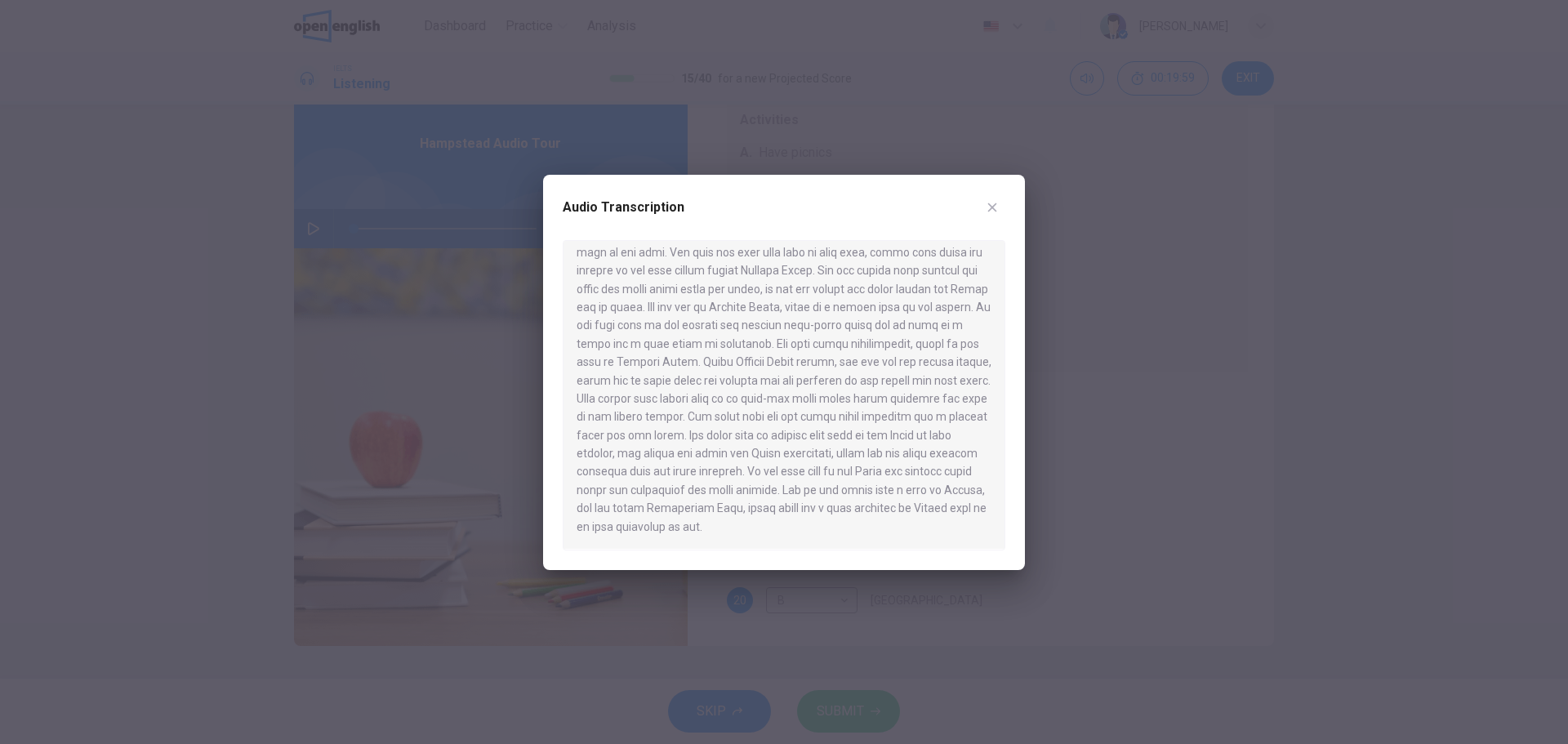
click at [661, 441] on div at bounding box center [784, 395] width 443 height 310
drag, startPoint x: 618, startPoint y: 458, endPoint x: 767, endPoint y: 460, distance: 149.0
click at [767, 460] on div at bounding box center [784, 395] width 443 height 310
drag, startPoint x: 682, startPoint y: 468, endPoint x: 700, endPoint y: 500, distance: 36.7
click at [700, 500] on div at bounding box center [784, 395] width 443 height 310
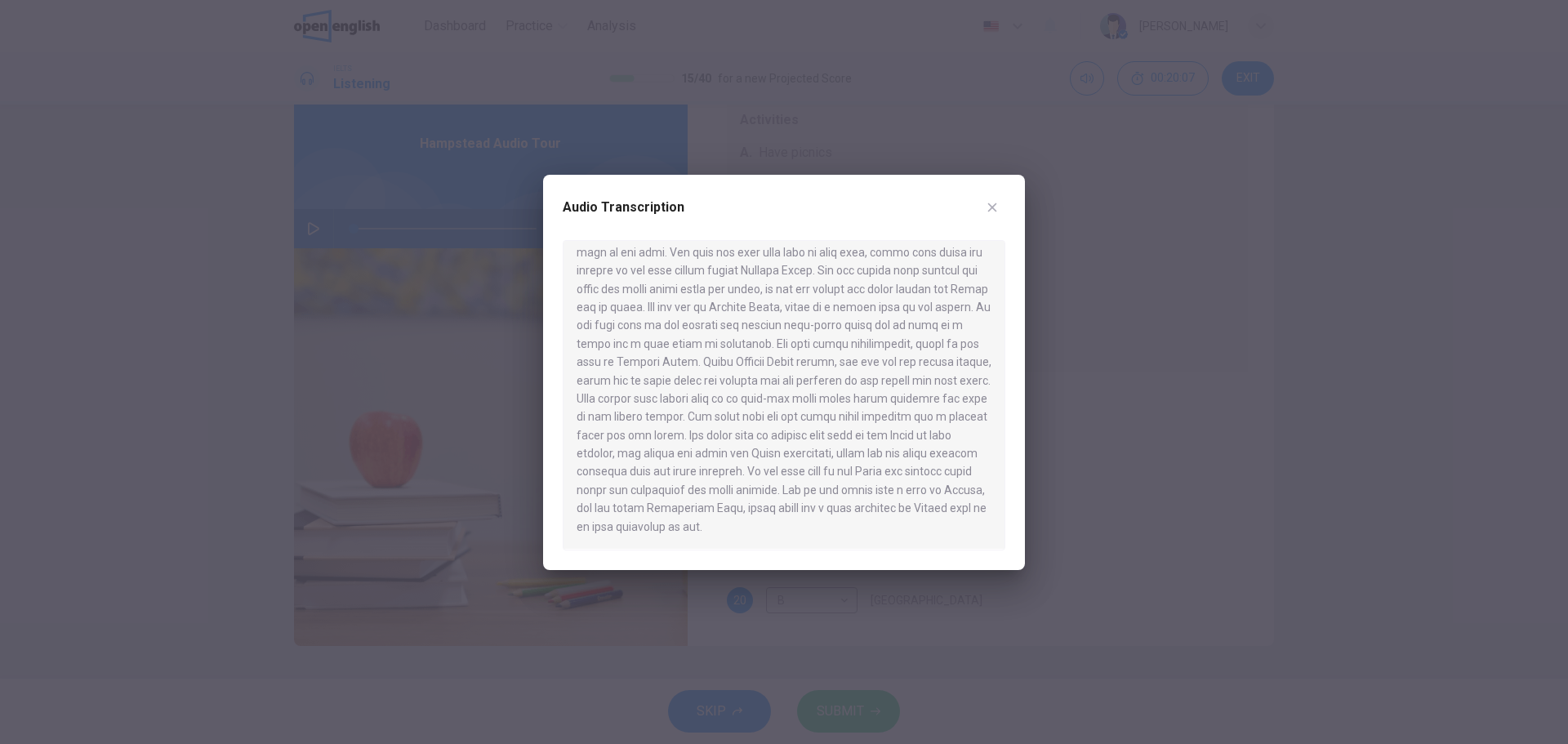
click at [731, 491] on div at bounding box center [784, 395] width 443 height 310
click at [1102, 422] on div at bounding box center [784, 372] width 1568 height 744
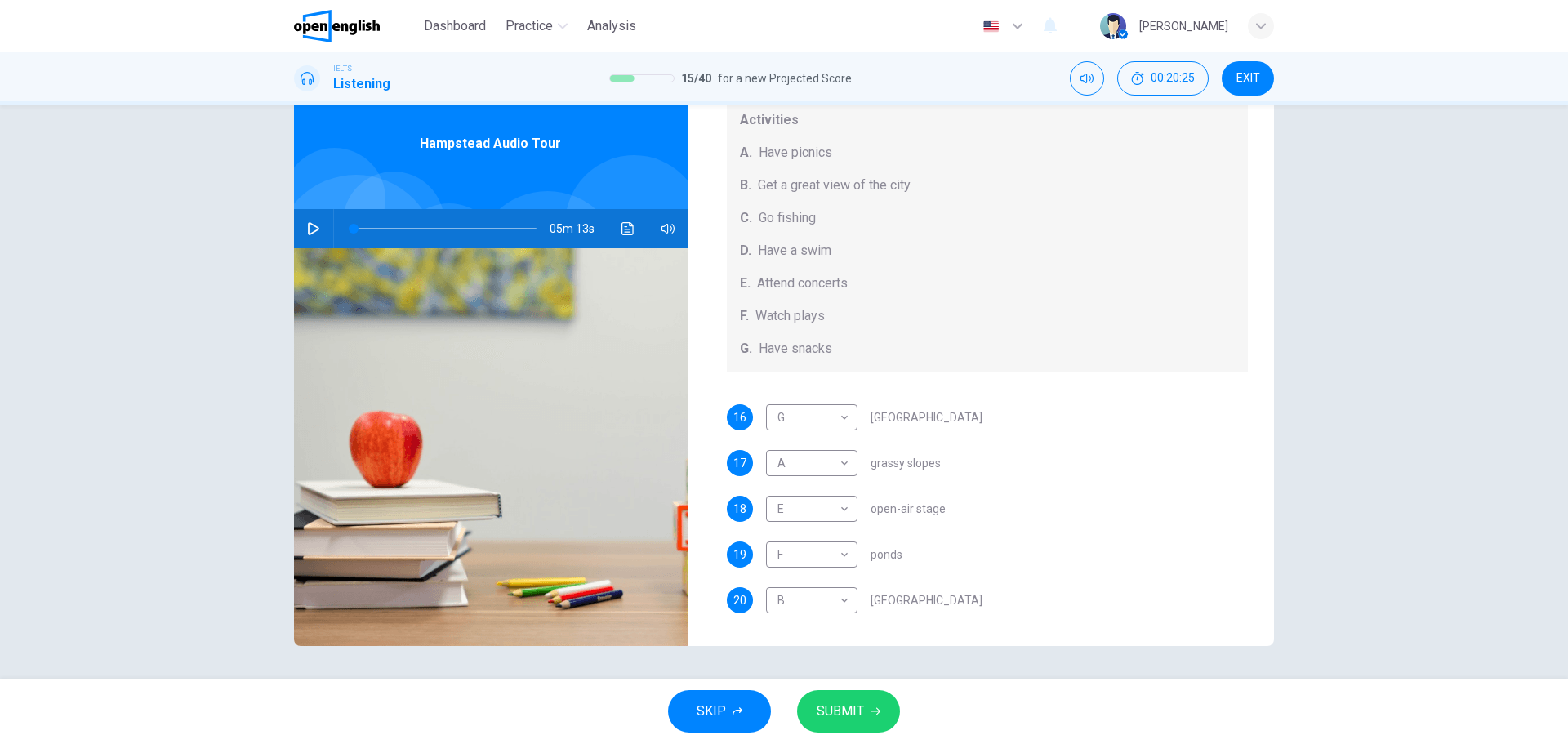
drag, startPoint x: 748, startPoint y: 247, endPoint x: 855, endPoint y: 247, distance: 107.0
click at [855, 247] on div "D. Have a swim" at bounding box center [988, 251] width 496 height 20
click at [767, 249] on span "Have a swim" at bounding box center [794, 251] width 74 height 20
click at [822, 554] on body "This site uses cookies, as explained in our Privacy Policy . If you agree to th…" at bounding box center [784, 372] width 1568 height 744
click at [791, 640] on li "D" at bounding box center [807, 640] width 91 height 26
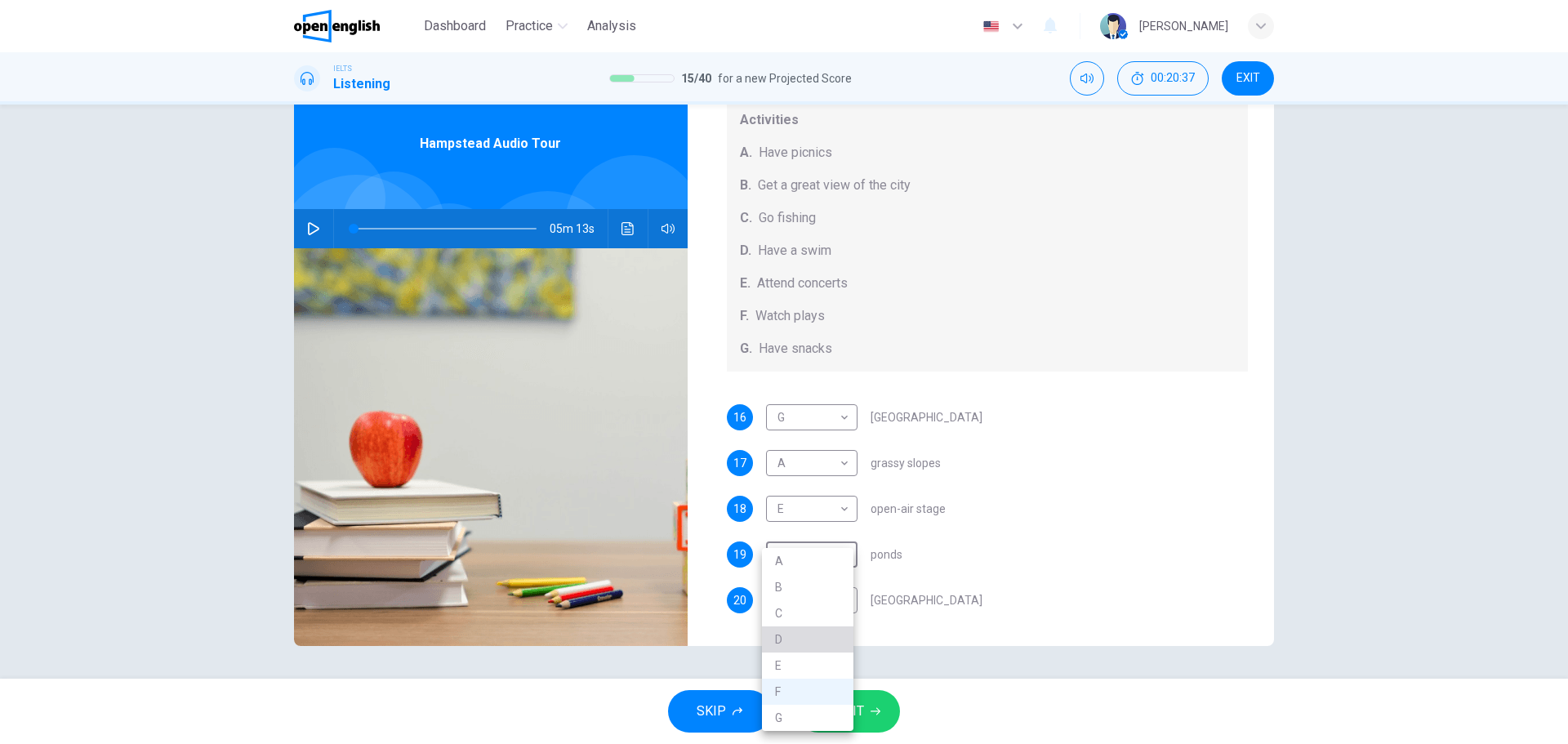
type input "*"
click at [837, 715] on span "SUBMIT" at bounding box center [839, 711] width 47 height 23
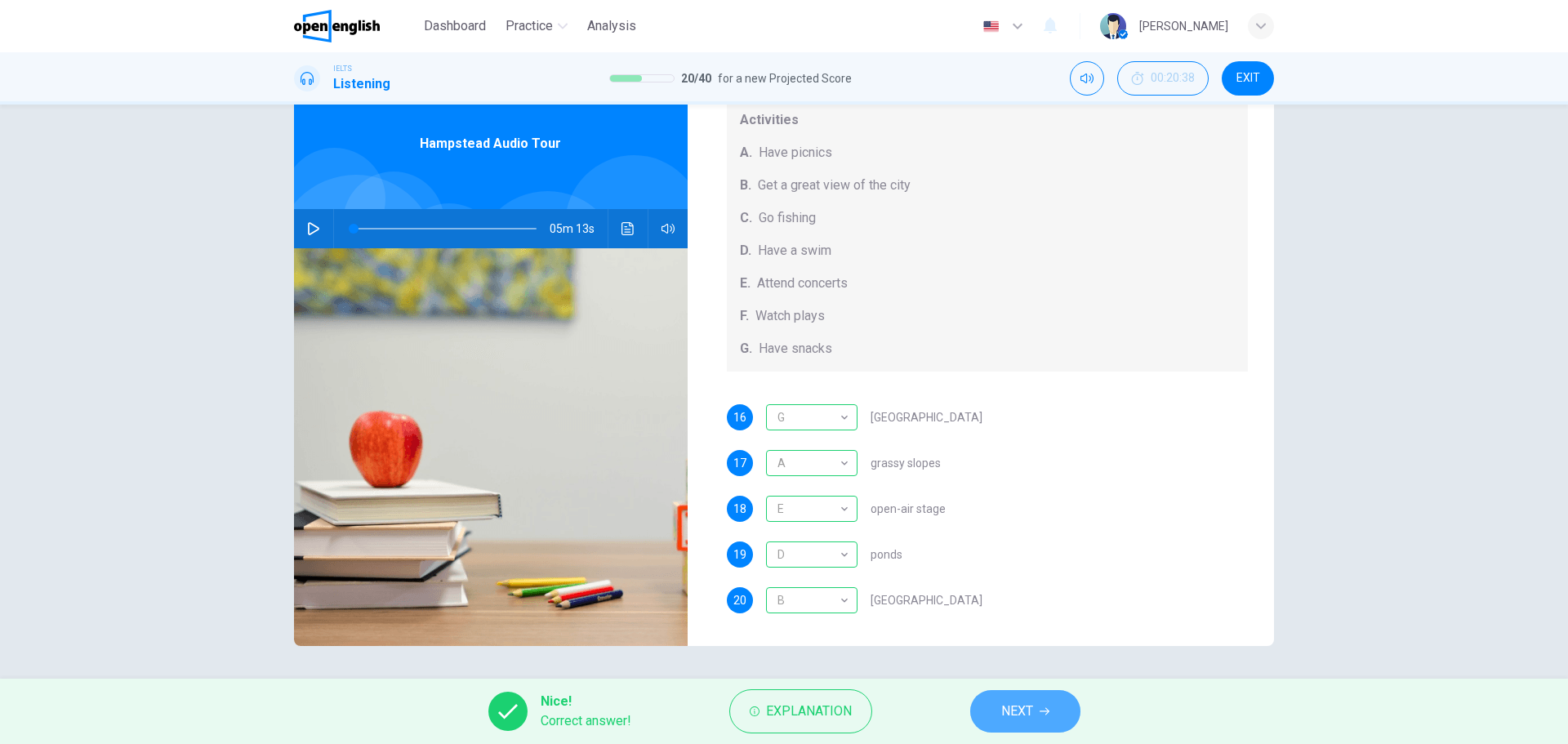
click at [1026, 719] on span "NEXT" at bounding box center [1017, 711] width 31 height 23
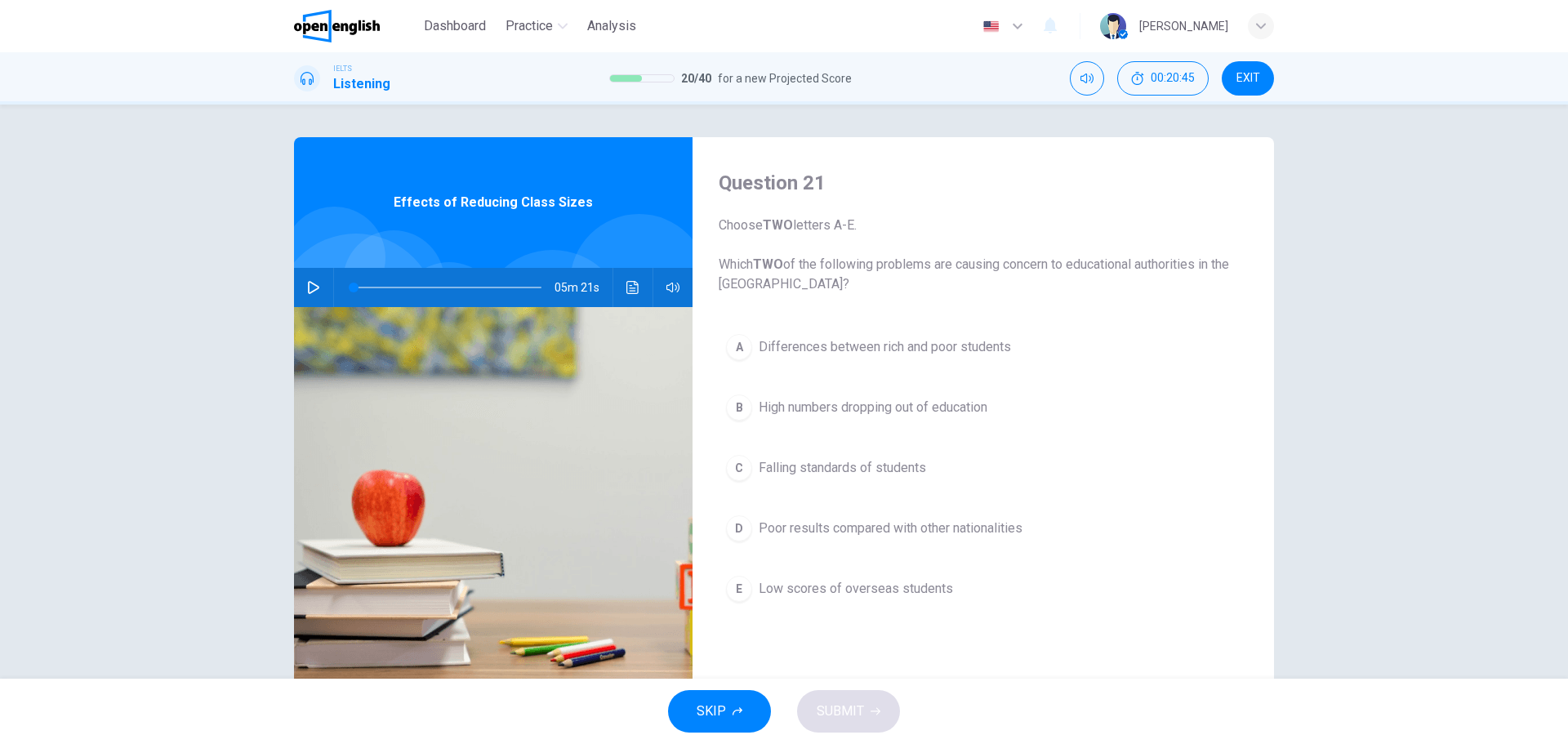
click at [1240, 79] on span "EXIT" at bounding box center [1248, 79] width 24 height 13
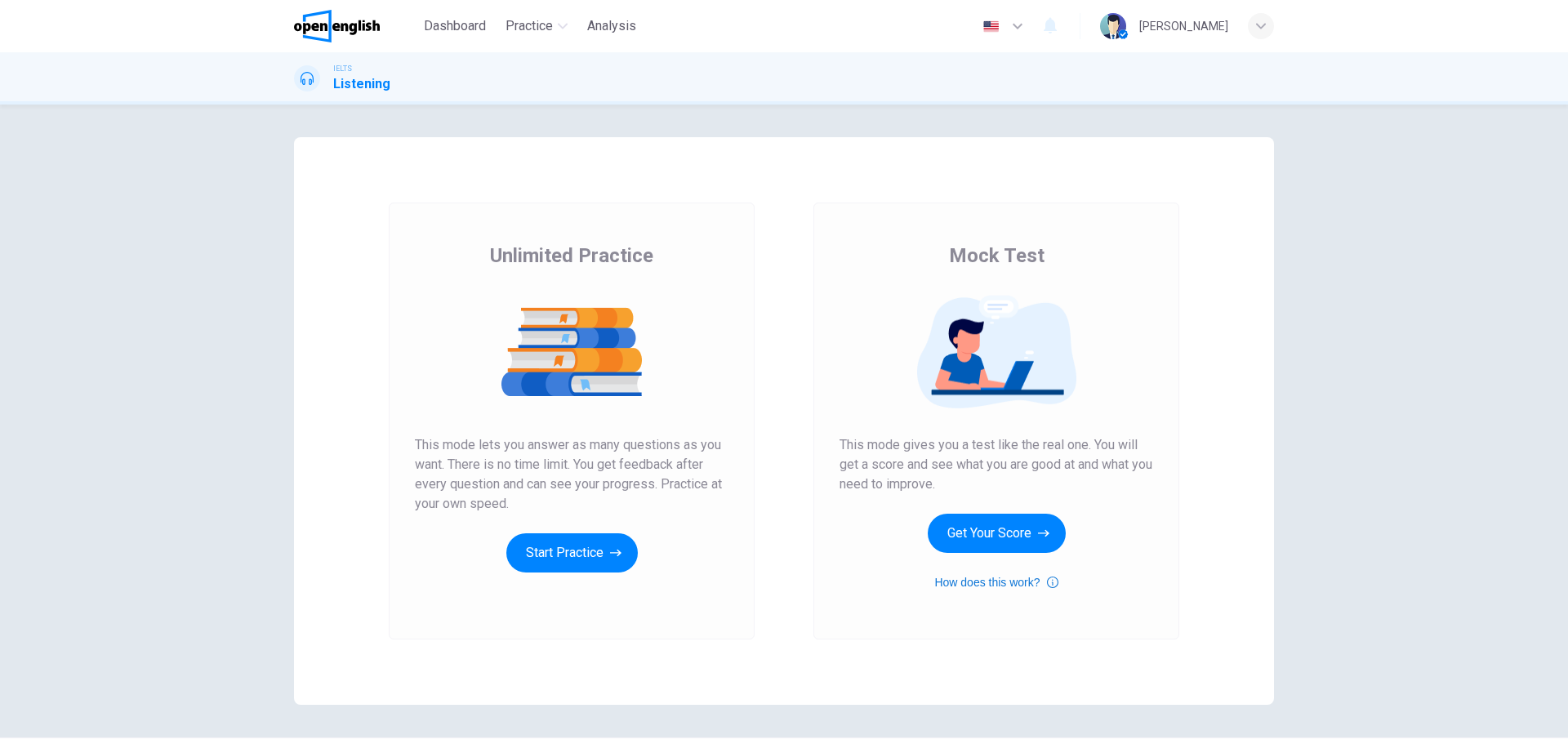
click at [999, 583] on button "How does this work?" at bounding box center [995, 582] width 123 height 20
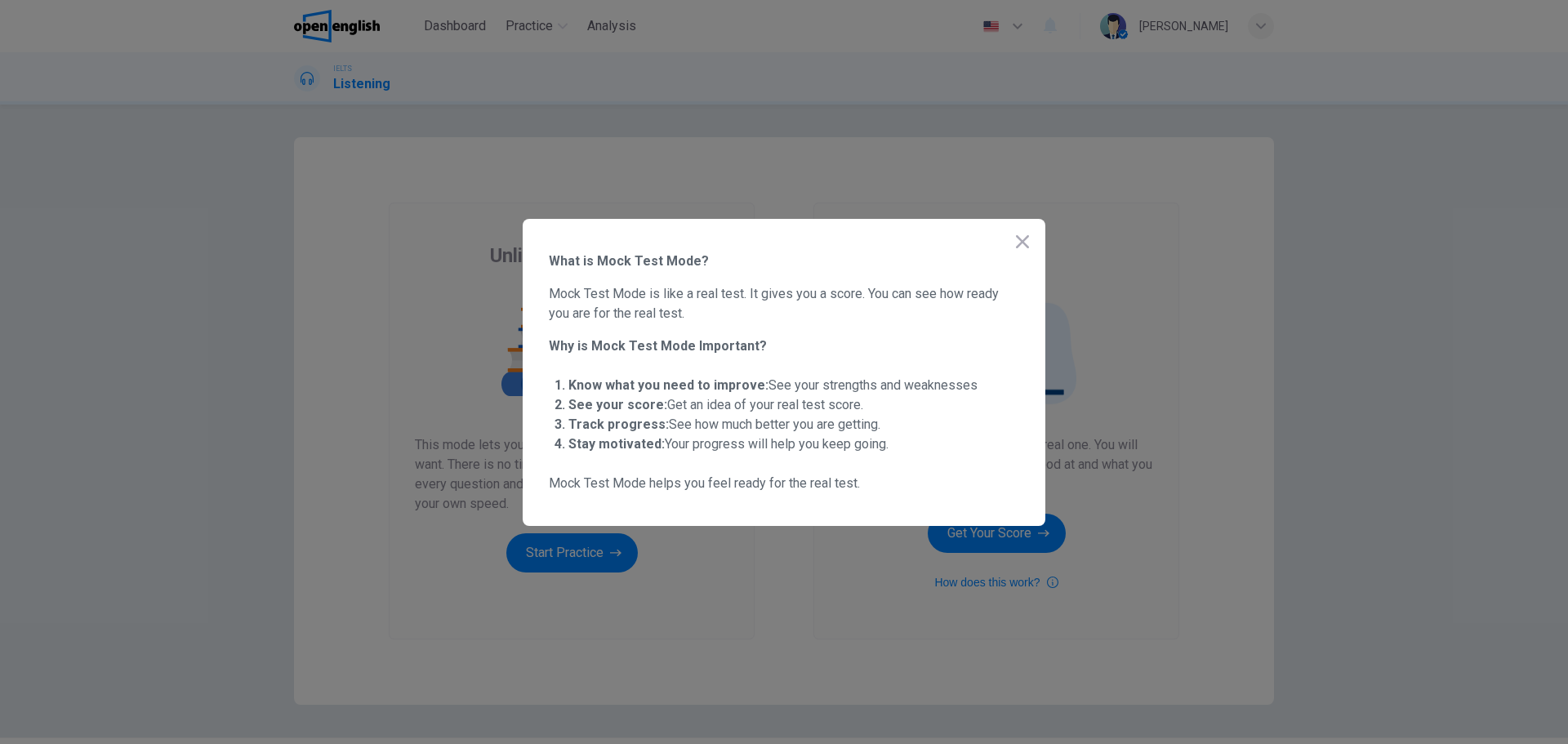
click at [730, 377] on strong "Know what you need to improve:" at bounding box center [669, 385] width 200 height 16
click at [1023, 236] on icon "button" at bounding box center [1022, 242] width 20 height 20
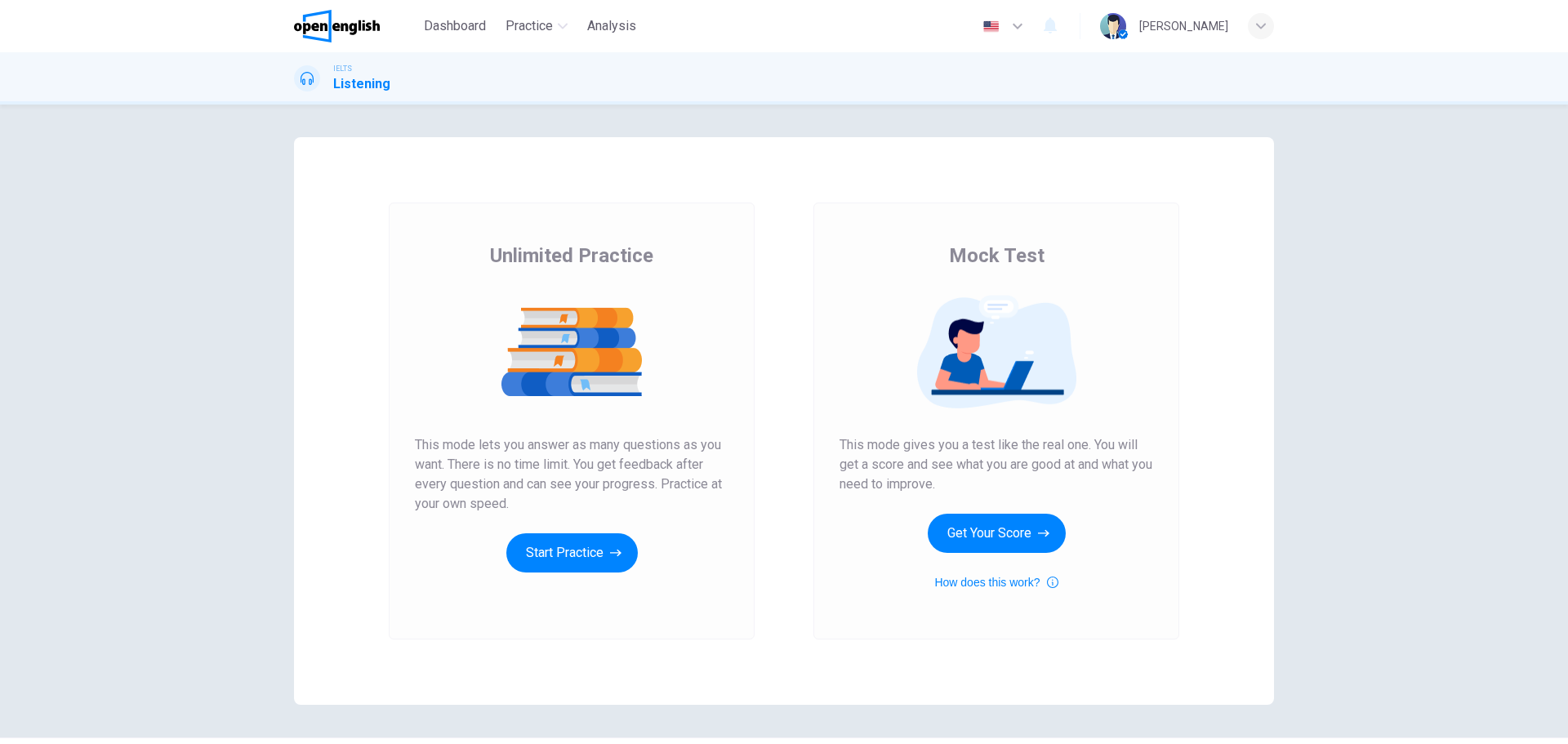
click at [1006, 353] on img at bounding box center [996, 352] width 314 height 114
click at [1008, 535] on button "Get Your Score" at bounding box center [997, 532] width 138 height 39
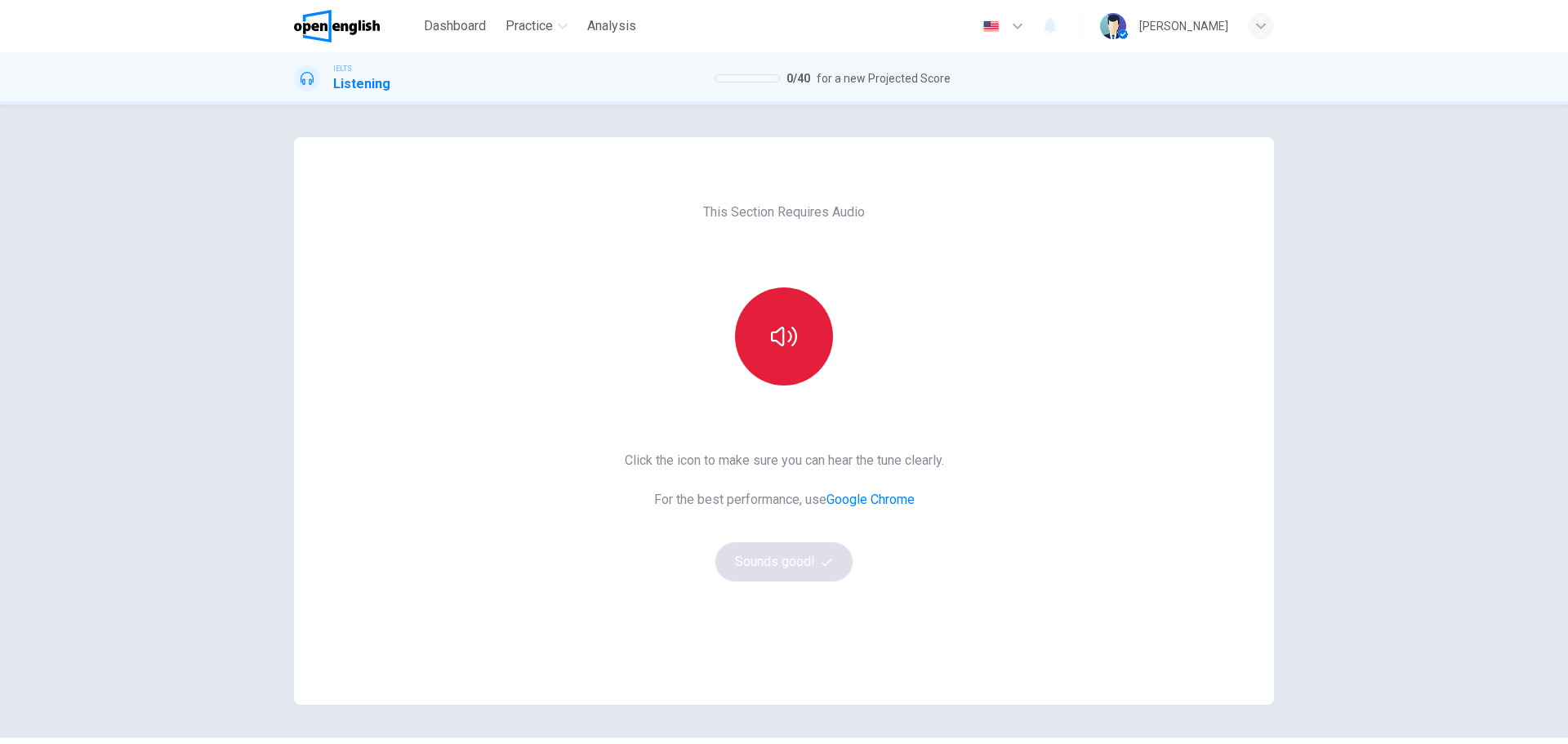
click at [781, 338] on icon "button" at bounding box center [784, 337] width 26 height 26
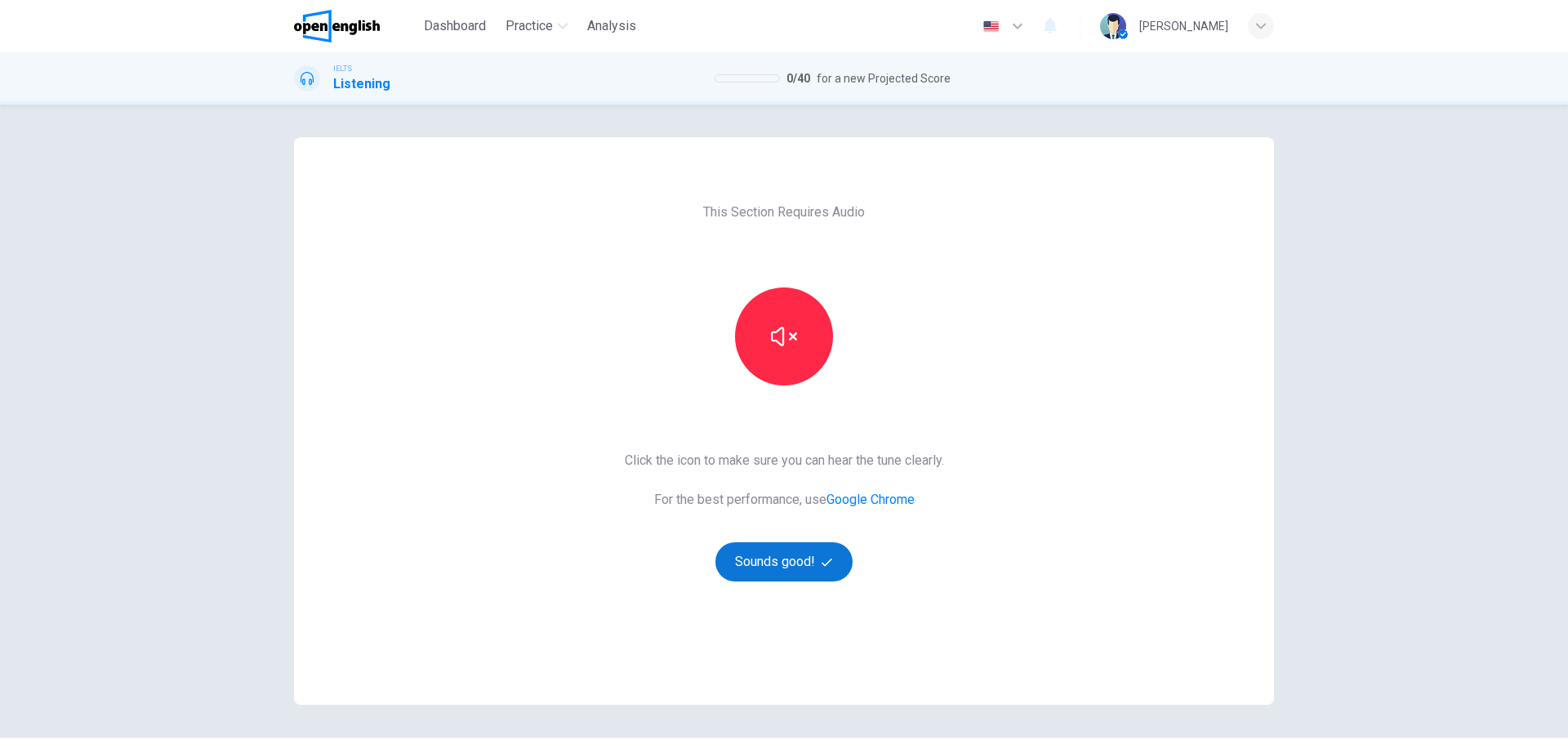
click at [784, 559] on button "Sounds good!" at bounding box center [784, 561] width 137 height 39
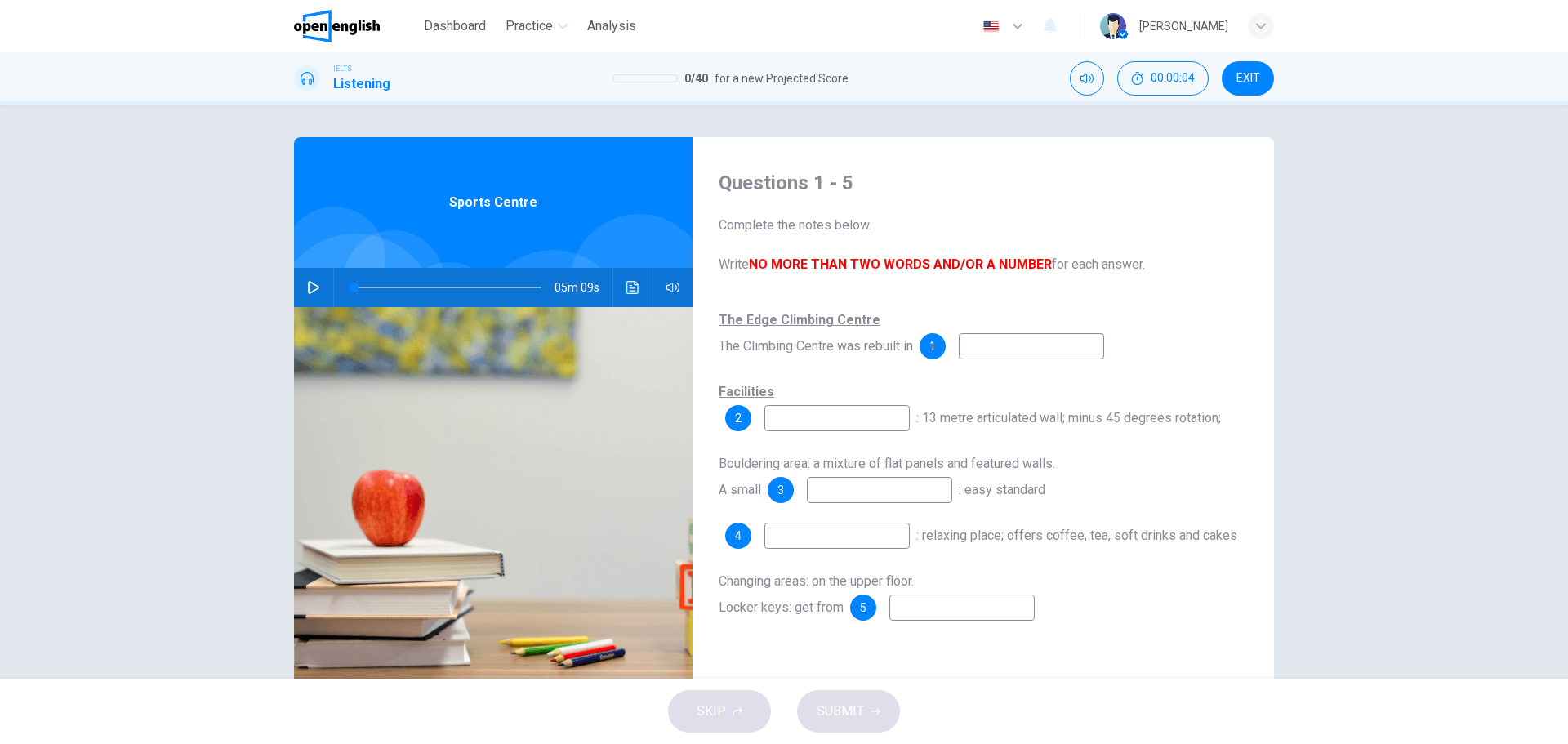
click at [1247, 82] on span "EXIT" at bounding box center [1248, 79] width 24 height 13
